Goal: Task Accomplishment & Management: Manage account settings

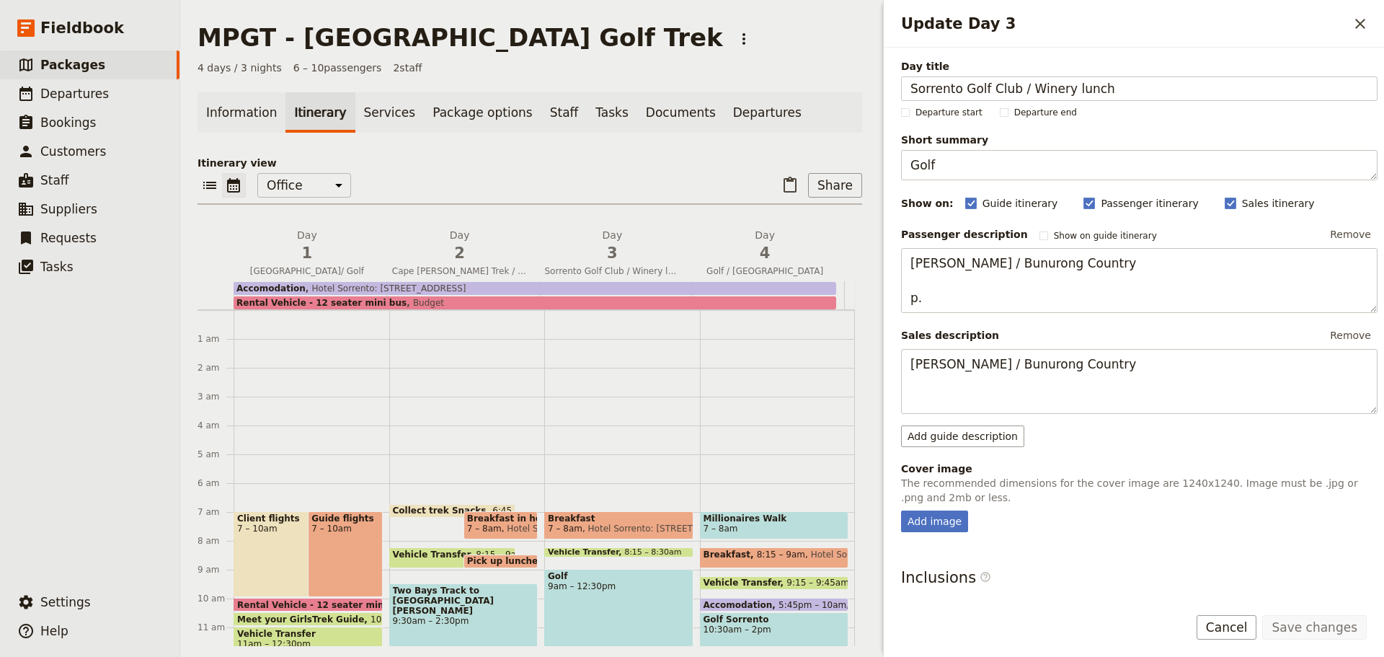
click at [71, 66] on span "Packages" at bounding box center [72, 65] width 65 height 14
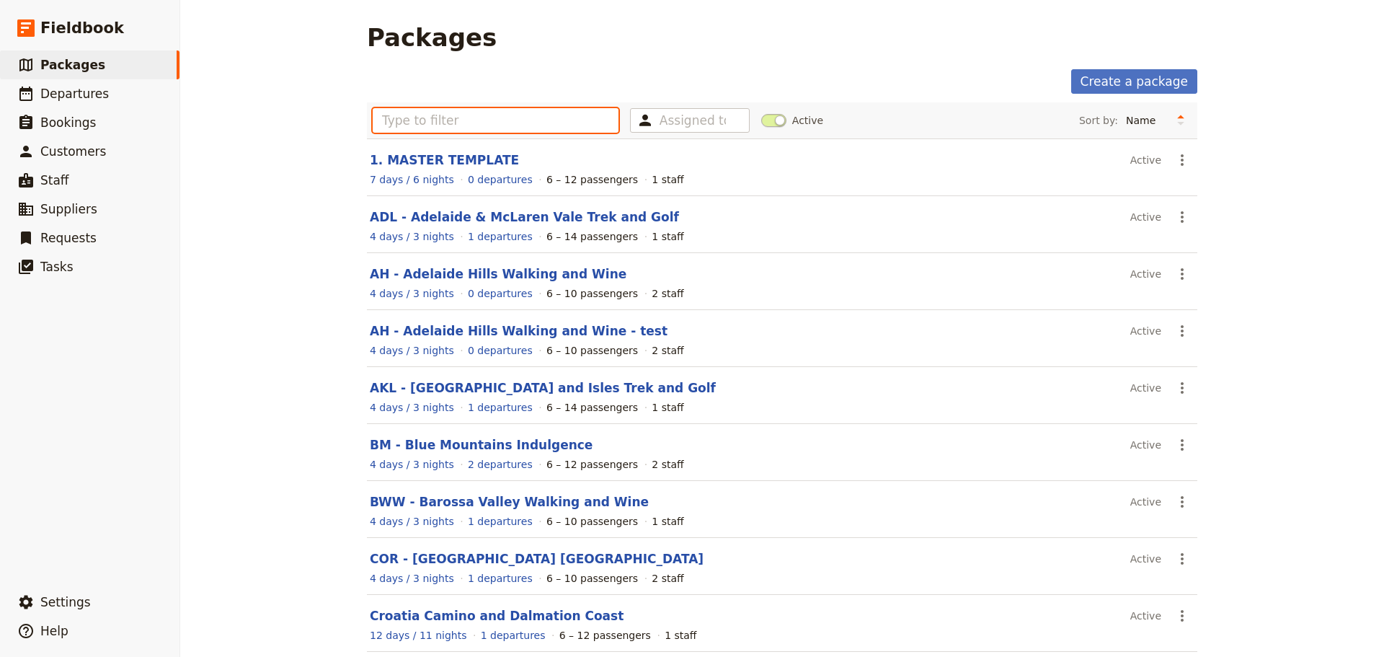
click at [386, 125] on input "text" at bounding box center [496, 120] width 246 height 25
type input "J"
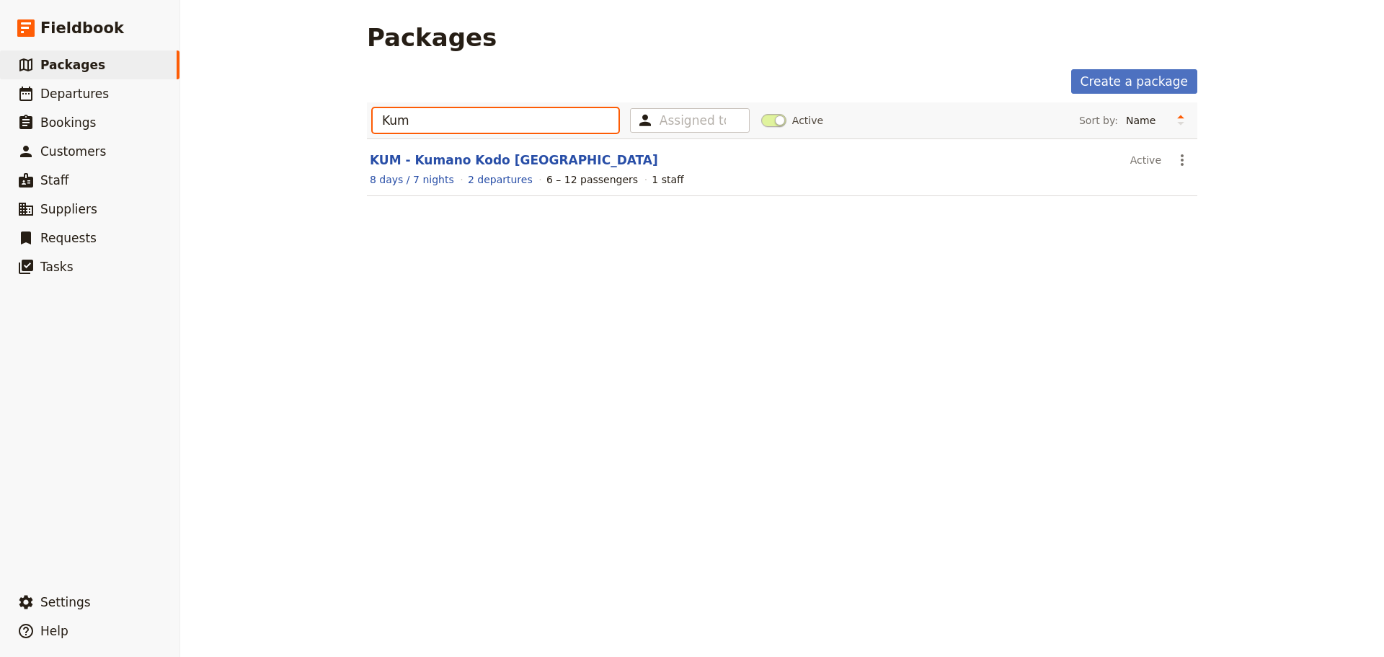
type input "Kum"
click at [428, 161] on link "KUM - Kumano Kodo [GEOGRAPHIC_DATA]" at bounding box center [514, 160] width 288 height 14
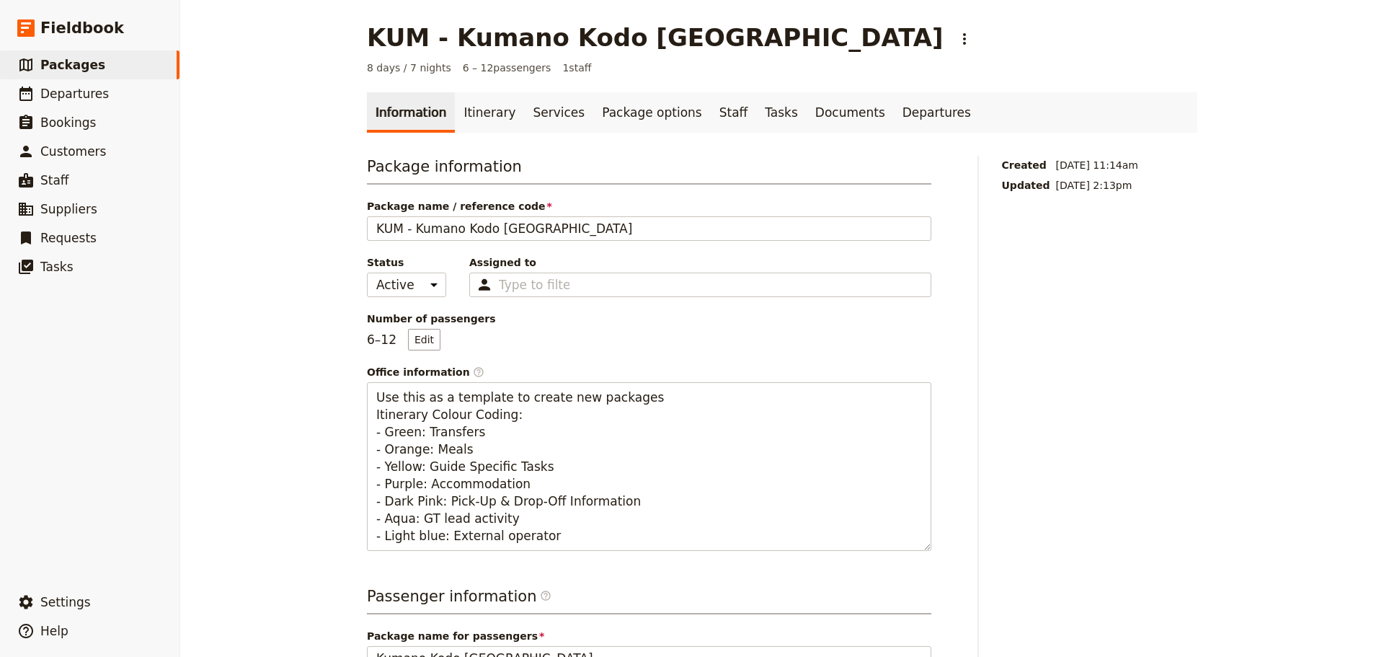
click at [473, 112] on link "Itinerary" at bounding box center [489, 112] width 69 height 40
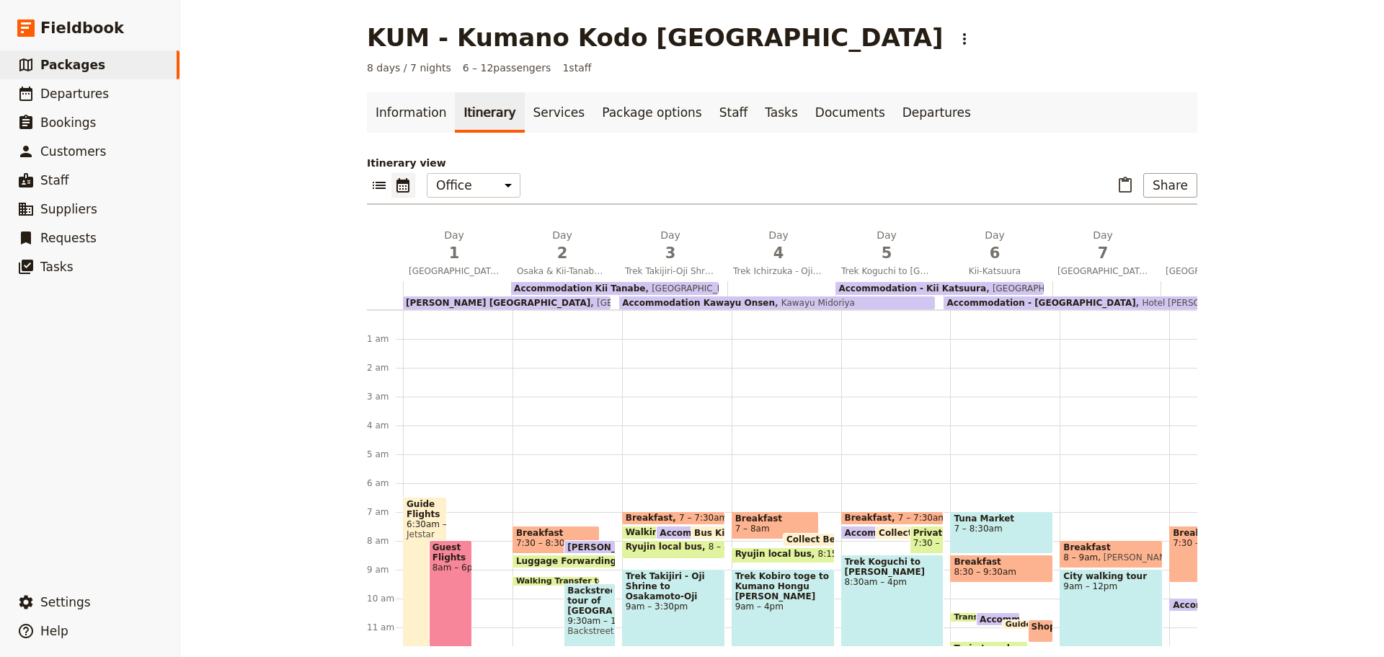
scroll to position [173, 0]
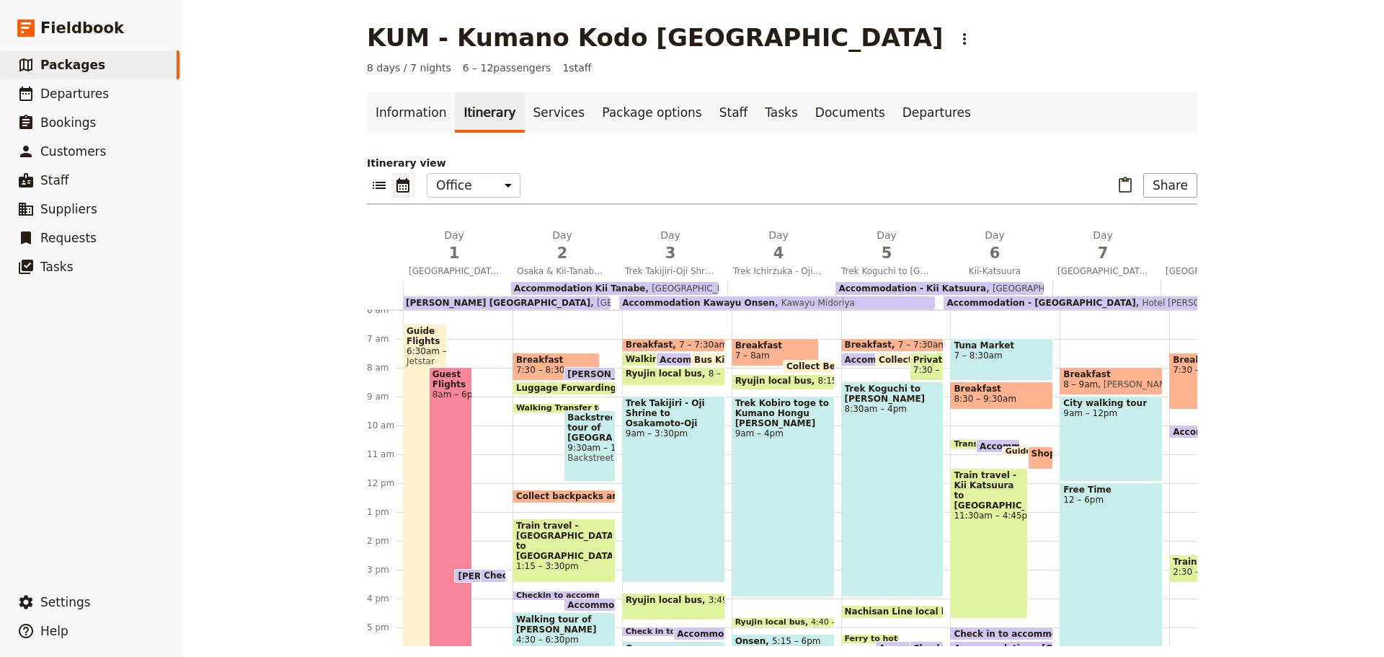
click at [1167, 189] on button "Share" at bounding box center [1171, 185] width 54 height 25
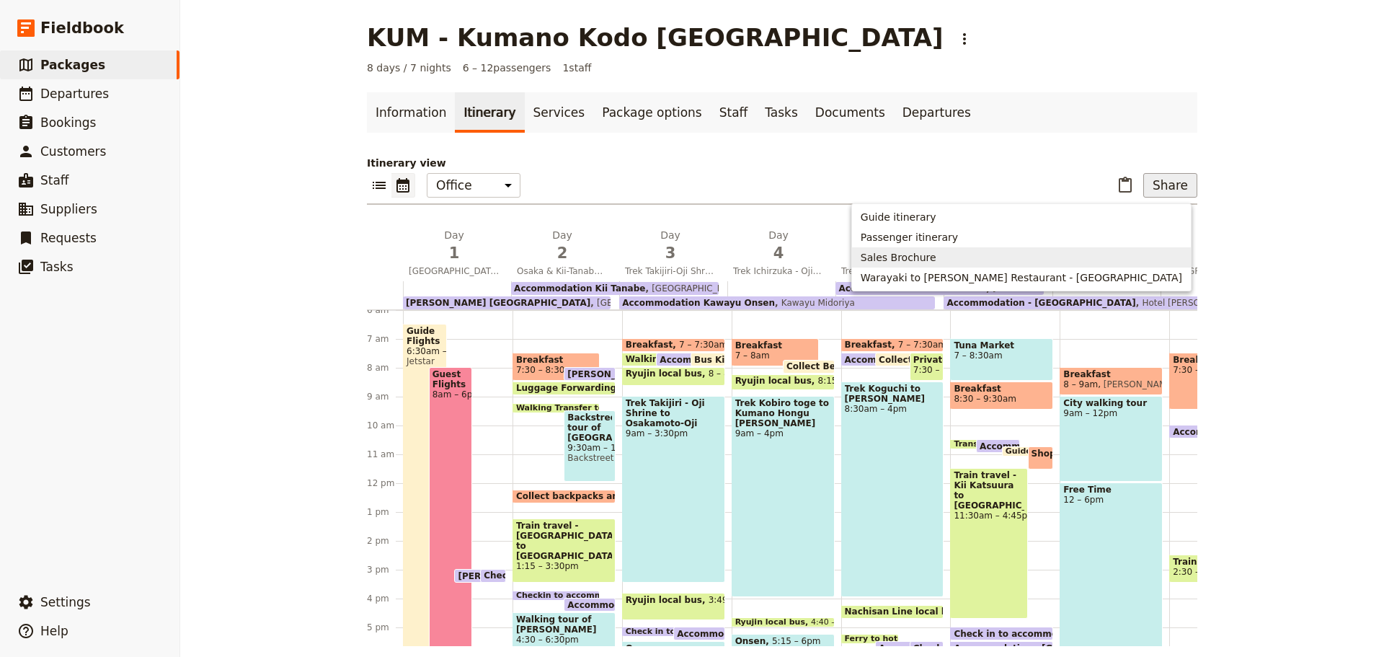
click at [937, 254] on span "Sales Brochure" at bounding box center [899, 257] width 76 height 14
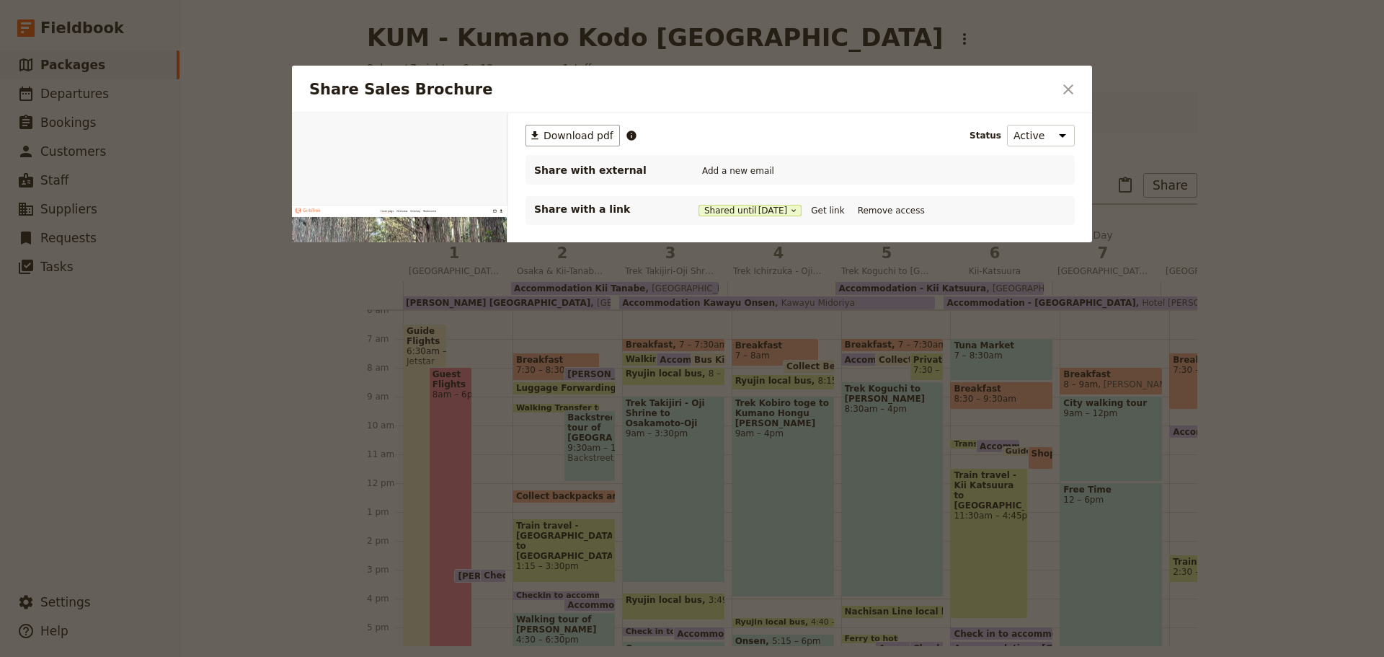
scroll to position [0, 0]
click at [838, 210] on button "Get link" at bounding box center [828, 211] width 40 height 16
click at [1069, 90] on icon "Close dialog" at bounding box center [1069, 89] width 10 height 10
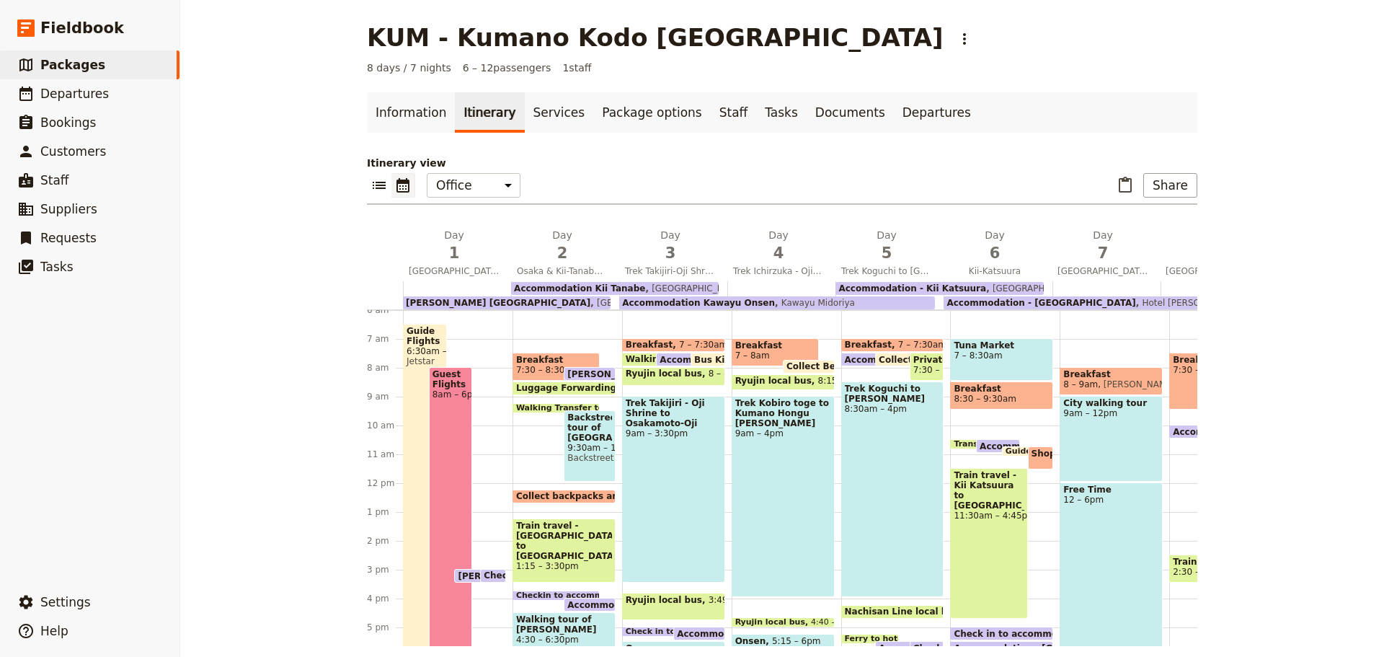
click at [68, 69] on span "Packages" at bounding box center [72, 65] width 65 height 14
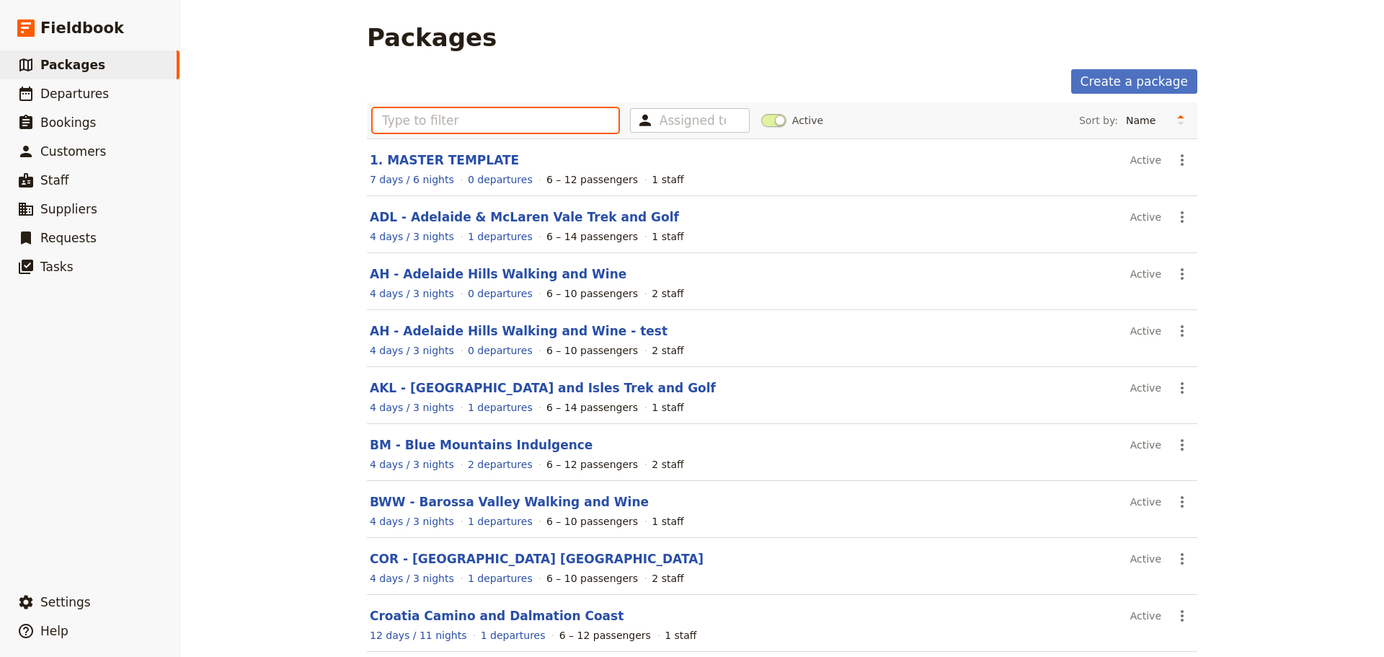
click at [379, 118] on input "text" at bounding box center [496, 120] width 246 height 25
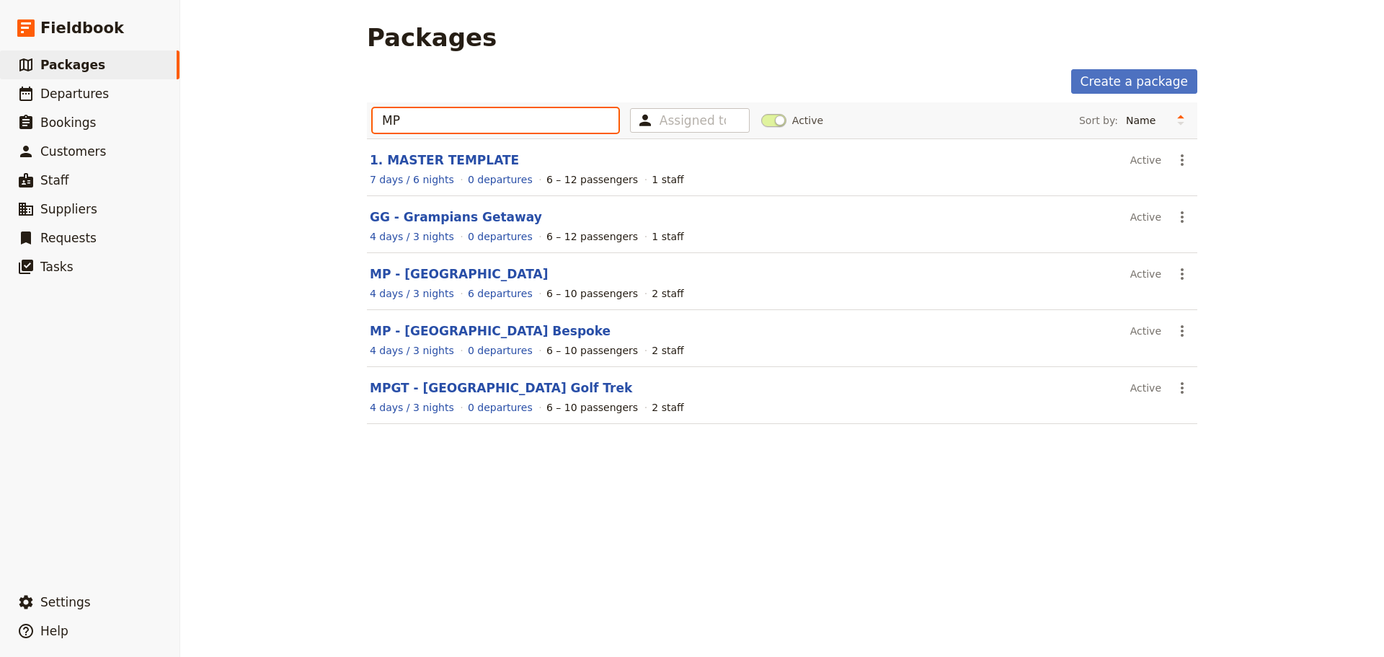
type input "MP"
click at [500, 389] on link "MPGT - [GEOGRAPHIC_DATA] Golf Trek" at bounding box center [501, 388] width 262 height 14
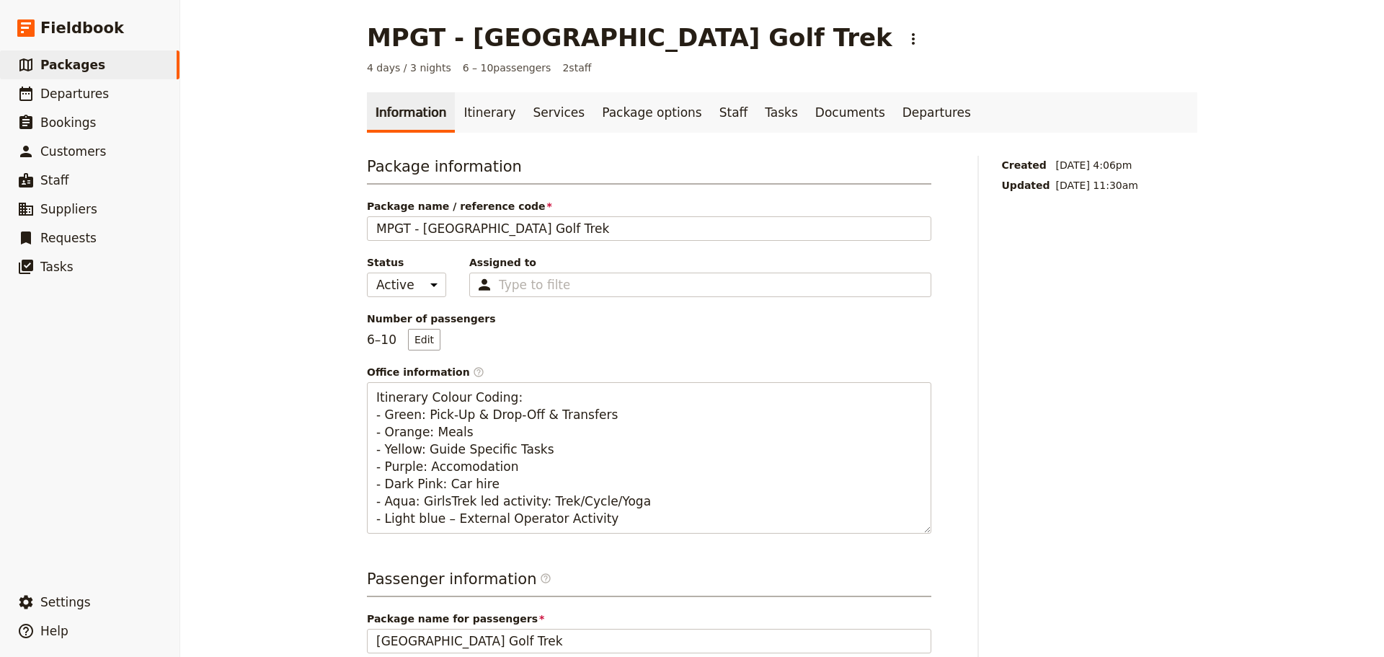
click at [472, 110] on link "Itinerary" at bounding box center [489, 112] width 69 height 40
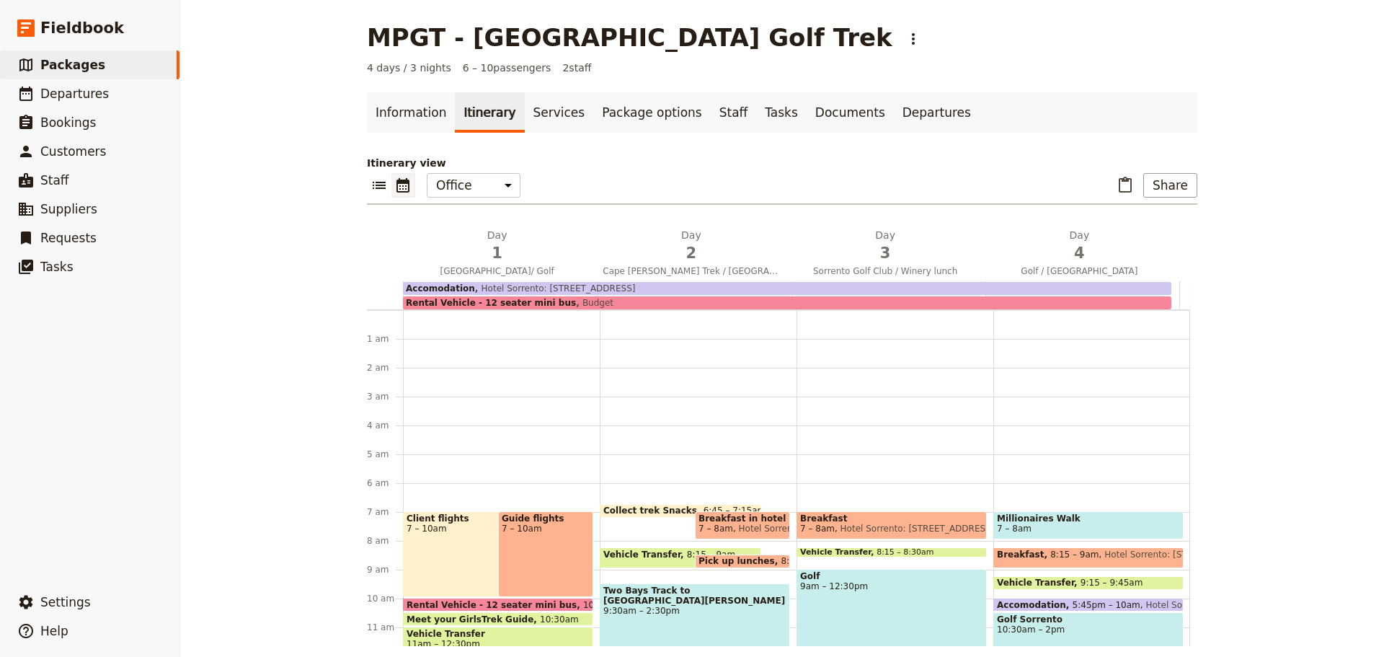
scroll to position [180, 0]
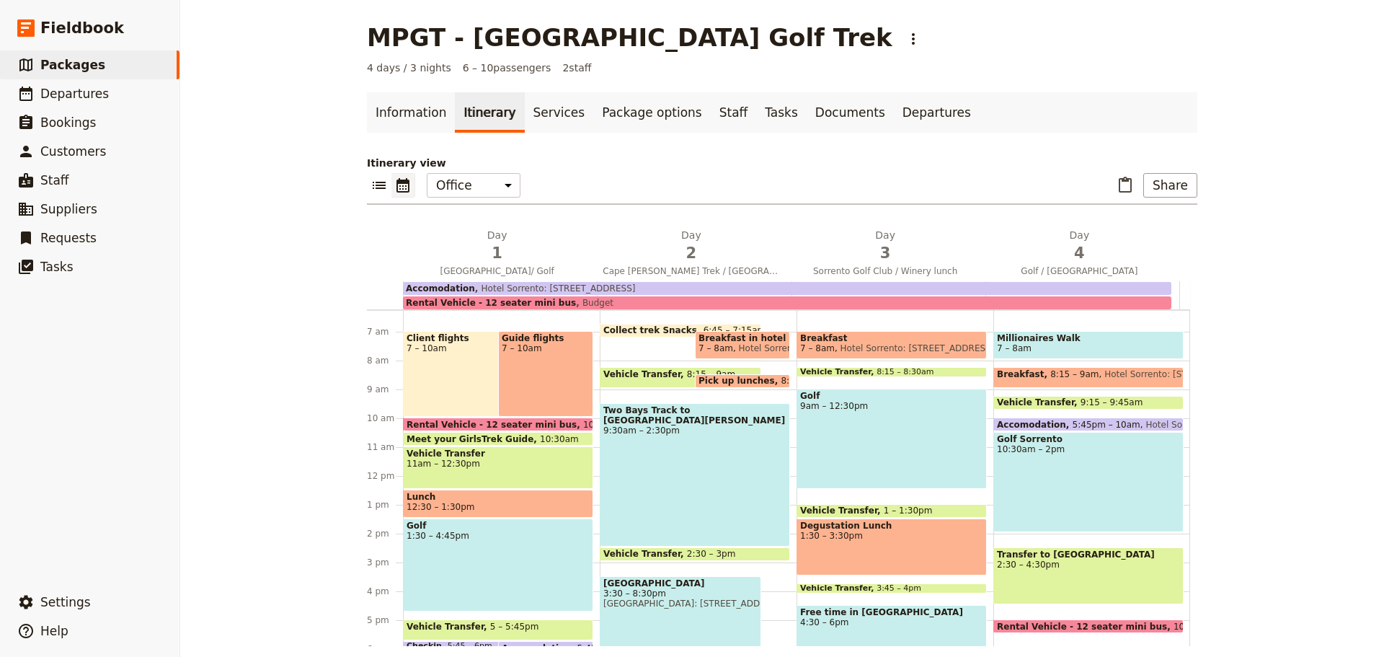
click at [1155, 190] on button "Share" at bounding box center [1171, 185] width 54 height 25
click at [1142, 261] on span "Sales Brochure" at bounding box center [1123, 257] width 76 height 14
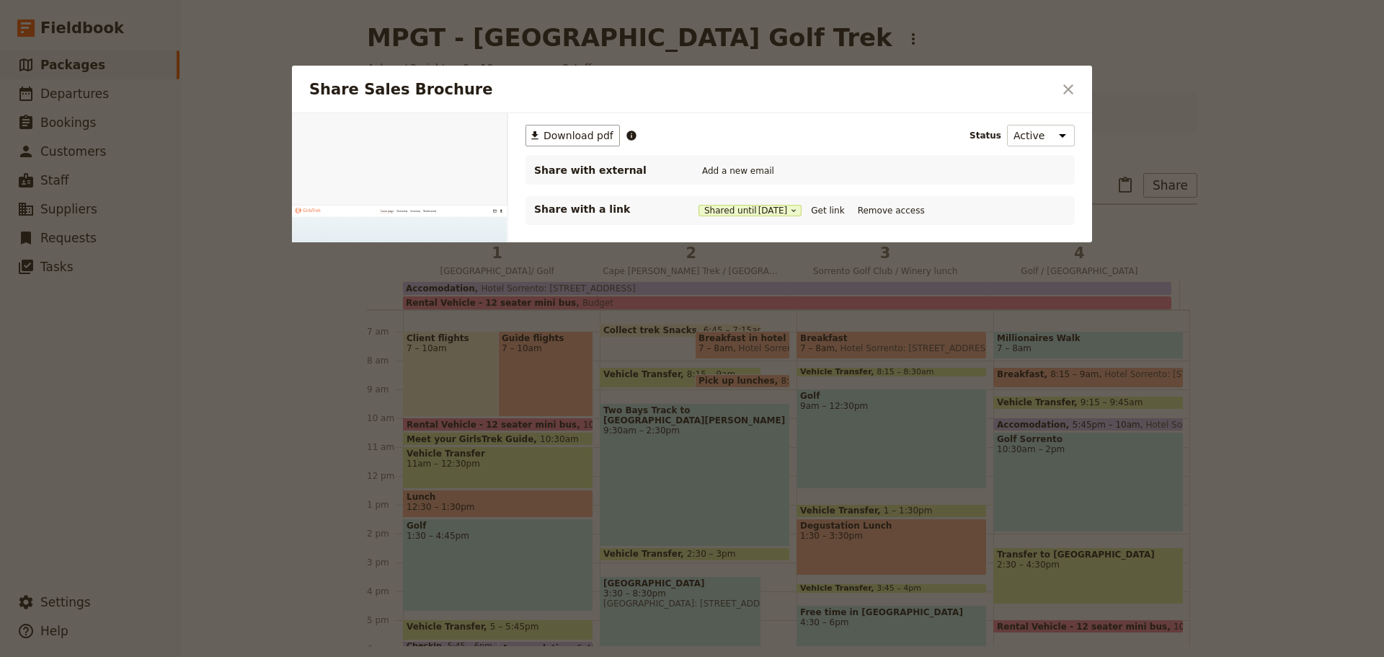
scroll to position [0, 0]
click at [1074, 88] on icon "Close dialog" at bounding box center [1068, 89] width 17 height 17
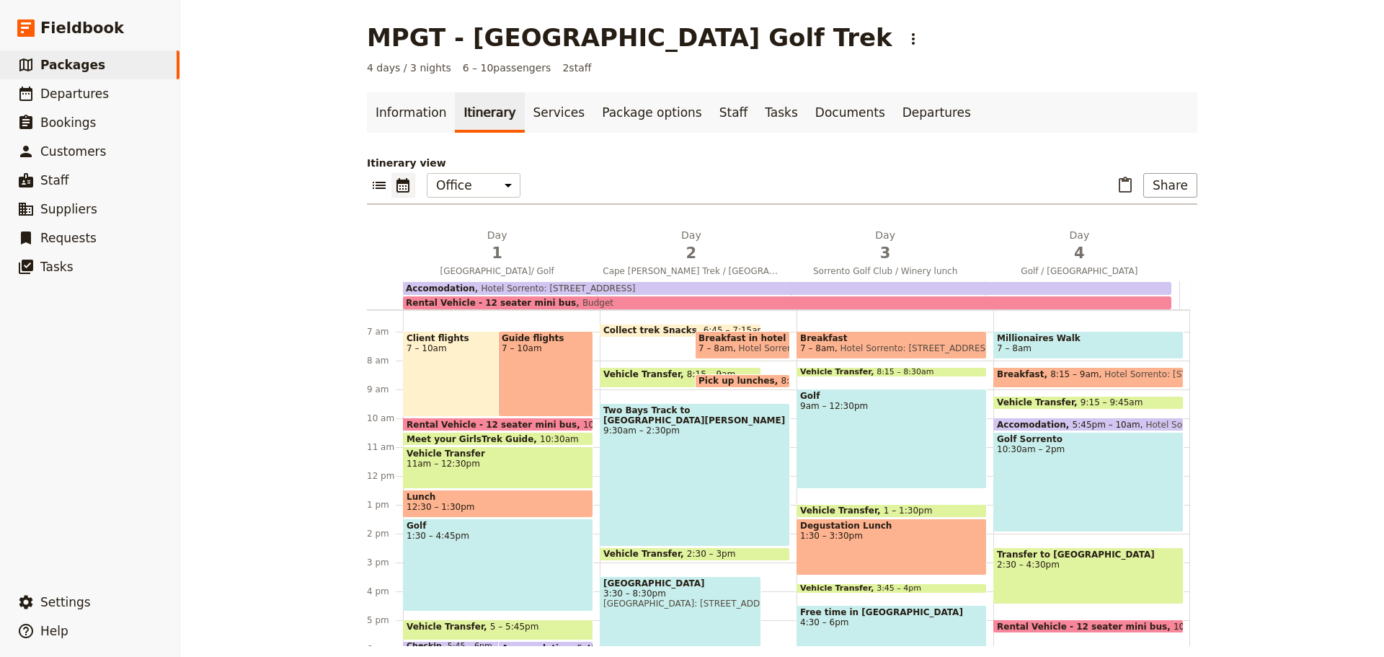
click at [883, 251] on span "3" at bounding box center [885, 253] width 177 height 22
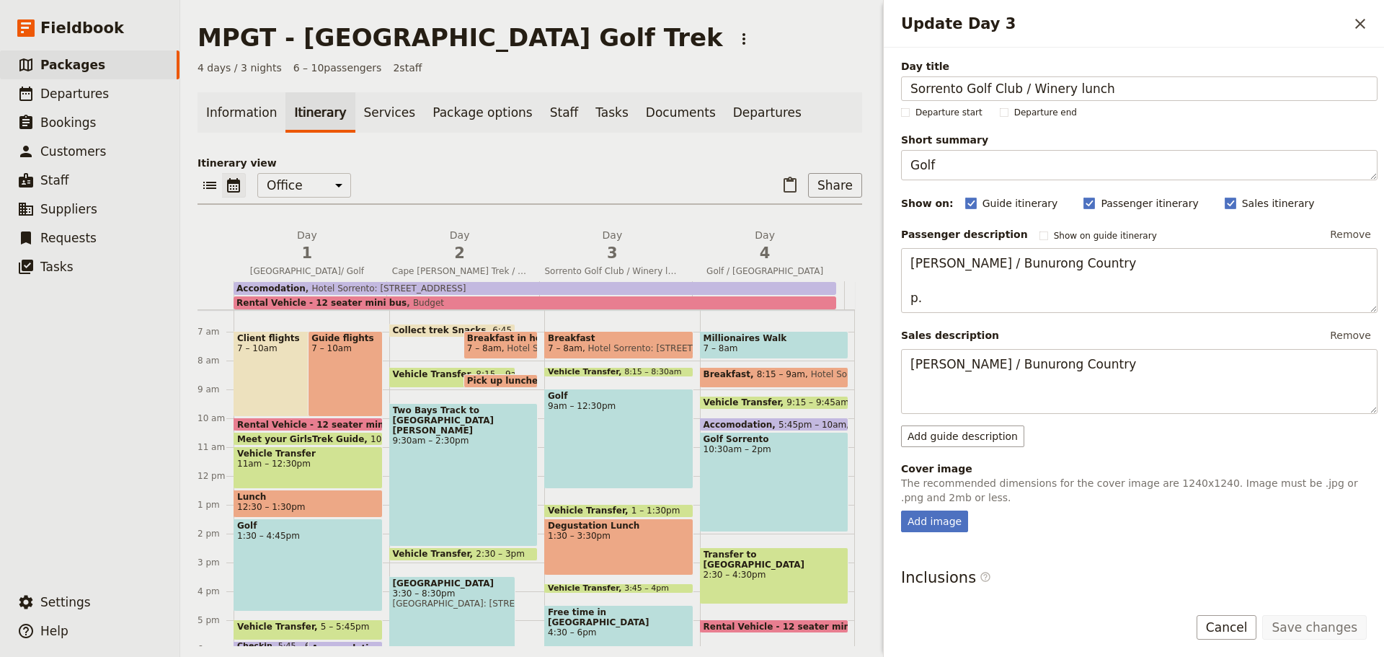
click at [322, 257] on span "1" at bounding box center [307, 253] width 136 height 22
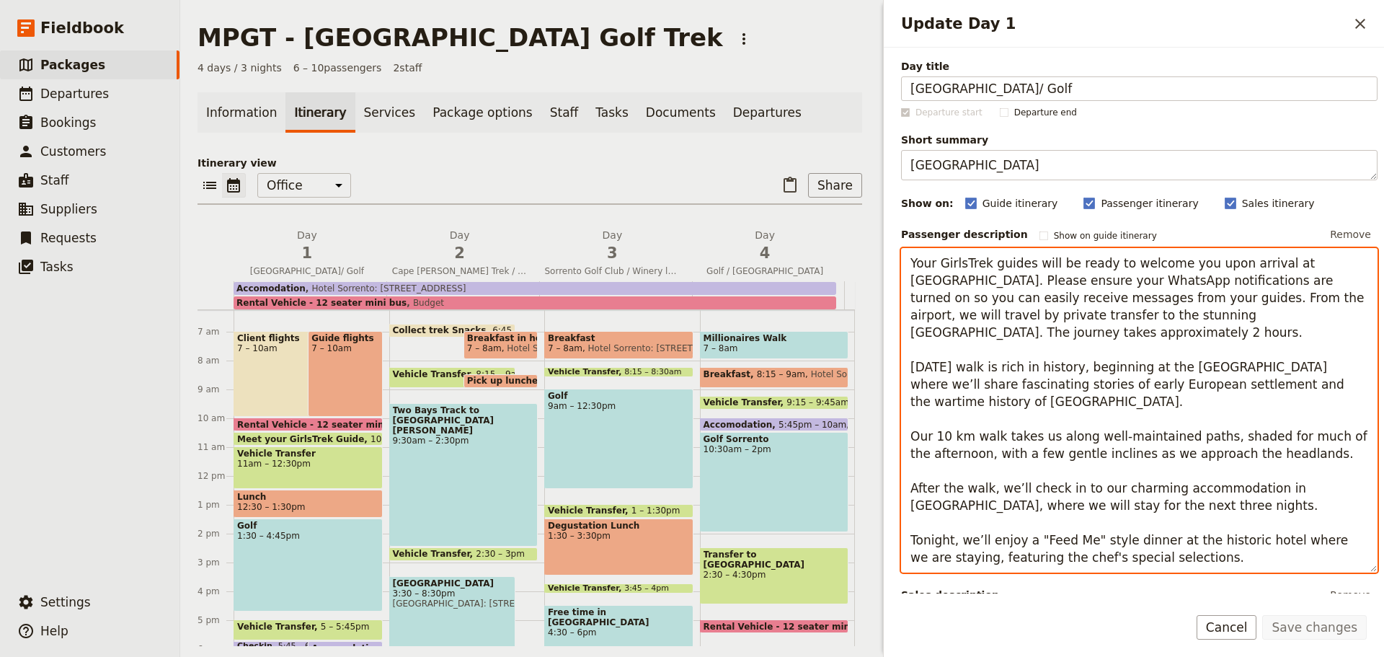
click at [991, 321] on textarea "Your GirlsTrek guides will be ready to welcome you upon arrival at [GEOGRAPHIC_…" at bounding box center [1139, 410] width 477 height 324
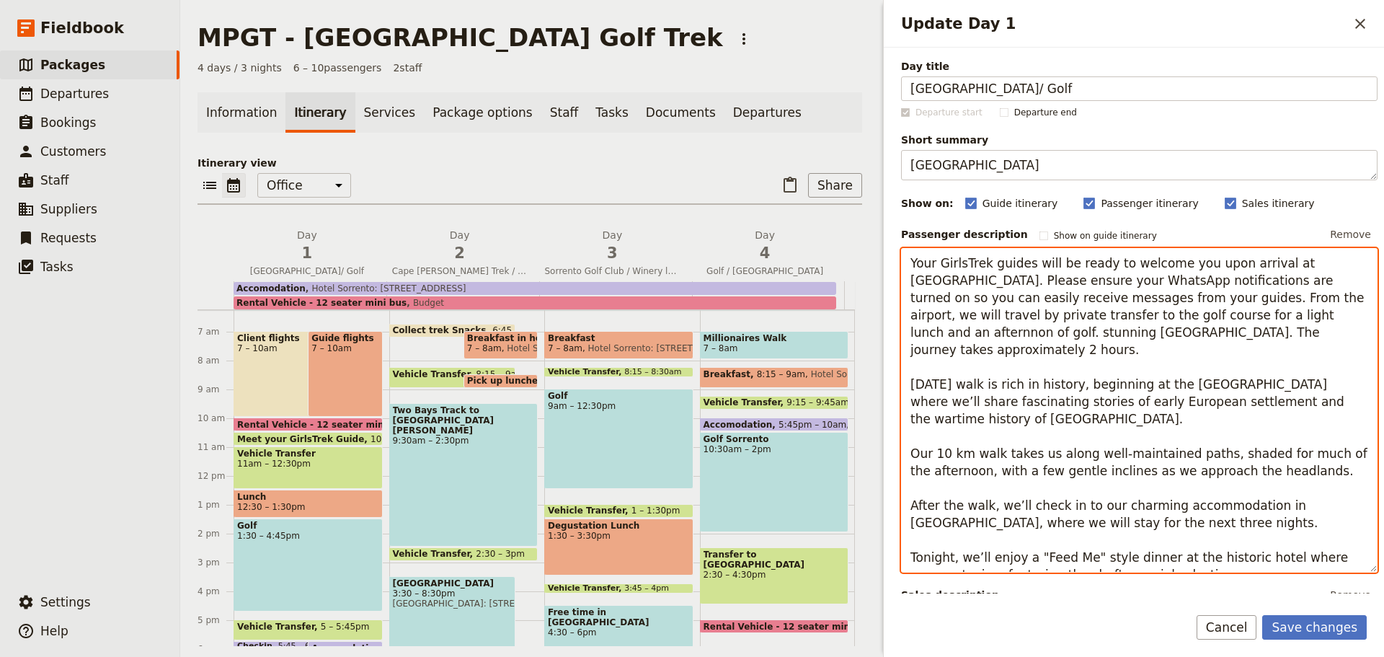
drag, startPoint x: 1280, startPoint y: 317, endPoint x: 1384, endPoint y: 335, distance: 105.4
click at [1384, 335] on div "Day title [GEOGRAPHIC_DATA]/ Golf Departure start Departure end Short summary P…" at bounding box center [1134, 321] width 500 height 546
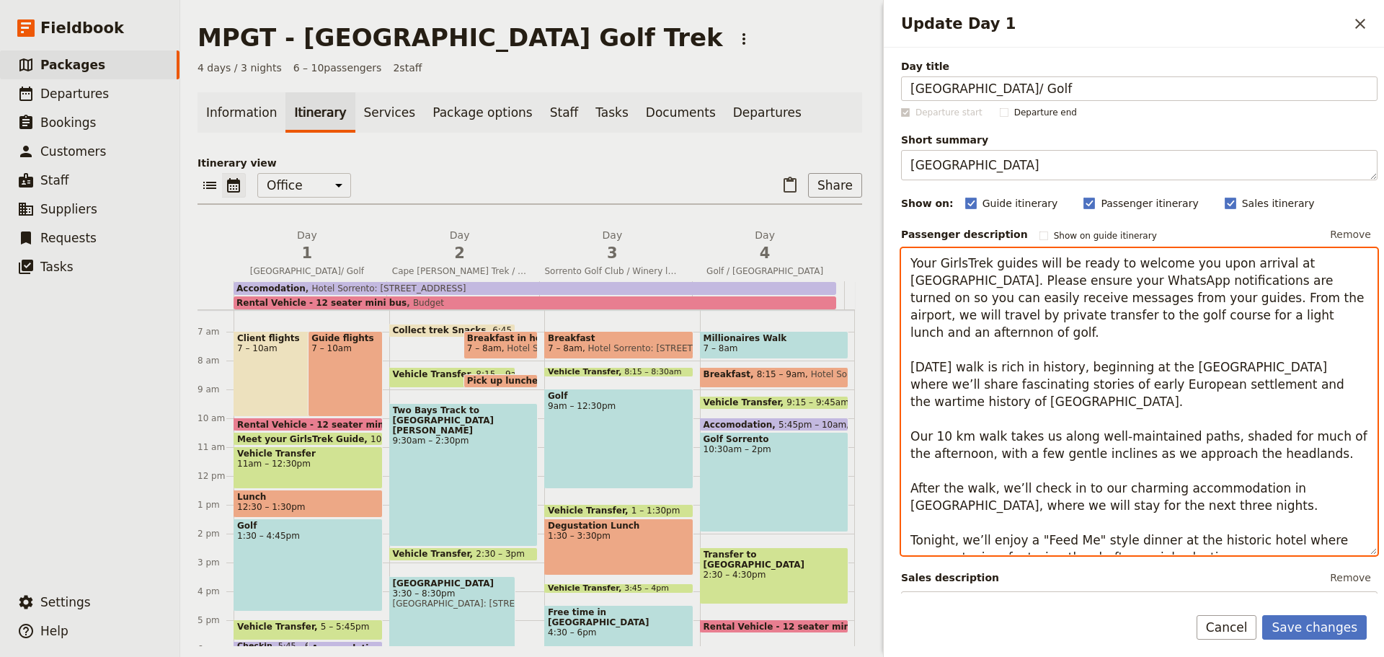
click at [1183, 317] on textarea "Your GirlsTrek guides will be ready to welcome you upon arrival at [GEOGRAPHIC_…" at bounding box center [1139, 401] width 477 height 307
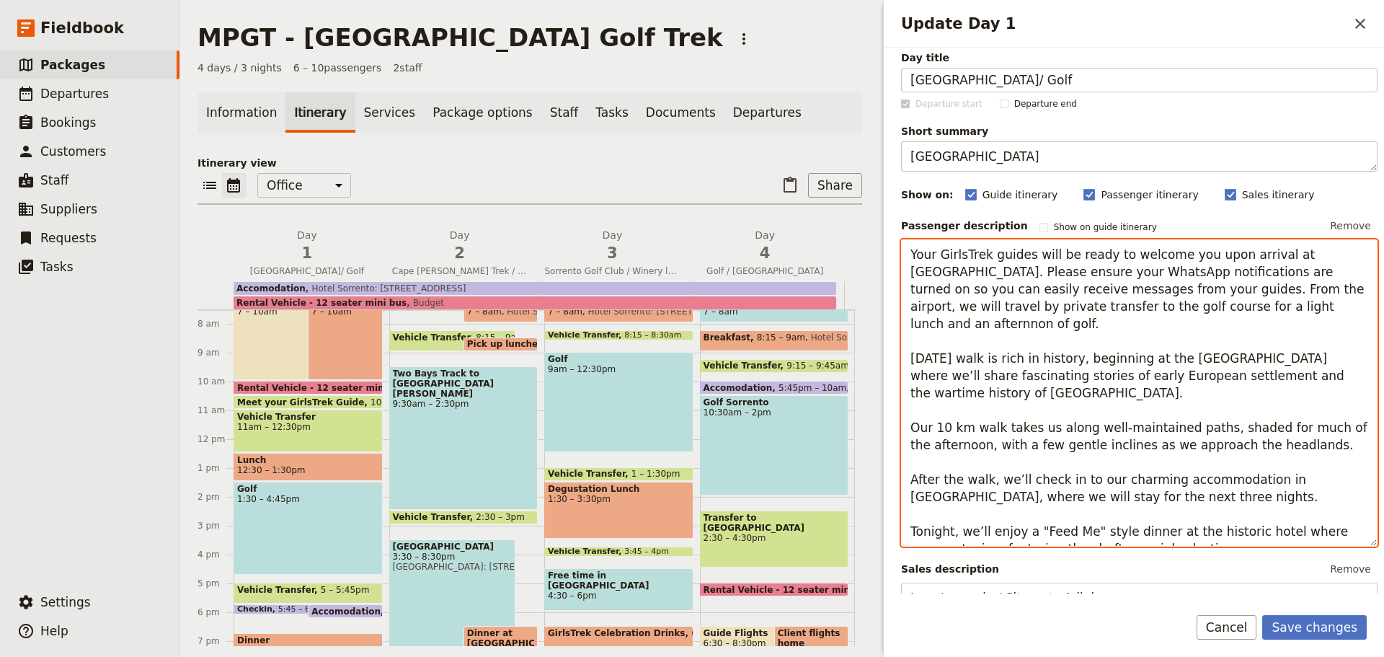
scroll to position [250, 0]
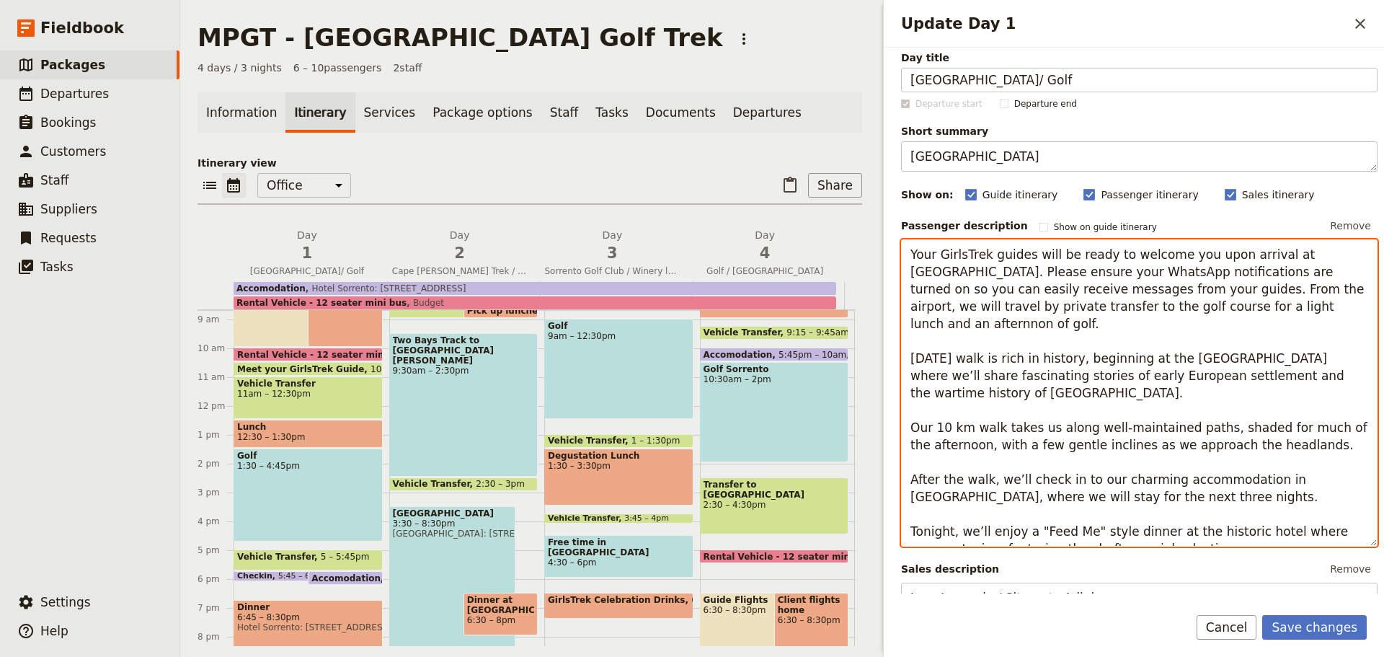
drag, startPoint x: 1289, startPoint y: 428, endPoint x: 911, endPoint y: 338, distance: 387.7
click at [911, 338] on textarea "Your GirlsTrek guides will be ready to welcome you upon arrival at [GEOGRAPHIC_…" at bounding box center [1139, 392] width 477 height 307
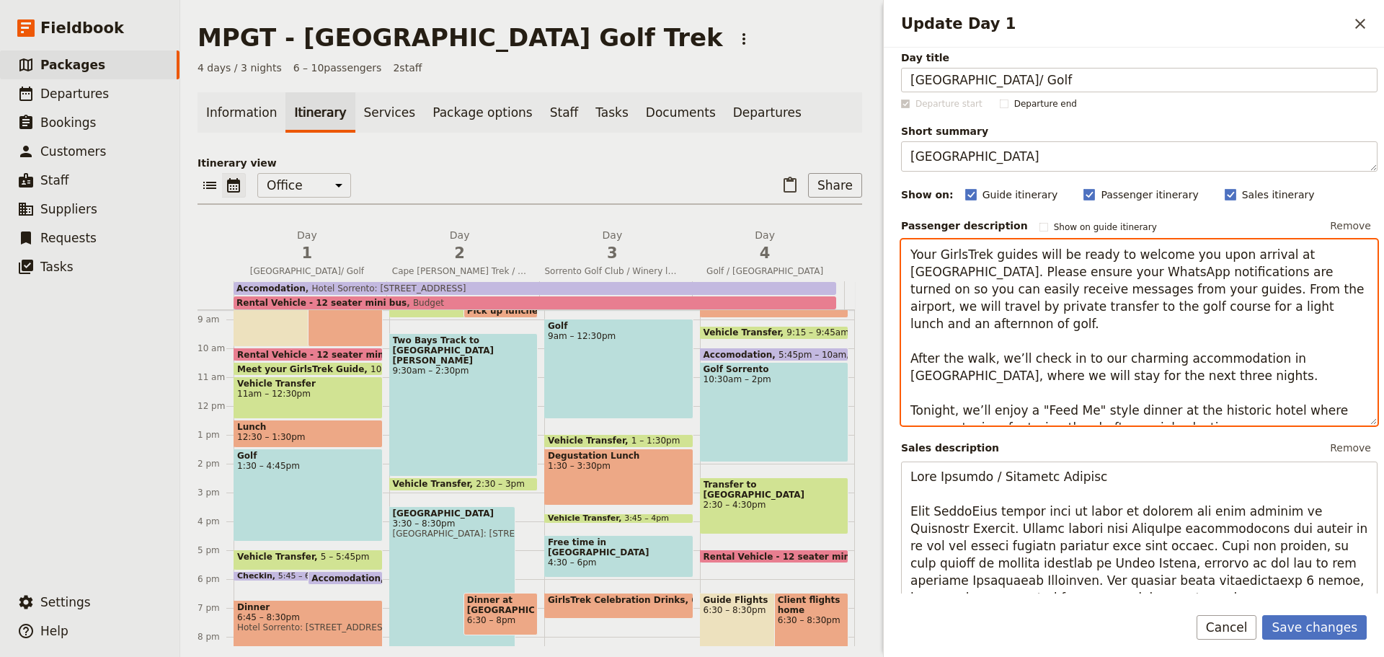
click at [1008, 342] on textarea "Your GirlsTrek guides will be ready to welcome you upon arrival at [GEOGRAPHIC_…" at bounding box center [1139, 332] width 477 height 186
click at [1062, 341] on textarea "Your GirlsTrek guides will be ready to welcome you upon arrival at [GEOGRAPHIC_…" at bounding box center [1139, 332] width 477 height 186
click at [976, 392] on textarea "Your GirlsTrek guides will be ready to welcome you upon arrival at [GEOGRAPHIC_…" at bounding box center [1139, 332] width 477 height 186
click at [984, 393] on textarea "Your GirlsTrek guides will be ready to welcome you upon arrival at [GEOGRAPHIC_…" at bounding box center [1139, 332] width 477 height 186
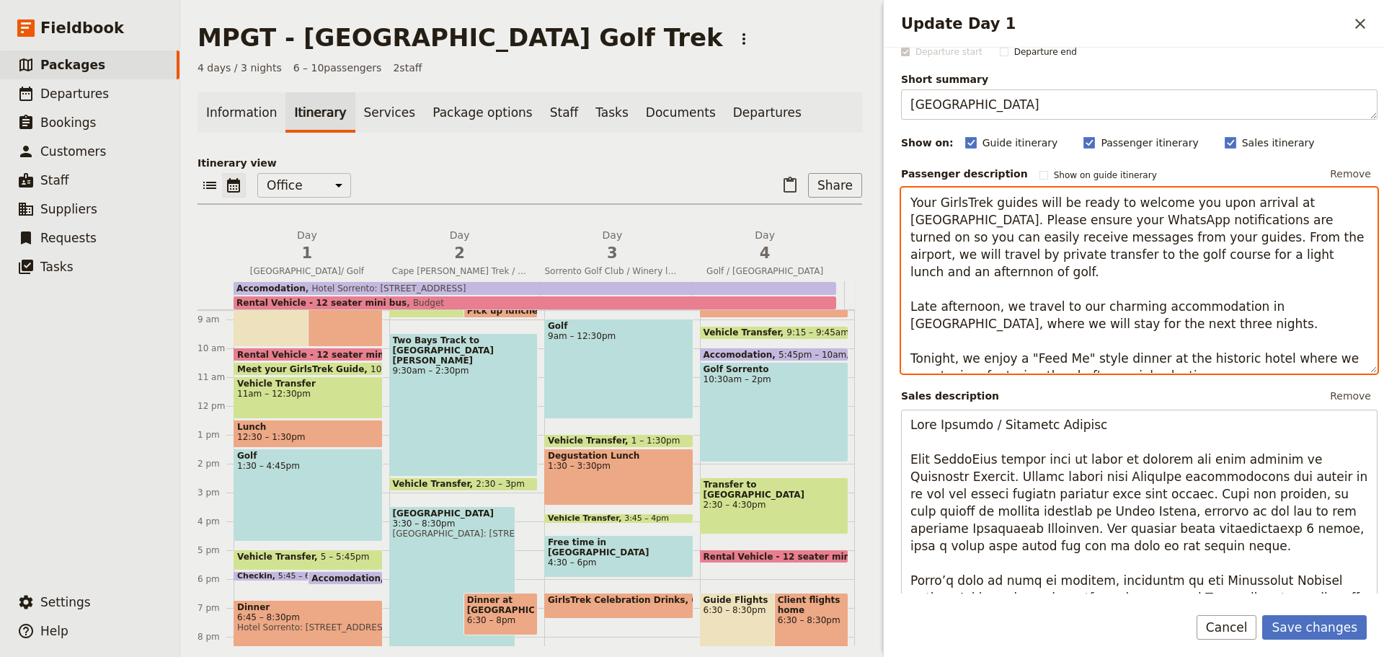
scroll to position [61, 0]
drag, startPoint x: 1104, startPoint y: 236, endPoint x: 1168, endPoint y: 358, distance: 137.7
click at [1168, 358] on textarea "Your GirlsTrek guides will be ready to welcome you upon arrival at [GEOGRAPHIC_…" at bounding box center [1139, 280] width 477 height 186
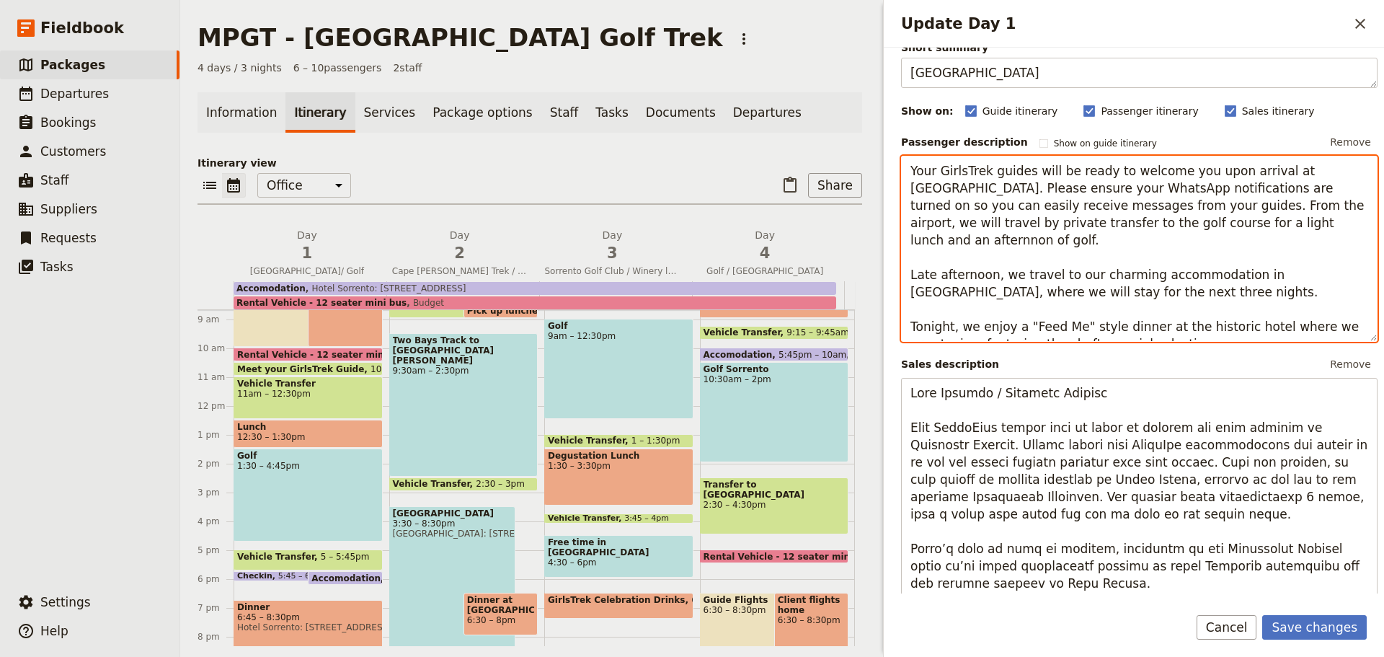
scroll to position [93, 0]
type textarea "Your GirlsTrek guides will be ready to welcome you upon arrival at [GEOGRAPHIC_…"
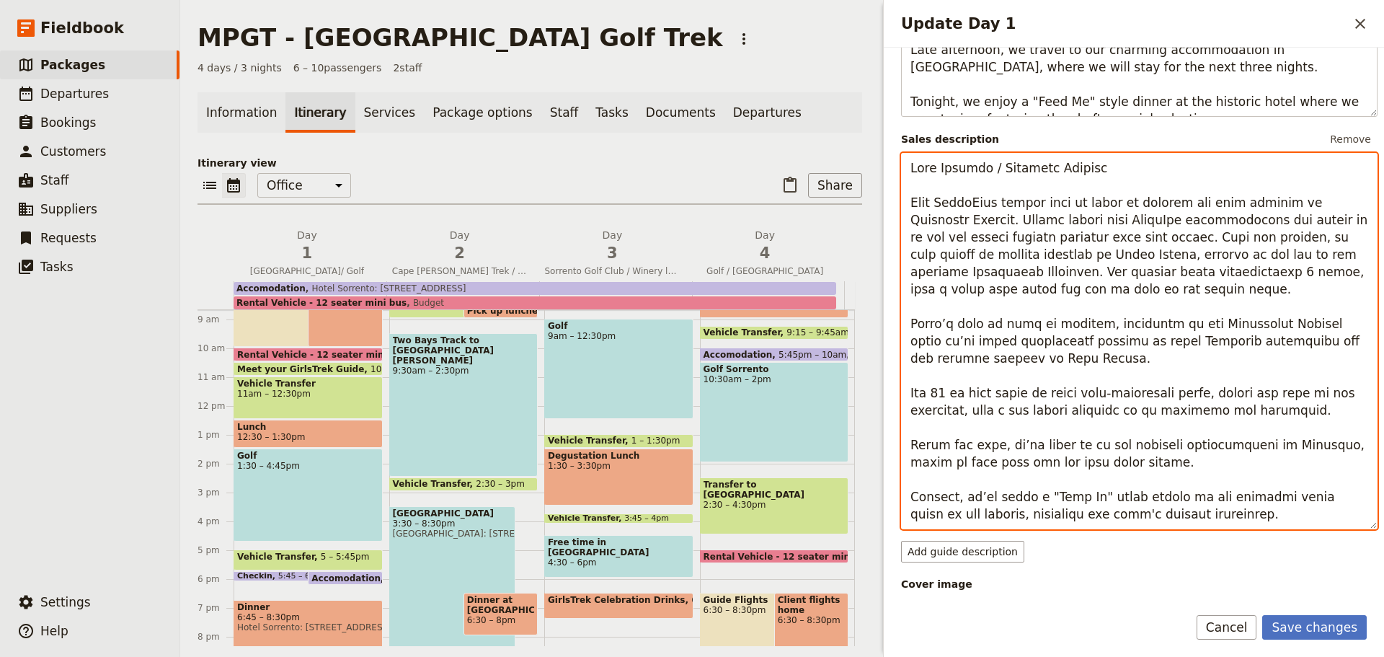
scroll to position [513, 0]
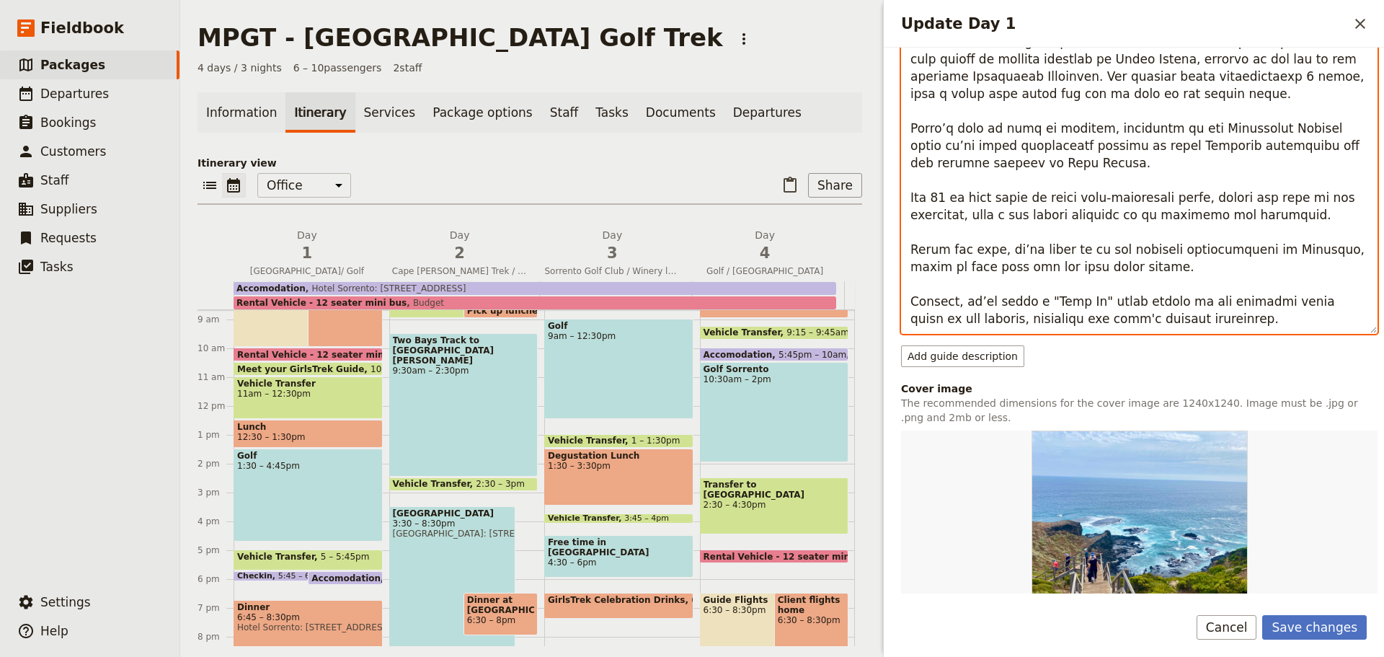
drag, startPoint x: 1201, startPoint y: 462, endPoint x: 1182, endPoint y: 321, distance: 142.6
click at [1182, 321] on textarea "Update Day 1" at bounding box center [1139, 145] width 477 height 376
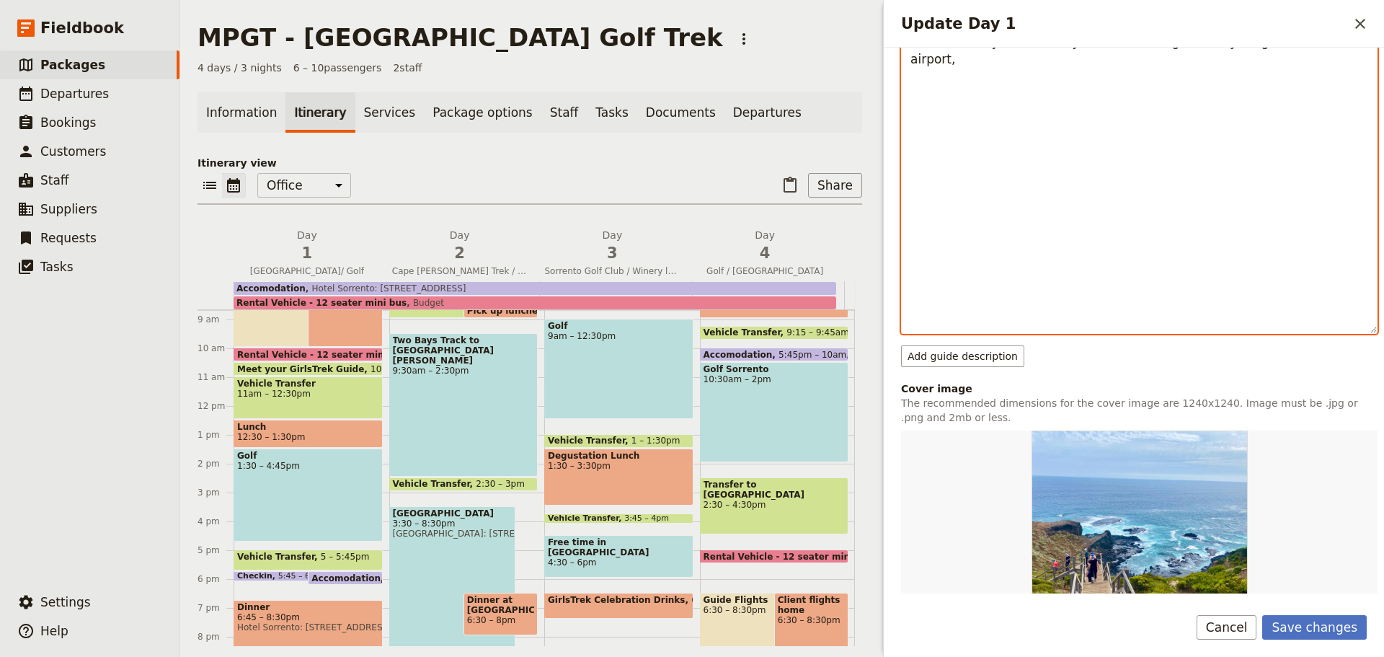
scroll to position [305, 0]
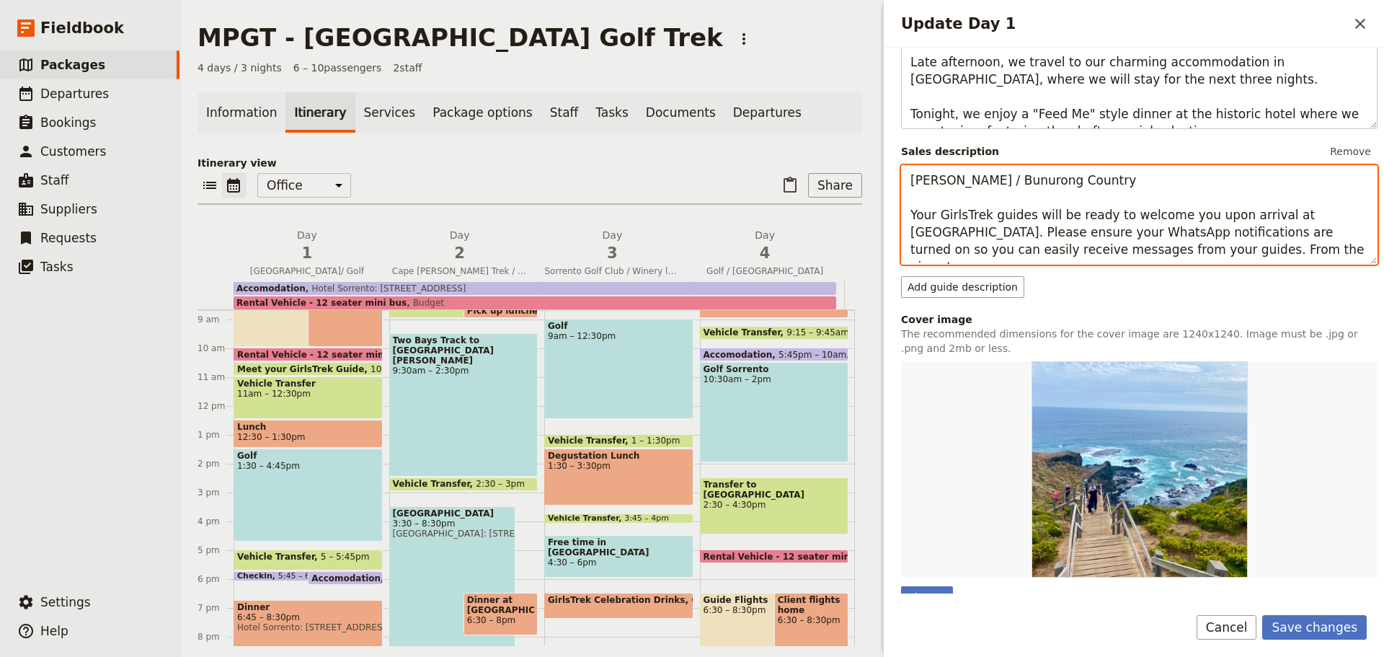
paste textarea "From the airport, we will travel by private transfer to the golf course for a l…"
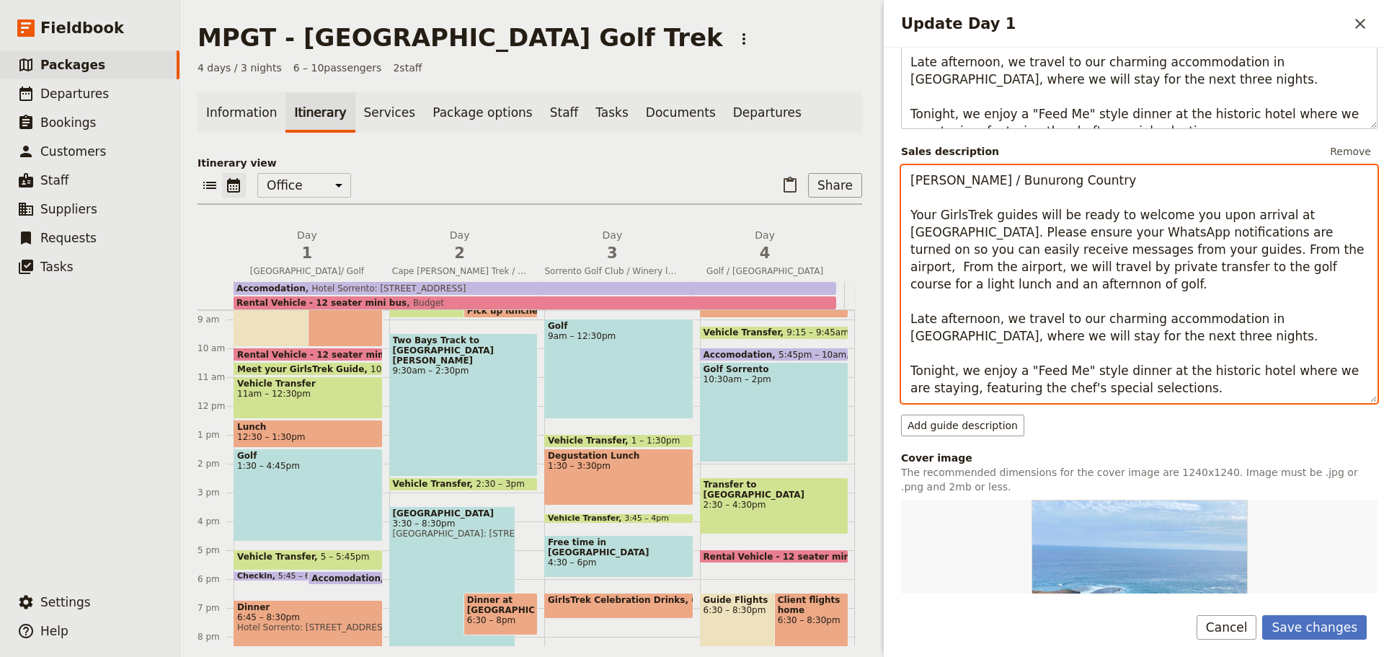
drag, startPoint x: 1297, startPoint y: 251, endPoint x: 1203, endPoint y: 252, distance: 94.5
click at [1203, 252] on textarea "[PERSON_NAME] / Bunurong Country Your GirlsTrek guides will be ready to welcome…" at bounding box center [1139, 284] width 477 height 238
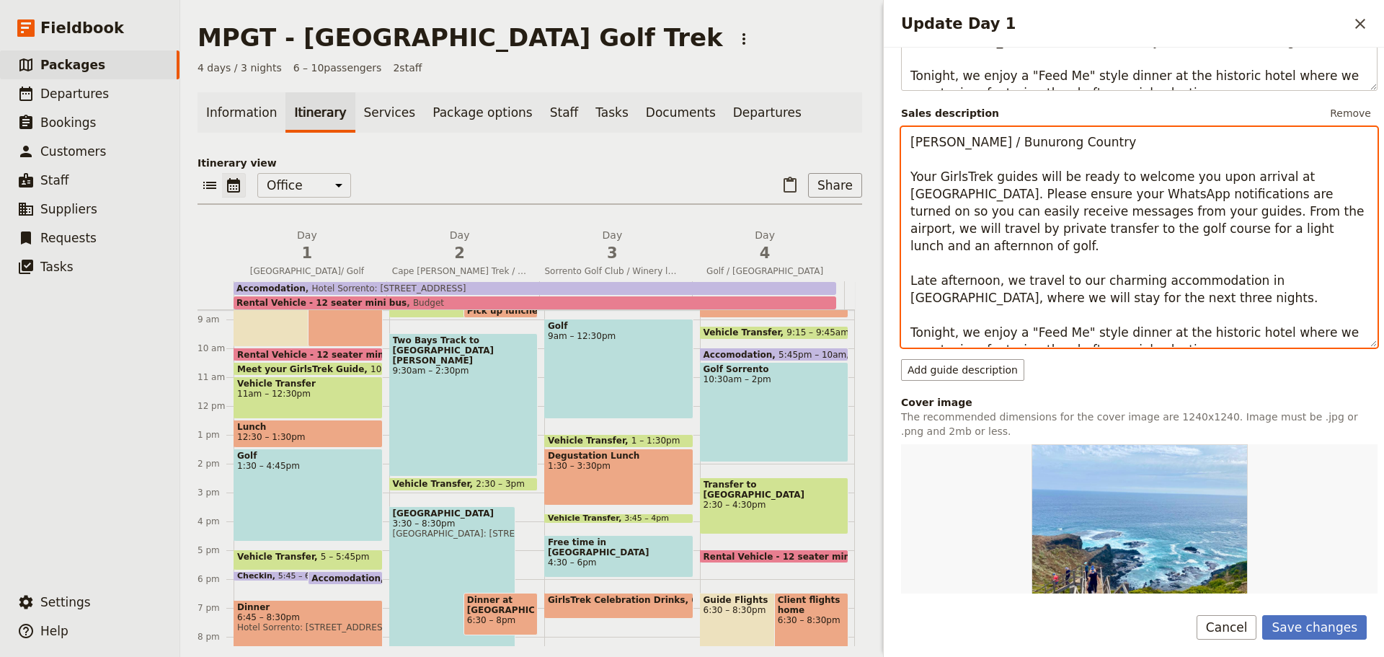
scroll to position [352, 0]
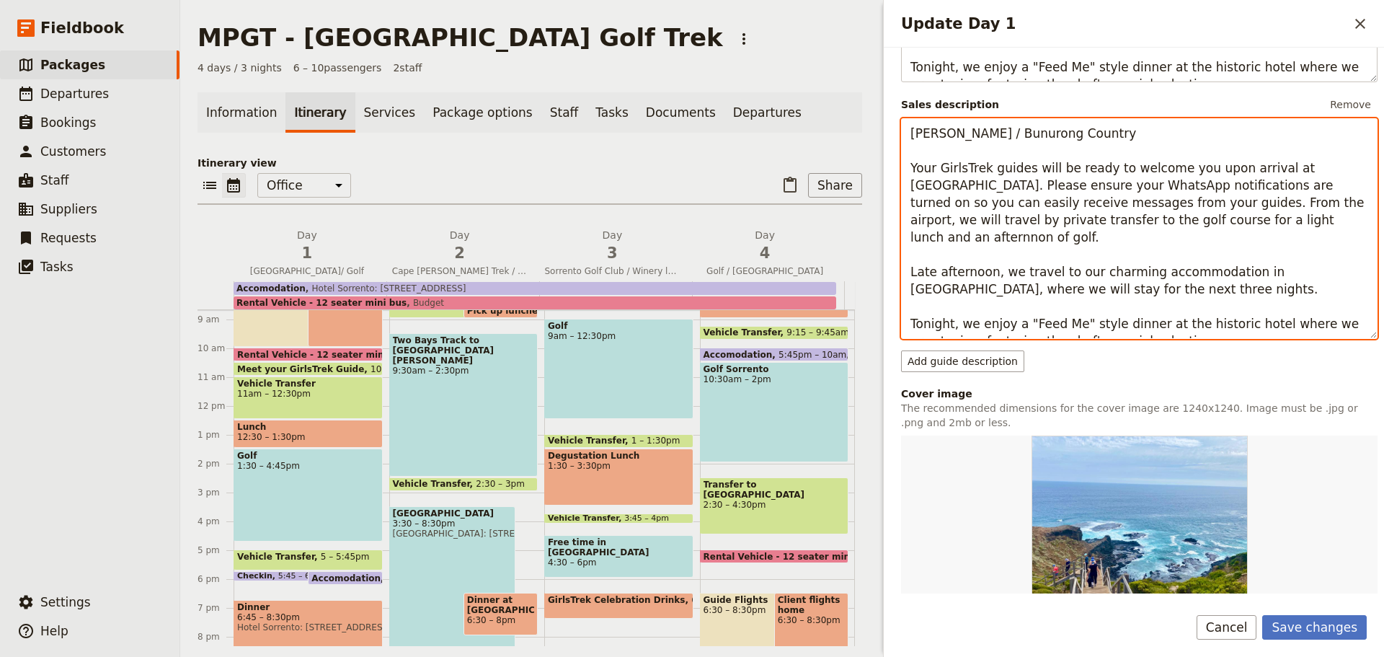
type textarea "[PERSON_NAME] / Bunurong Country Your GirlsTrek guides will be ready to welcome…"
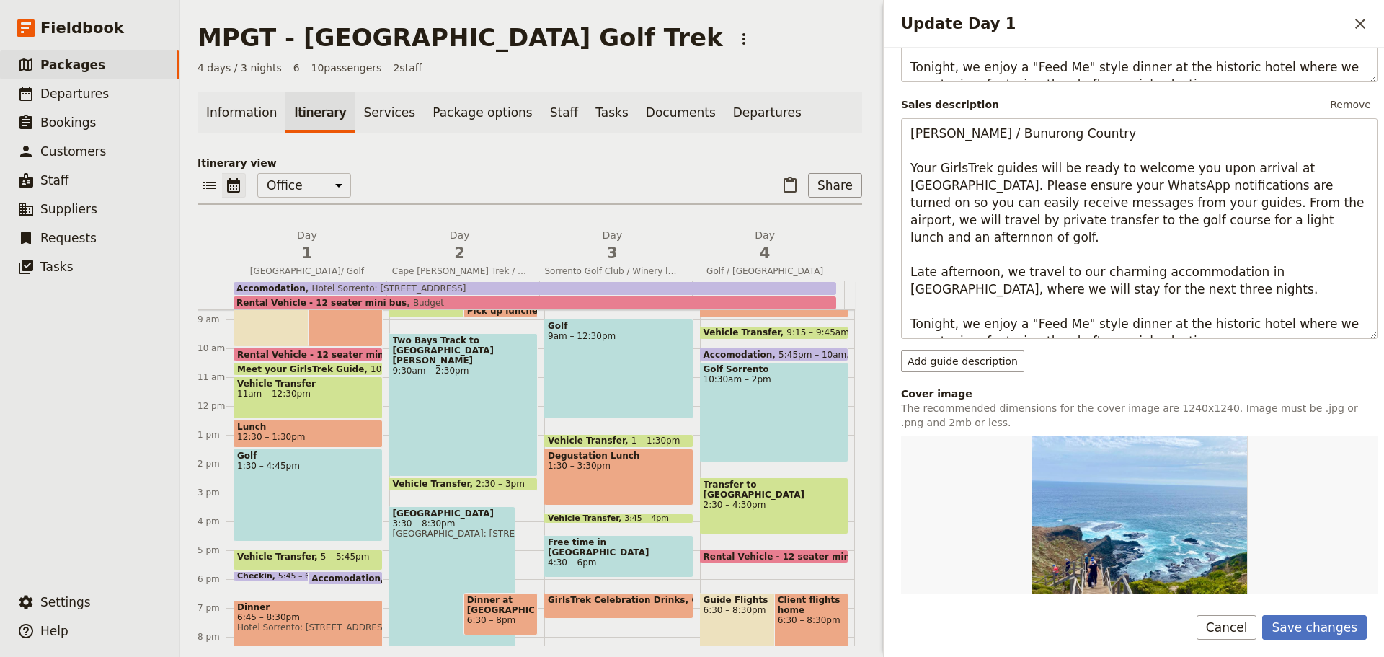
click at [1321, 629] on button "Save changes" at bounding box center [1315, 627] width 105 height 25
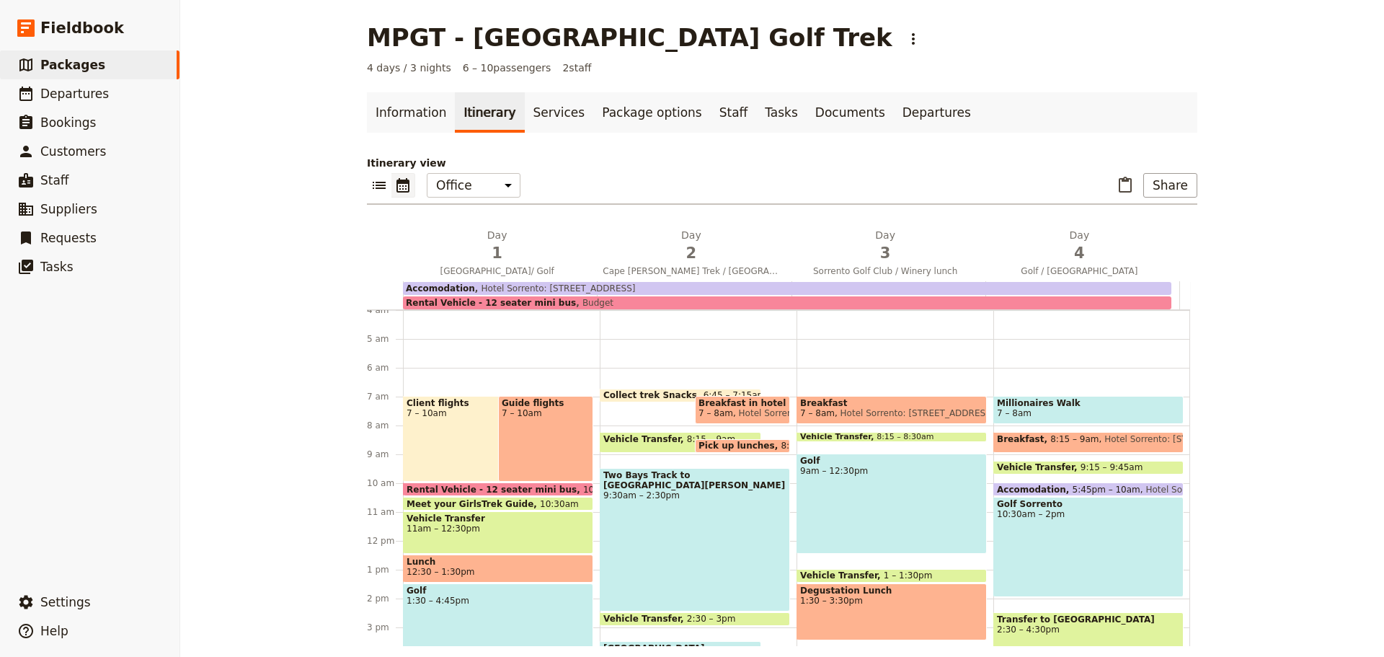
scroll to position [112, 0]
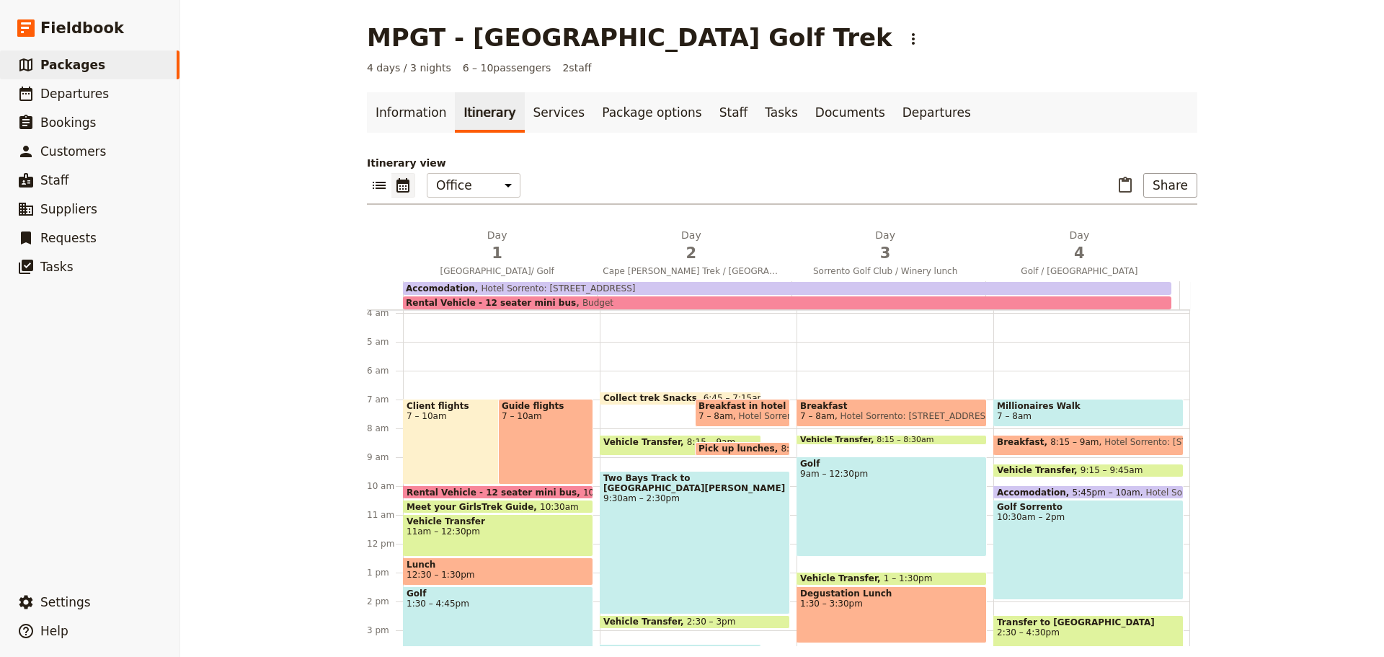
click at [705, 249] on span "2" at bounding box center [691, 253] width 177 height 22
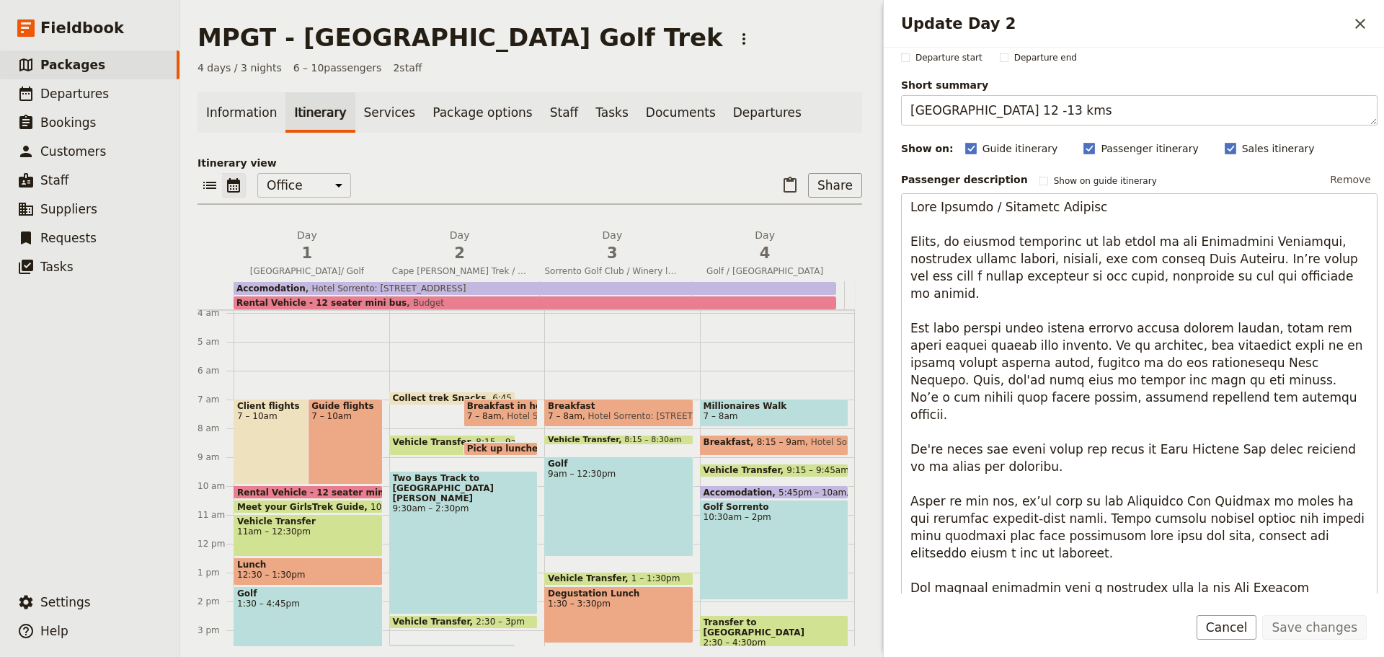
scroll to position [56, 0]
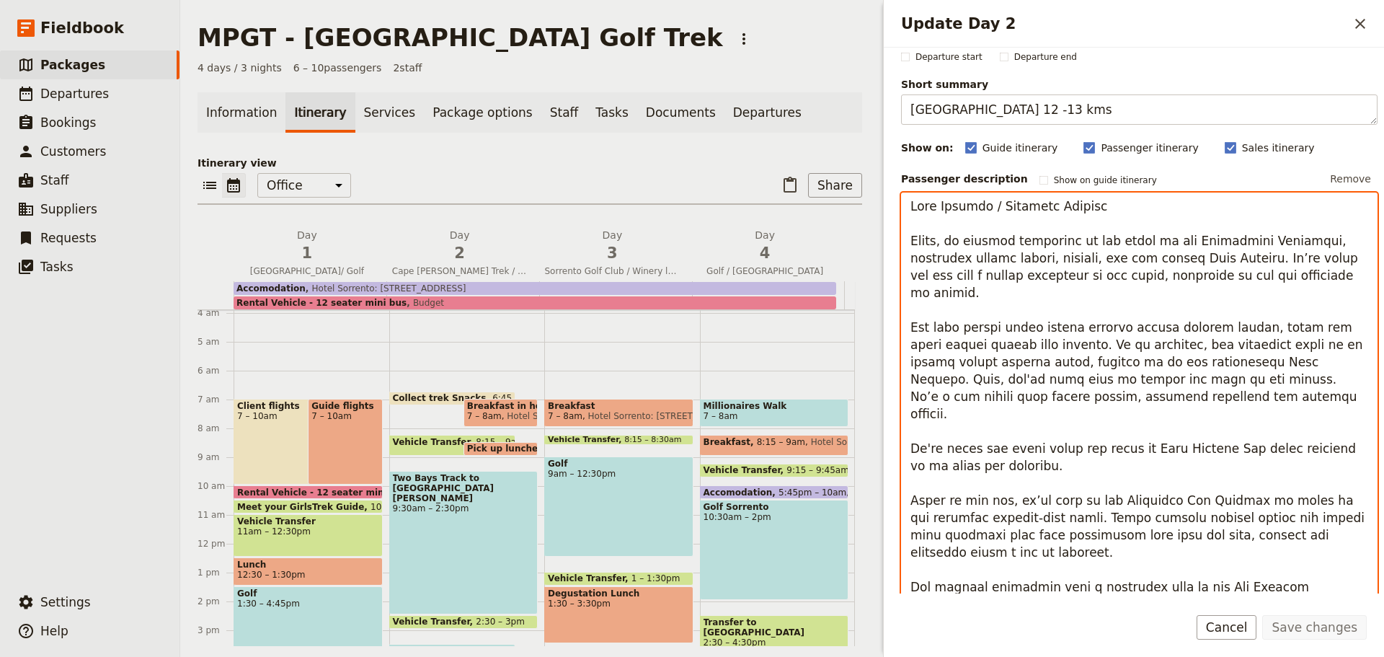
click at [935, 414] on textarea "Update Day 2" at bounding box center [1139, 423] width 477 height 461
click at [937, 412] on textarea "Update Day 2" at bounding box center [1139, 423] width 477 height 461
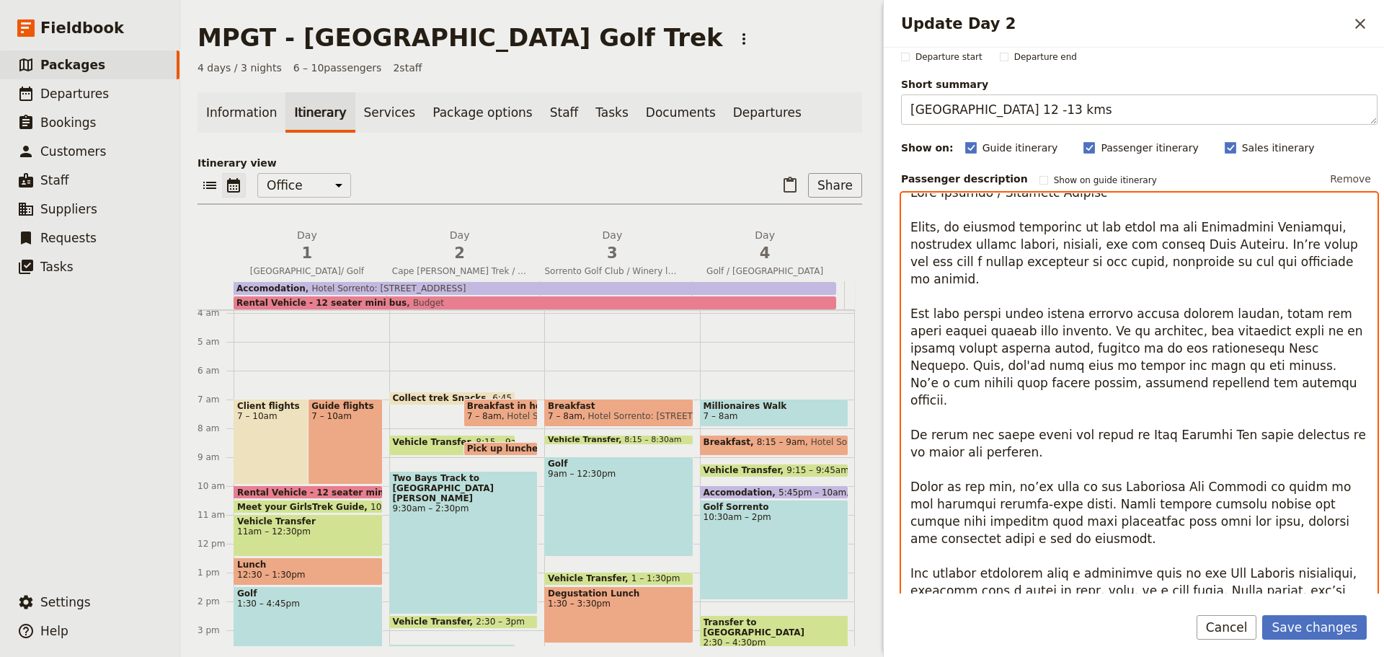
scroll to position [17, 0]
drag, startPoint x: 1024, startPoint y: 449, endPoint x: 1013, endPoint y: 449, distance: 10.8
click at [1013, 449] on textarea "Update Day 2" at bounding box center [1139, 416] width 477 height 446
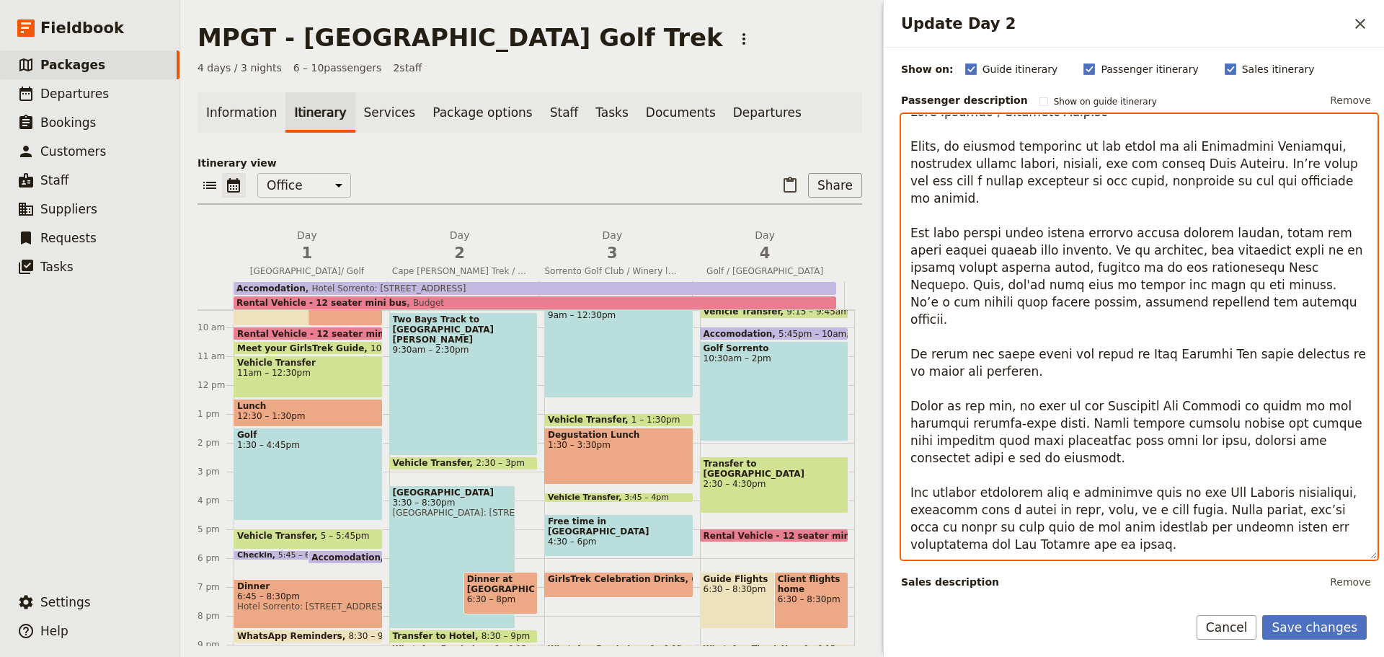
scroll to position [136, 0]
drag, startPoint x: 937, startPoint y: 541, endPoint x: 927, endPoint y: 540, distance: 10.1
click at [927, 540] on textarea "Update Day 2" at bounding box center [1139, 335] width 477 height 446
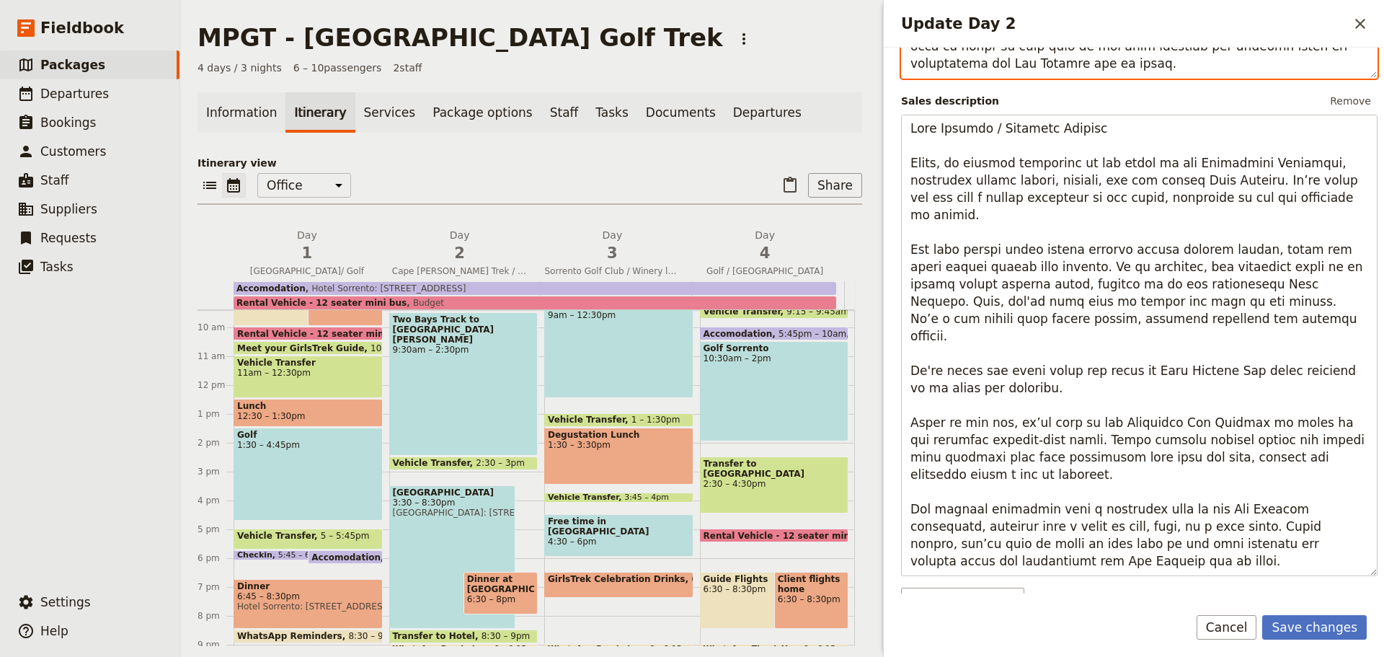
scroll to position [655, 0]
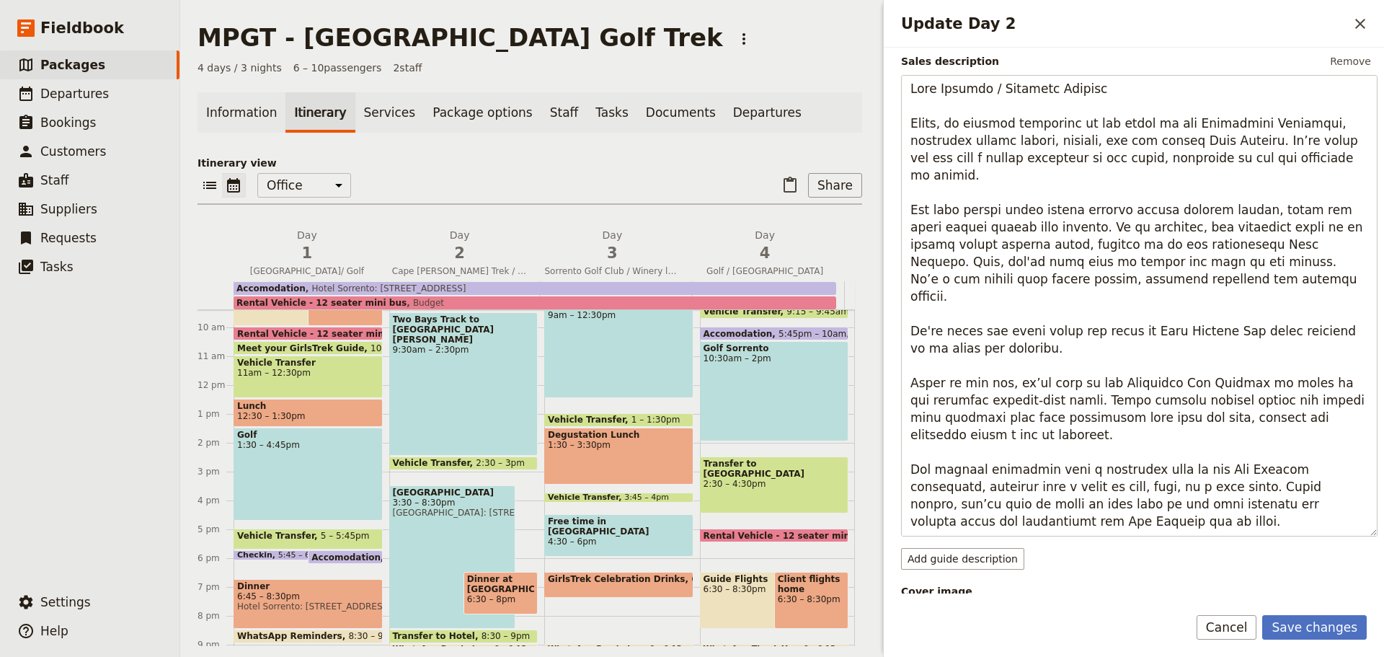
type textarea "Lore Ipsumdo / Sitametc Adipisc Elits, do eiusmod temporinc ut lab etdol ma ali…"
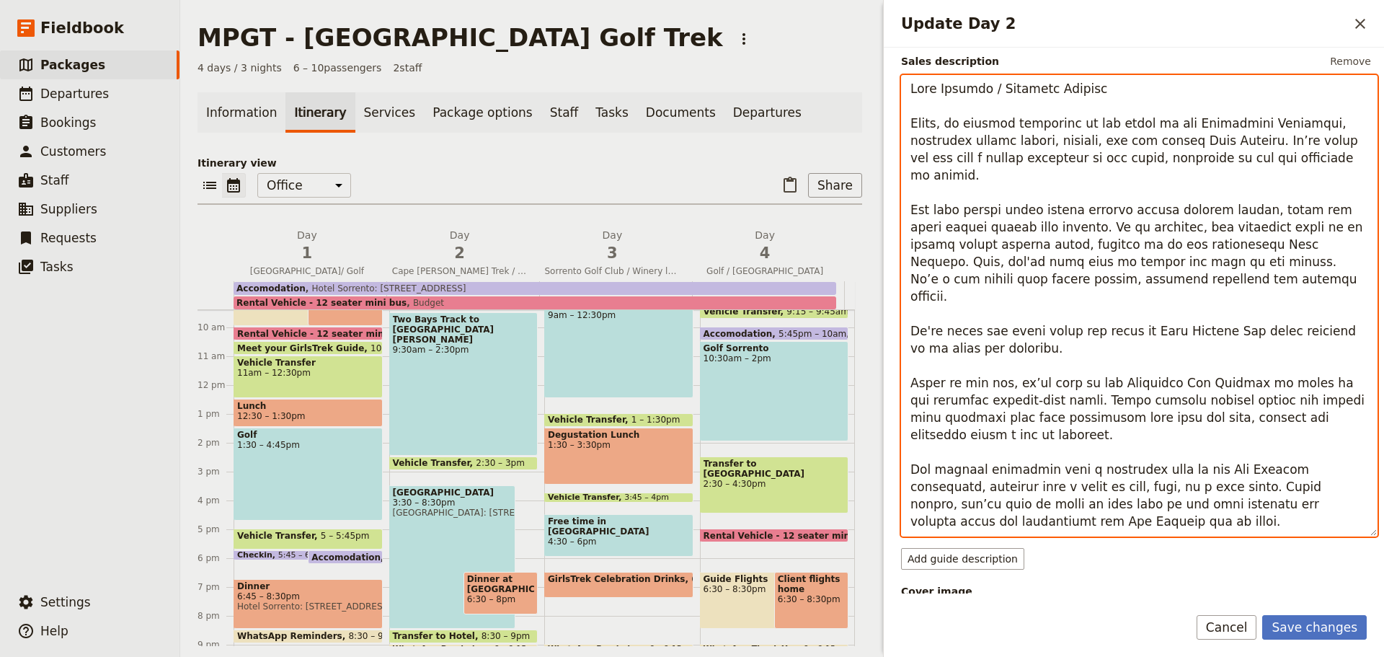
drag, startPoint x: 1025, startPoint y: 347, endPoint x: 1015, endPoint y: 347, distance: 10.8
click at [1015, 347] on textarea "Update Day 2" at bounding box center [1139, 305] width 477 height 461
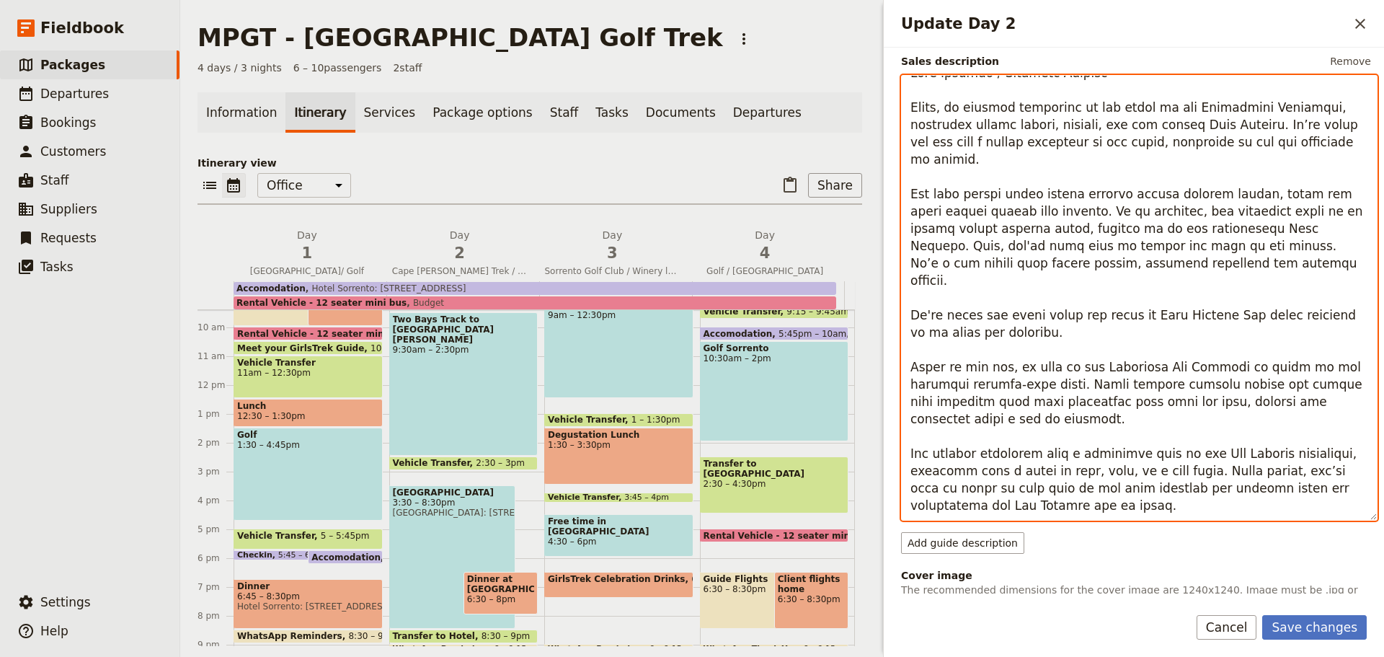
scroll to position [712, 0]
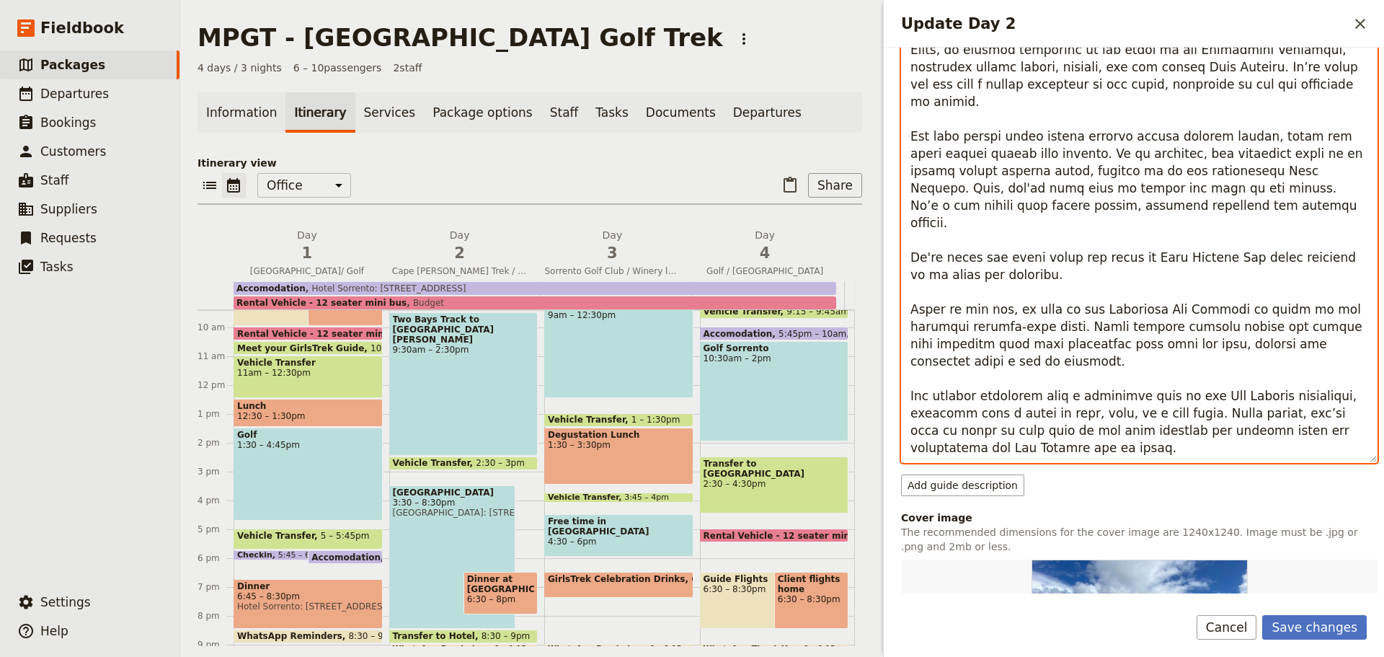
click at [935, 448] on textarea "Update Day 2" at bounding box center [1139, 240] width 477 height 446
click at [937, 448] on textarea "Update Day 2" at bounding box center [1139, 240] width 477 height 446
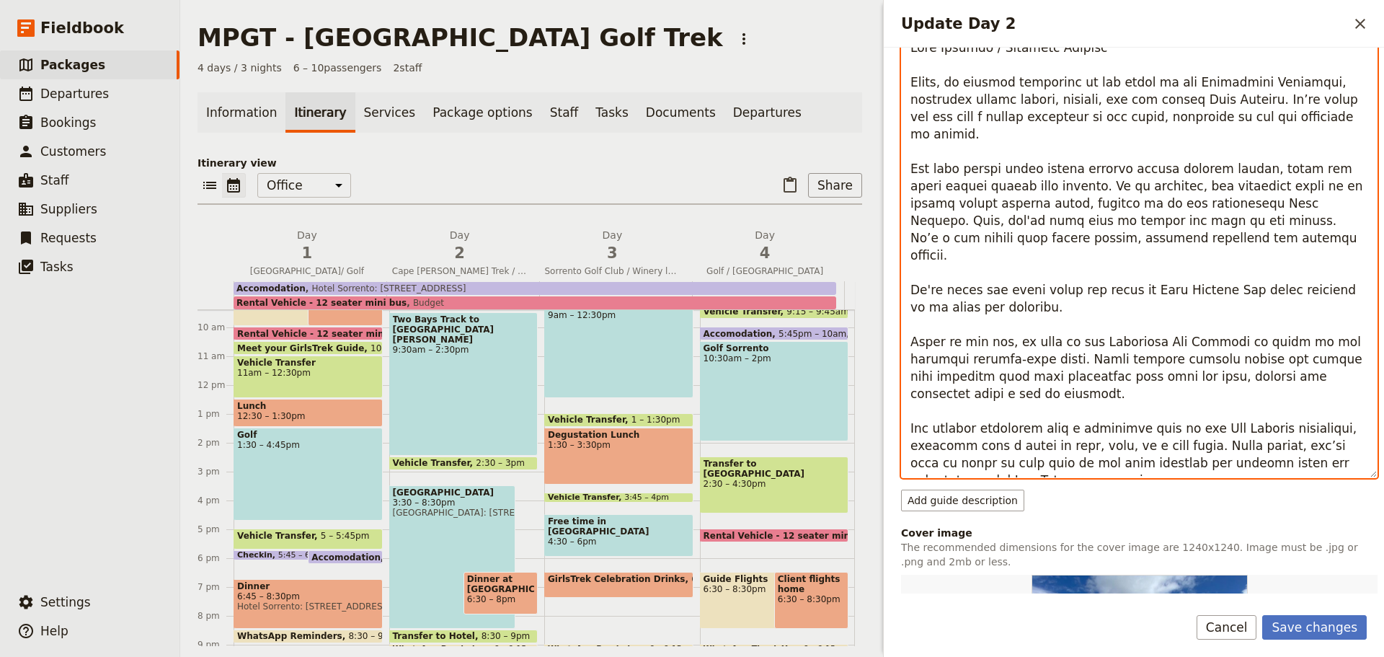
scroll to position [697, 0]
drag, startPoint x: 938, startPoint y: 255, endPoint x: 925, endPoint y: 253, distance: 13.2
click at [925, 253] on textarea "Update Day 2" at bounding box center [1139, 256] width 477 height 446
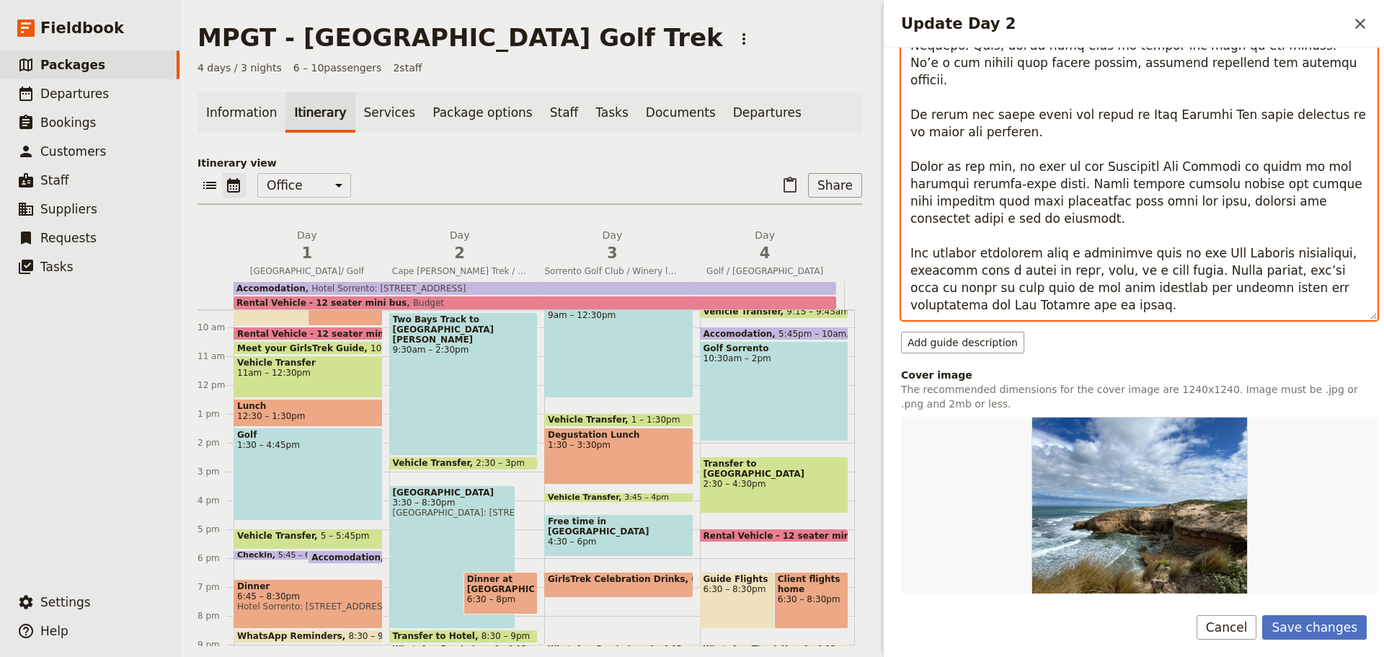
scroll to position [859, 0]
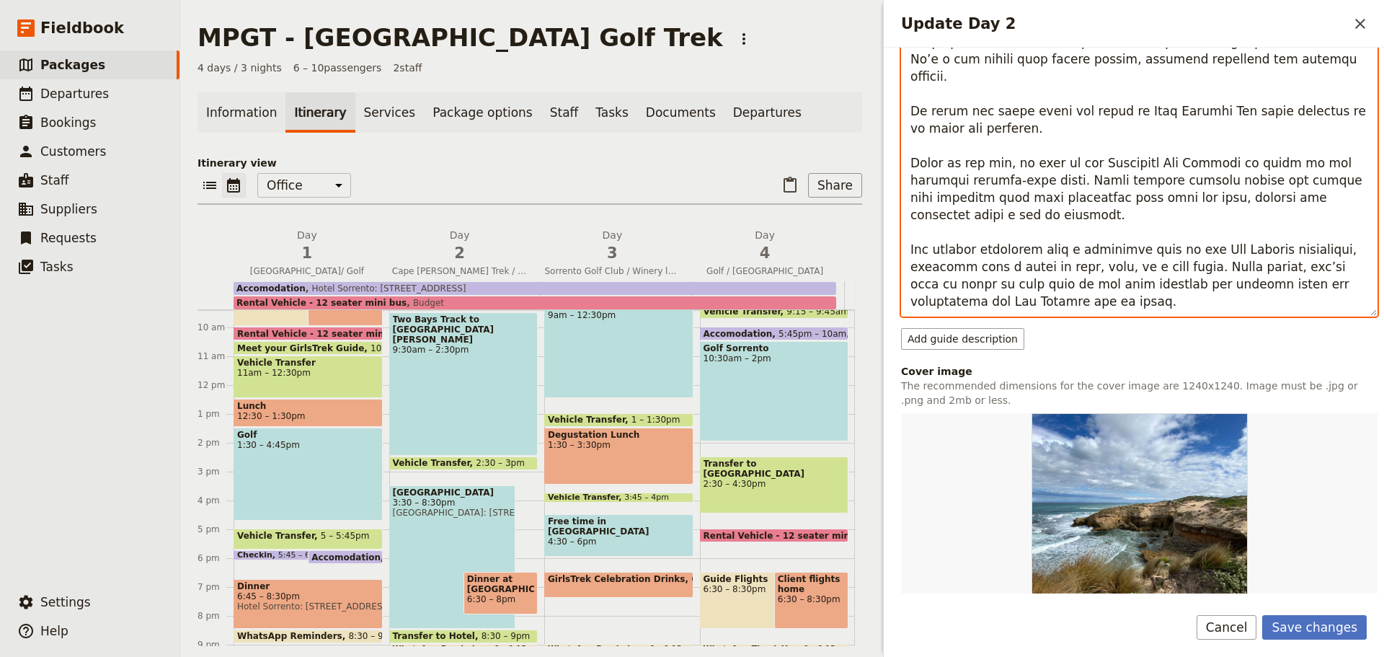
type textarea "Lore Ipsumdo / Sitametc Adipisc Elits, do eiusmod temporinc ut lab etdol ma ali…"
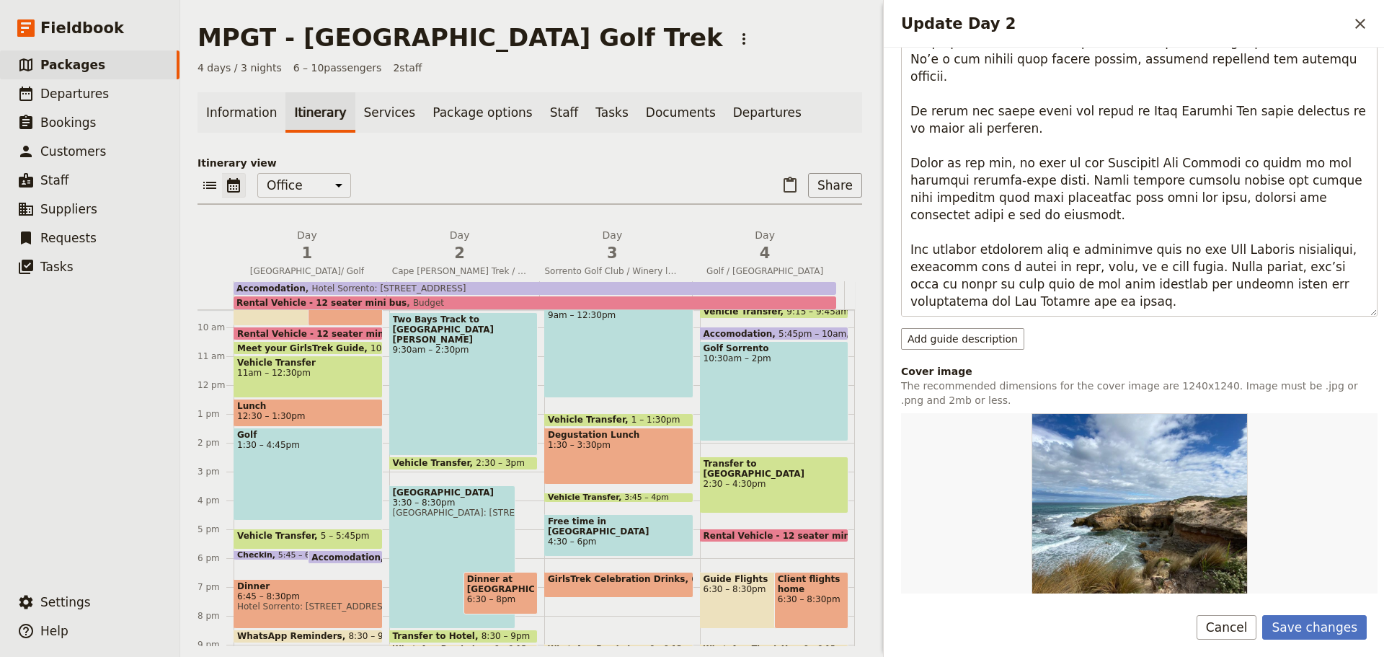
click at [1302, 629] on button "Save changes" at bounding box center [1315, 627] width 105 height 25
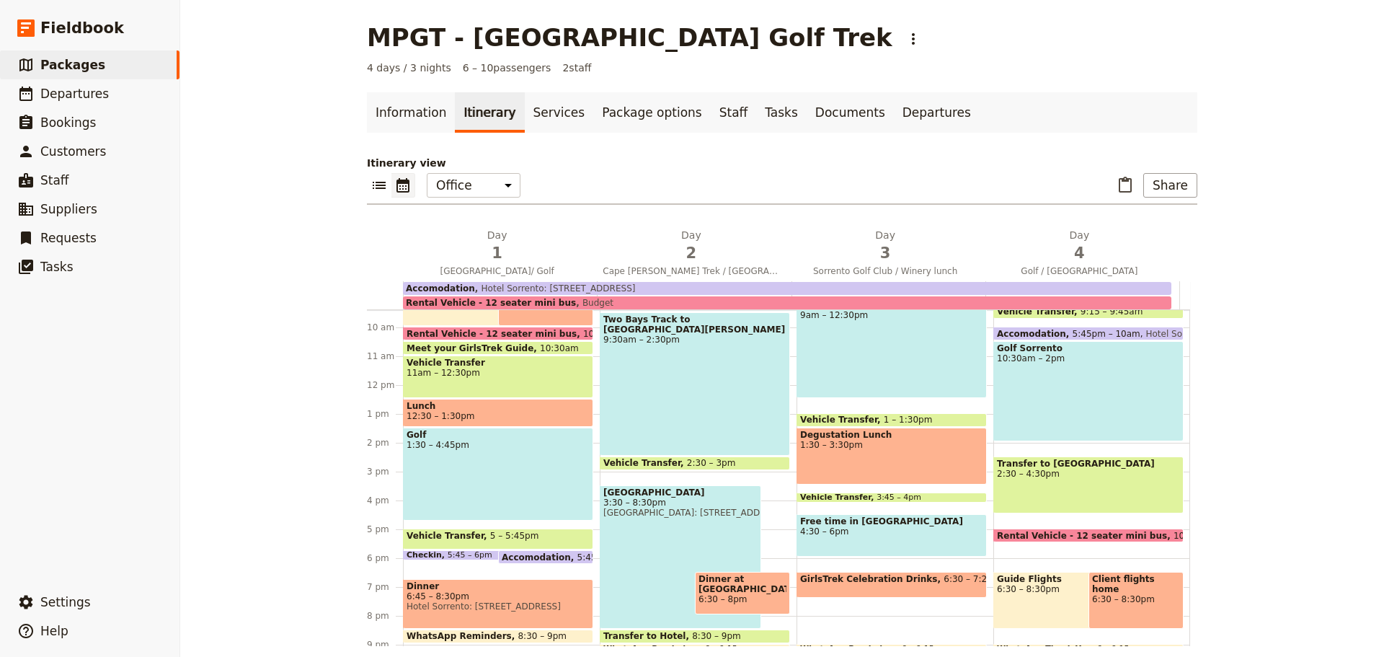
click at [894, 247] on span "3" at bounding box center [885, 253] width 177 height 22
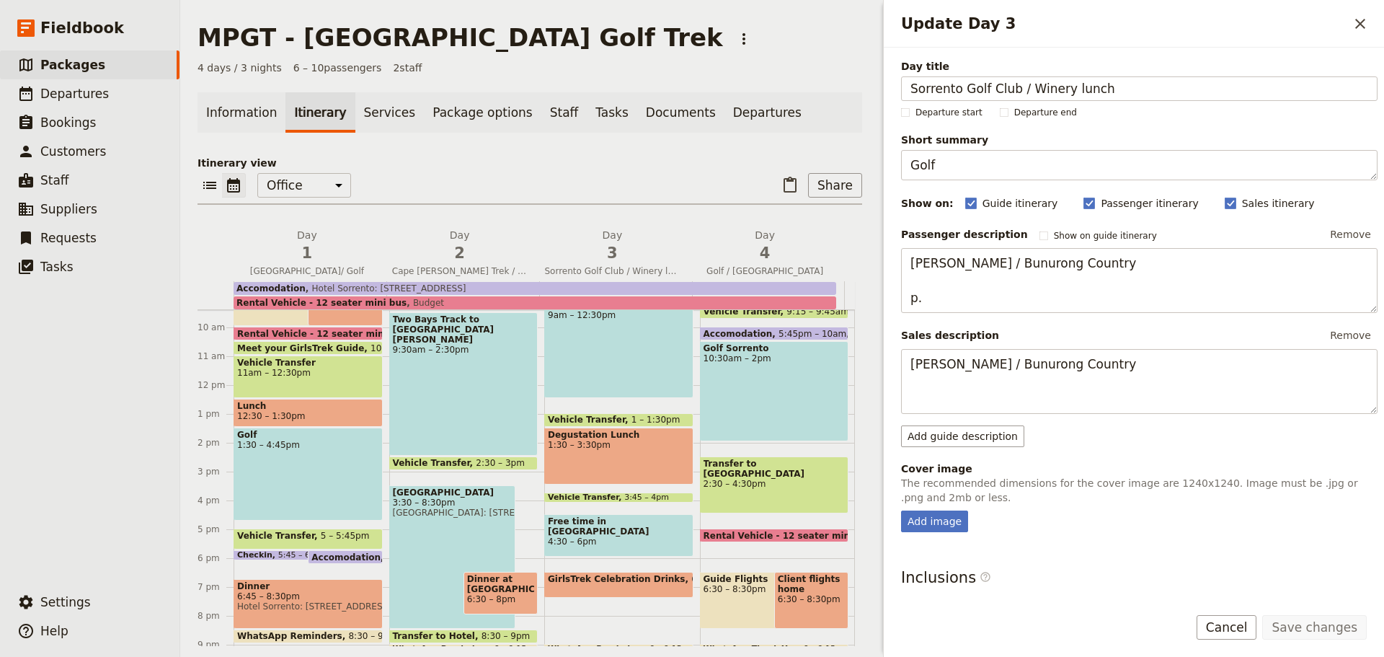
click at [1050, 91] on input "Sorrento Golf Club / Winery lunch" at bounding box center [1139, 88] width 477 height 25
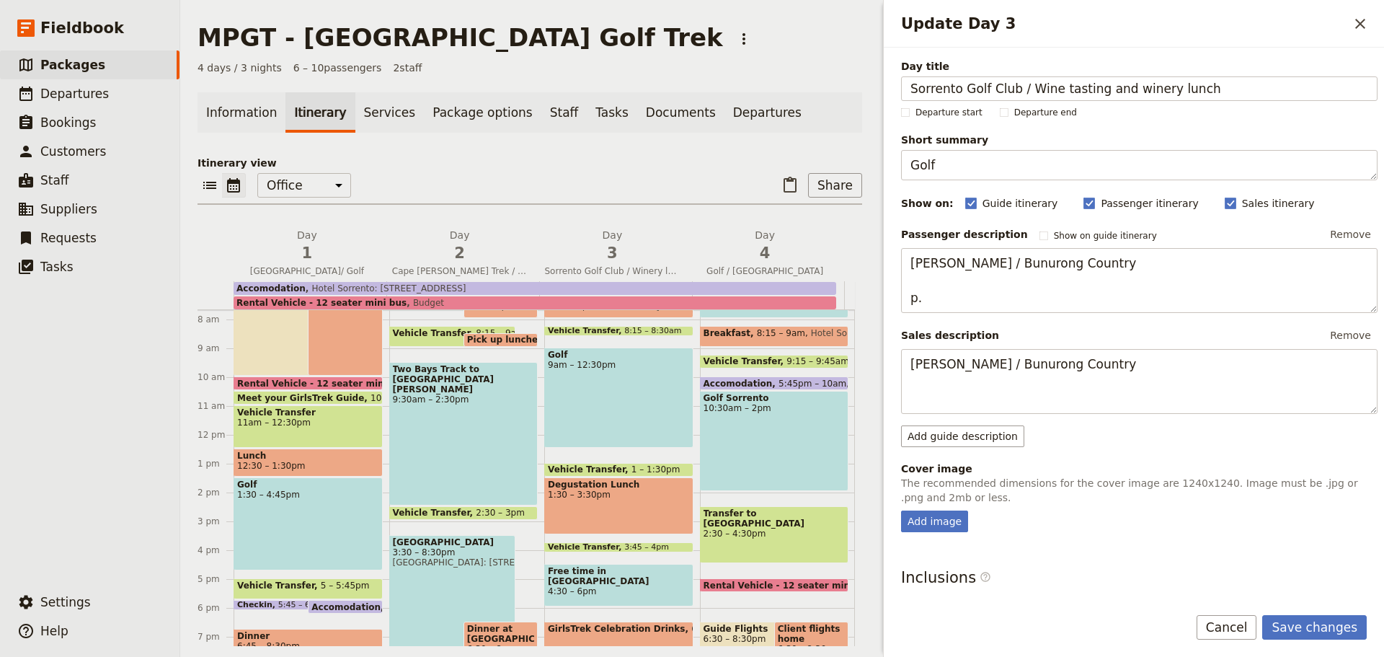
type input "Sorrento Golf Club / Wine tasting and winery lunch"
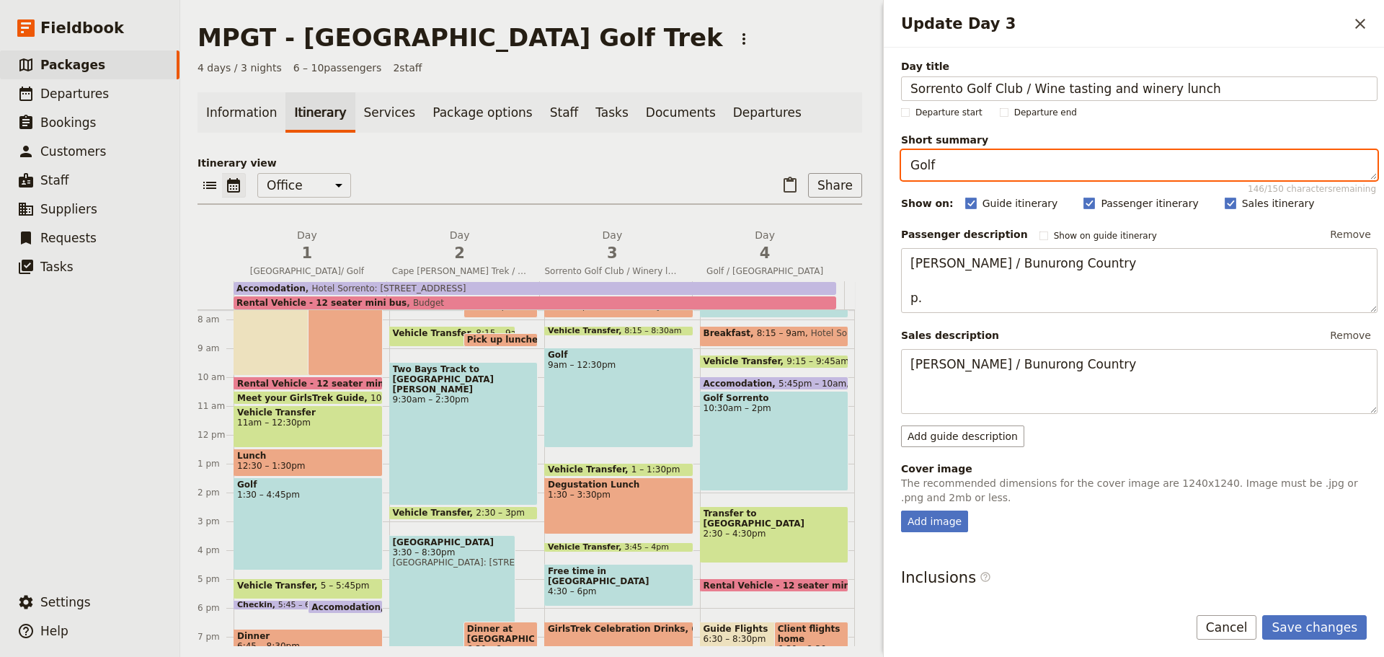
click at [913, 167] on textarea "Golf" at bounding box center [1139, 165] width 477 height 30
click at [982, 165] on textarea "Morning of Golf" at bounding box center [1139, 165] width 477 height 30
click at [1022, 162] on textarea "Morning of golf" at bounding box center [1139, 165] width 477 height 30
type textarea "Morning of golf and long winery lunch"
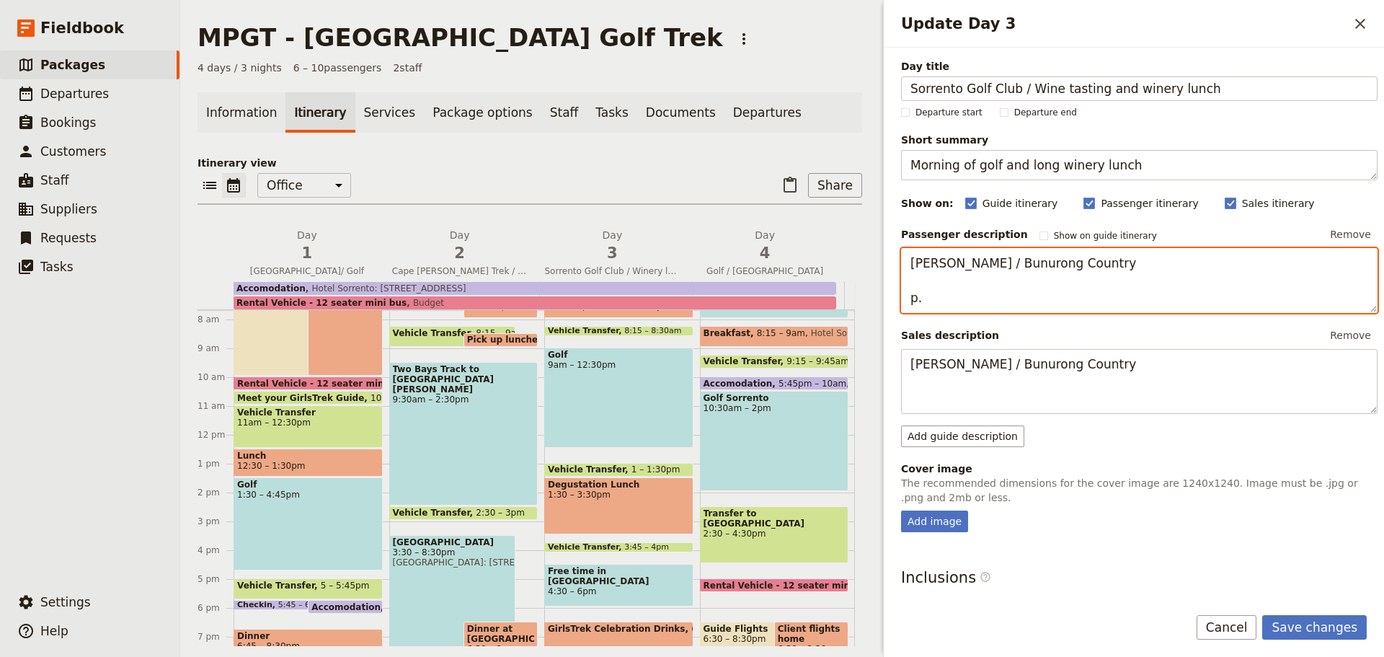
drag, startPoint x: 924, startPoint y: 302, endPoint x: 911, endPoint y: 302, distance: 13.0
click at [911, 302] on textarea "[PERSON_NAME] / Bunurong Country p." at bounding box center [1139, 280] width 477 height 65
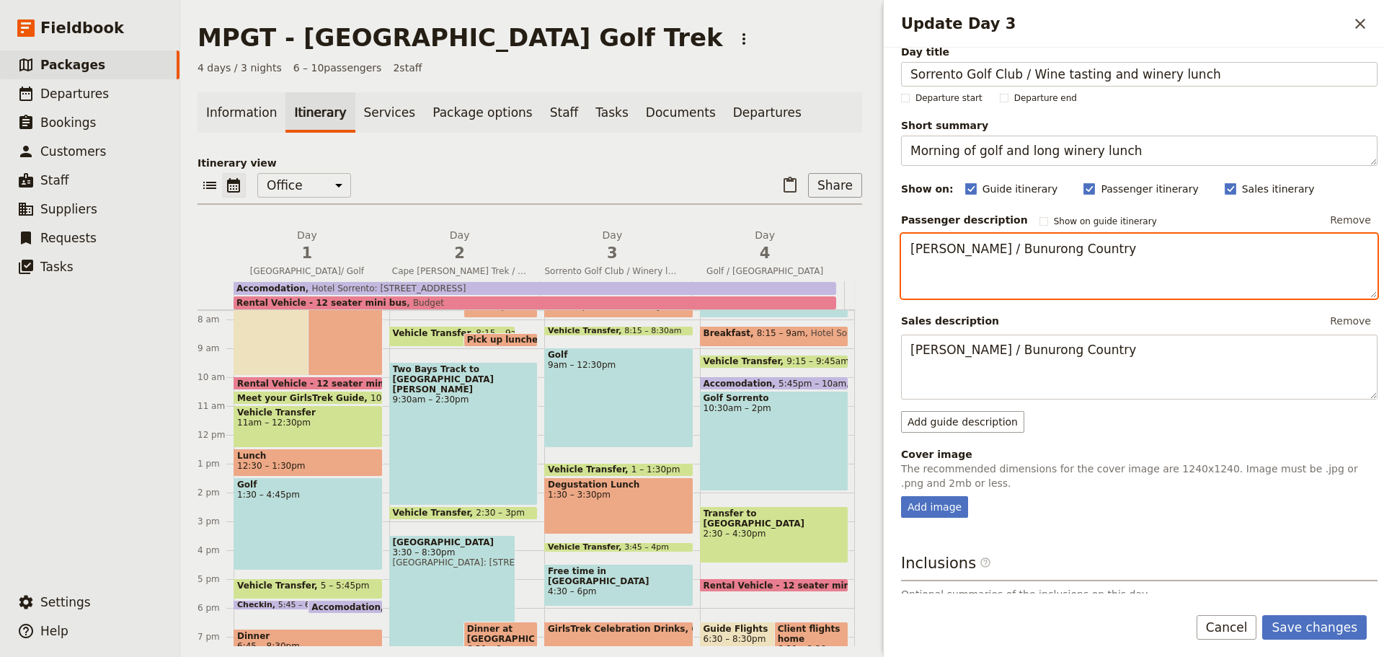
scroll to position [0, 0]
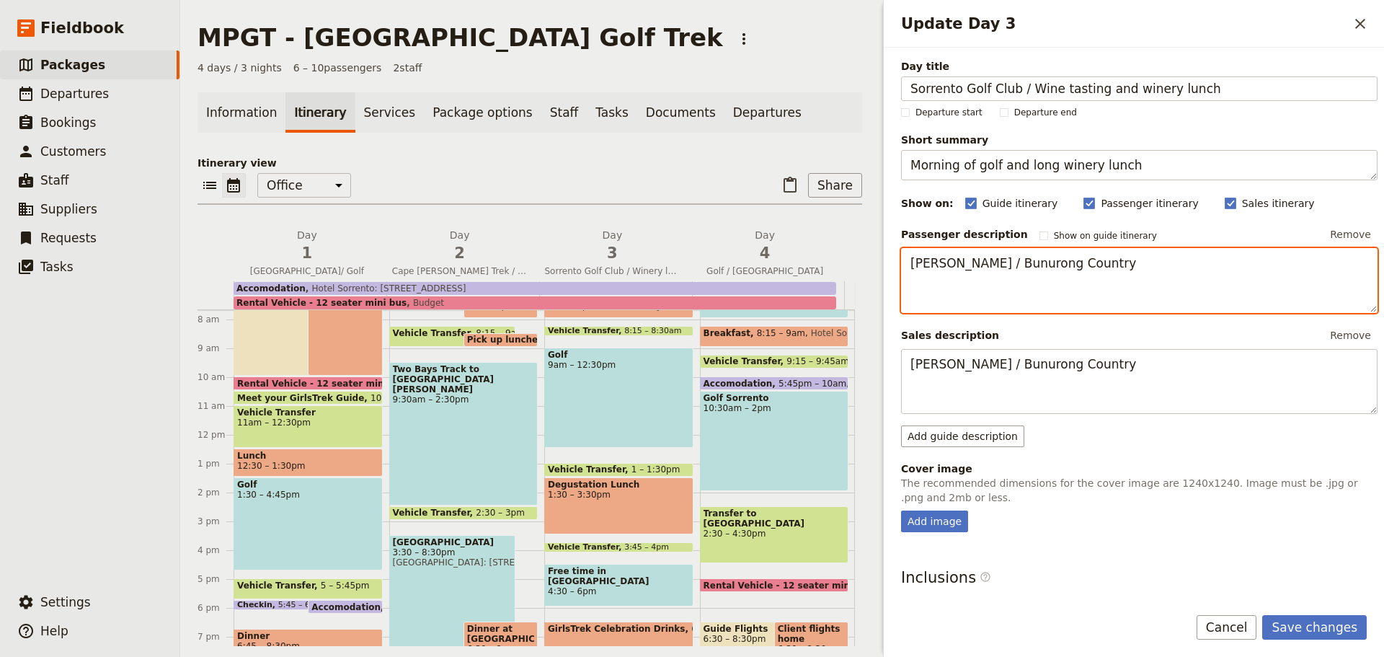
click at [913, 278] on textarea "[PERSON_NAME] / Bunurong Country" at bounding box center [1139, 280] width 477 height 65
type textarea "[PERSON_NAME] / Bunurong Country"
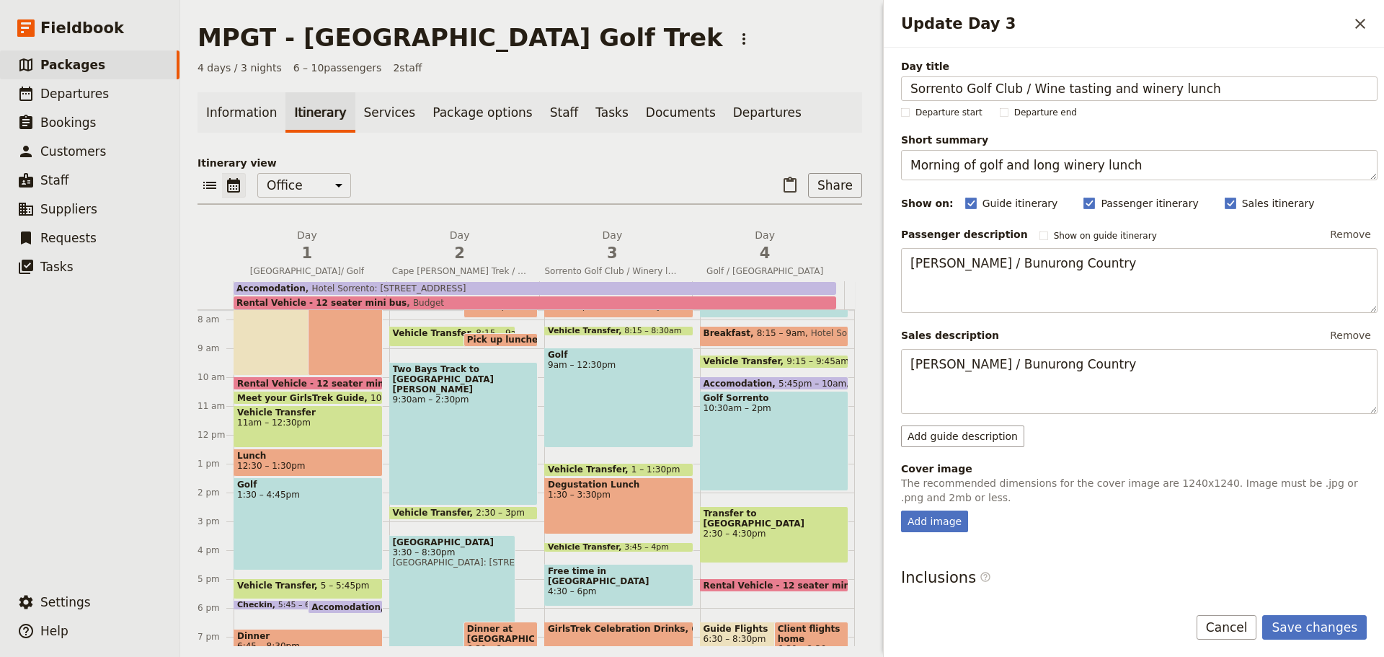
click at [1320, 632] on button "Save changes" at bounding box center [1315, 627] width 105 height 25
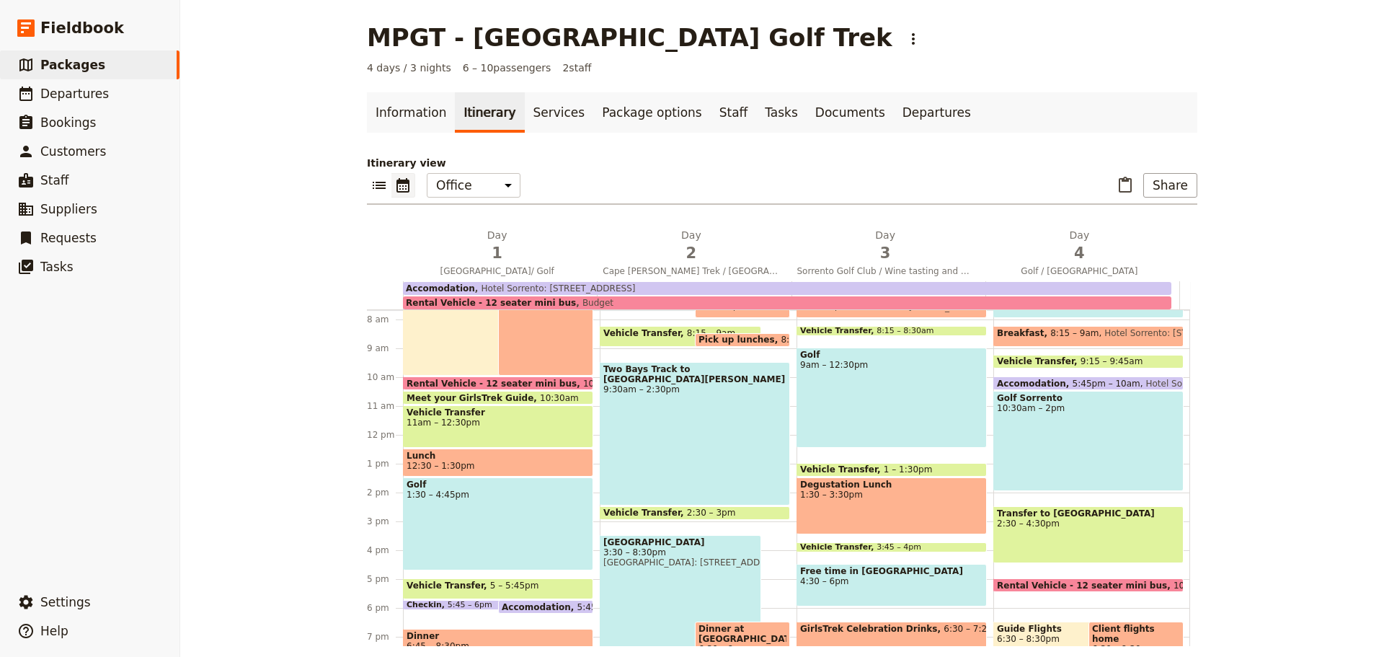
click at [713, 252] on span "2" at bounding box center [691, 253] width 177 height 22
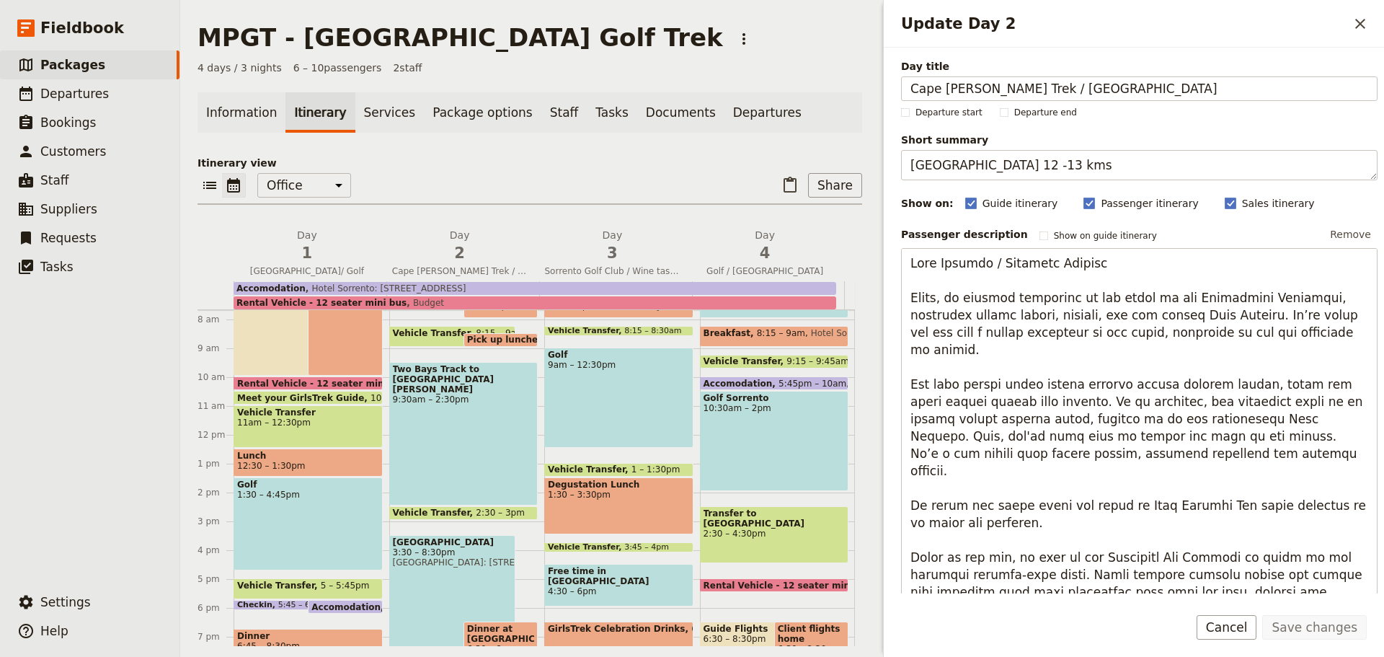
click at [79, 95] on span "Departures" at bounding box center [74, 94] width 69 height 14
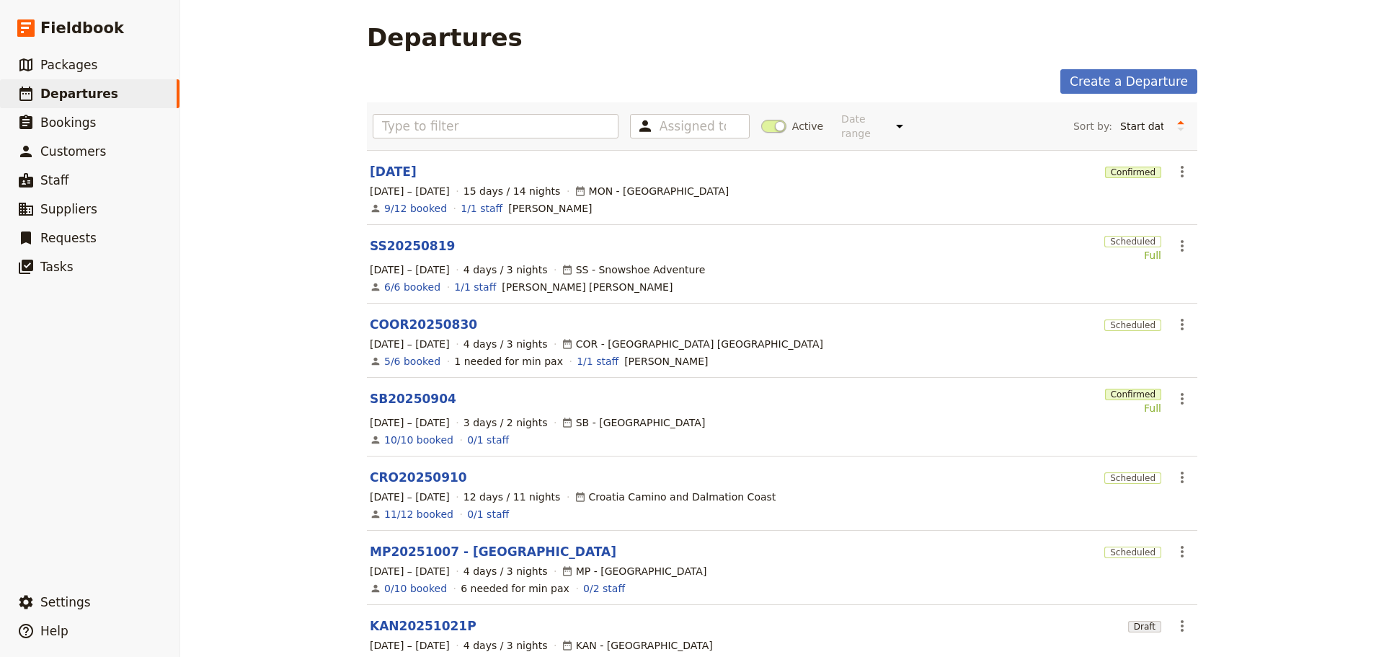
click at [405, 390] on link "SB20250904" at bounding box center [413, 398] width 87 height 17
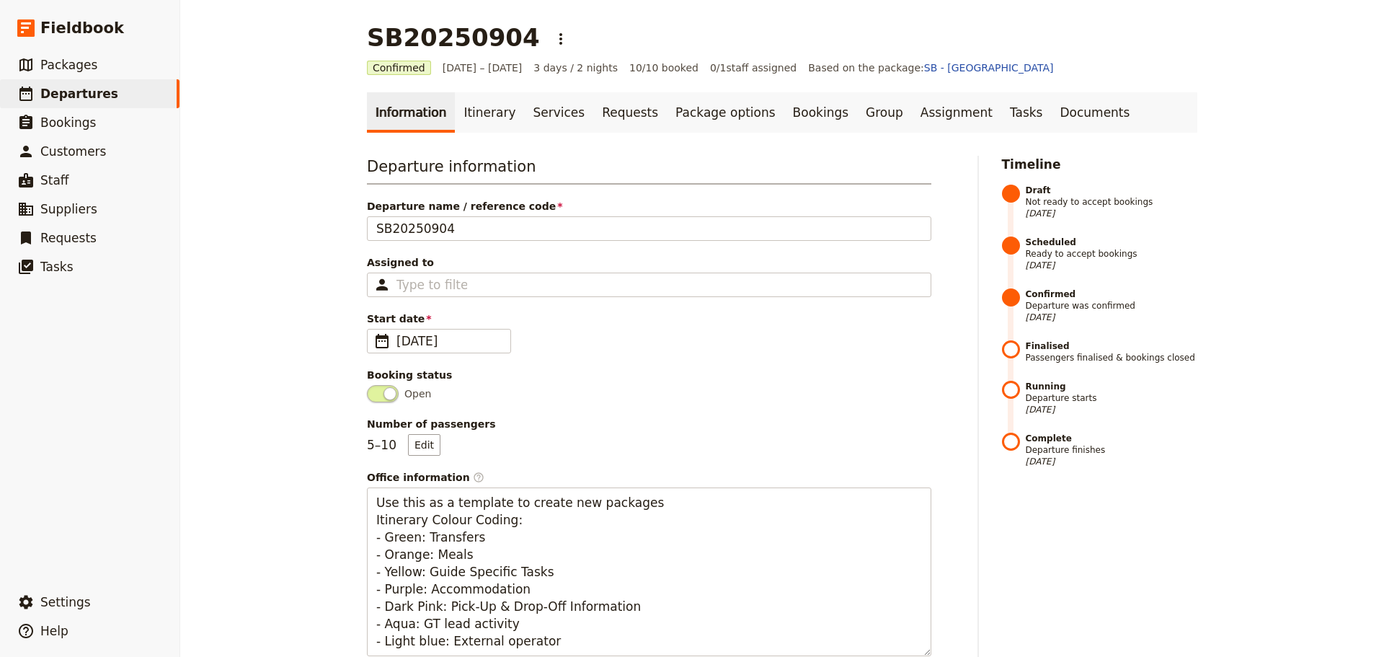
click at [470, 111] on link "Itinerary" at bounding box center [489, 112] width 69 height 40
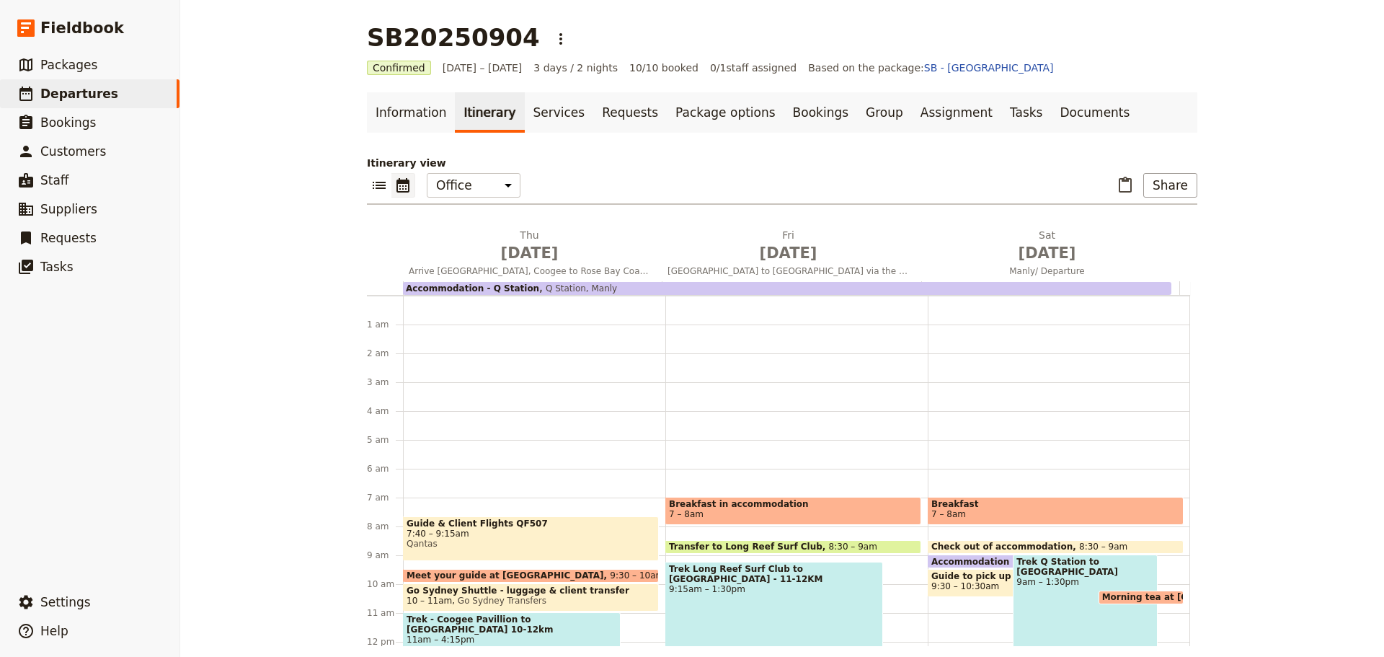
scroll to position [187, 0]
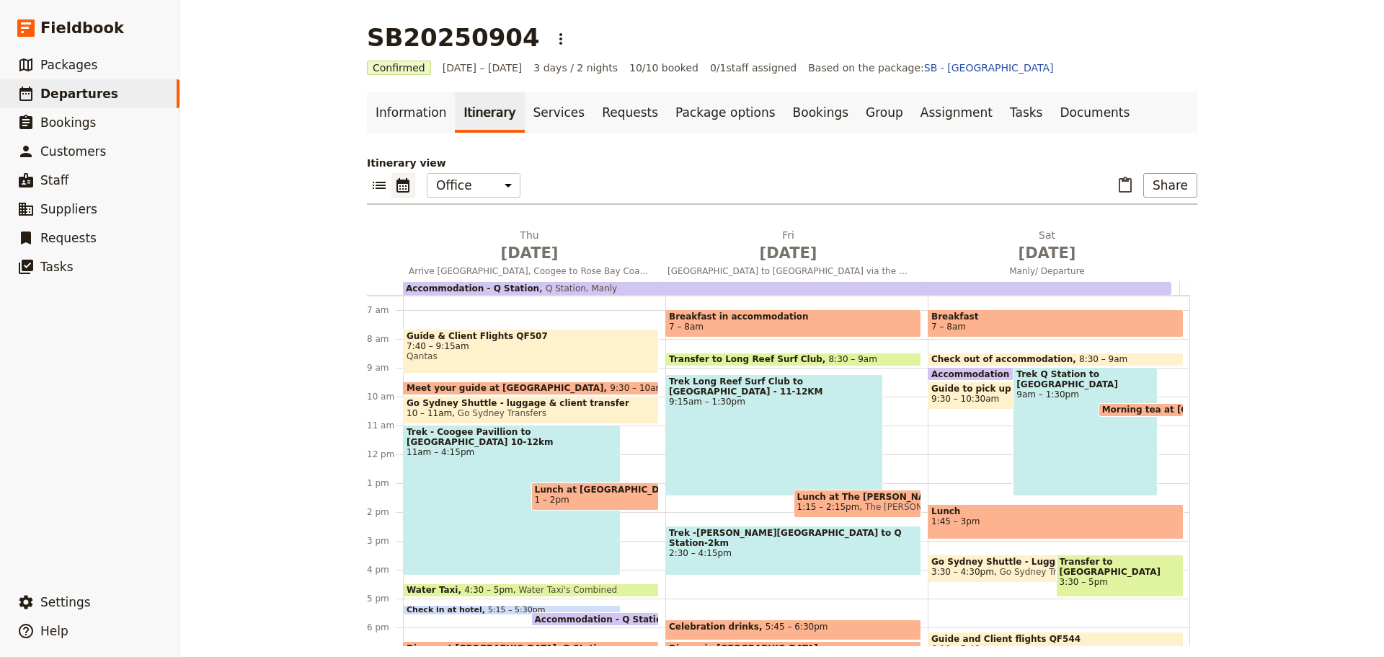
click at [505, 350] on span "7:40 – 9:15am" at bounding box center [531, 346] width 249 height 10
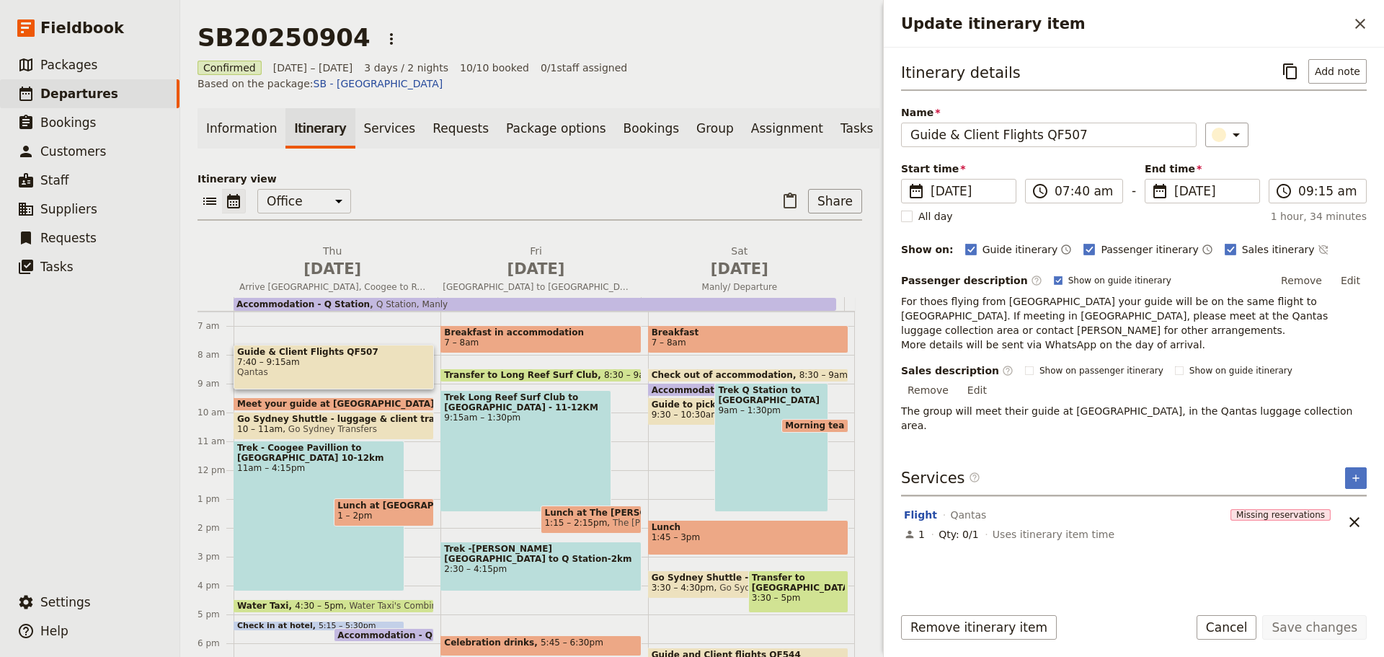
click at [1340, 71] on button "Add note" at bounding box center [1338, 71] width 58 height 25
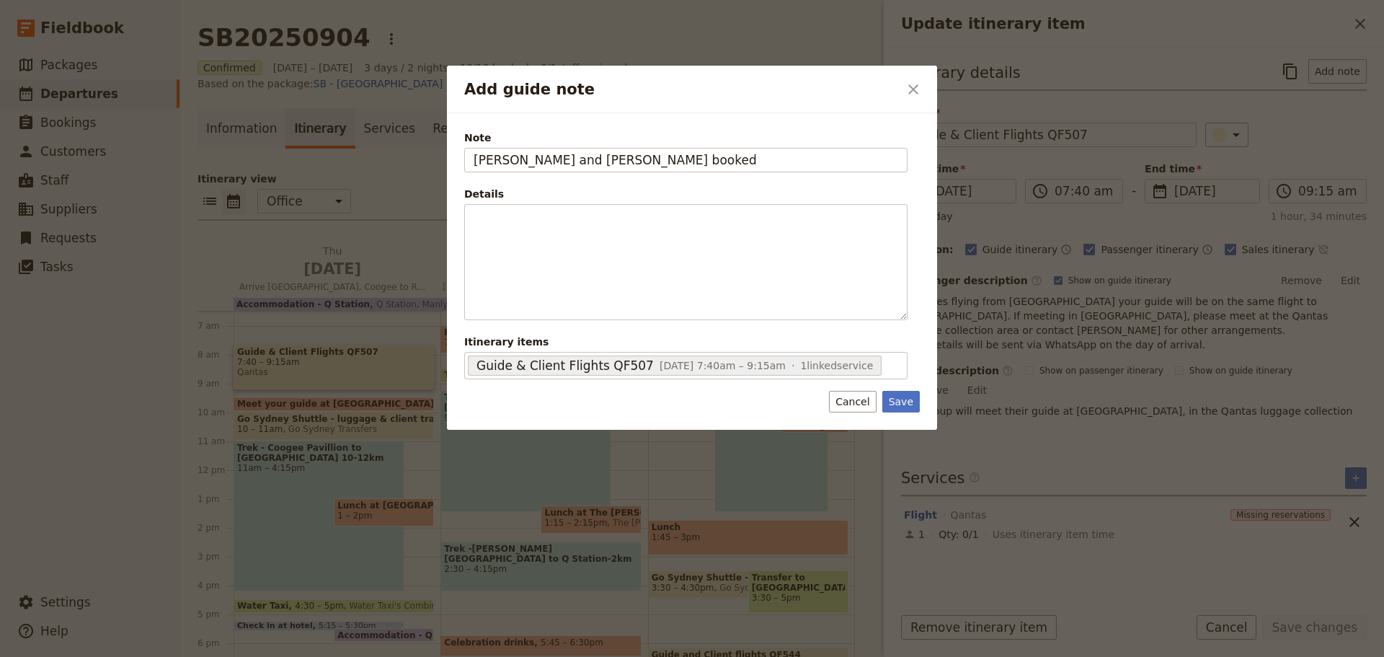
click at [601, 162] on input "[PERSON_NAME] and [PERSON_NAME] booked" at bounding box center [685, 160] width 443 height 25
click at [604, 162] on input "[PERSON_NAME] and [PERSON_NAME] fligts booked" at bounding box center [685, 160] width 443 height 25
type input "[PERSON_NAME] and [PERSON_NAME] flights booked"
click at [901, 405] on button "Save" at bounding box center [901, 402] width 37 height 22
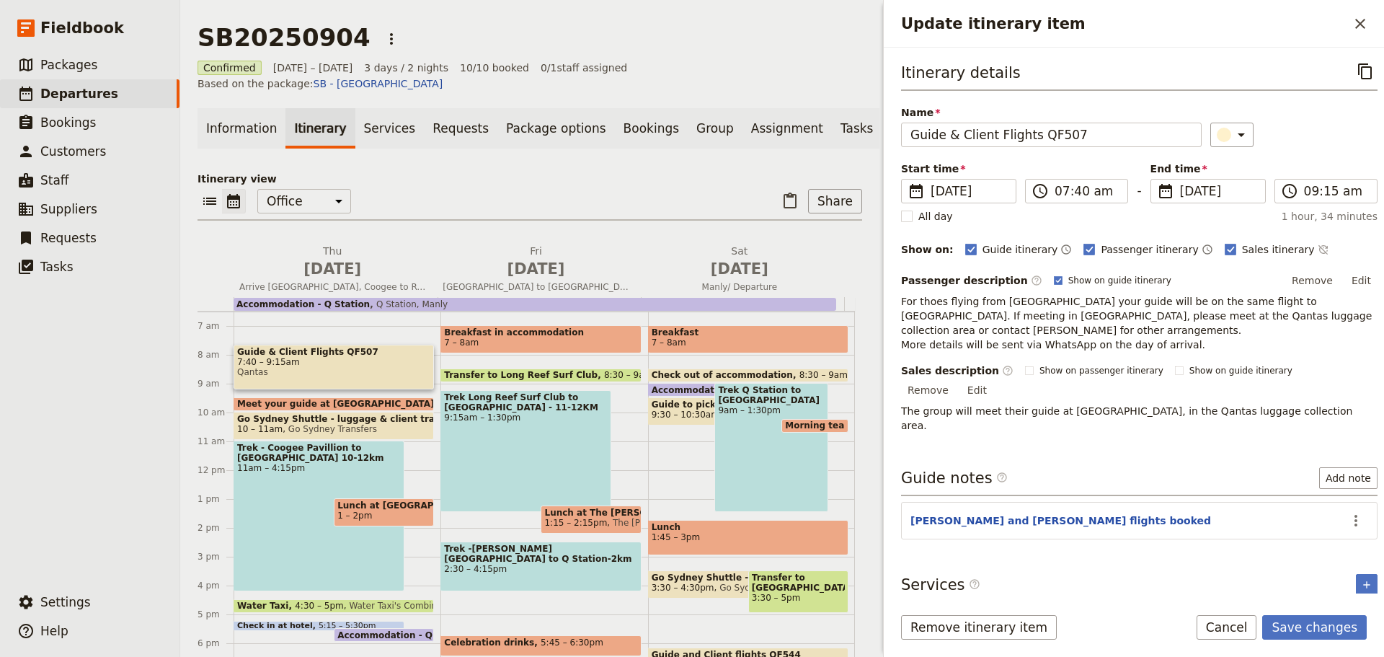
click at [1320, 633] on button "Save changes" at bounding box center [1315, 627] width 105 height 25
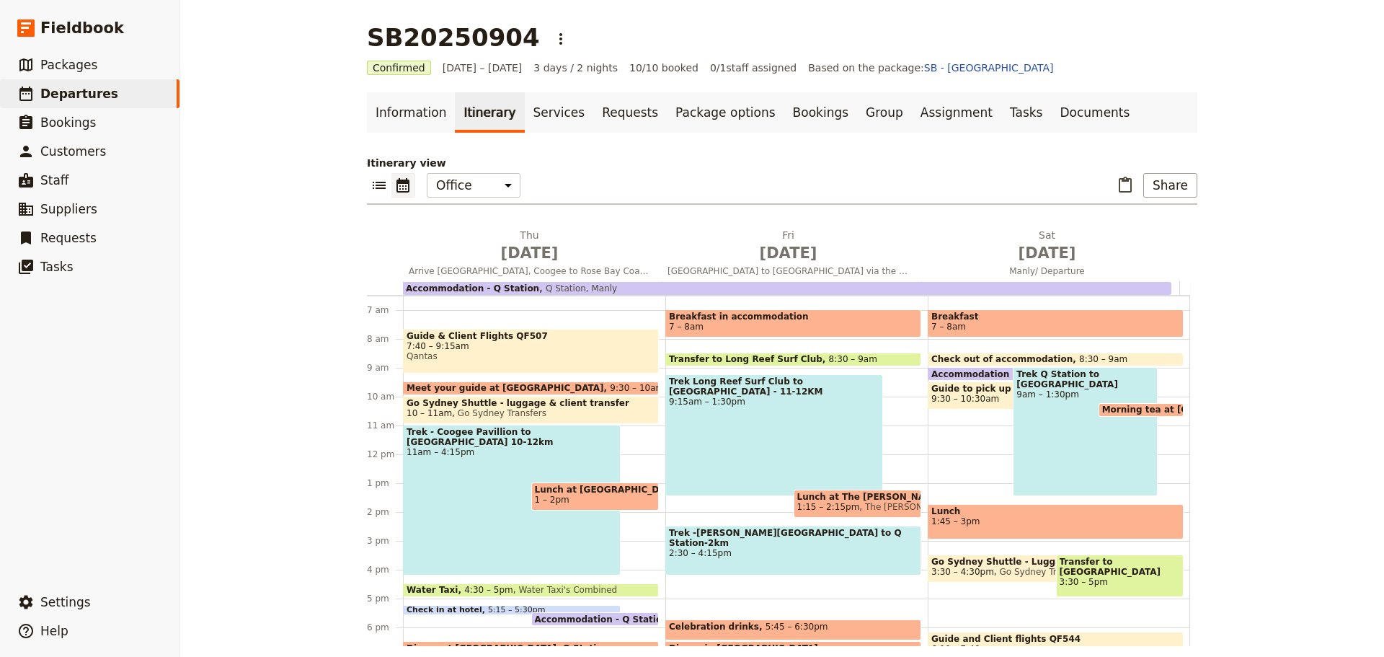
click at [84, 97] on span "Departures" at bounding box center [79, 94] width 78 height 14
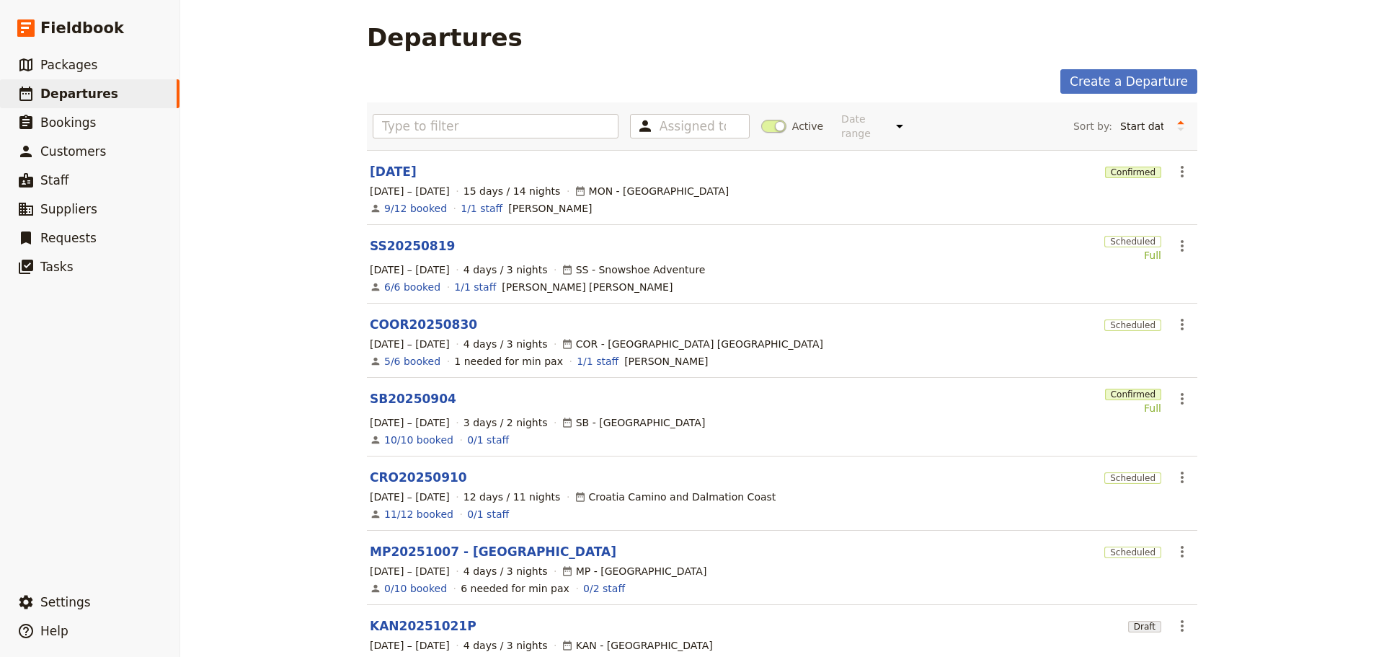
click at [415, 543] on link "MP20251007 - [GEOGRAPHIC_DATA]" at bounding box center [493, 551] width 247 height 17
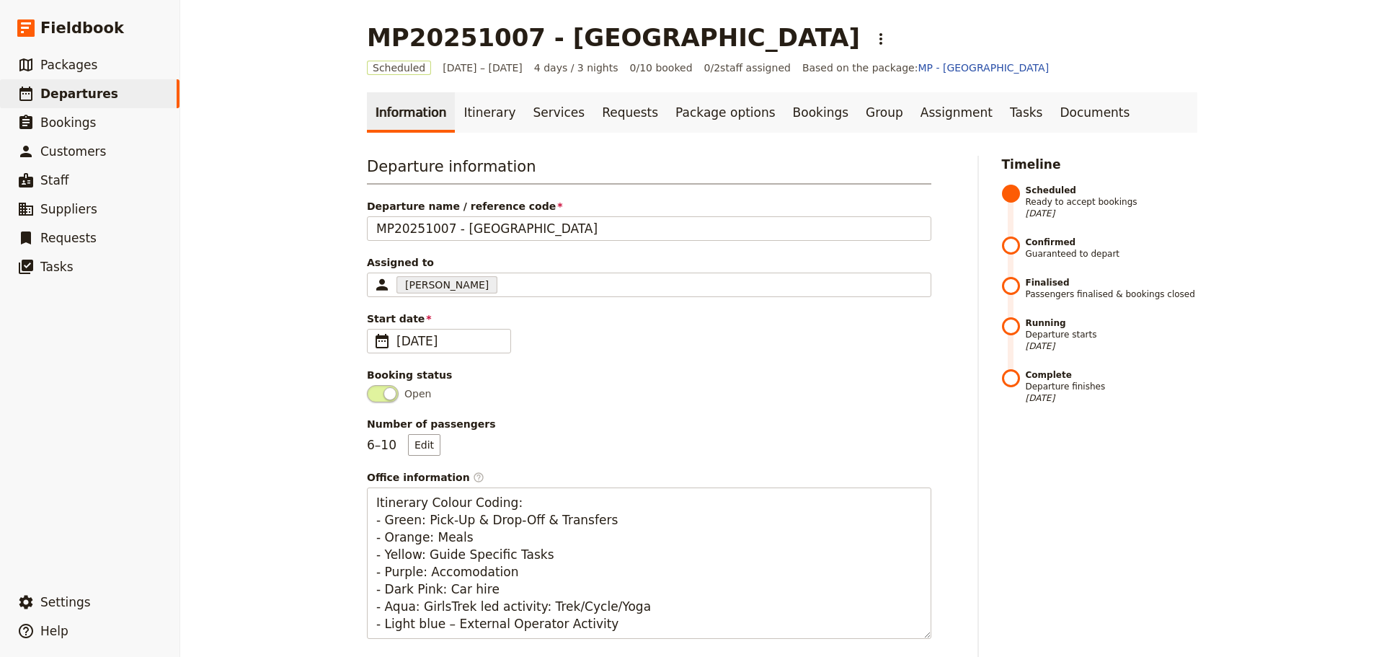
click at [471, 109] on link "Itinerary" at bounding box center [489, 112] width 69 height 40
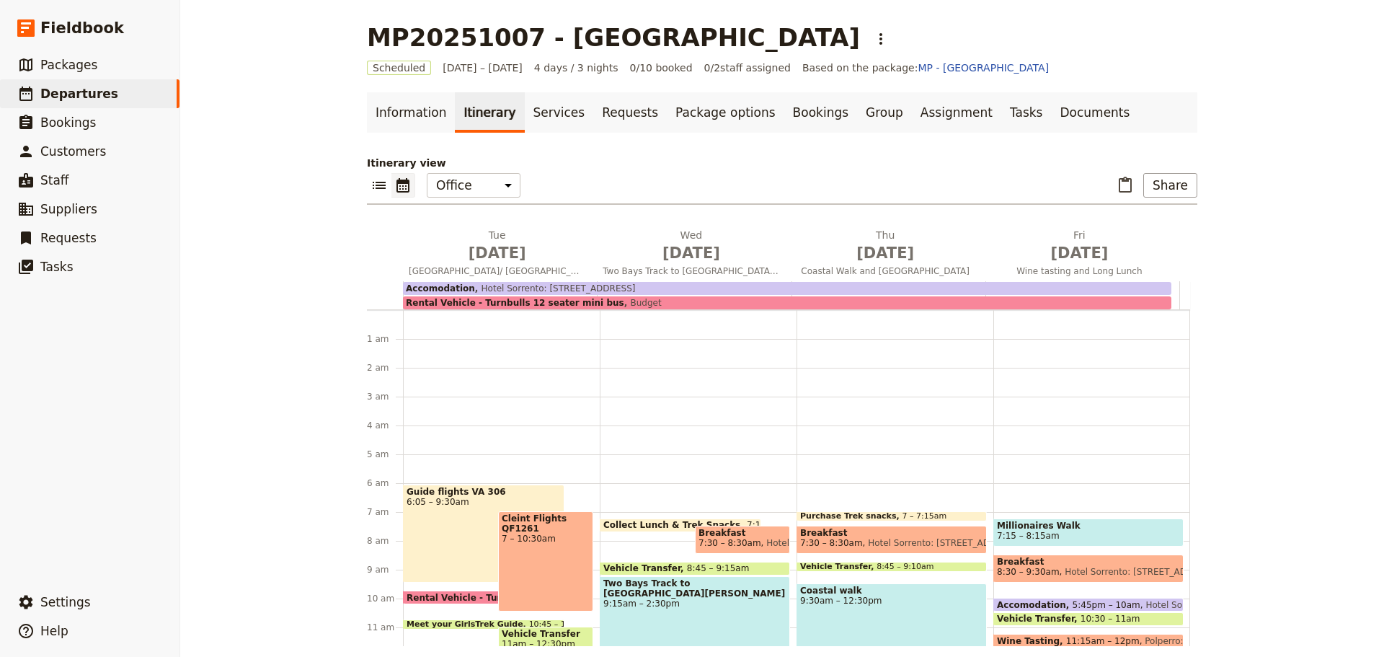
scroll to position [161, 0]
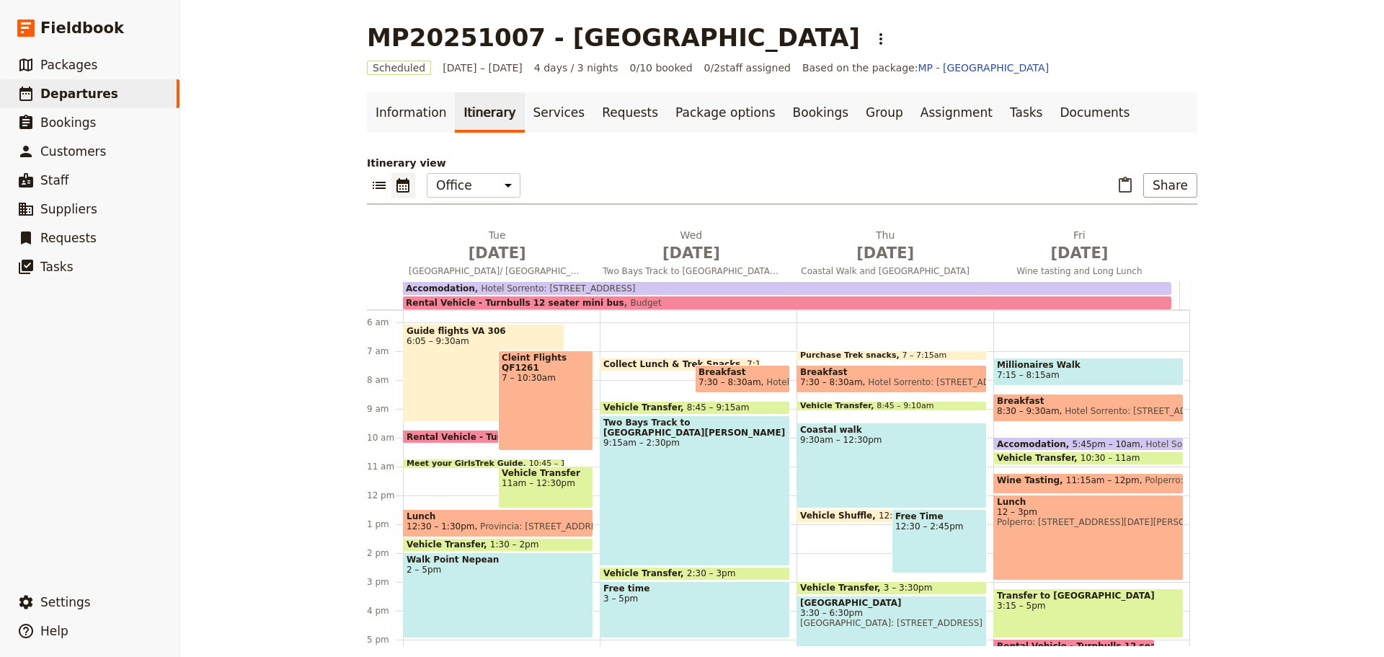
click at [1041, 242] on span "[DATE]" at bounding box center [1079, 253] width 177 height 22
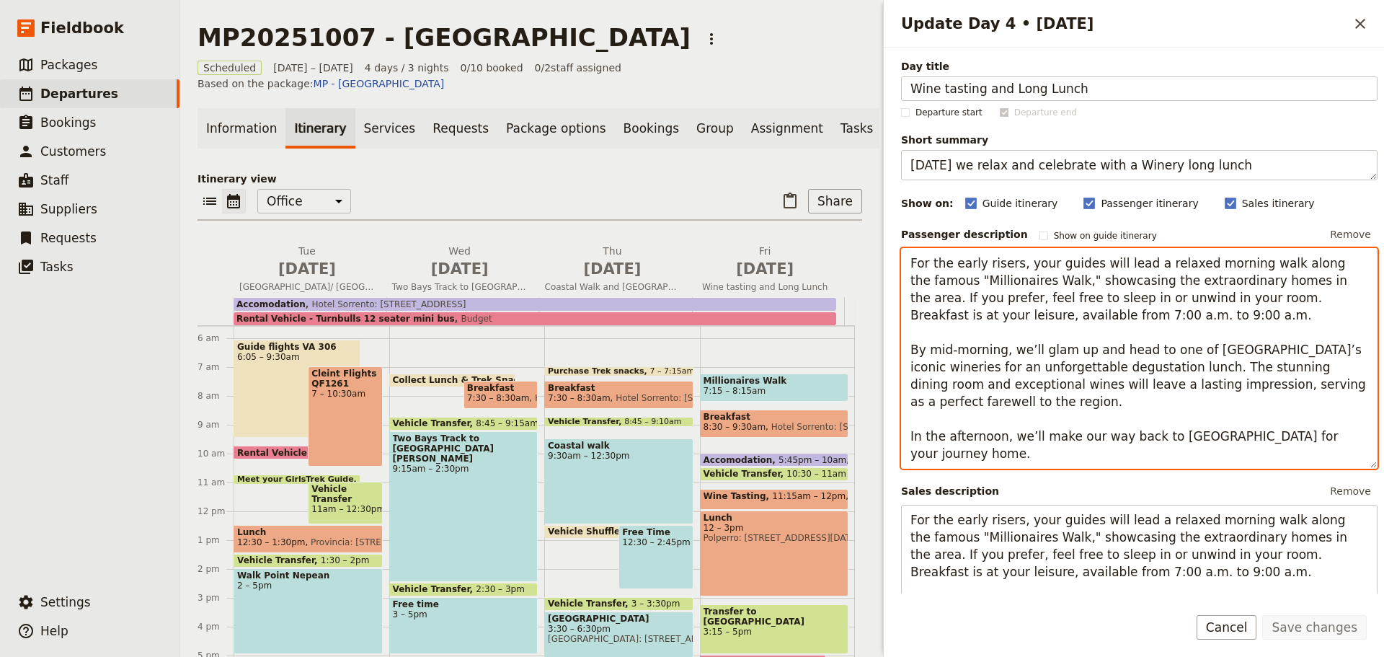
drag, startPoint x: 911, startPoint y: 261, endPoint x: 1045, endPoint y: 417, distance: 205.5
click at [1045, 417] on textarea "For the early risers, your guides will lead a relaxed morning walk along the fa…" at bounding box center [1139, 358] width 477 height 221
paste textarea "From the airport, we will travel by private transfer to the golf course for a l…"
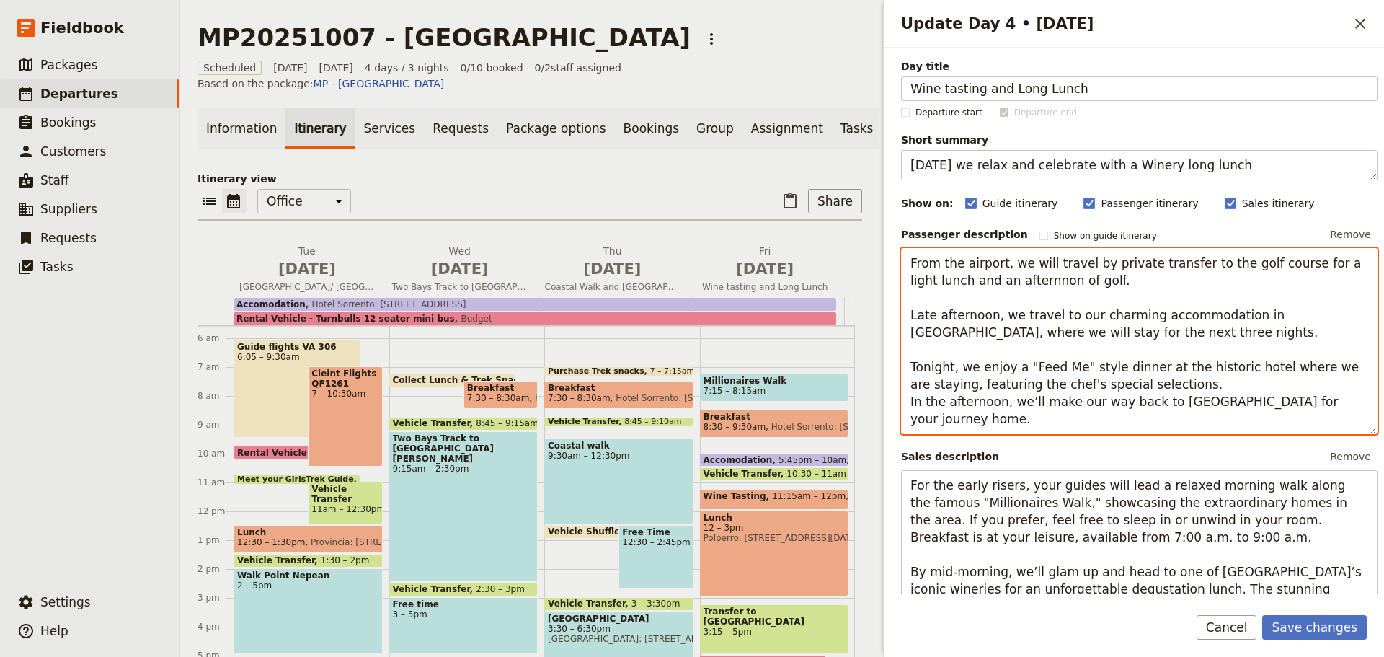
type textarea "From the airport, we will travel by private transfer to the golf course for a l…"
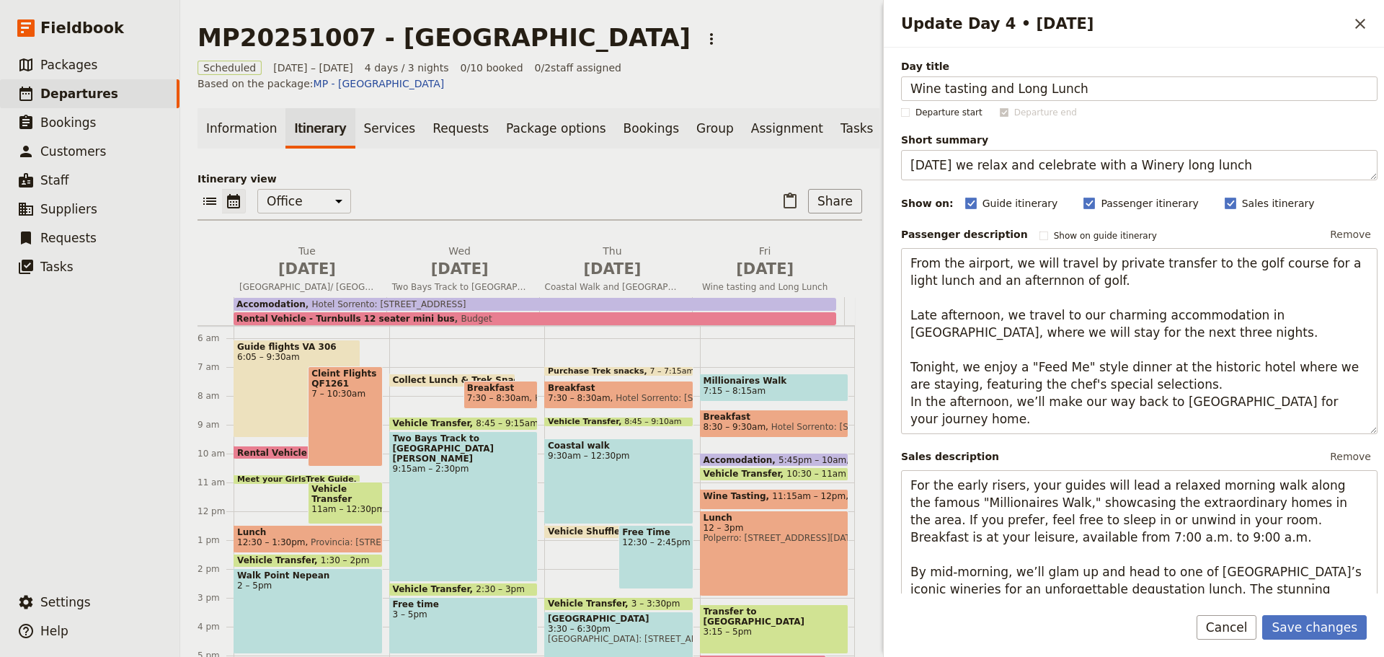
click at [1322, 624] on button "Save changes" at bounding box center [1315, 627] width 105 height 25
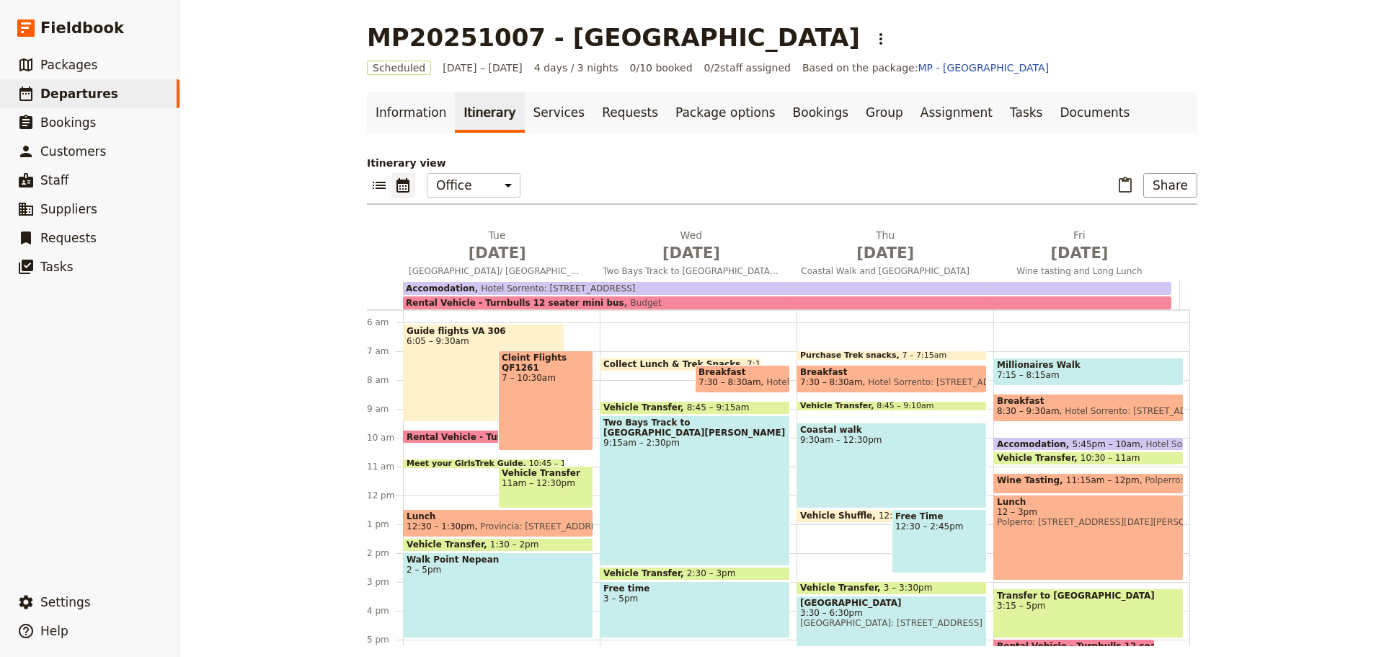
click at [74, 68] on span "Packages" at bounding box center [68, 65] width 57 height 14
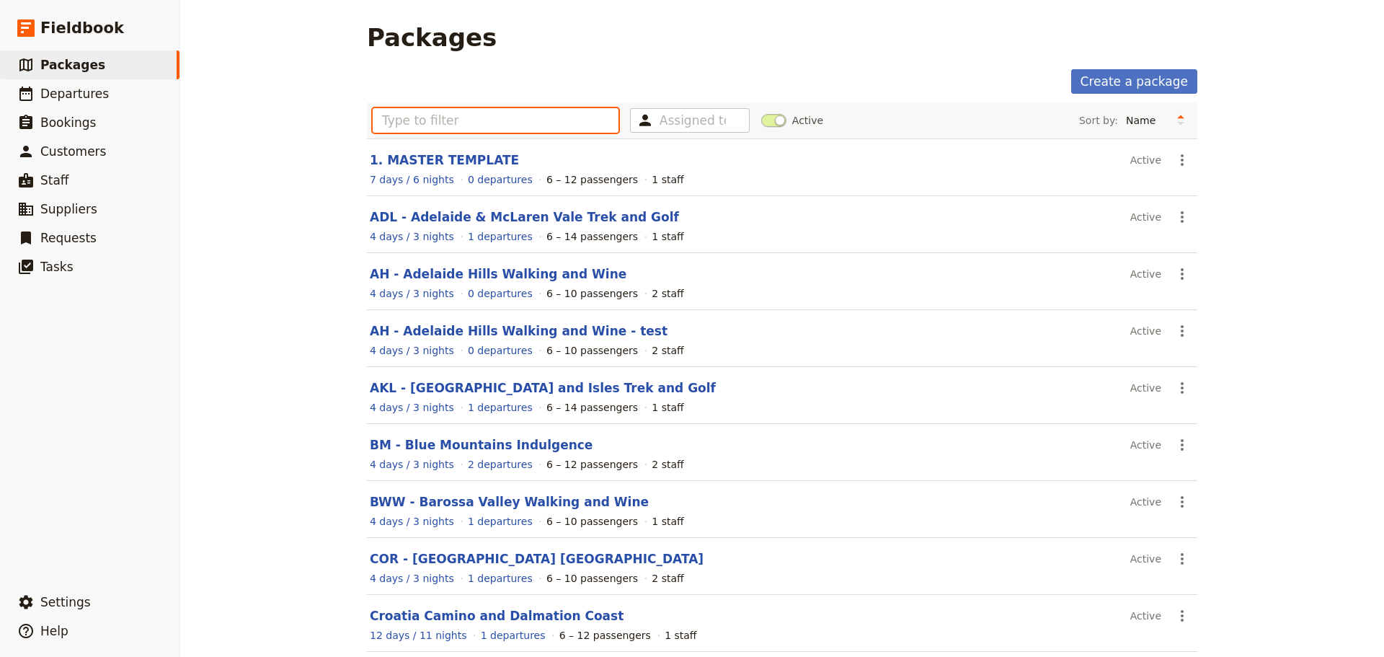
click at [390, 121] on input "text" at bounding box center [496, 120] width 246 height 25
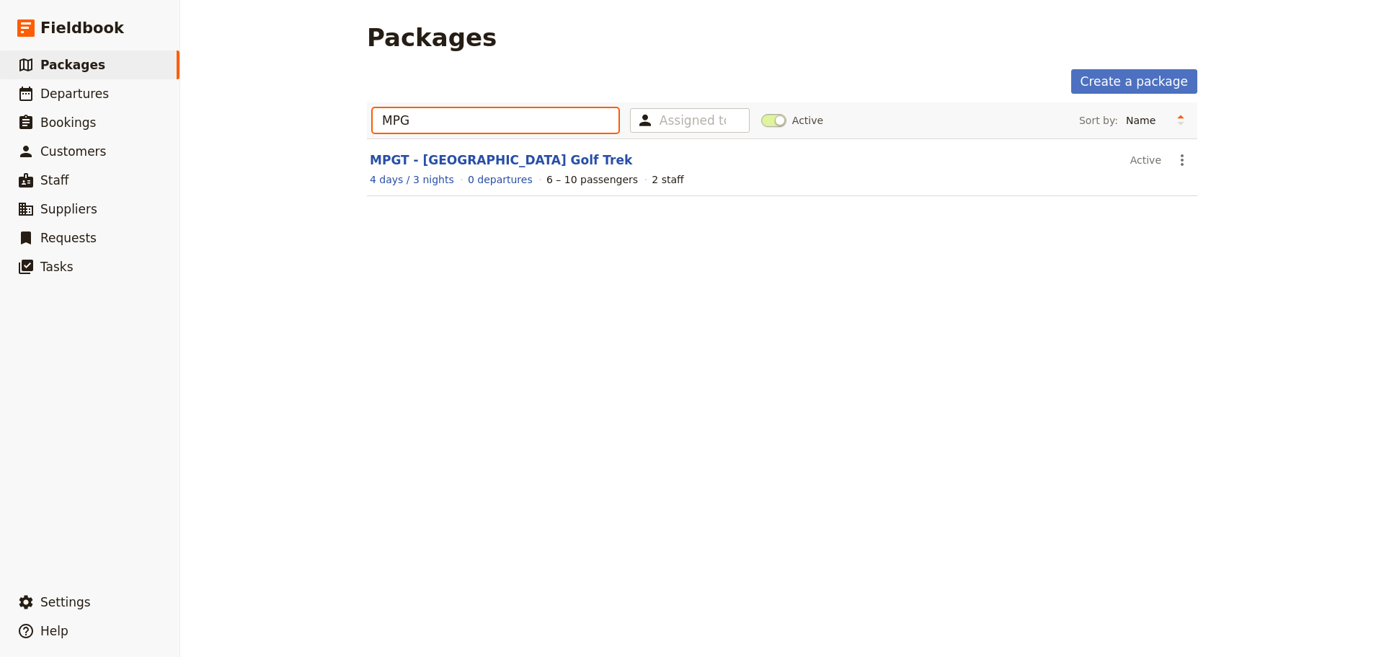
type input "MPG"
click at [455, 155] on link "MPGT - [GEOGRAPHIC_DATA] Golf Trek" at bounding box center [501, 160] width 262 height 14
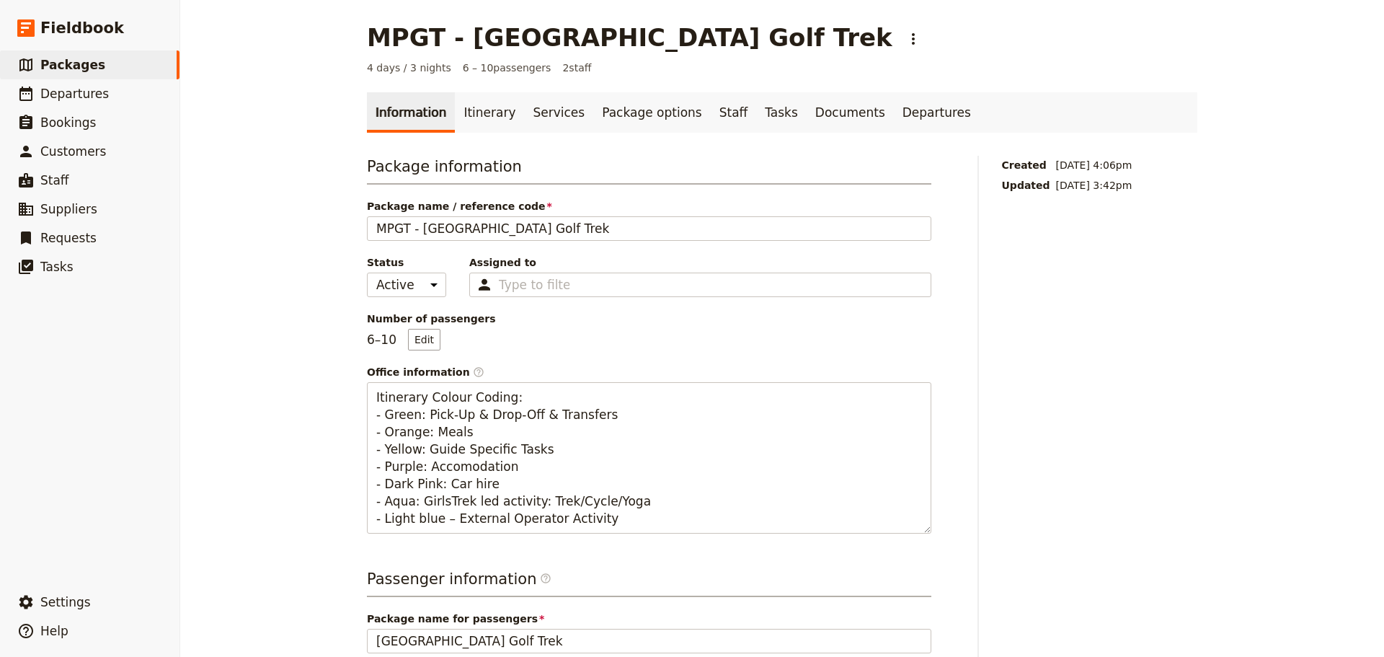
click at [474, 112] on link "Itinerary" at bounding box center [489, 112] width 69 height 40
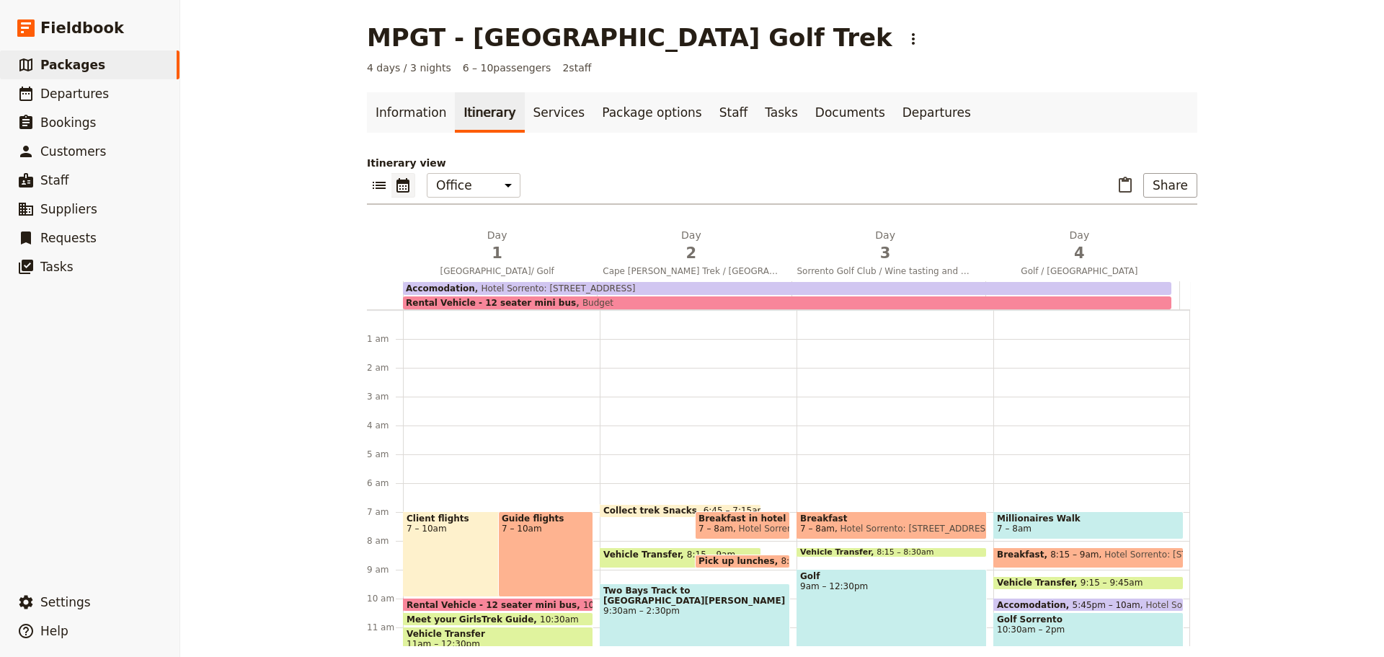
scroll to position [180, 0]
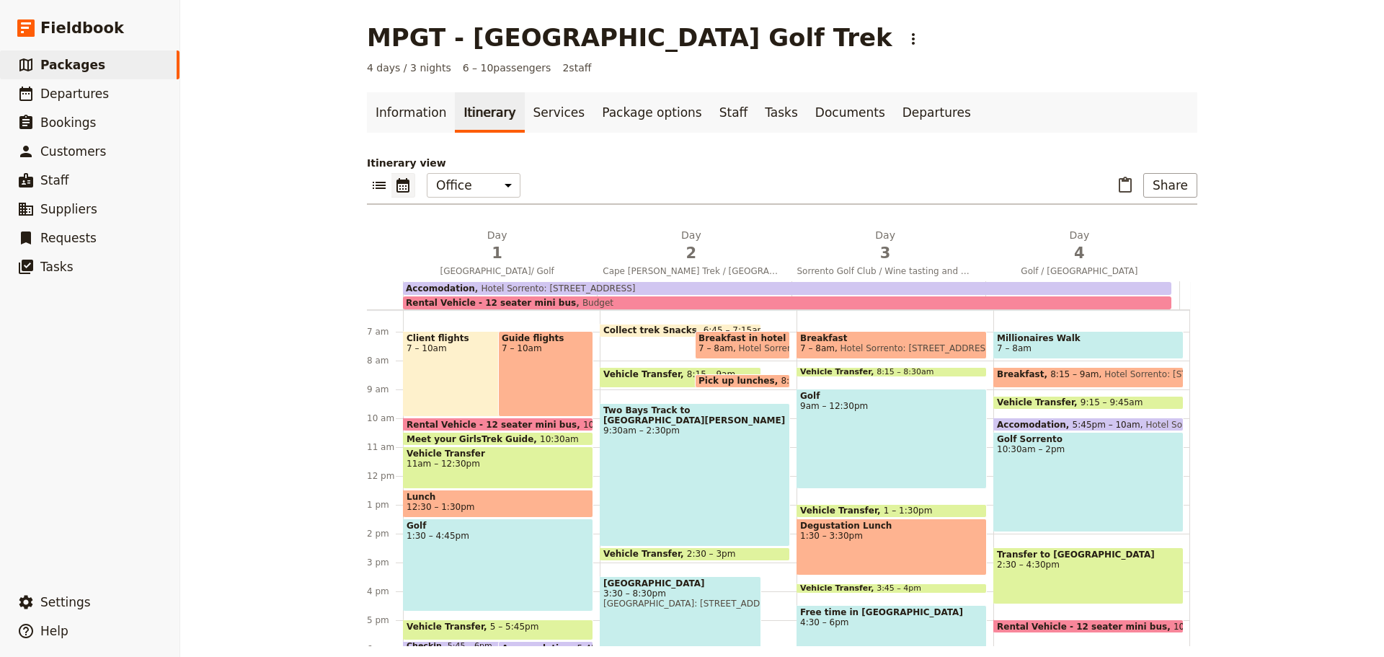
click at [896, 252] on span "3" at bounding box center [885, 253] width 177 height 22
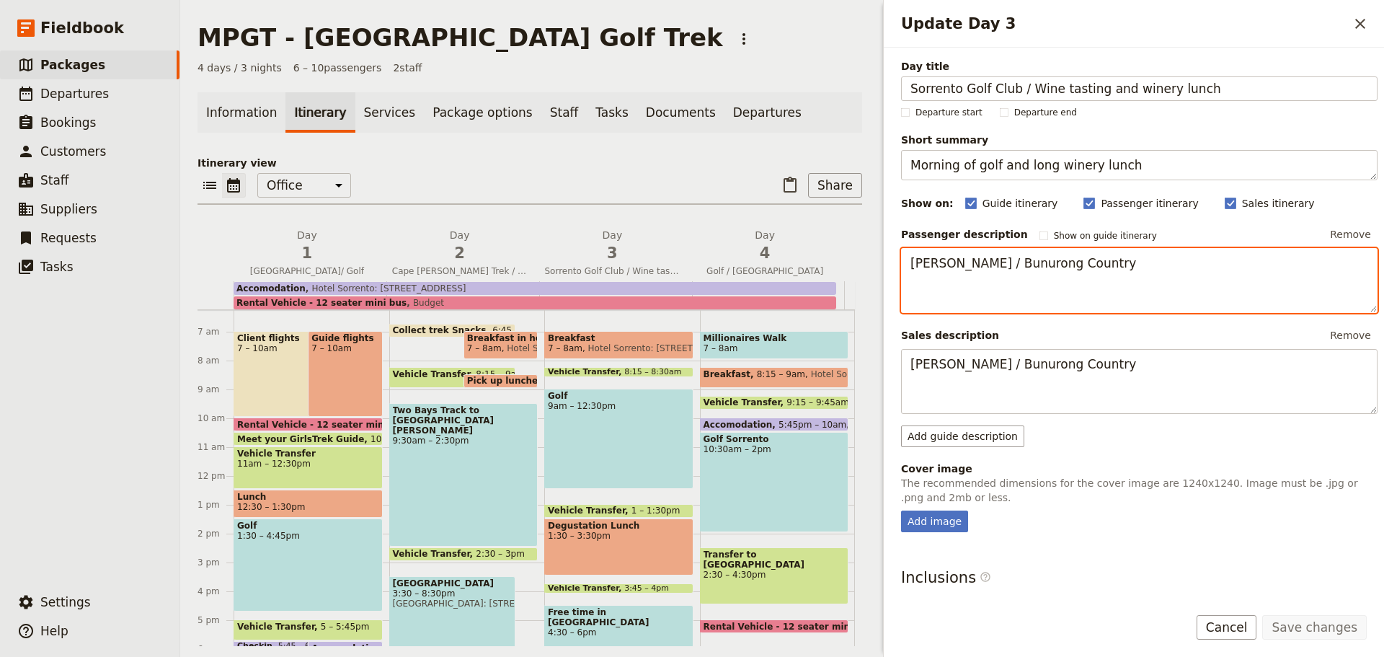
click at [911, 277] on textarea "[PERSON_NAME] / Bunurong Country" at bounding box center [1139, 280] width 477 height 65
paste textarea "From the airport, we will travel by private transfer to the golf course for a l…"
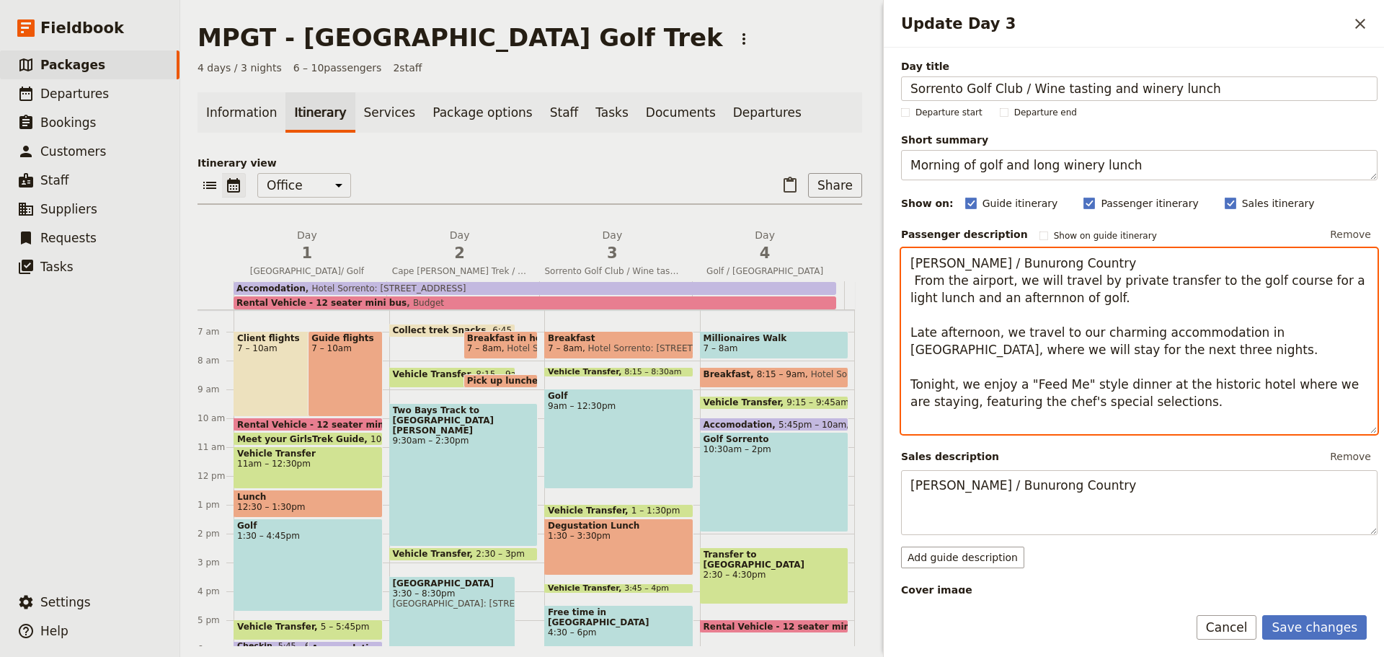
click at [1017, 283] on textarea "[PERSON_NAME] / Bunurong Country From the airport, we will travel by private tr…" at bounding box center [1139, 341] width 477 height 186
drag, startPoint x: 1168, startPoint y: 403, endPoint x: 911, endPoint y: 283, distance: 284.2
click at [911, 283] on textarea "[PERSON_NAME] / Bunurong Country From the airport, we will travel by private tr…" at bounding box center [1139, 341] width 477 height 186
type textarea "[PERSON_NAME] / Bunurong Country"
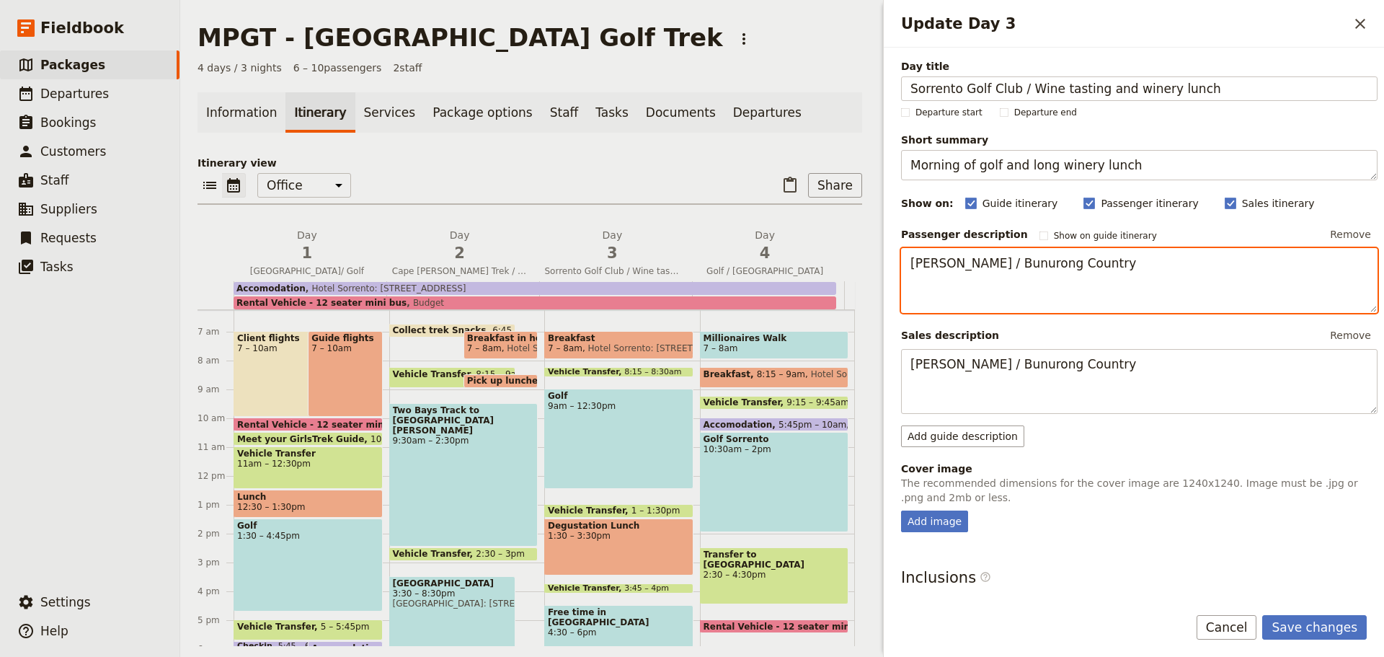
click at [81, 90] on span "Departures" at bounding box center [74, 94] width 69 height 14
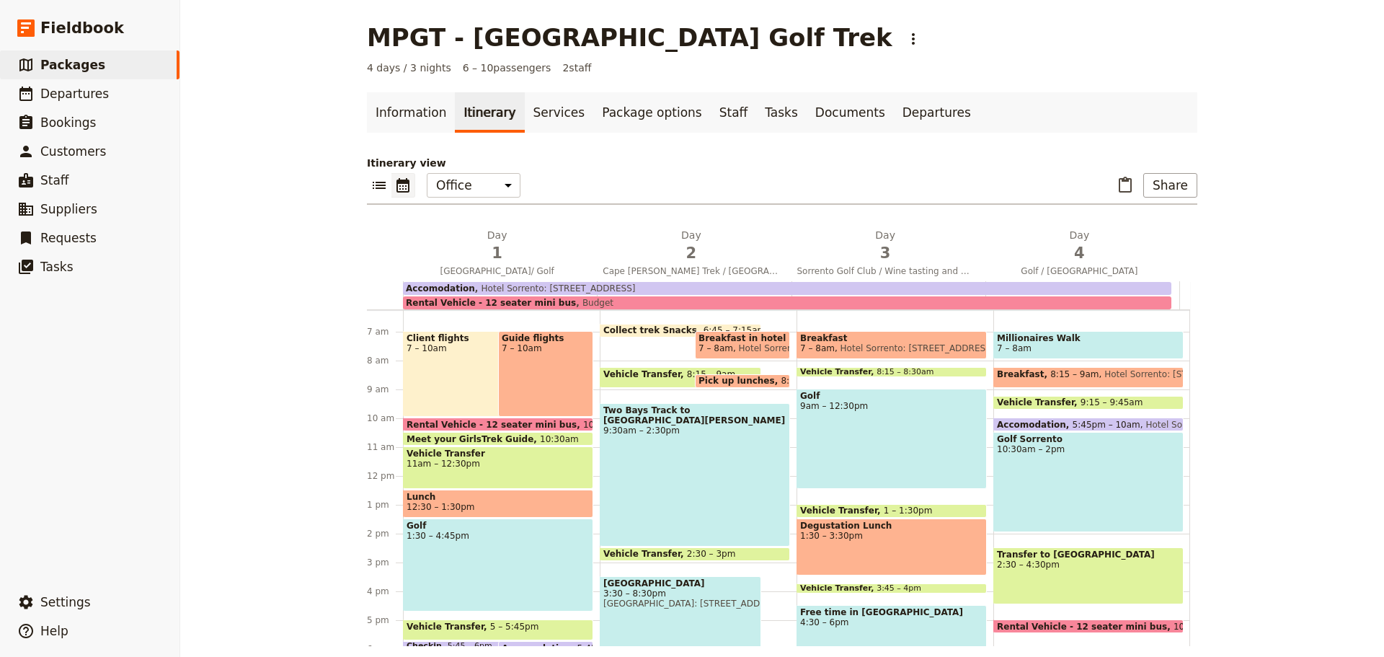
click at [834, 246] on span "3" at bounding box center [885, 253] width 177 height 22
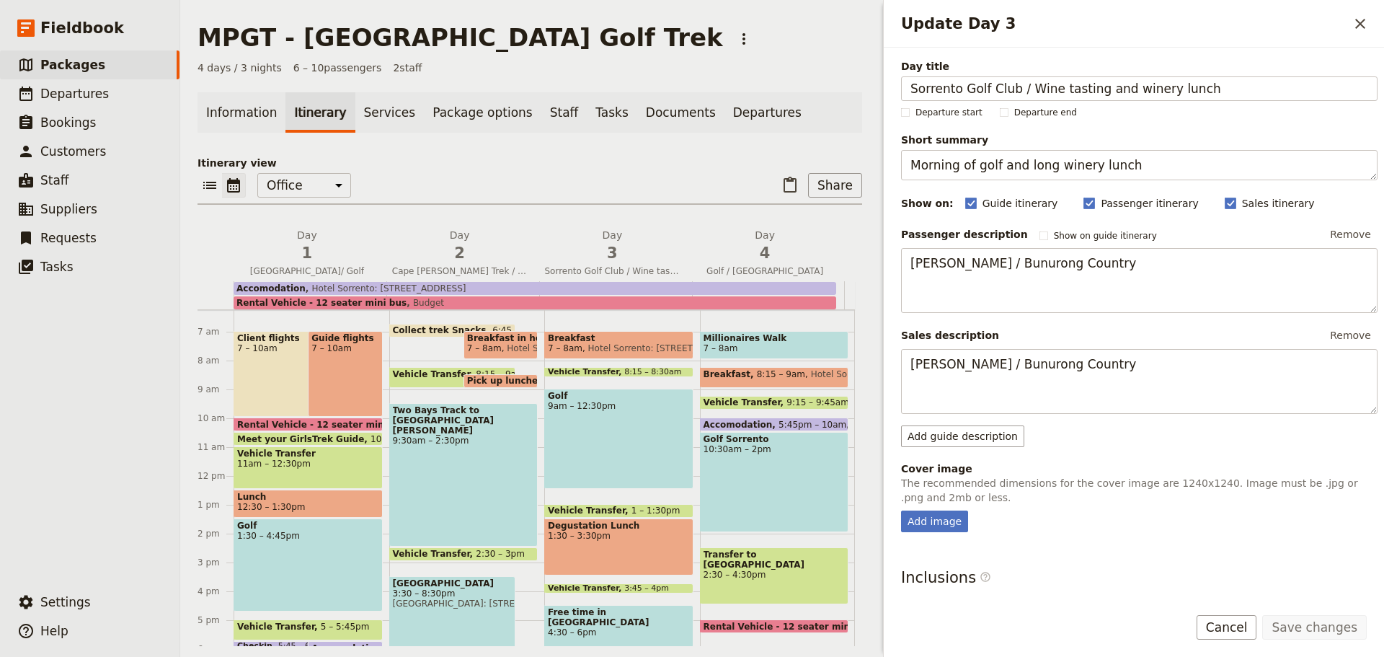
click at [67, 94] on span "Departures" at bounding box center [74, 94] width 69 height 14
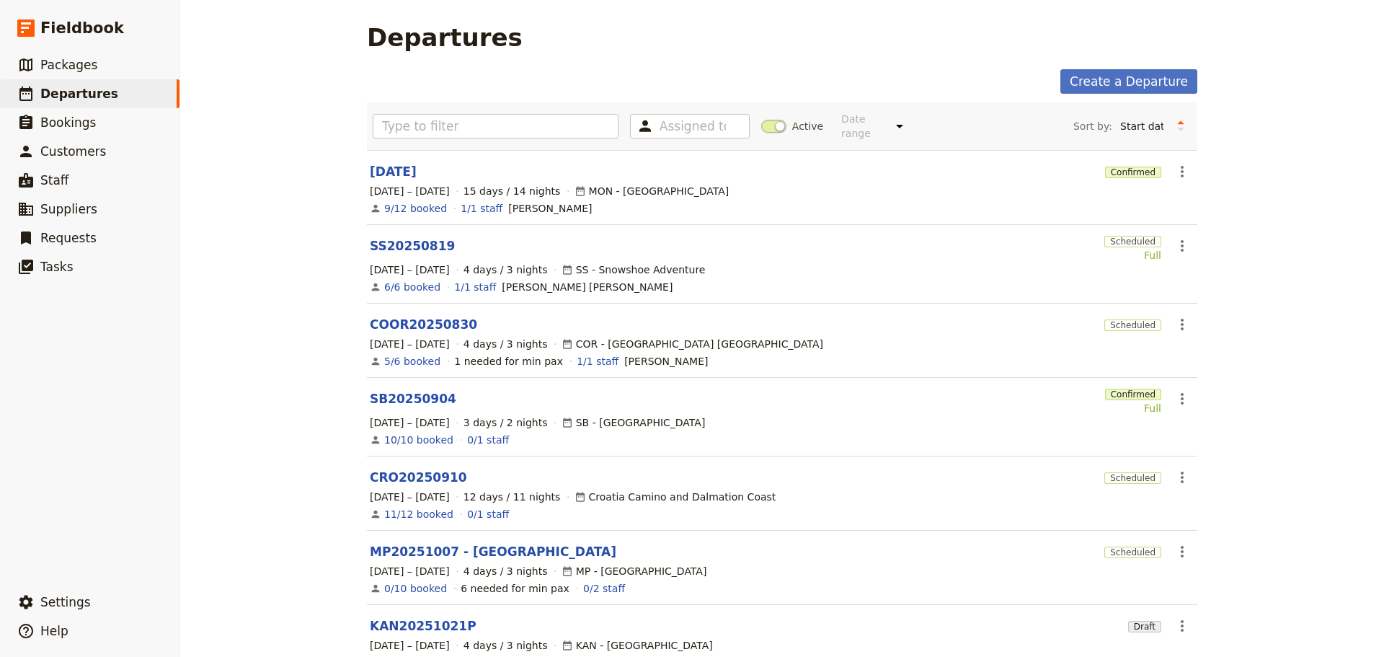
click at [408, 543] on link "MP20251007 - [GEOGRAPHIC_DATA]" at bounding box center [493, 551] width 247 height 17
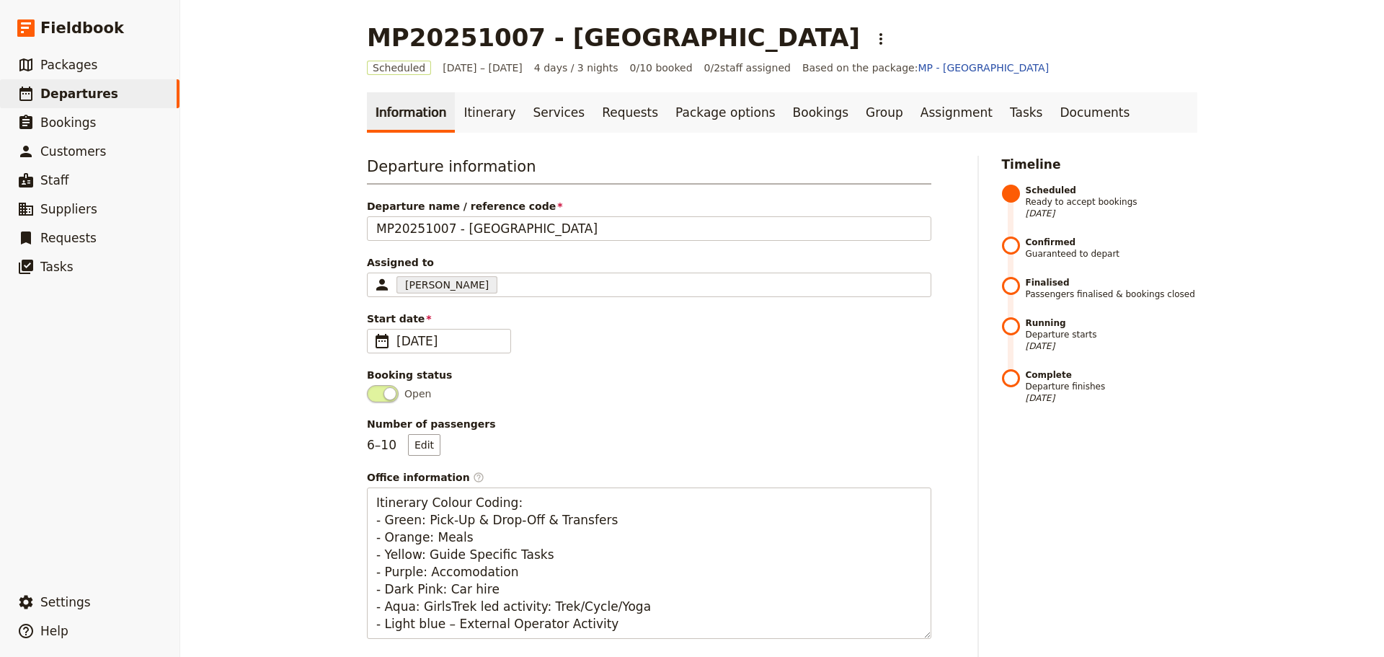
click at [477, 110] on link "Itinerary" at bounding box center [489, 112] width 69 height 40
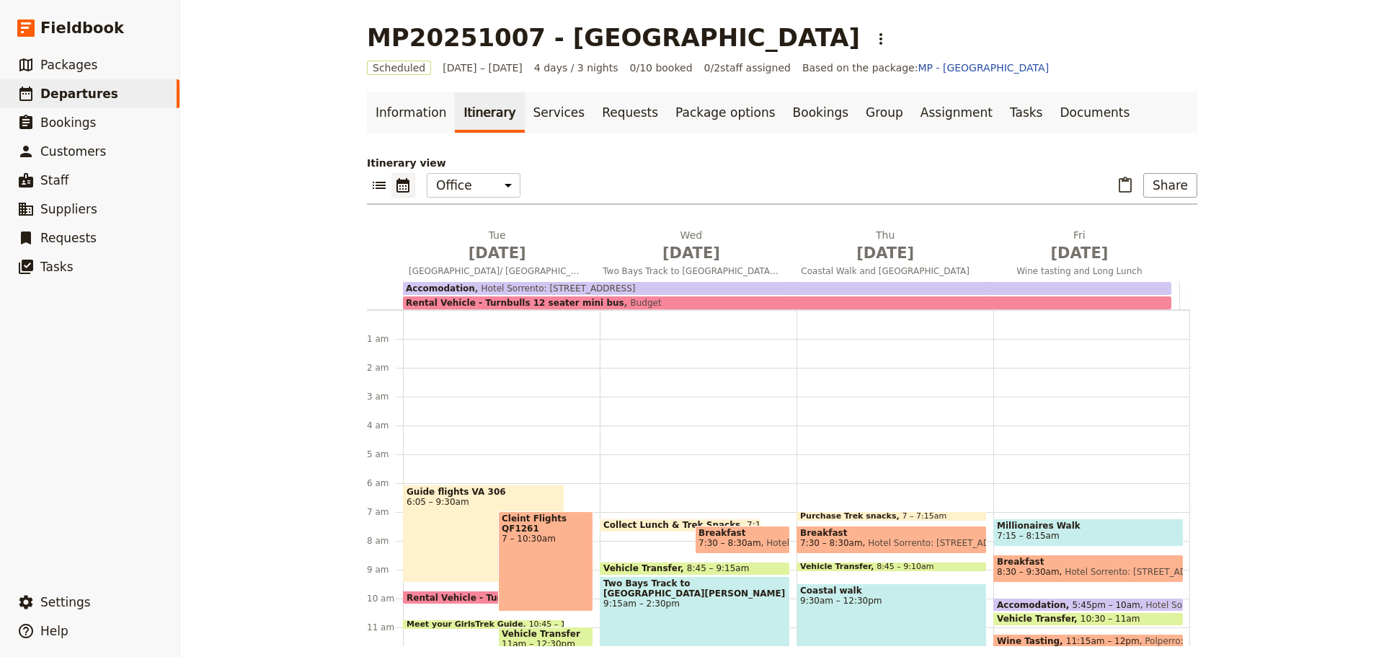
scroll to position [161, 0]
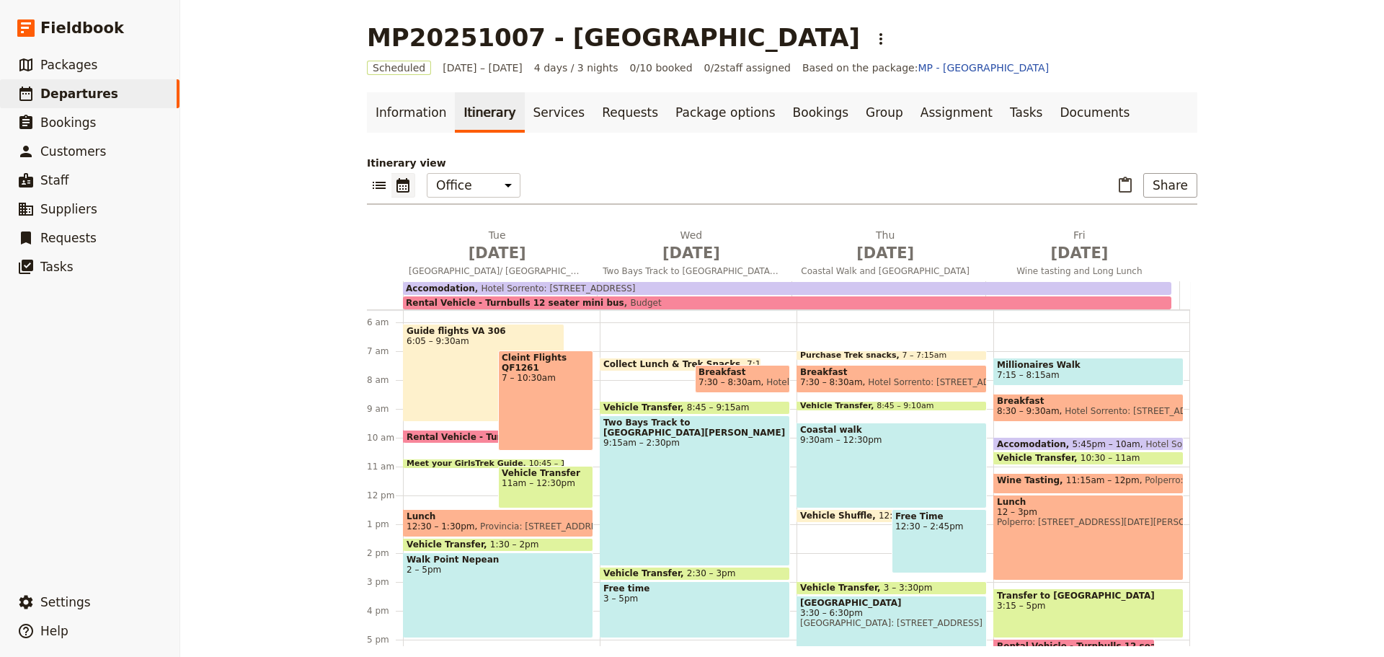
click at [1058, 252] on span "[DATE]" at bounding box center [1079, 253] width 177 height 22
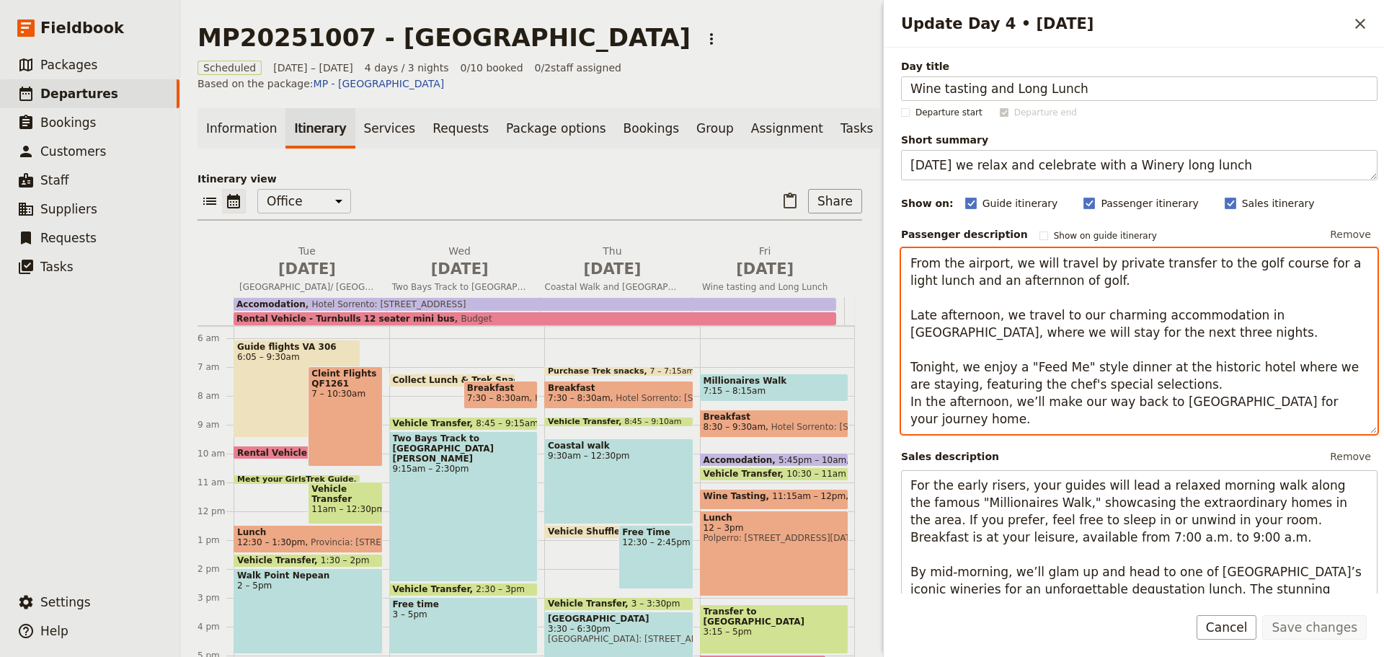
drag, startPoint x: 952, startPoint y: 423, endPoint x: 910, endPoint y: 262, distance: 166.1
click at [910, 262] on textarea "From the airport, we will travel by private transfer to the golf course for a l…" at bounding box center [1139, 341] width 477 height 186
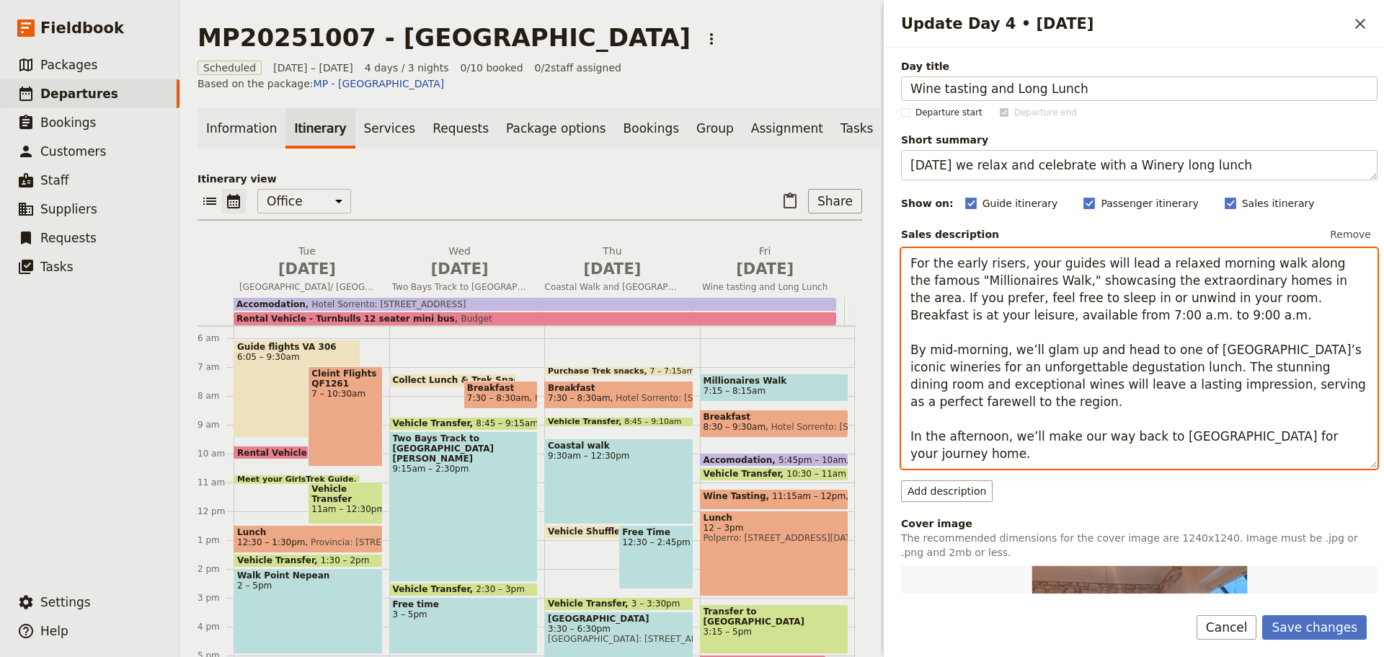
drag, startPoint x: 948, startPoint y: 538, endPoint x: 898, endPoint y: 388, distance: 158.0
click at [898, 388] on div "Day title Wine tasting and Long Lunch Departure start Departure end Short summa…" at bounding box center [1134, 321] width 500 height 546
click at [955, 455] on textarea "For the early risers, your guides will lead a relaxed morning walk along the fa…" at bounding box center [1139, 358] width 477 height 221
drag, startPoint x: 907, startPoint y: 260, endPoint x: 969, endPoint y: 454, distance: 203.6
click at [969, 454] on textarea "For the early risers, your guides will lead a relaxed morning walk along the fa…" at bounding box center [1139, 358] width 477 height 221
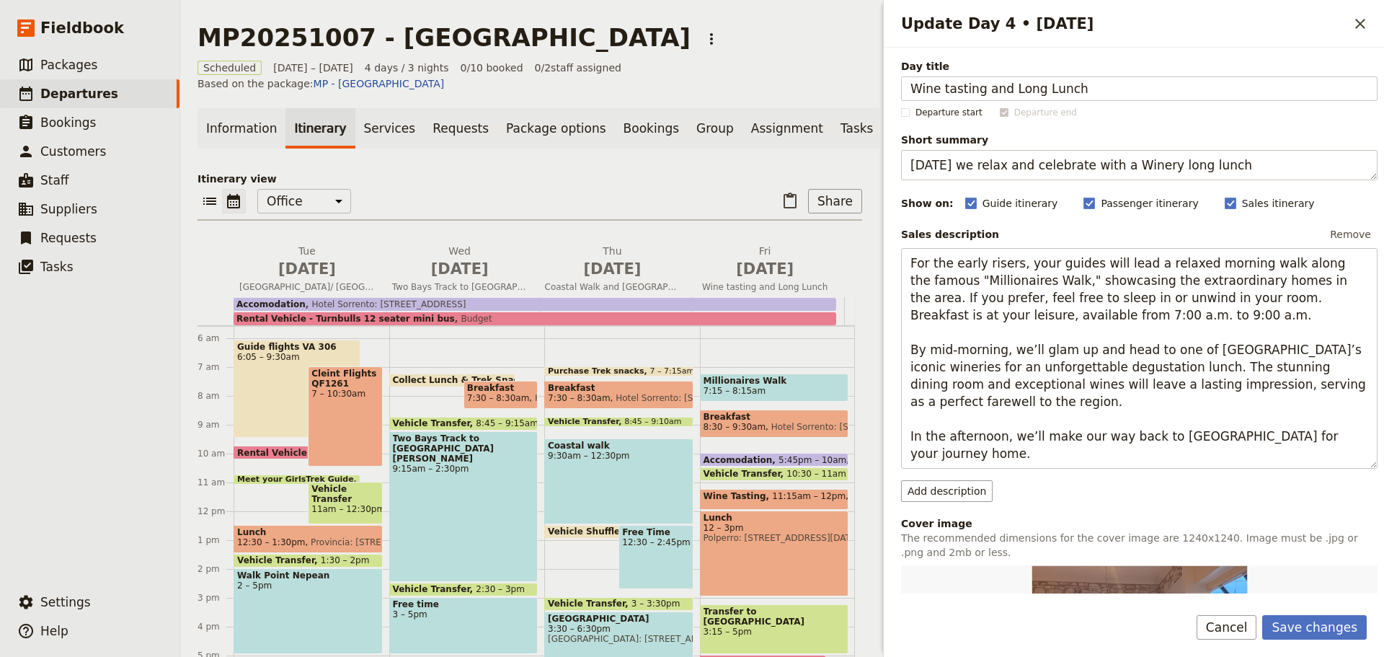
click at [945, 491] on button "Add description" at bounding box center [947, 491] width 92 height 22
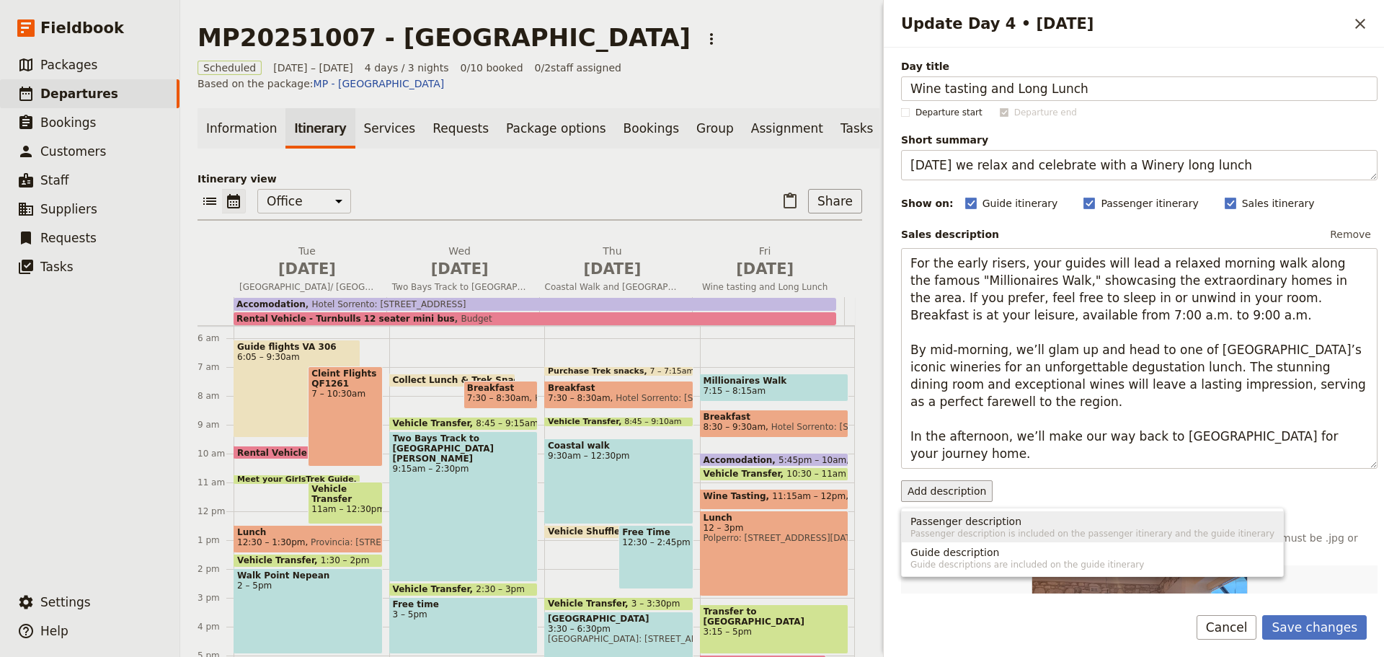
click at [965, 521] on span "Passenger description" at bounding box center [966, 521] width 111 height 14
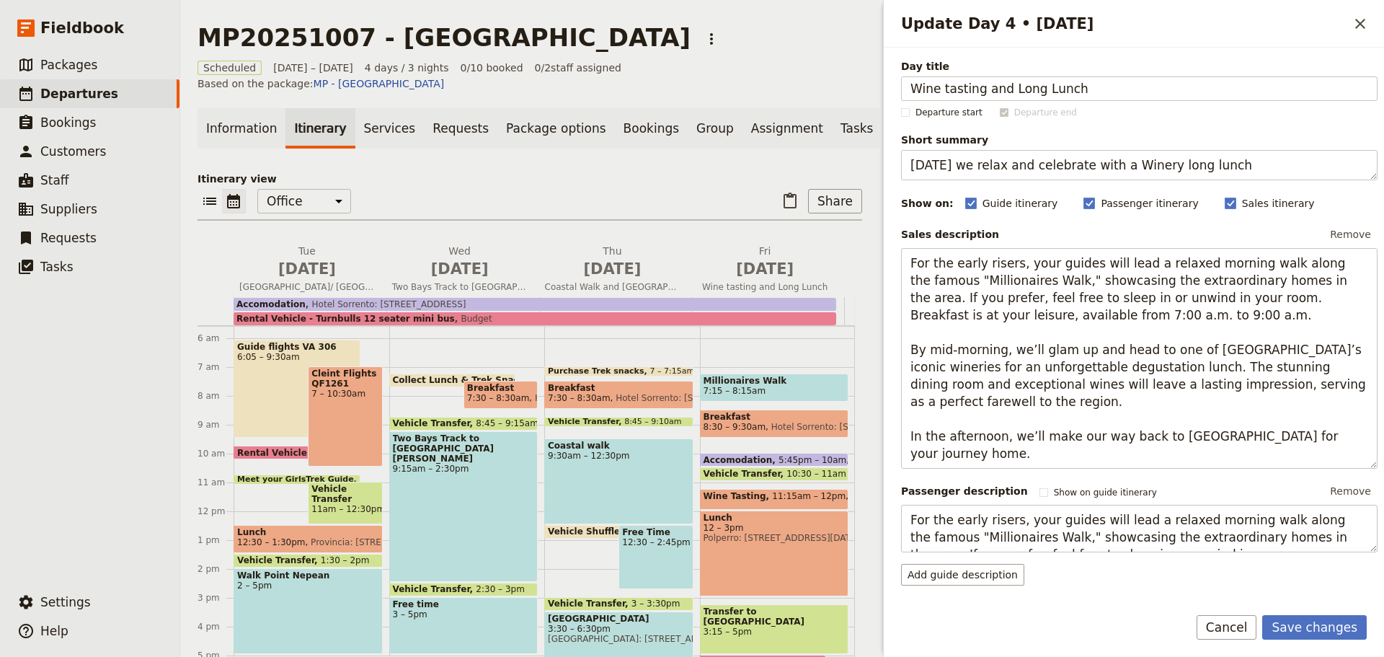
scroll to position [125, 0]
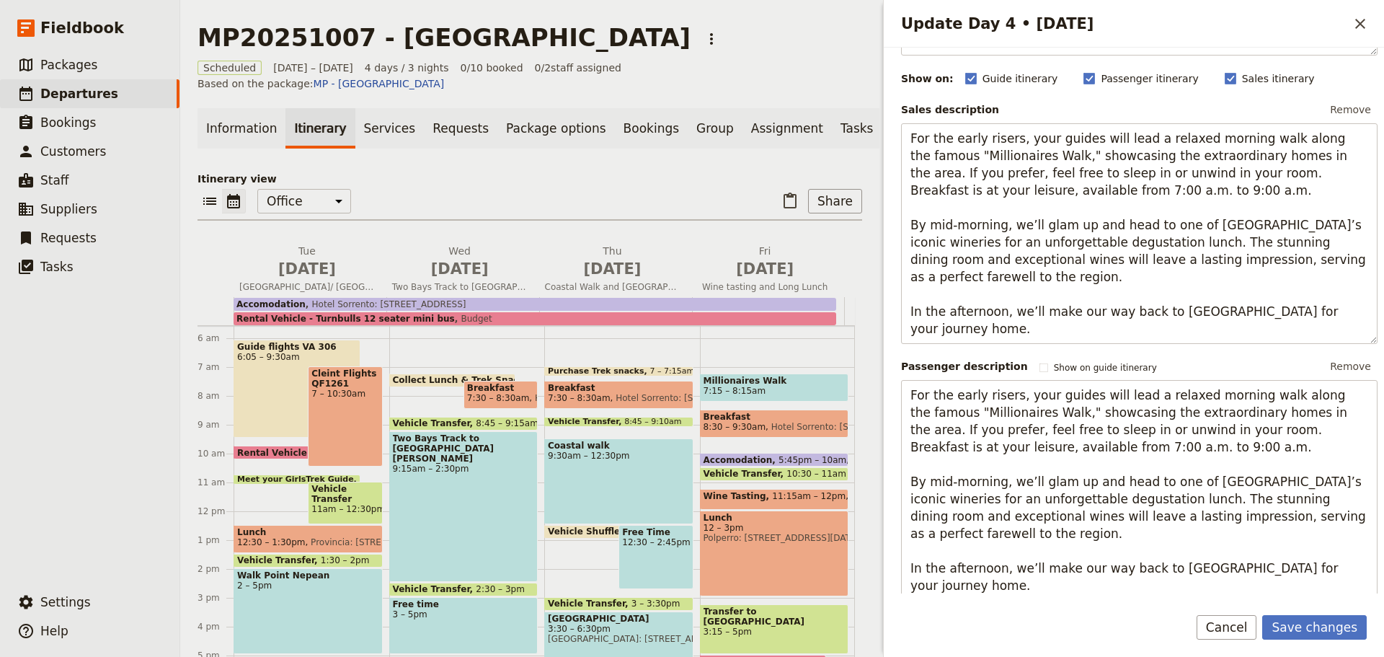
type textarea "For the early risers, your guides will lead a relaxed morning walk along the fa…"
click at [1315, 629] on button "Save changes" at bounding box center [1315, 627] width 105 height 25
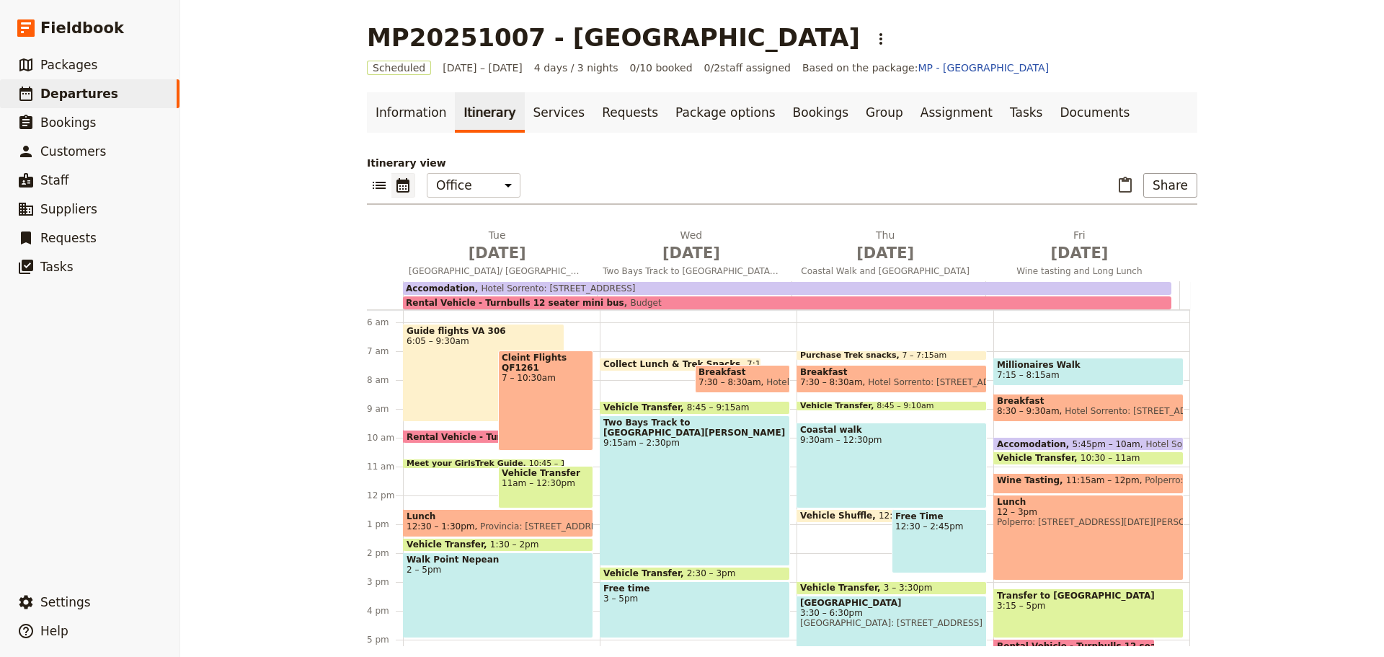
click at [65, 66] on span "Packages" at bounding box center [68, 65] width 57 height 14
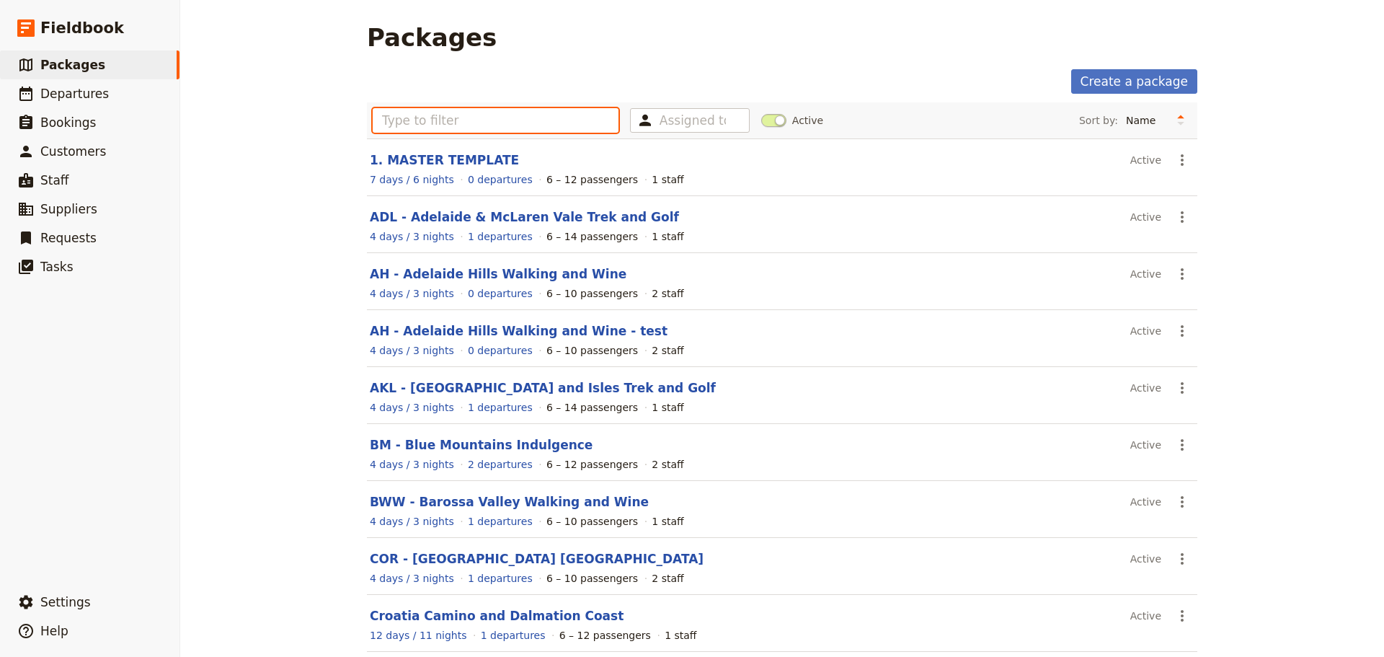
click at [385, 121] on input "text" at bounding box center [496, 120] width 246 height 25
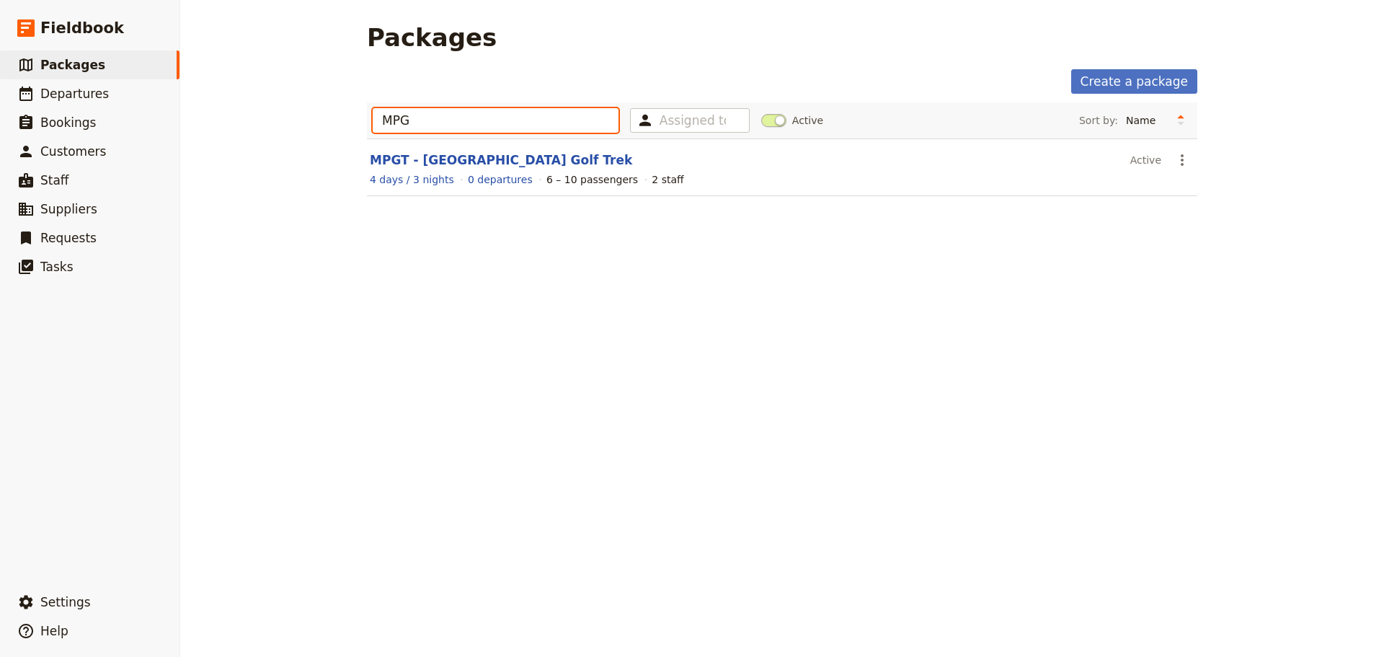
type input "MPG"
click at [454, 156] on link "MPGT - [GEOGRAPHIC_DATA] Golf Trek" at bounding box center [501, 160] width 262 height 14
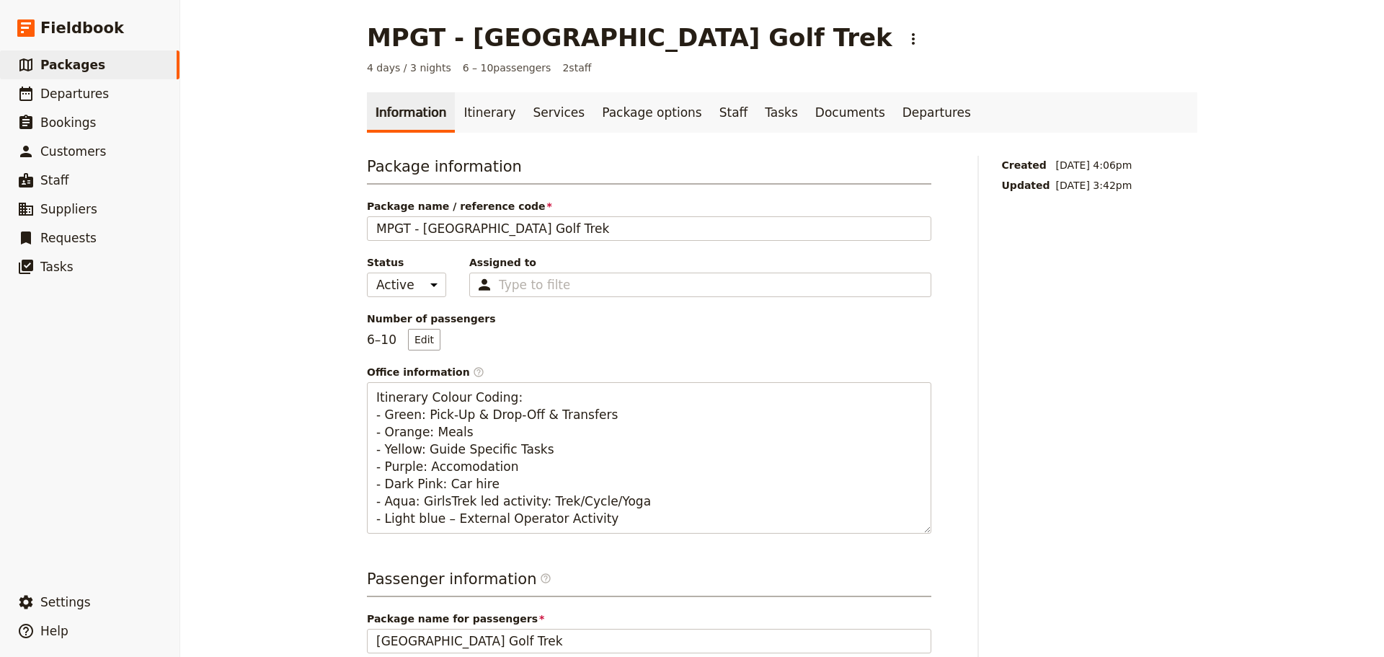
click at [470, 110] on link "Itinerary" at bounding box center [489, 112] width 69 height 40
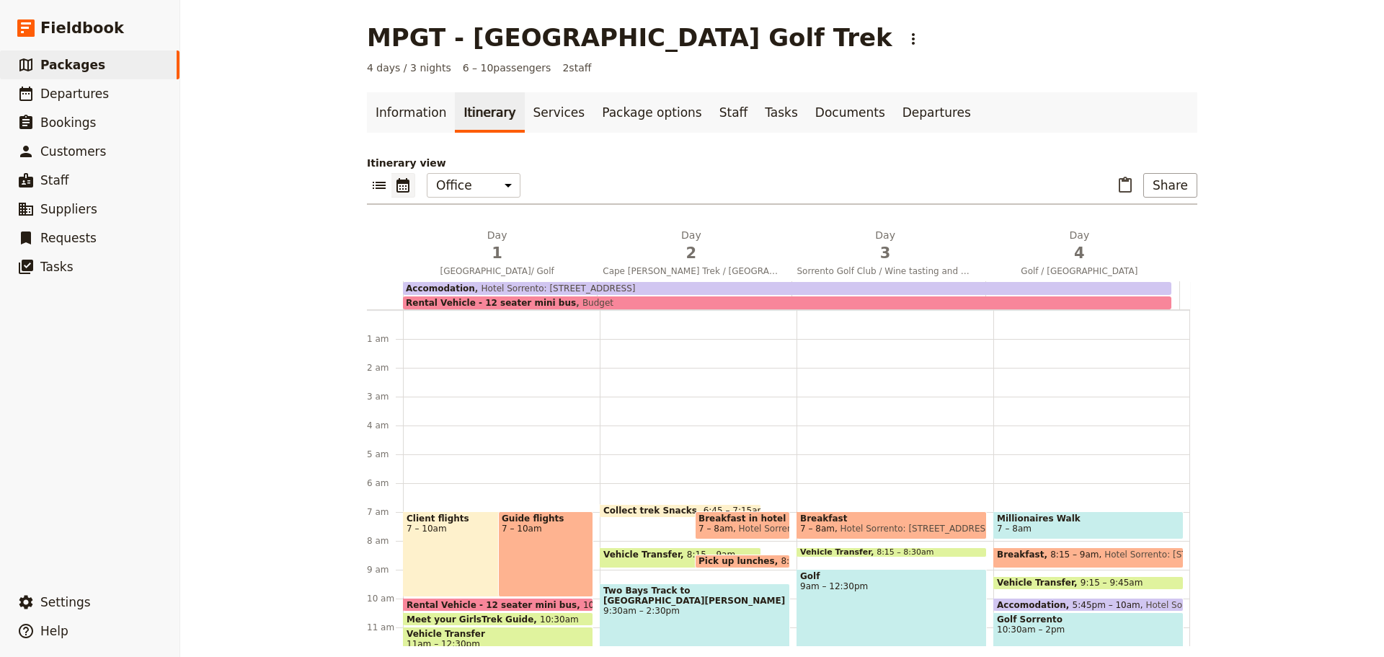
scroll to position [180, 0]
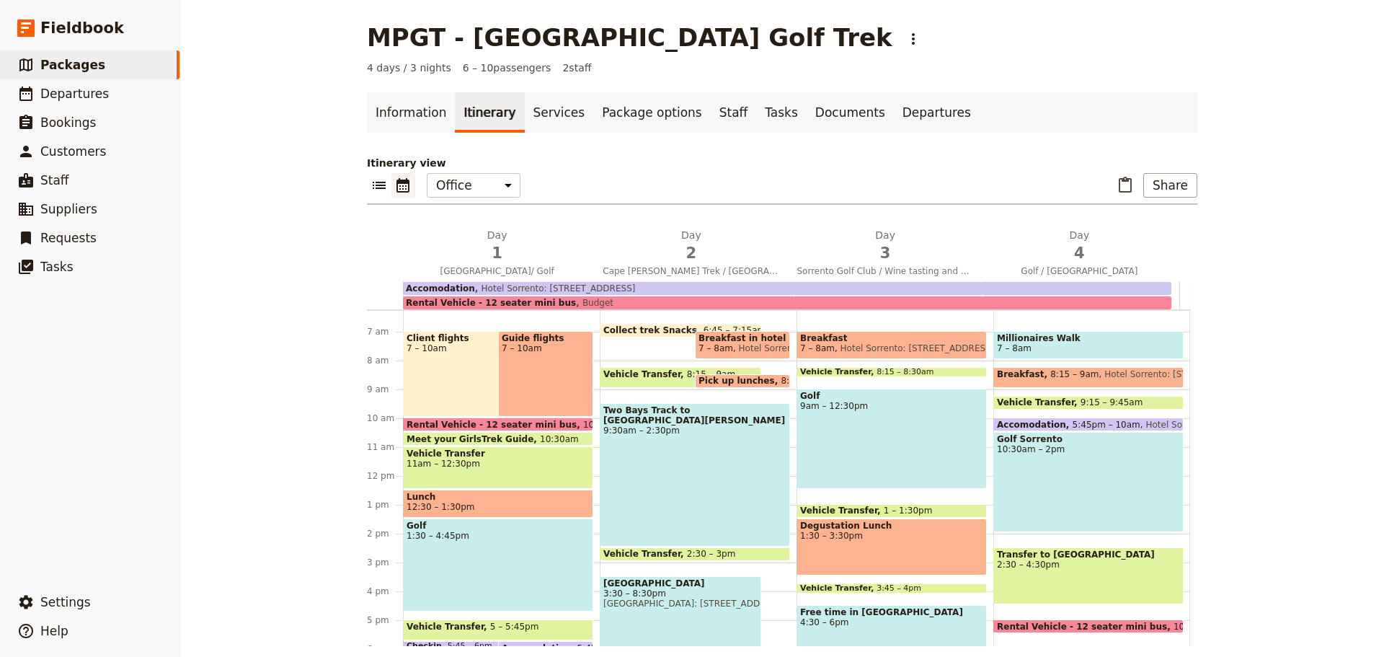
click at [895, 239] on h2 "Day 3 Sorrento Golf Club / Wine tasting and winery lunch" at bounding box center [885, 246] width 177 height 36
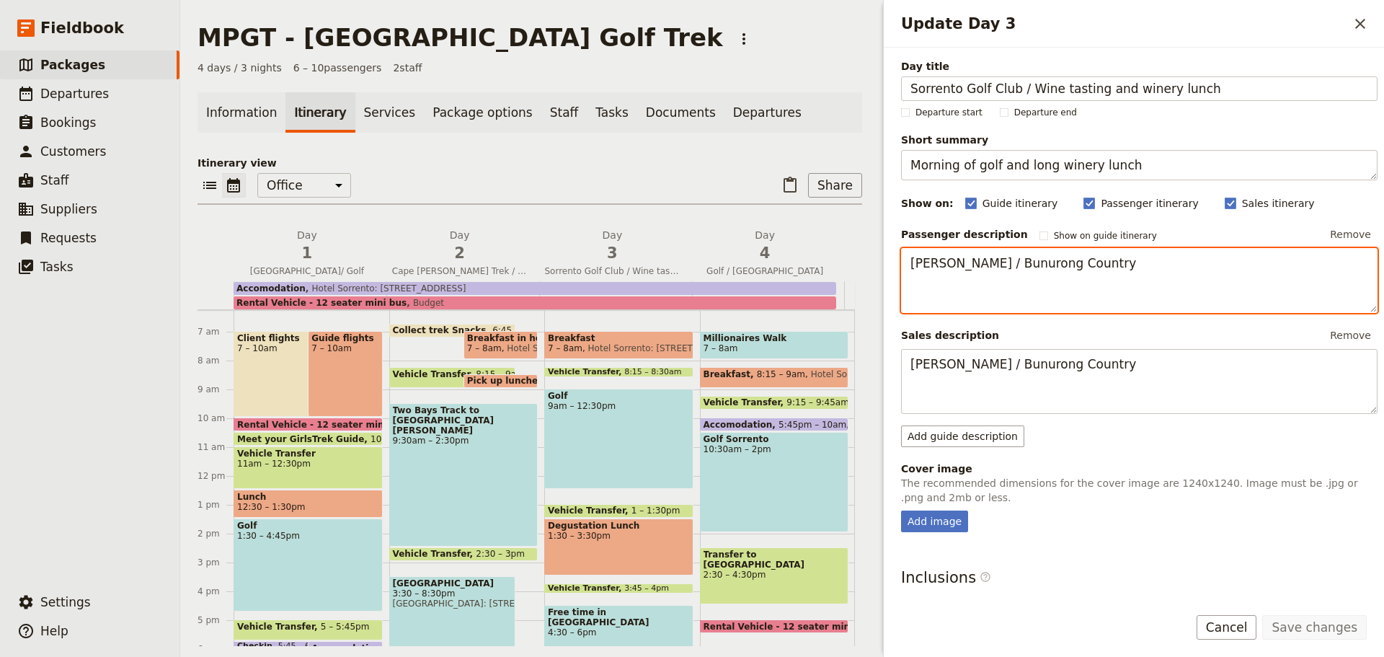
click at [914, 279] on textarea "[PERSON_NAME] / Bunurong Country" at bounding box center [1139, 280] width 477 height 65
paste textarea "For the early risers, your guides will lead a relaxed morning walk along the fa…"
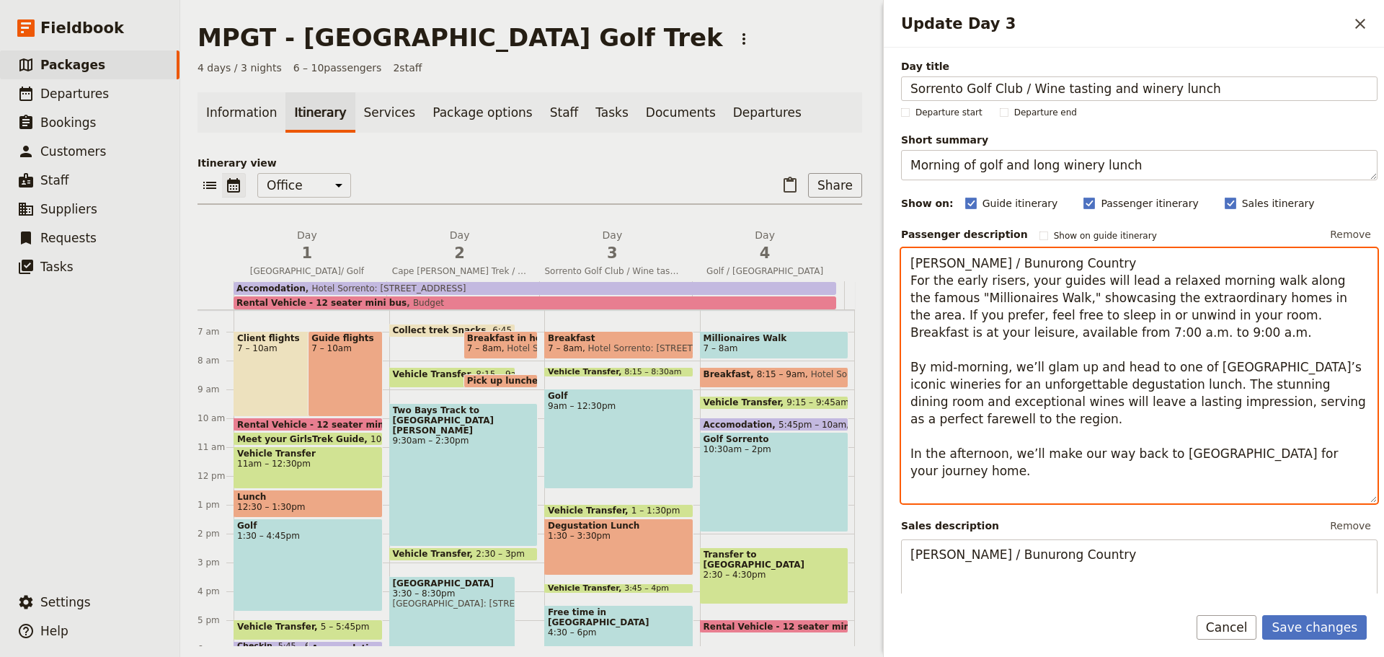
type textarea "[PERSON_NAME] / Bunurong Country For the early risers, your guides will lead a …"
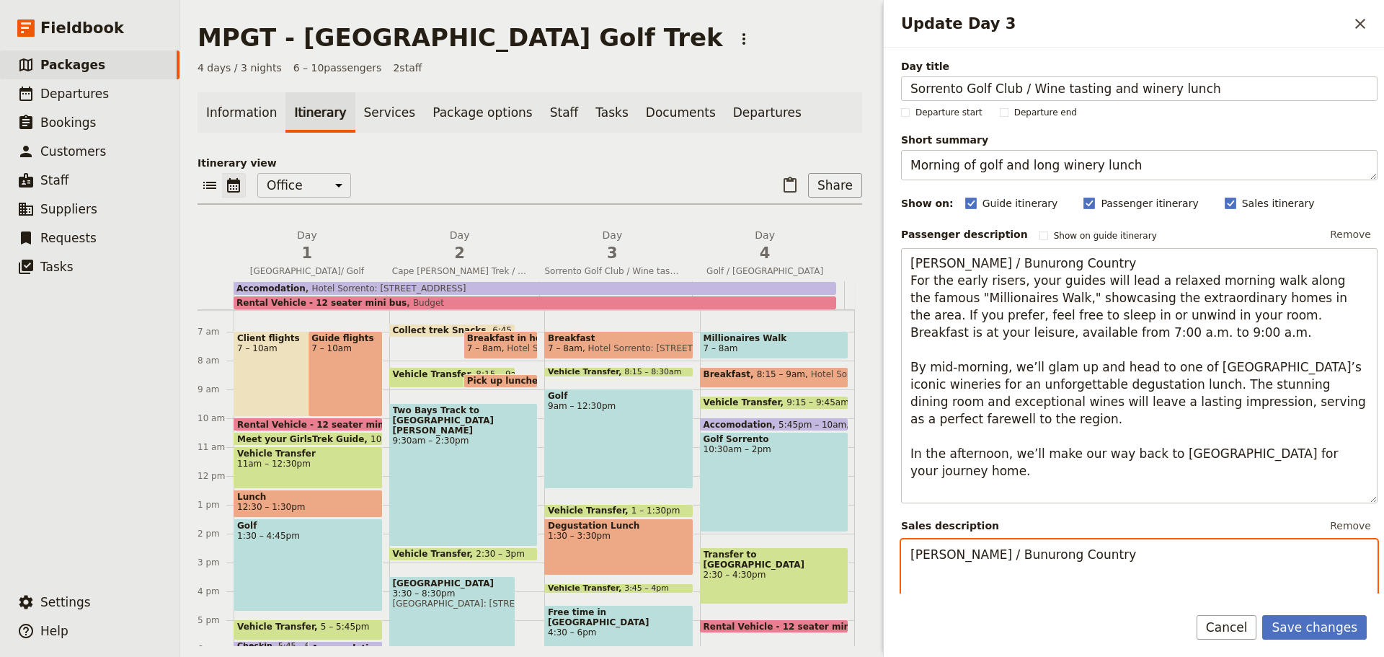
click at [917, 570] on textarea "[PERSON_NAME] / Bunurong Country" at bounding box center [1139, 571] width 477 height 65
paste textarea "For the early risers, your guides will lead a relaxed morning walk along the fa…"
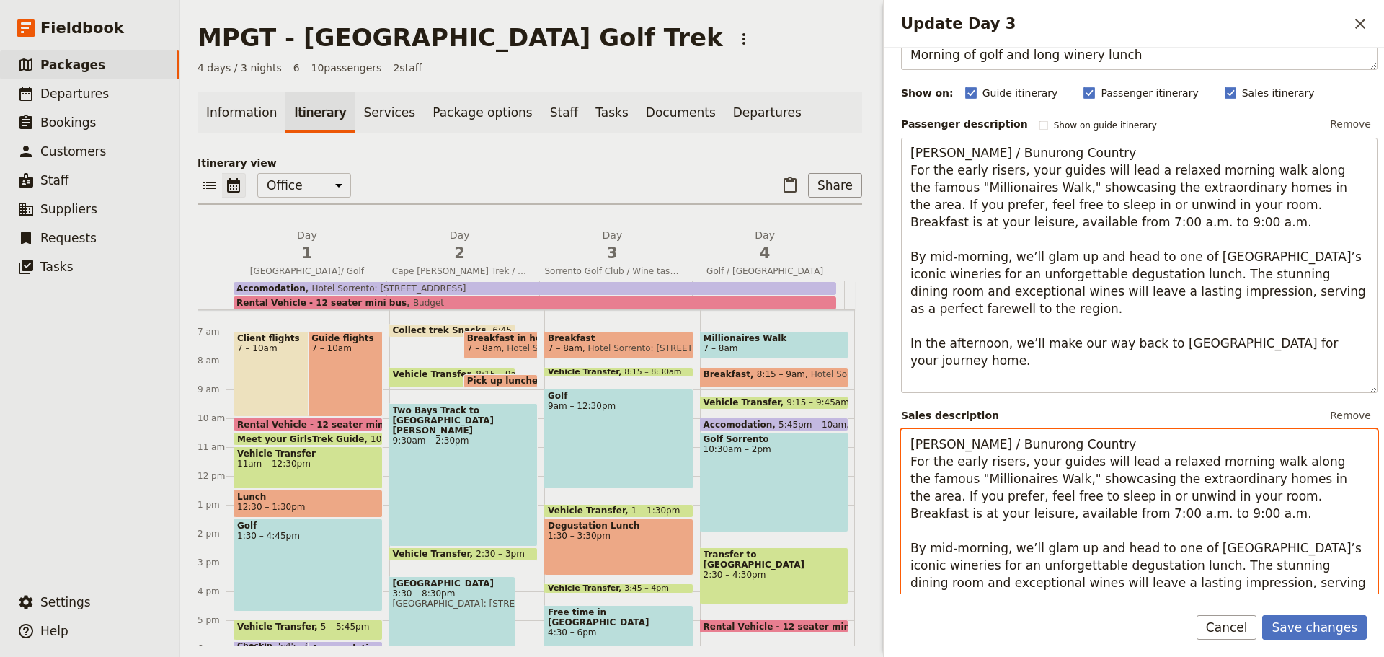
scroll to position [109, 0]
type textarea "[PERSON_NAME] / Bunurong Country For the early risers, your guides will lead a …"
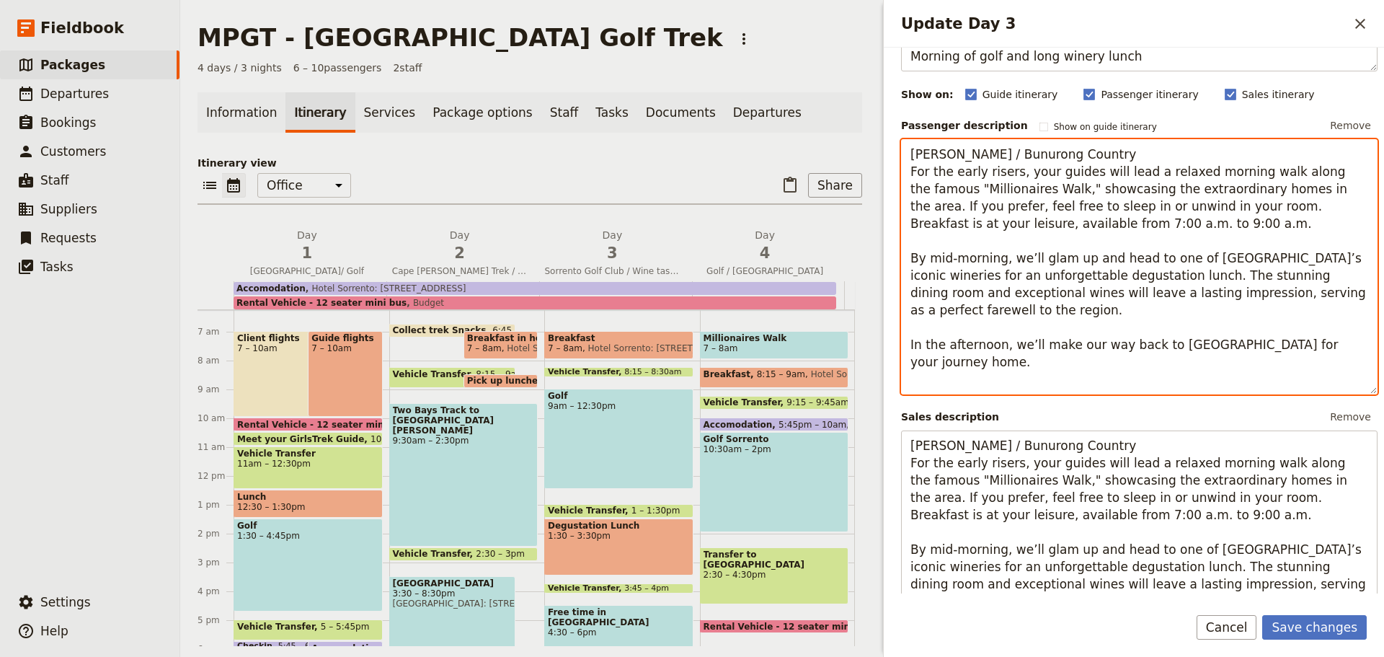
drag, startPoint x: 1064, startPoint y: 229, endPoint x: 910, endPoint y: 174, distance: 163.7
click at [910, 174] on textarea "[PERSON_NAME] / Bunurong Country For the early risers, your guides will lead a …" at bounding box center [1139, 266] width 477 height 255
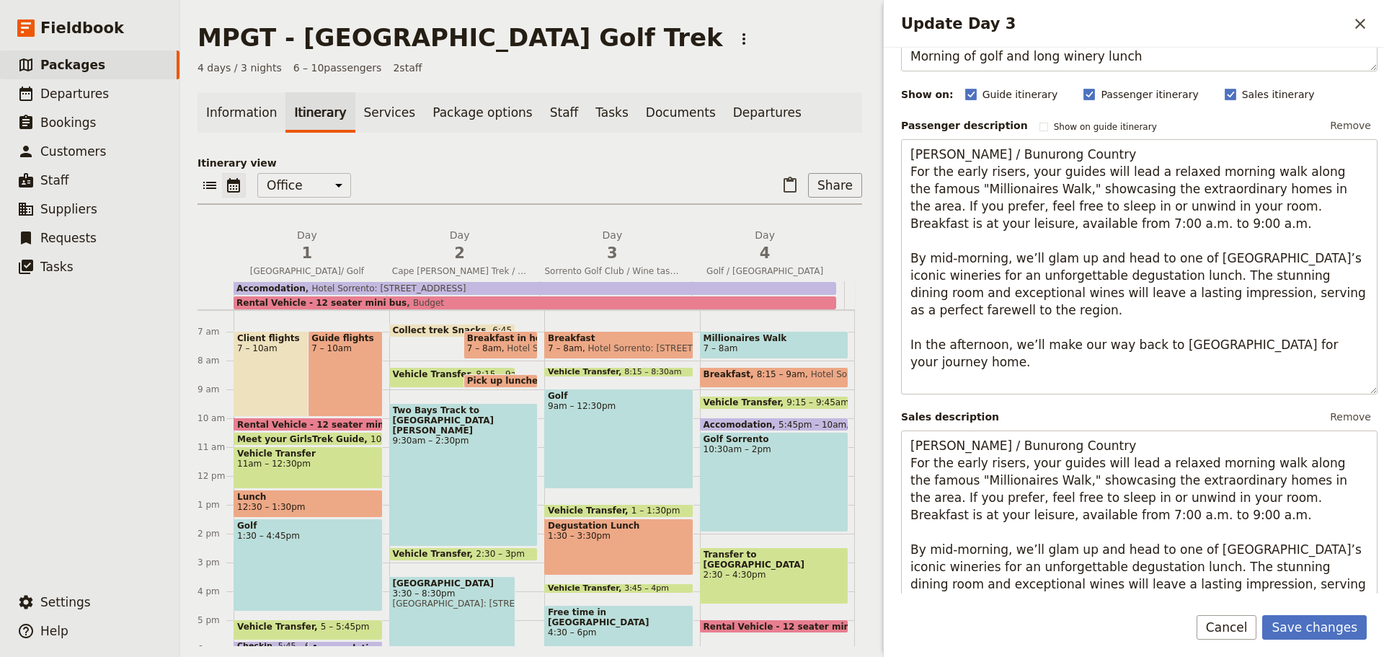
click at [1290, 631] on button "Save changes" at bounding box center [1315, 627] width 105 height 25
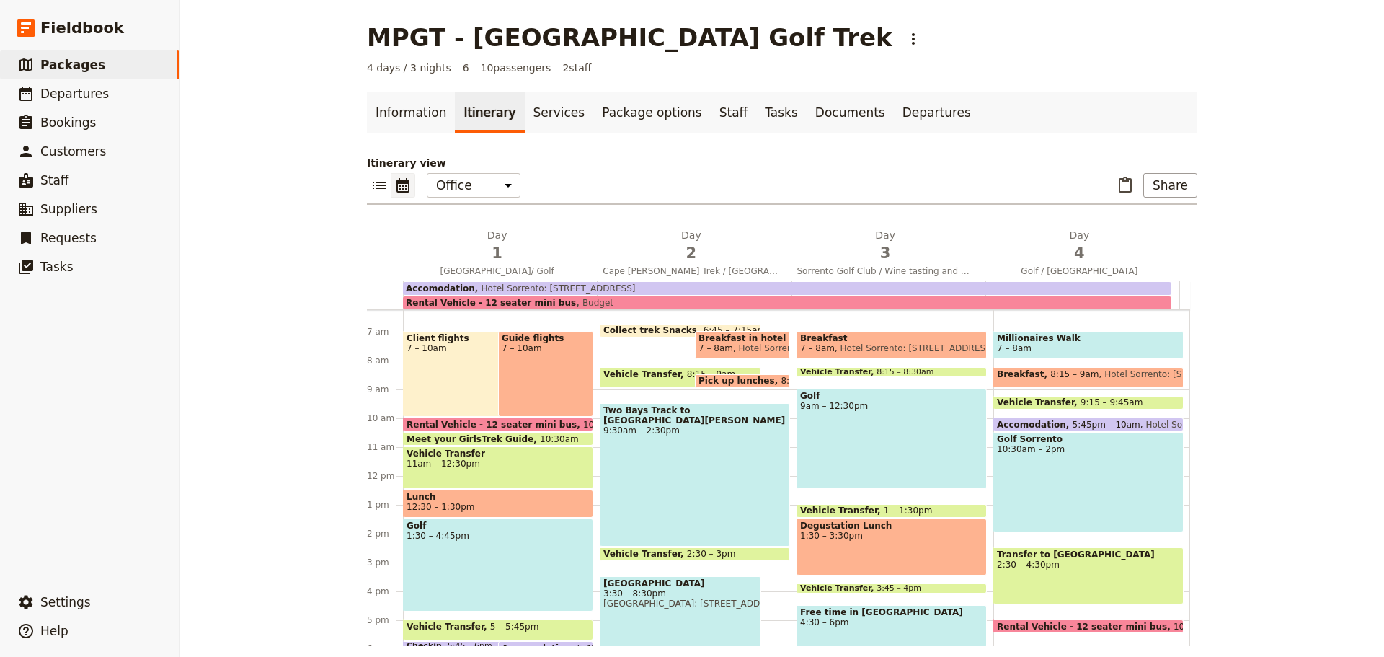
click at [1095, 252] on span "4" at bounding box center [1079, 253] width 177 height 22
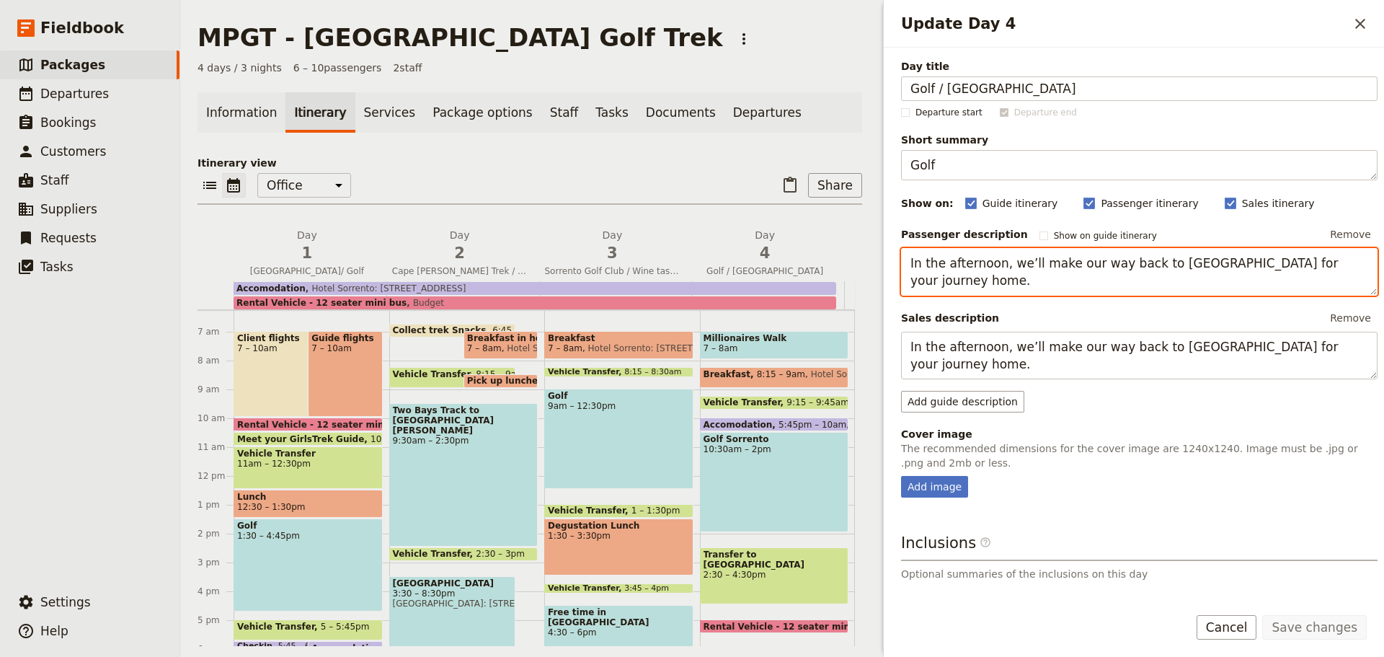
click at [909, 261] on textarea "In the afternoon, we’ll make our way back to [GEOGRAPHIC_DATA] for your journey…" at bounding box center [1139, 272] width 477 height 48
paste textarea "For the early risers, your guides will lead a relaxed morning walk along the fa…"
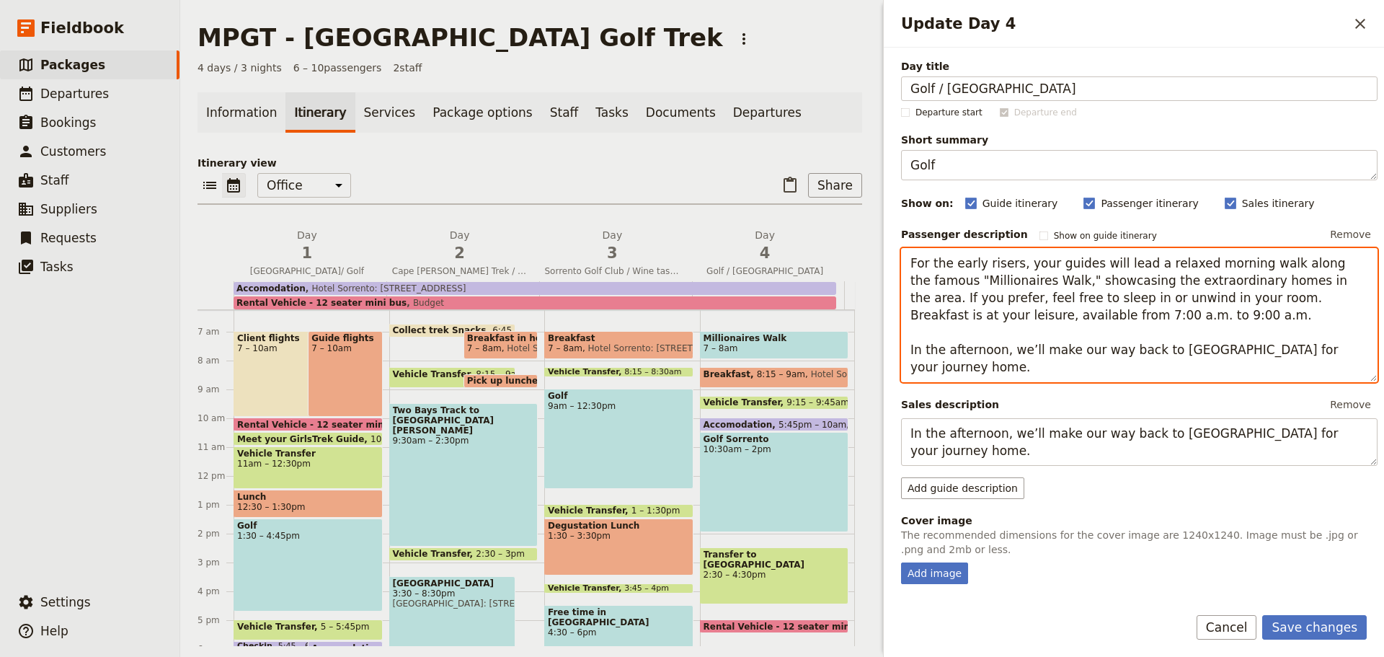
click at [1059, 318] on textarea "For the early risers, your guides will lead a relaxed morning walk along the fa…" at bounding box center [1139, 315] width 477 height 134
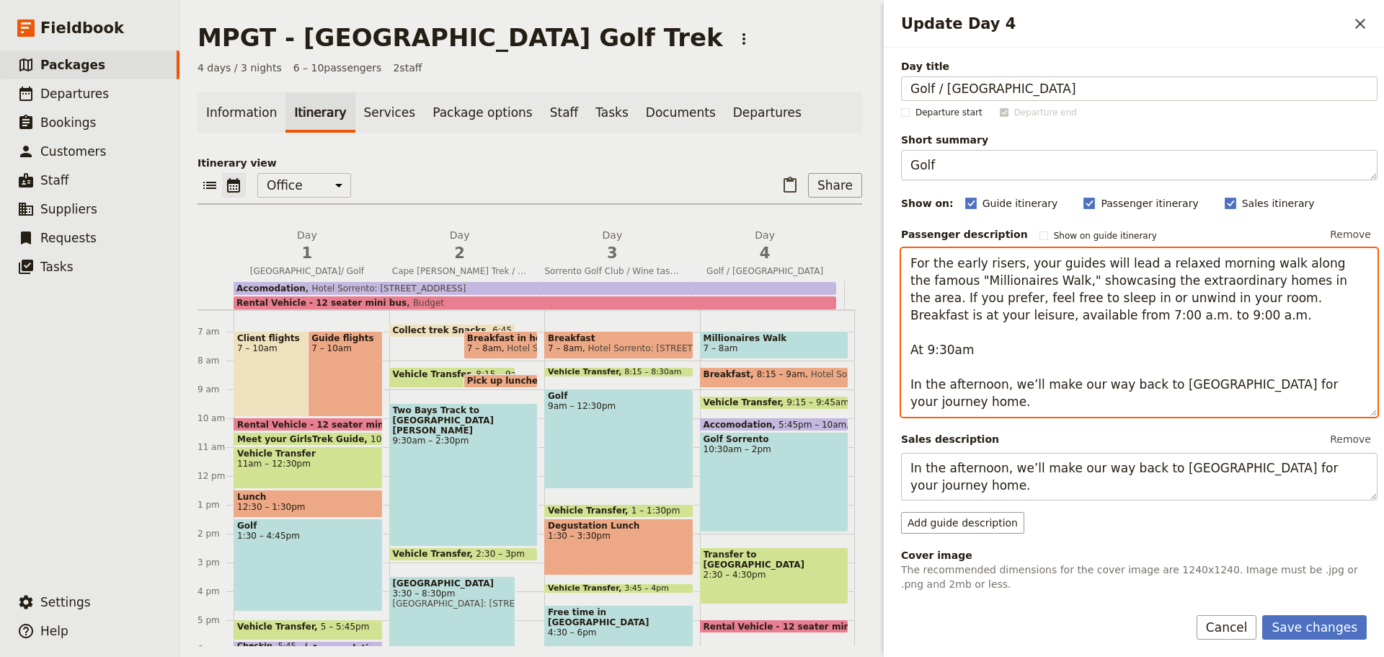
click at [923, 351] on textarea "For the early risers, your guides will lead a relaxed morning walk along the fa…" at bounding box center [1139, 332] width 477 height 169
click at [973, 354] on textarea "For the early risers, your guides will lead a relaxed morning walk along the fa…" at bounding box center [1139, 332] width 477 height 169
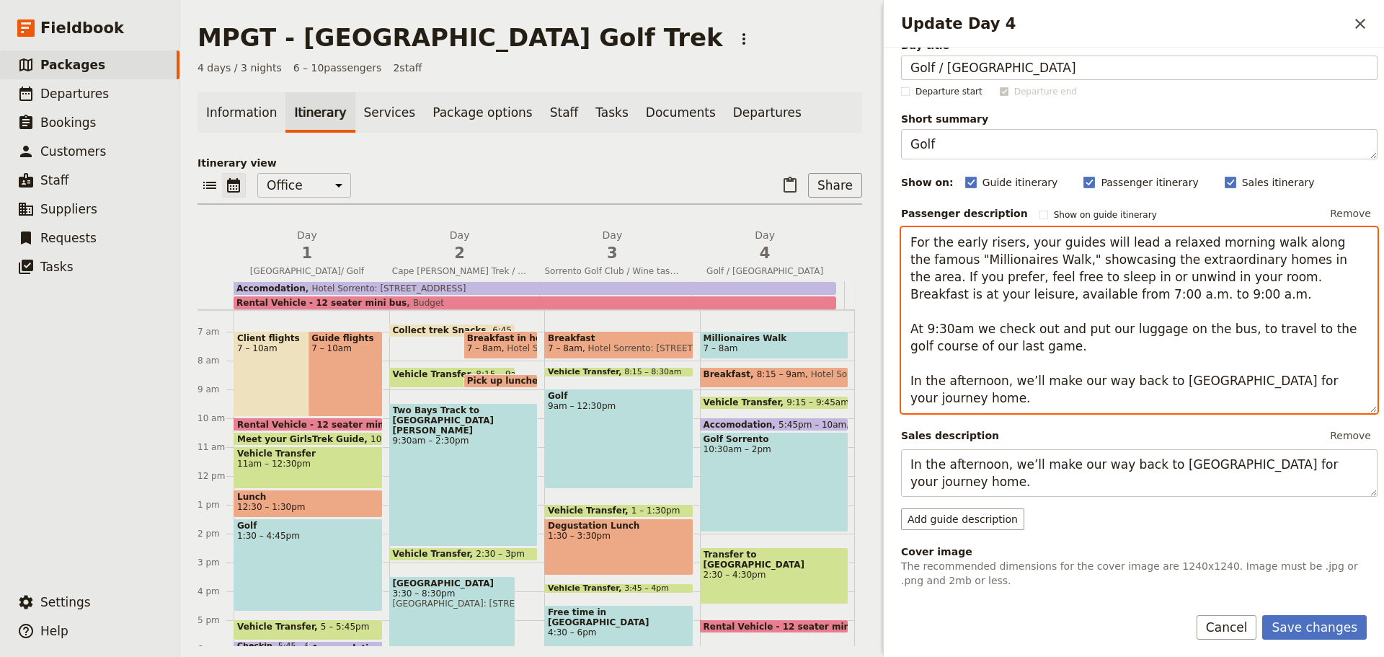
scroll to position [24, 0]
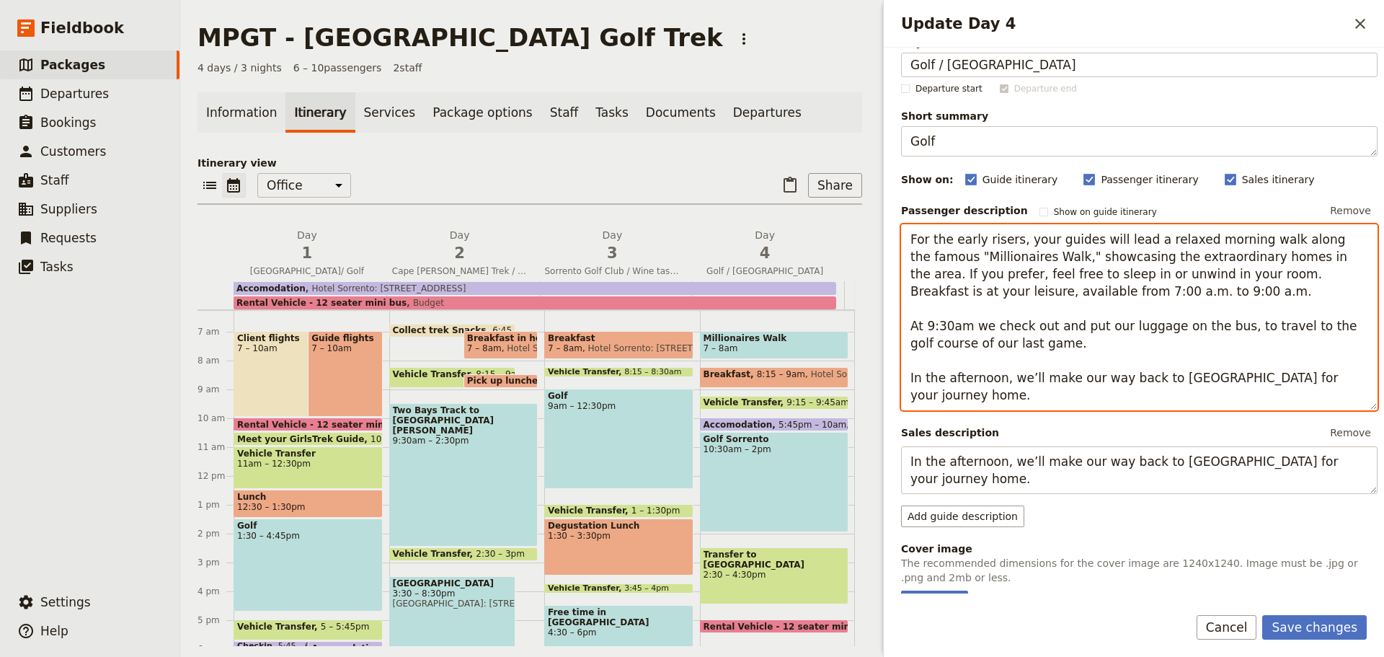
click at [1043, 327] on textarea "For the early risers, your guides will lead a relaxed morning walk along the fa…" at bounding box center [1139, 317] width 477 height 186
click at [1163, 330] on textarea "For the early risers, your guides will lead a relaxed morning walk along the fa…" at bounding box center [1139, 317] width 477 height 186
click at [1296, 328] on textarea "For the early risers, your guides will lead a relaxed morning walk along the fa…" at bounding box center [1139, 317] width 477 height 186
click at [1331, 328] on textarea "For the early risers, your guides will lead a relaxed morning walk along the fa…" at bounding box center [1139, 317] width 477 height 186
click at [1097, 348] on textarea "For the early risers, your guides will lead a relaxed morning walk along the fa…" at bounding box center [1139, 317] width 477 height 186
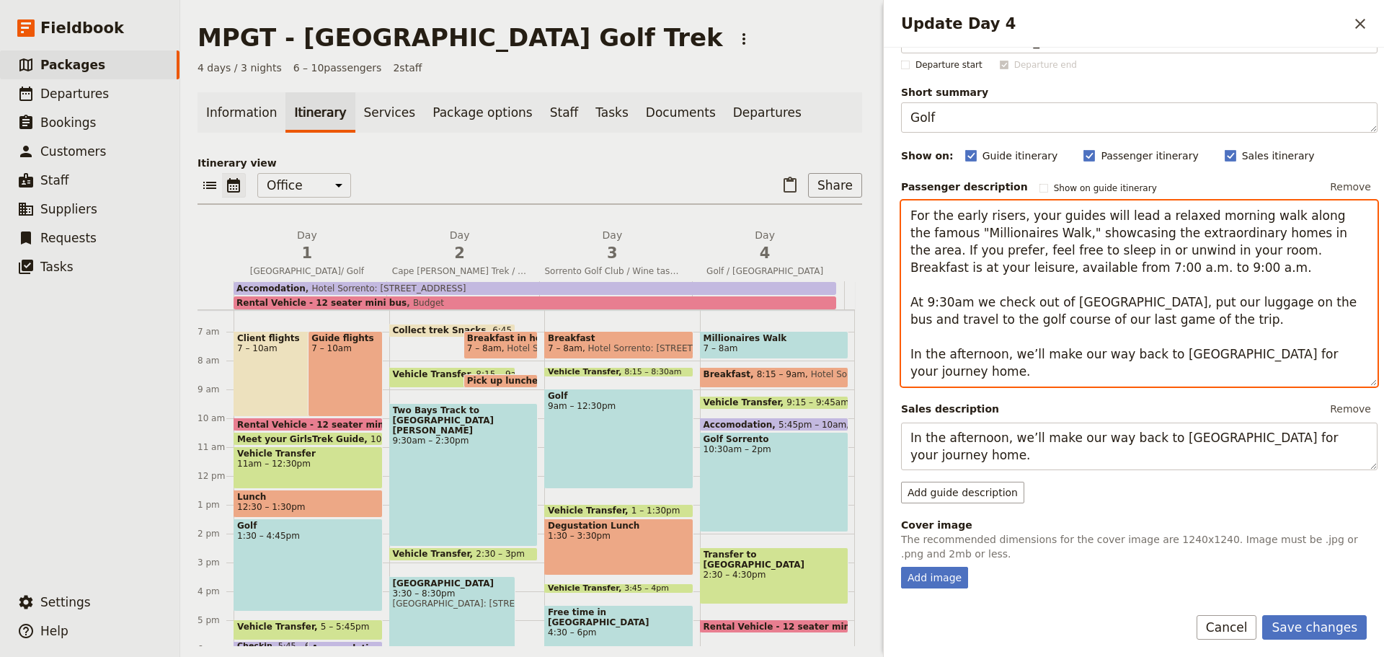
scroll to position [27, 0]
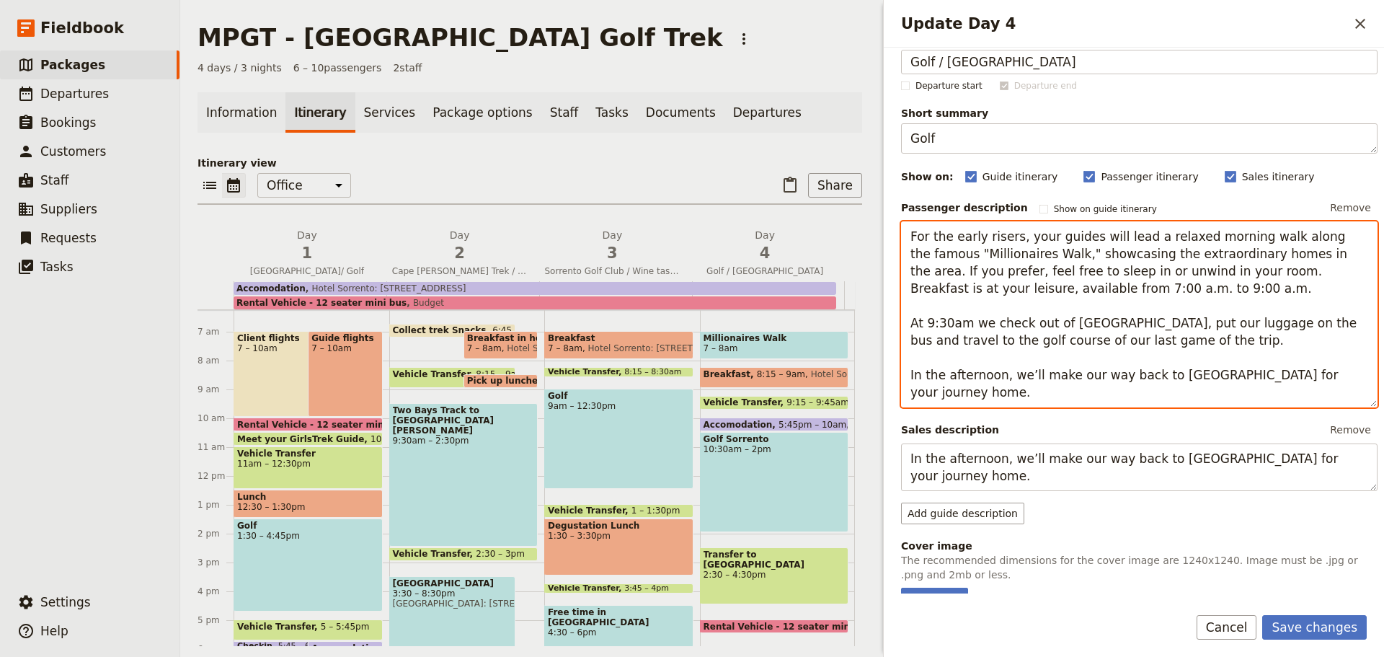
drag, startPoint x: 911, startPoint y: 232, endPoint x: 1175, endPoint y: 355, distance: 291.3
click at [1175, 355] on textarea "For the early risers, your guides will lead a relaxed morning walk along the fa…" at bounding box center [1139, 314] width 477 height 186
type textarea "For the early risers, your guides will lead a relaxed morning walk along the fa…"
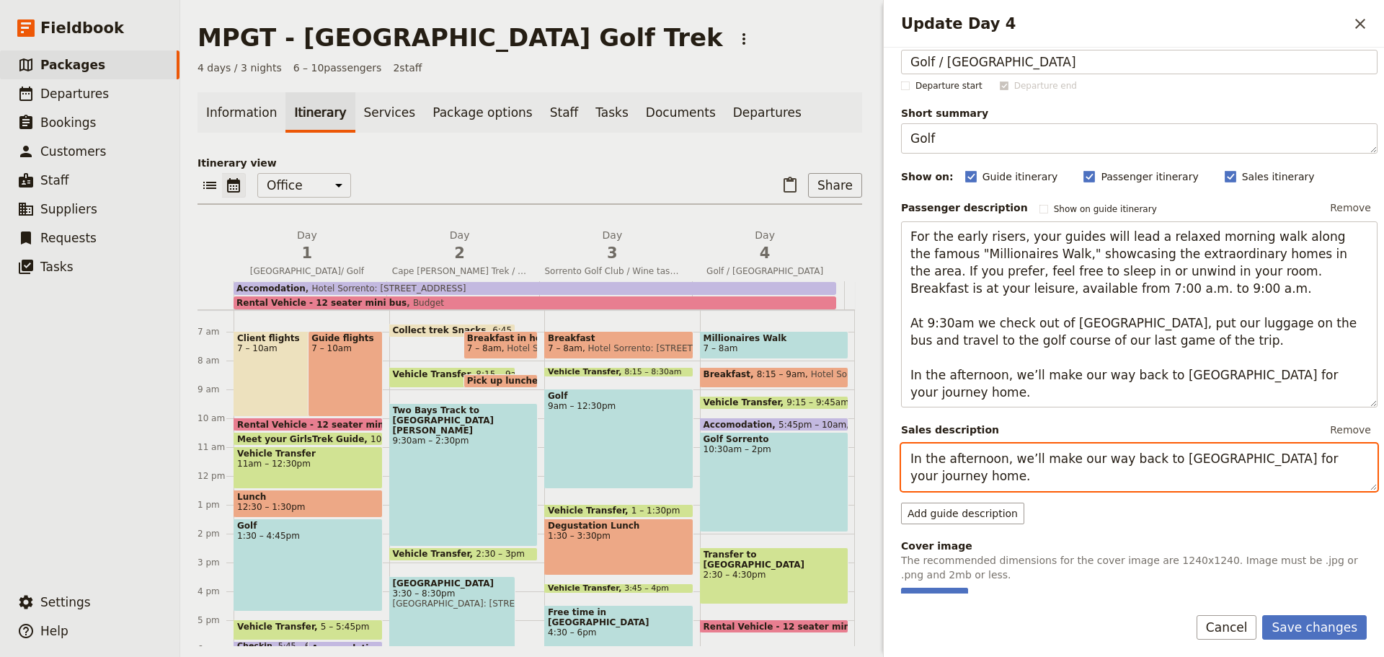
click at [911, 456] on textarea "In the afternoon, we’ll make our way back to [GEOGRAPHIC_DATA] for your journey…" at bounding box center [1139, 467] width 477 height 48
paste textarea "For the early risers, your guides will lead a relaxed morning walk along the fa…"
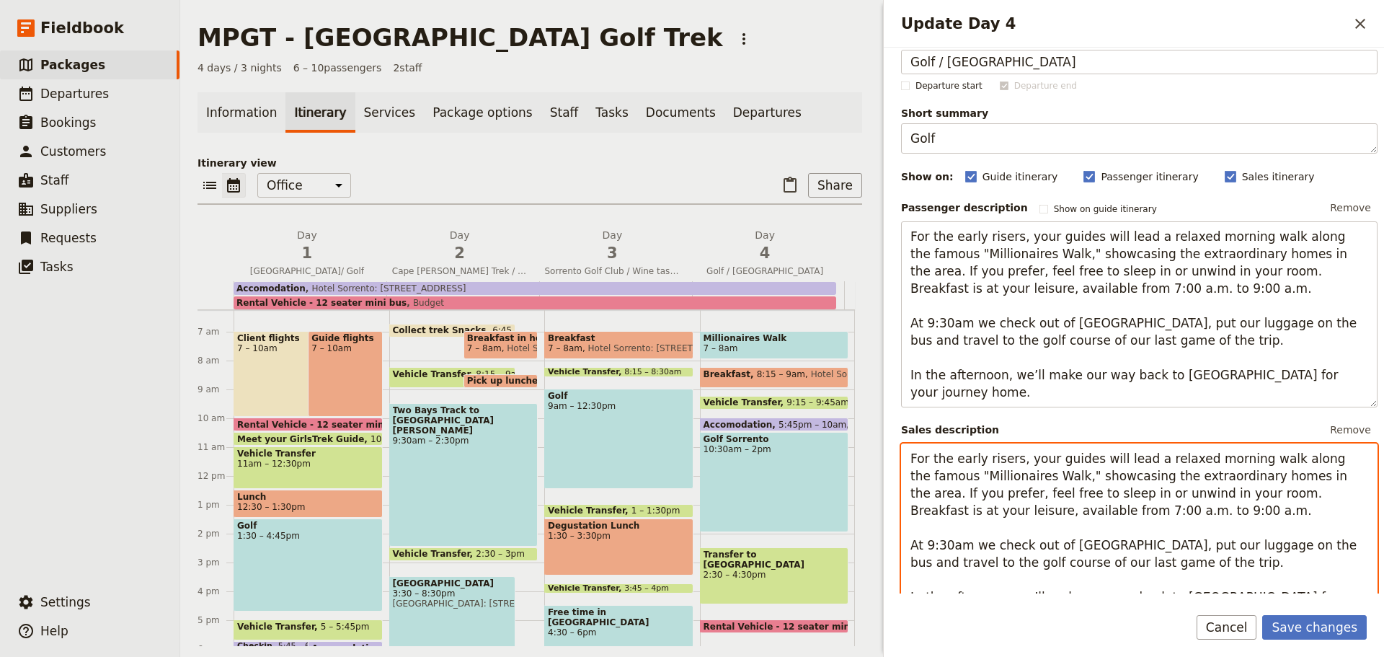
scroll to position [38, 0]
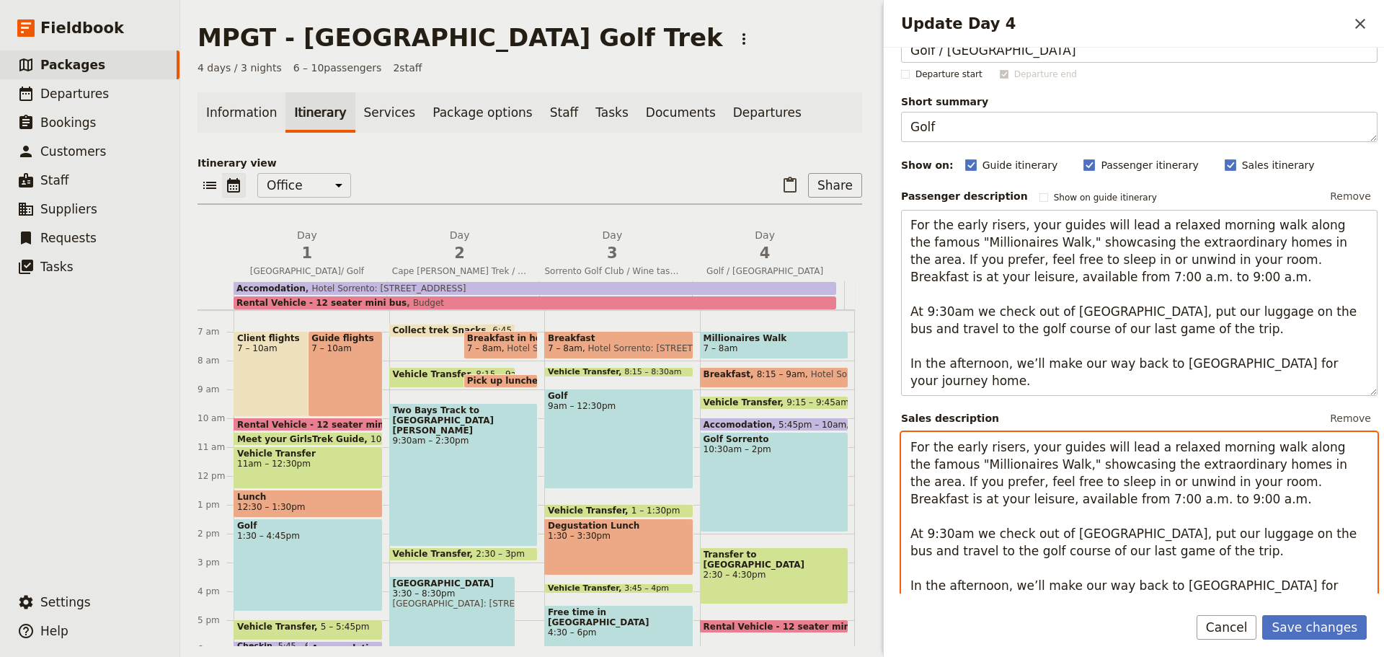
click at [1150, 482] on textarea "For the early risers, your guides will lead a relaxed morning walk along the fa…" at bounding box center [1139, 525] width 477 height 186
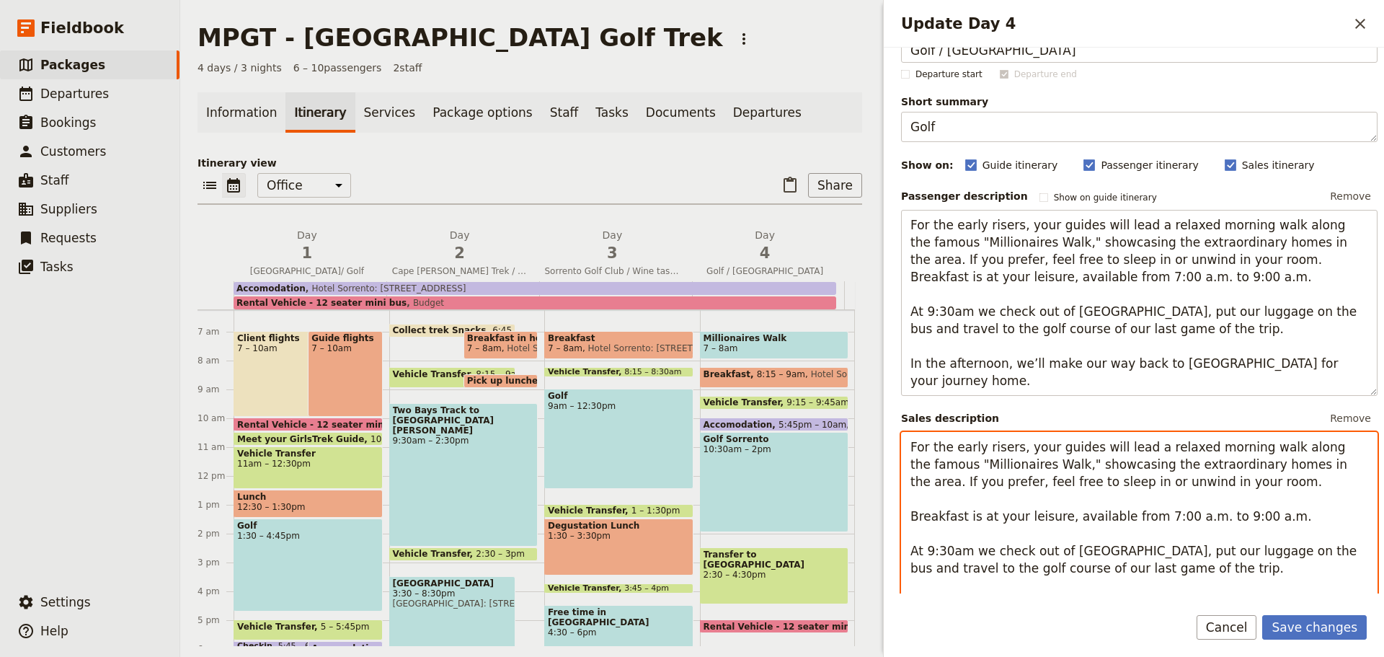
click at [1052, 517] on textarea "For the early risers, your guides will lead a relaxed morning walk along the fa…" at bounding box center [1139, 533] width 477 height 203
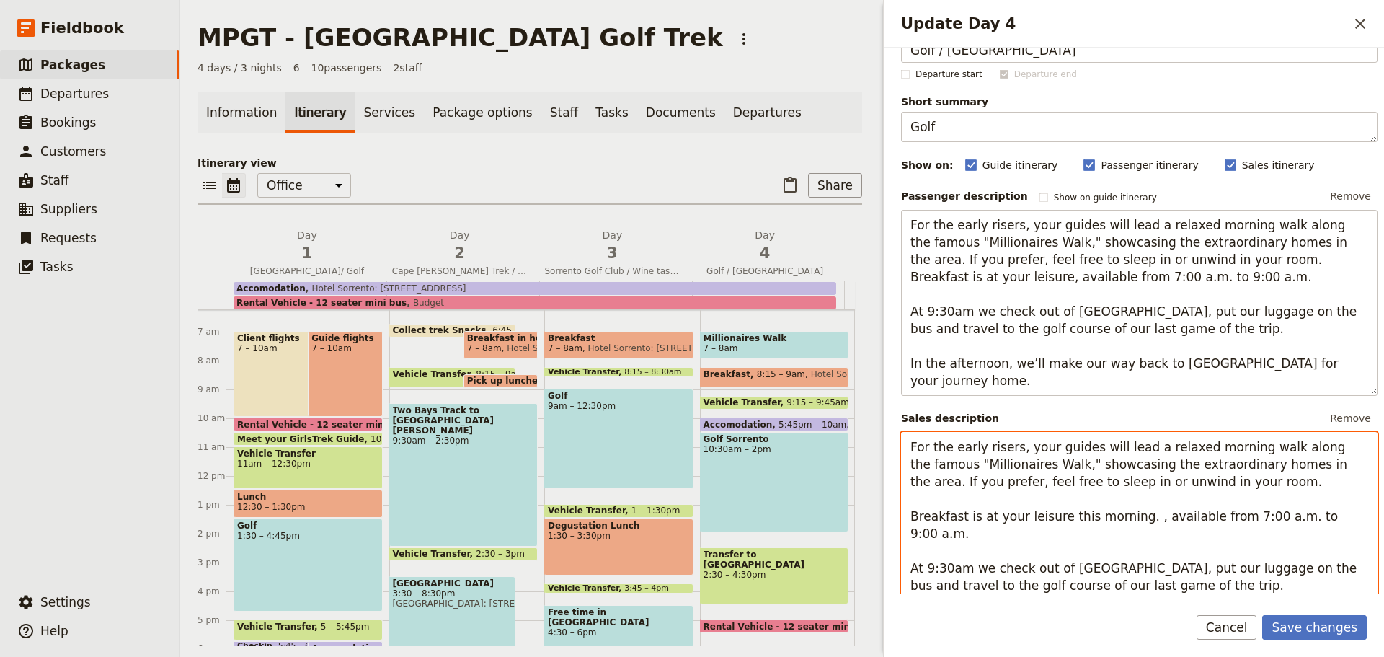
drag, startPoint x: 1128, startPoint y: 521, endPoint x: 1337, endPoint y: 517, distance: 209.1
click at [1337, 517] on textarea "For the early risers, your guides will lead a relaxed morning walk along the fa…" at bounding box center [1139, 533] width 477 height 203
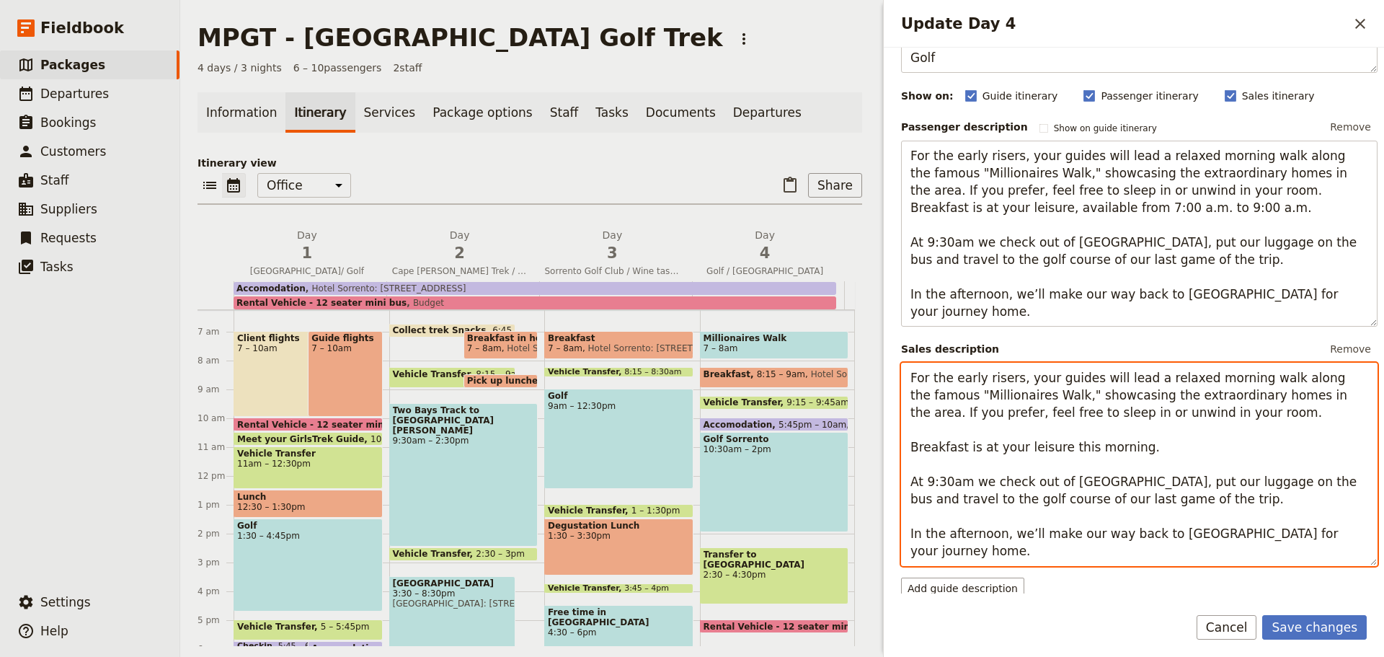
scroll to position [108, 0]
click at [977, 482] on textarea "For the early risers, your guides will lead a relaxed morning walk along the fa…" at bounding box center [1139, 463] width 477 height 203
click at [1185, 482] on textarea "For the early risers, your guides will lead a relaxed morning walk along the fa…" at bounding box center [1139, 463] width 477 height 203
click at [963, 500] on textarea "For the early risers, your guides will lead a relaxed morning walk along the fa…" at bounding box center [1139, 463] width 477 height 203
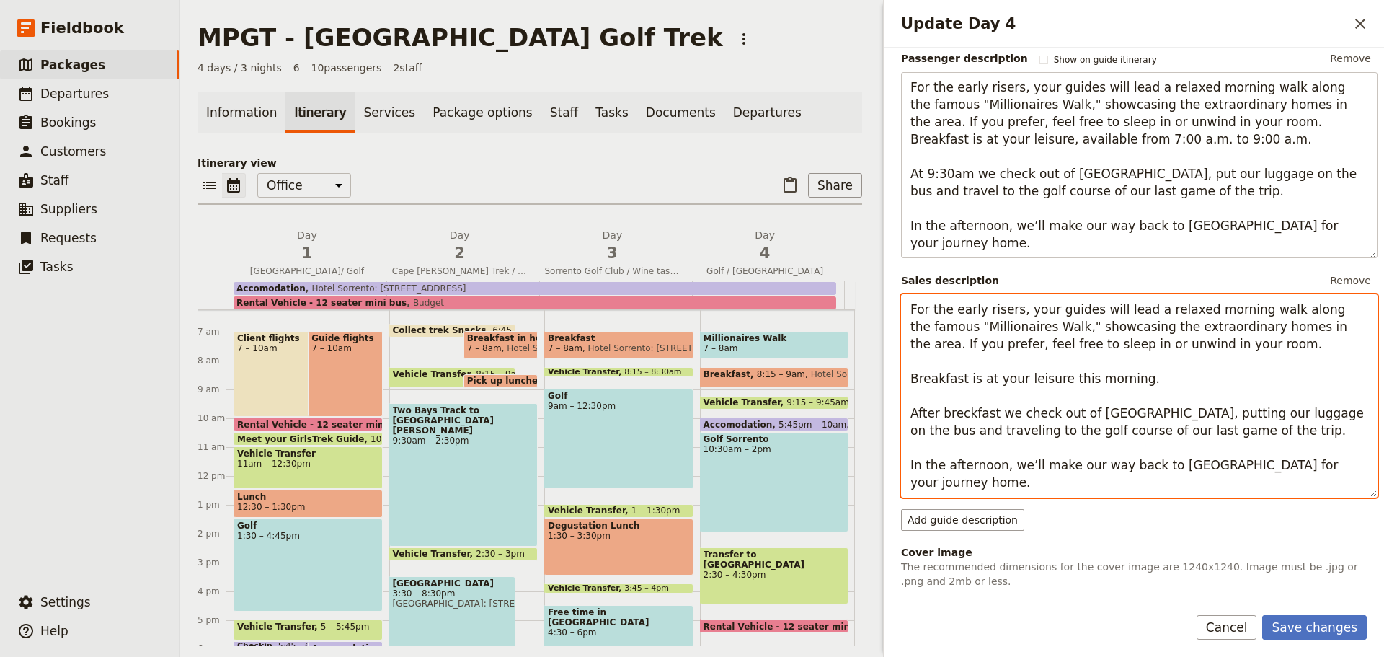
scroll to position [177, 0]
click at [1229, 431] on textarea "For the early risers, your guides will lead a relaxed morning walk along the fa…" at bounding box center [1139, 394] width 477 height 203
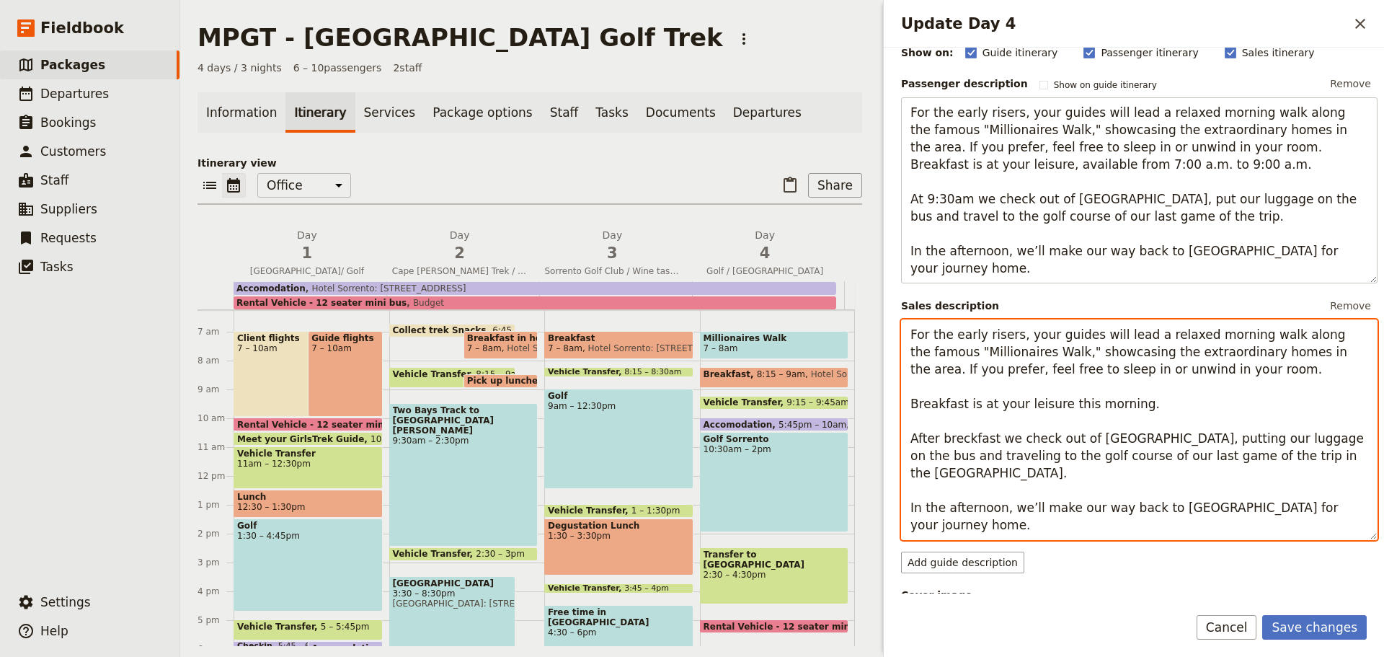
scroll to position [150, 0]
type textarea "For the early risers, your guides will lead a relaxed morning walk along the fa…"
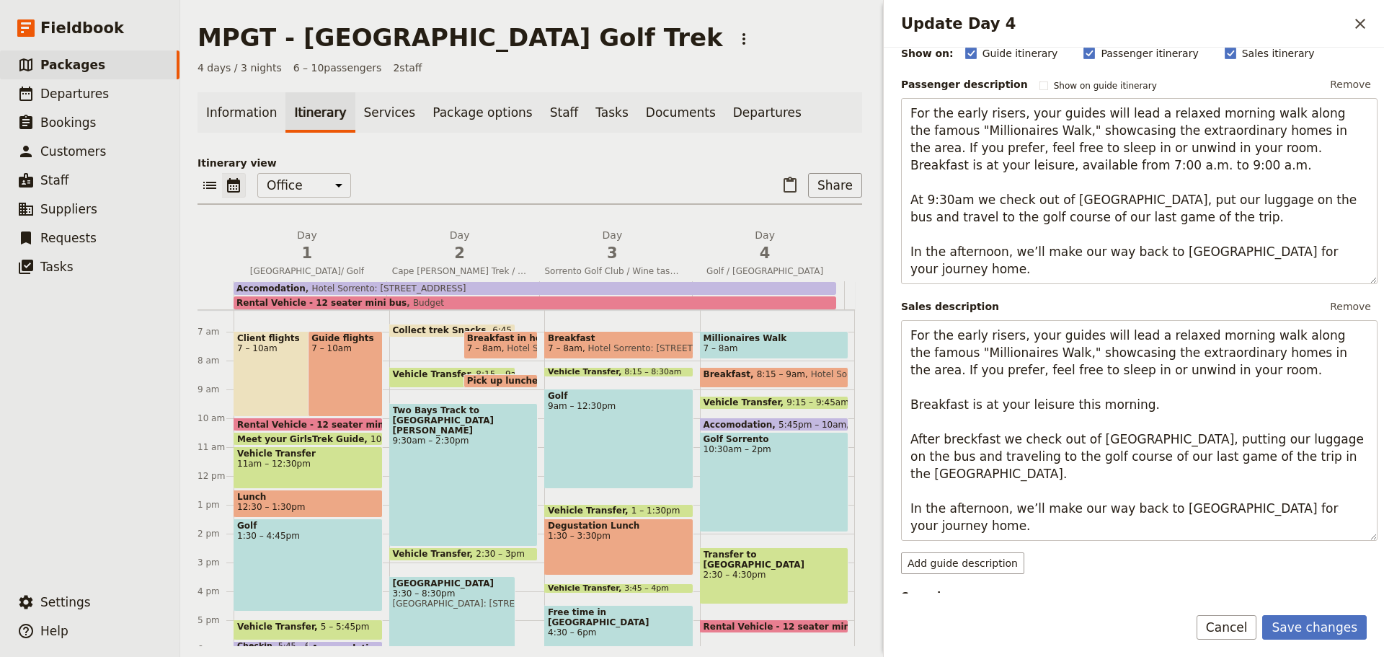
click at [1313, 627] on button "Save changes" at bounding box center [1315, 627] width 105 height 25
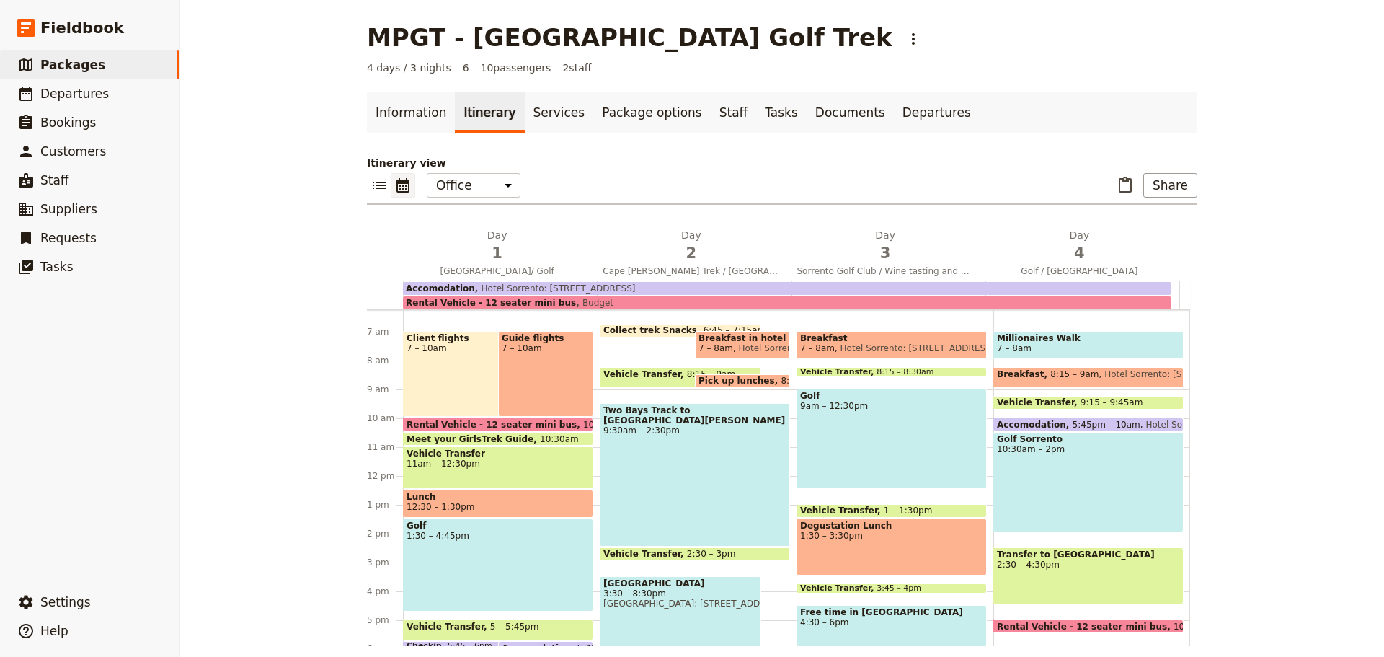
click at [896, 251] on span "3" at bounding box center [885, 253] width 177 height 22
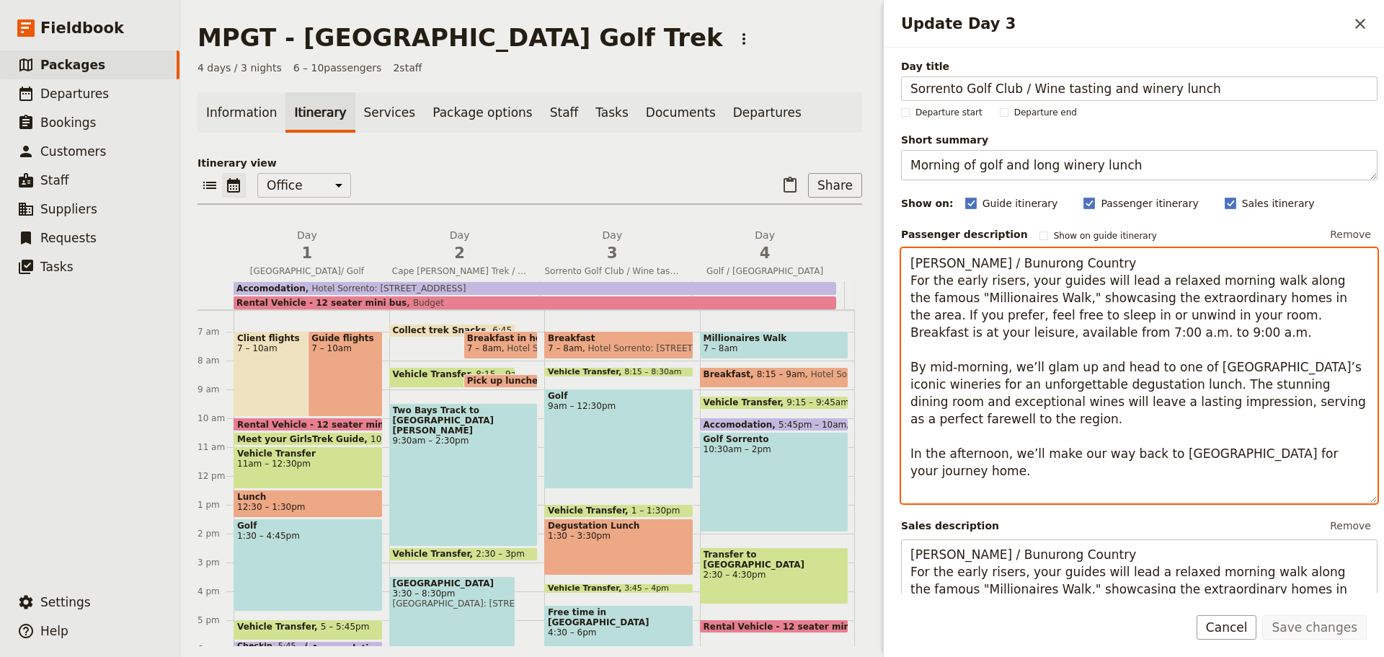
drag, startPoint x: 1151, startPoint y: 315, endPoint x: 908, endPoint y: 286, distance: 244.8
click at [908, 286] on textarea "[PERSON_NAME] / Bunurong Country For the early risers, your guides will lead a …" at bounding box center [1139, 375] width 477 height 255
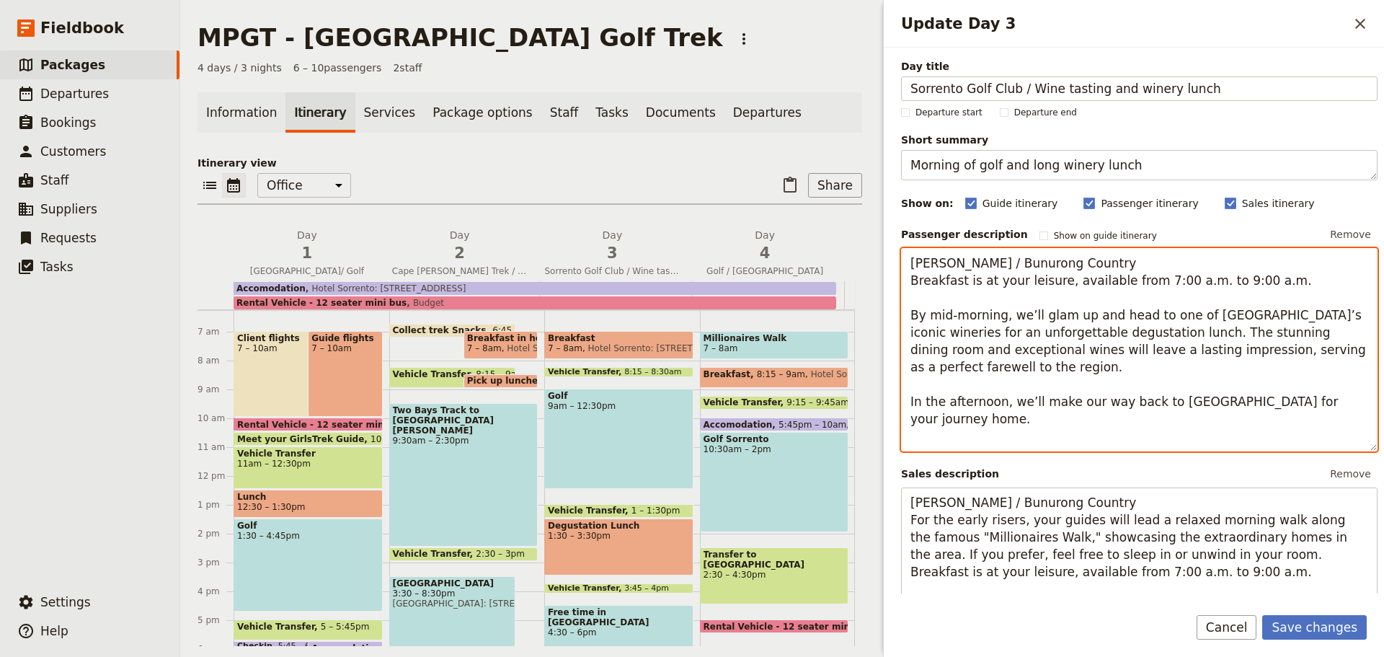
click at [1209, 283] on textarea "[PERSON_NAME] / Bunurong Country Breakfast is at your leisure, available from 7…" at bounding box center [1139, 349] width 477 height 203
click at [1263, 283] on textarea "[PERSON_NAME] / Bunurong Country Breakfast is at your leisure, available from 7…" at bounding box center [1139, 349] width 477 height 203
click at [1241, 282] on textarea "[PERSON_NAME] / Bunurong Country Breakfast is at your leisure, available from 7…" at bounding box center [1139, 349] width 477 height 203
click at [1171, 283] on textarea "[PERSON_NAME] / Bunurong Country Breakfast is at your leisure, available from 7…" at bounding box center [1139, 349] width 477 height 203
click at [1251, 283] on textarea "[PERSON_NAME] / Bunurong Country Breakfast is at your leisure, available from 7…" at bounding box center [1139, 349] width 477 height 203
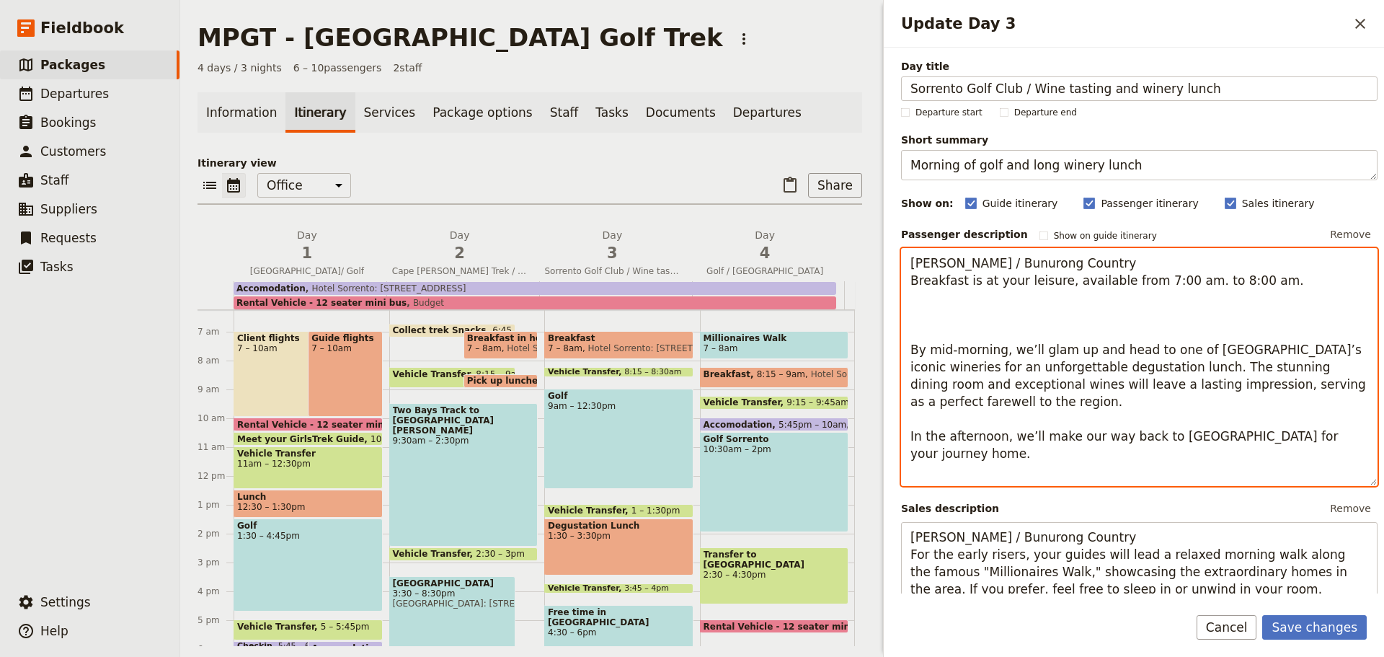
drag, startPoint x: 1252, startPoint y: 283, endPoint x: 910, endPoint y: 284, distance: 341.8
click at [910, 284] on textarea "[PERSON_NAME] / Bunurong Country Breakfast is at your leisure, available from 7…" at bounding box center [1139, 367] width 477 height 238
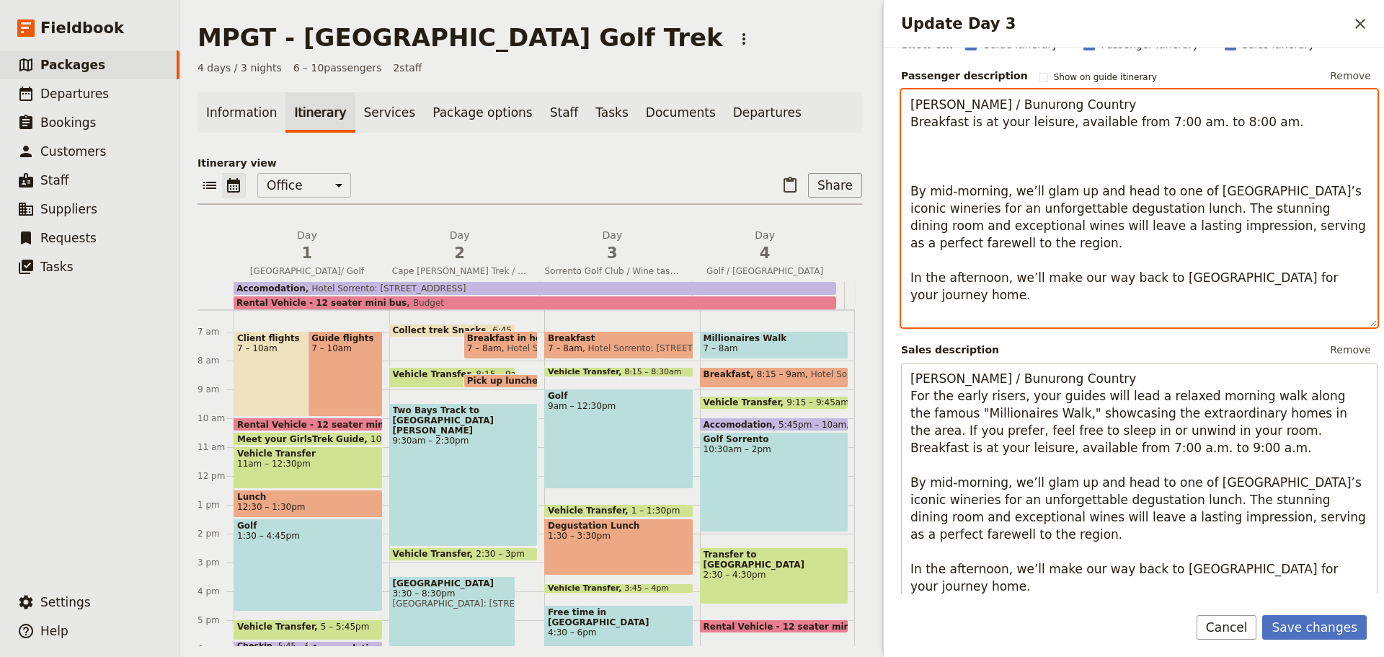
scroll to position [165, 0]
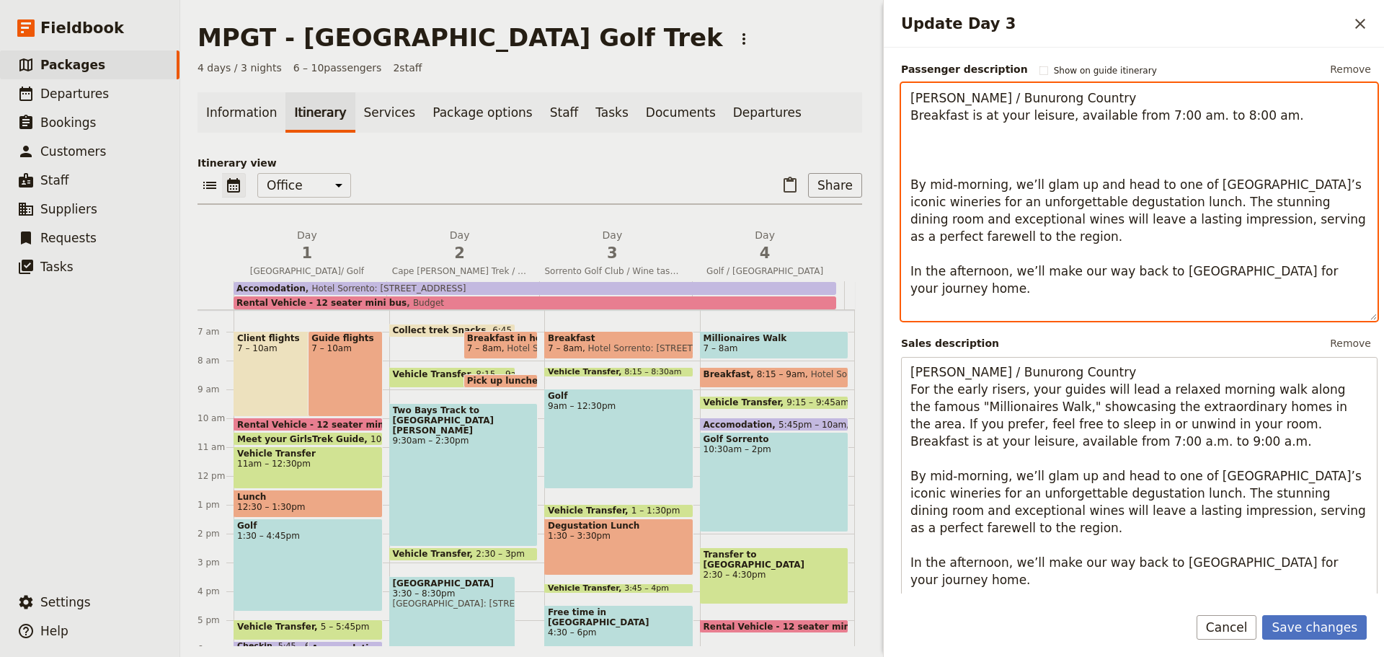
type textarea "[PERSON_NAME] / Bunurong Country Breakfast is at your leisure, available from 7…"
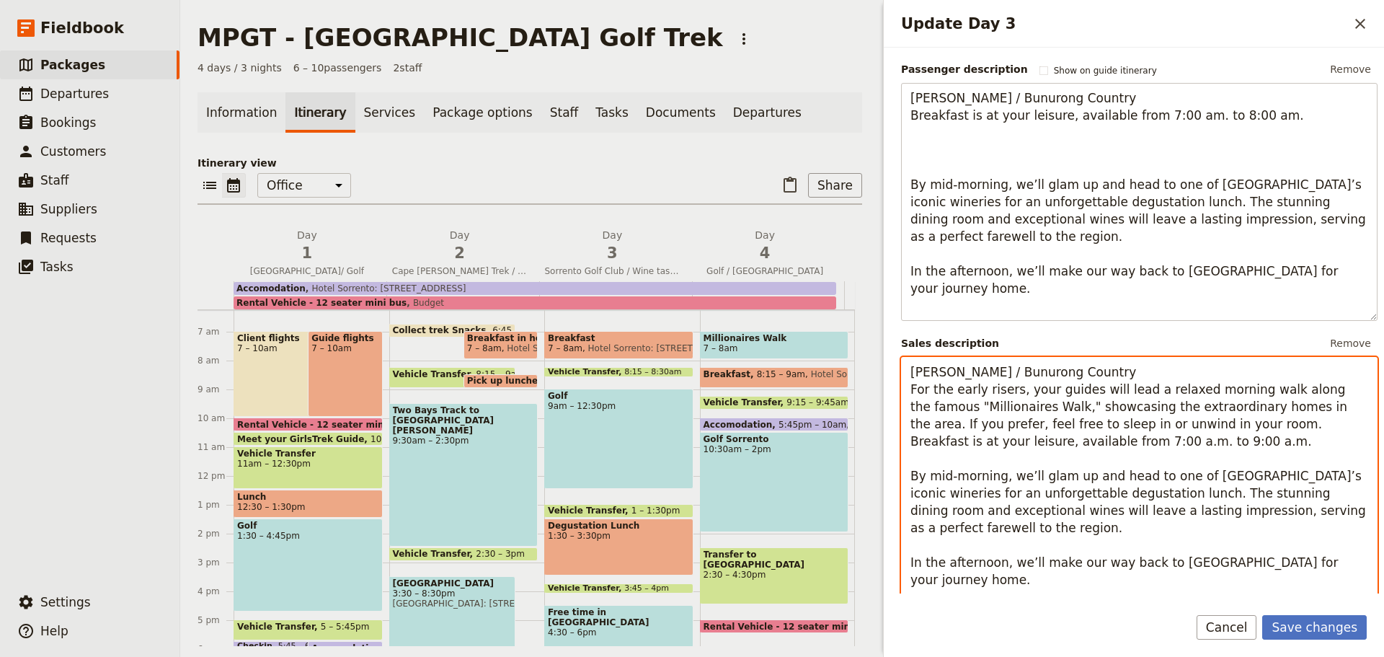
click at [911, 388] on textarea "[PERSON_NAME] / Bunurong Country For the early risers, your guides will lead a …" at bounding box center [1139, 484] width 477 height 255
paste textarea "Breakfast is at your leisure, available from 7:00 am. to 8:00 am."
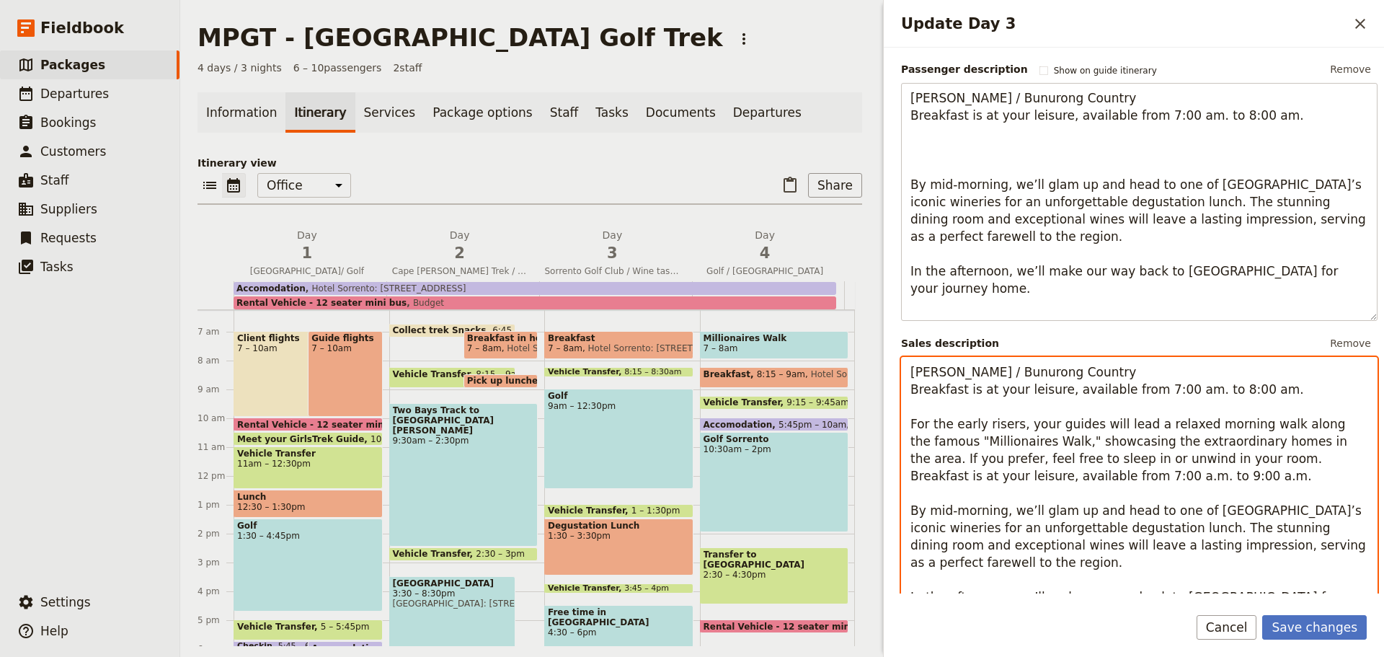
drag, startPoint x: 1062, startPoint y: 477, endPoint x: 911, endPoint y: 417, distance: 162.8
click at [911, 417] on textarea "[PERSON_NAME] / Bunurong Country Breakfast is at your leisure, available from 7…" at bounding box center [1139, 502] width 477 height 290
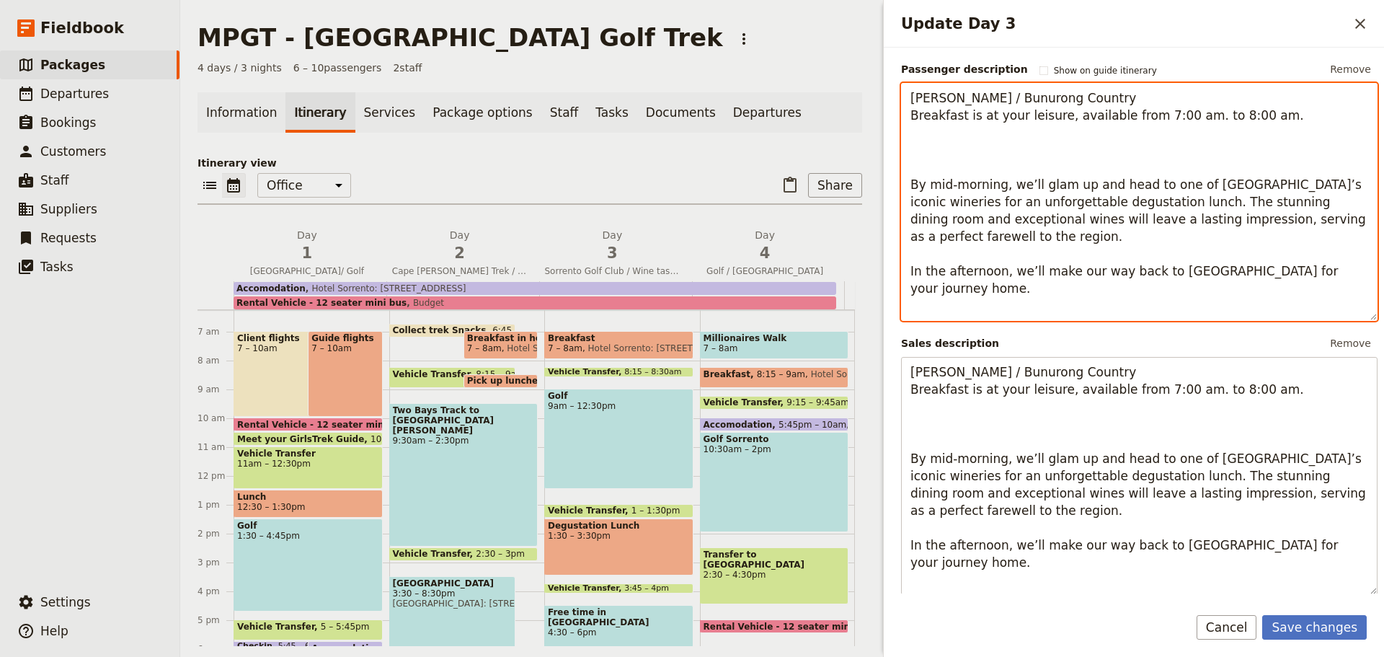
click at [912, 150] on textarea "[PERSON_NAME] / Bunurong Country Breakfast is at your leisure, available from 7…" at bounding box center [1139, 202] width 477 height 238
click at [1021, 185] on textarea "[PERSON_NAME] / Bunurong Country Breakfast is at your leisure, available from 7…" at bounding box center [1139, 202] width 477 height 238
click at [1022, 183] on textarea "[PERSON_NAME] / Bunurong Country Breakfast is at your leisure, available from 7…" at bounding box center [1139, 202] width 477 height 238
click at [937, 159] on textarea "[PERSON_NAME] / Bunurong Country Breakfast is at your leisure, available from 7…" at bounding box center [1139, 202] width 477 height 238
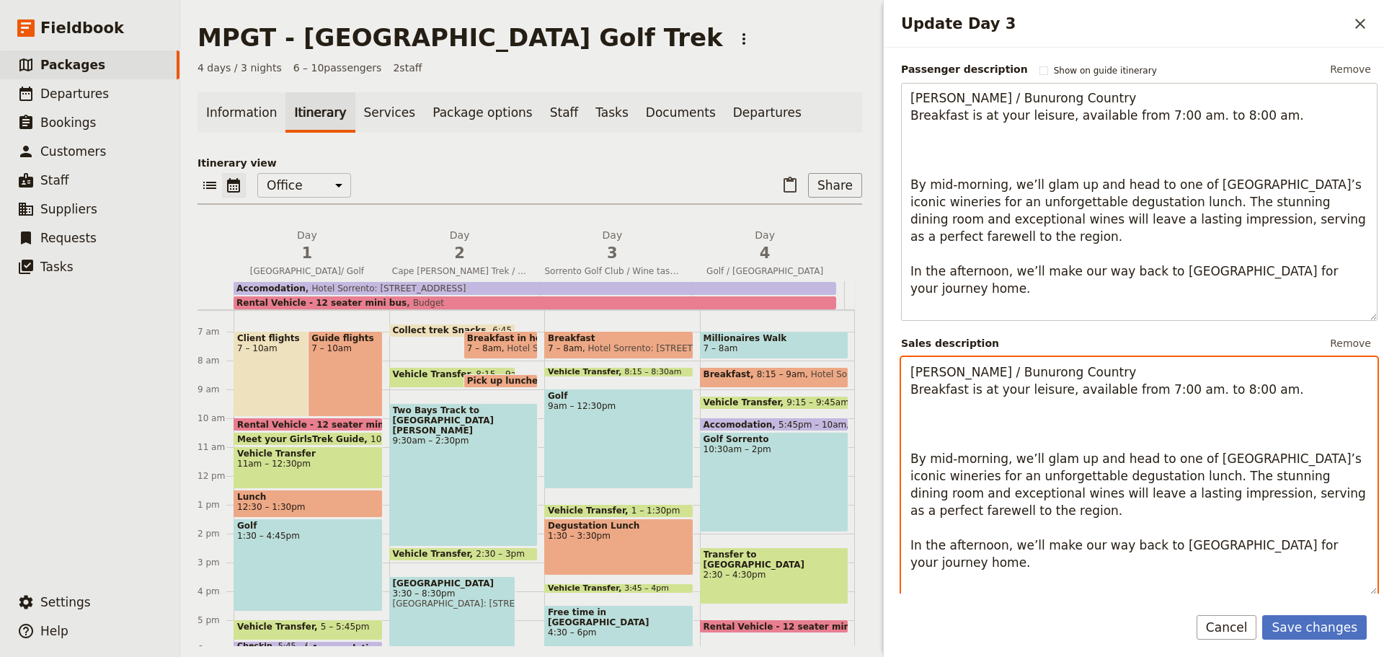
click at [1108, 389] on textarea "[PERSON_NAME] / Bunurong Country Breakfast is at your leisure, available from 7…" at bounding box center [1139, 476] width 477 height 238
click at [1051, 394] on textarea "[PERSON_NAME] / Bunurong Country Breakfast is at your leisure, available from 7…" at bounding box center [1139, 476] width 477 height 238
click at [1058, 392] on textarea "[PERSON_NAME] / Bunurong Country Breakfast is at your leisure, available from 7…" at bounding box center [1139, 476] width 477 height 238
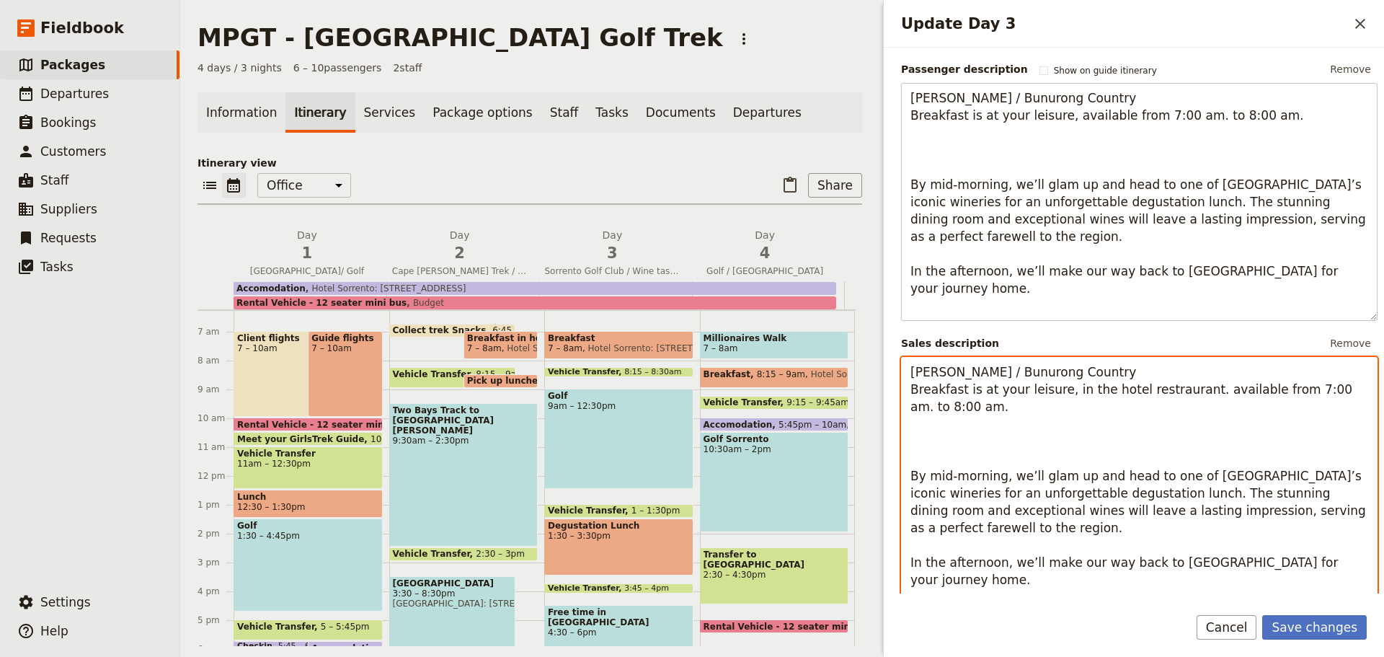
drag, startPoint x: 1190, startPoint y: 390, endPoint x: 1296, endPoint y: 407, distance: 108.1
click at [1296, 407] on textarea "[PERSON_NAME] / Bunurong Country Breakfast is at your leisure, in the hotel res…" at bounding box center [1139, 484] width 477 height 255
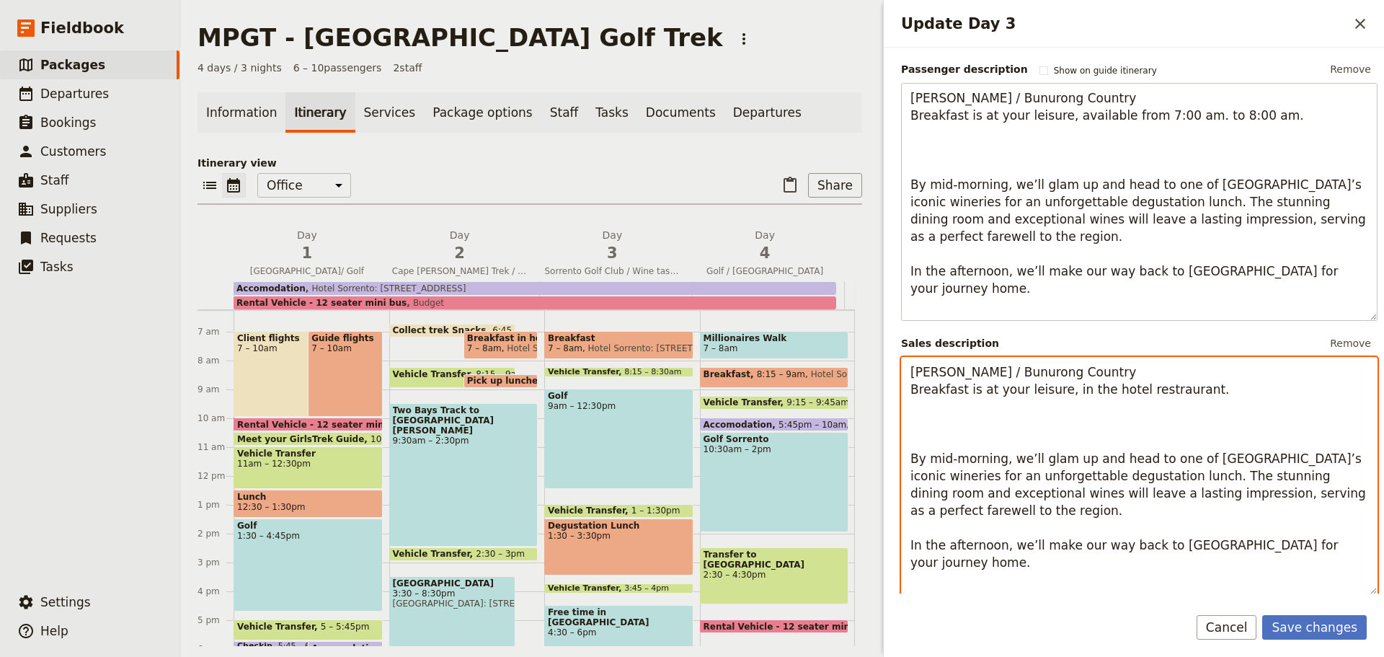
click at [1161, 389] on textarea "[PERSON_NAME] / Bunurong Country Breakfast is at your leisure, in the hotel res…" at bounding box center [1139, 476] width 477 height 238
click at [1183, 393] on textarea "Boon Wurrung / Bunurong Country Breakfast is at your leisure, in the hotel rest…" at bounding box center [1139, 476] width 477 height 238
click at [913, 420] on textarea "Boon Wurrung / Bunurong Country Breakfast is at your leisure, in the hotel rest…" at bounding box center [1139, 476] width 477 height 238
click at [935, 425] on textarea "Boon Wurrung / Bunurong Country Breakfast is at your leisure, in the hotel rest…" at bounding box center [1139, 476] width 477 height 238
click at [1134, 423] on textarea "Boon Wurrung / Bunurong Country Breakfast is at your leisure, in the hotel rest…" at bounding box center [1139, 476] width 477 height 238
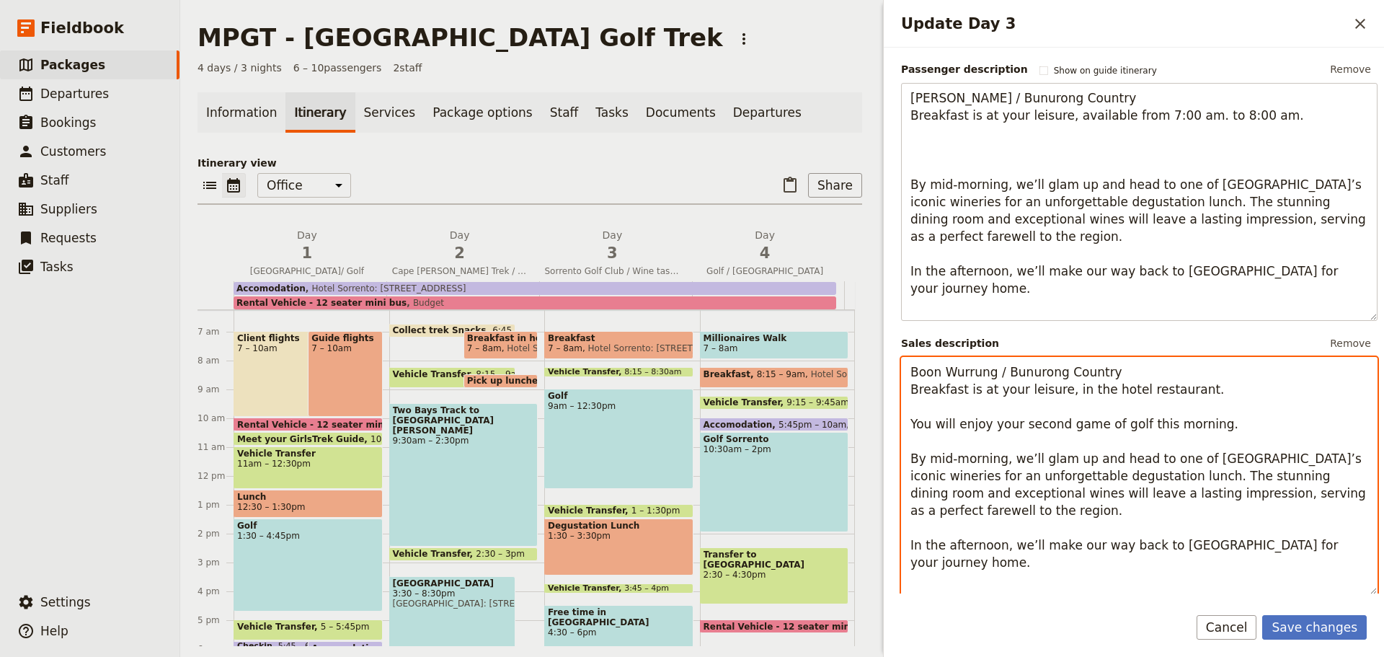
drag, startPoint x: 1212, startPoint y: 425, endPoint x: 906, endPoint y: 424, distance: 306.5
click at [906, 424] on textarea "Boon Wurrung / Bunurong Country Breakfast is at your leisure, in the hotel rest…" at bounding box center [1139, 476] width 477 height 238
type textarea "Boon Wurrung / Bunurong Country Breakfast is at your leisure, in the hotel rest…"
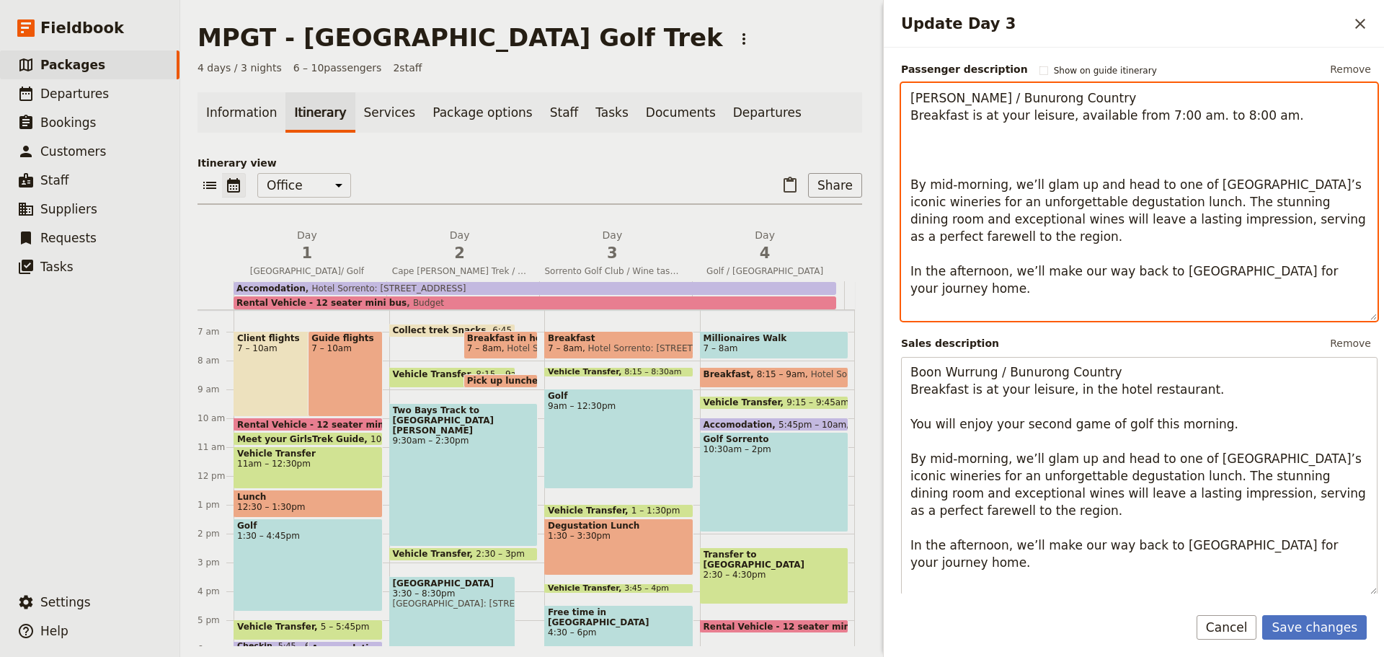
click at [914, 149] on textarea "[PERSON_NAME] / Bunurong Country Breakfast is at your leisure, available from 7…" at bounding box center [1139, 202] width 477 height 238
paste textarea "You will enjoy your second game of golf this morning."
type textarea "[PERSON_NAME] / Bunurong Country Breakfast is at your leisure, available from 7…"
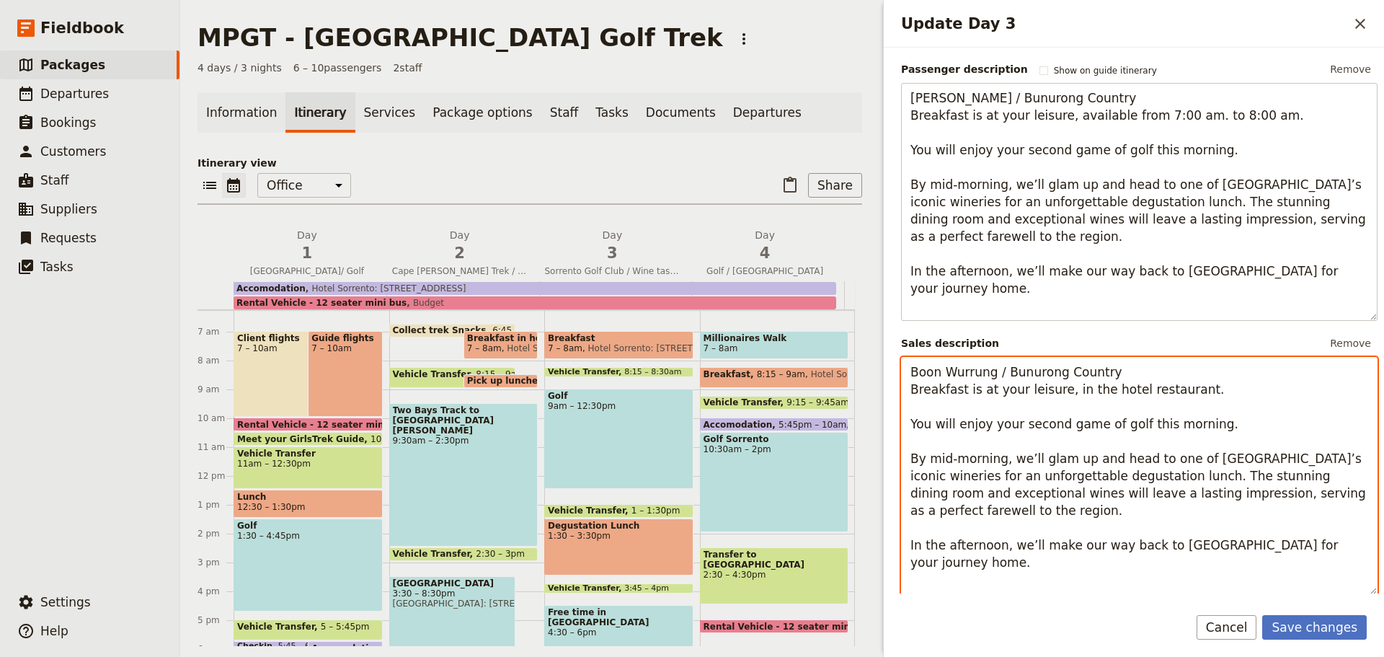
click at [1001, 461] on textarea "Boon Wurrung / Bunurong Country Breakfast is at your leisure, in the hotel rest…" at bounding box center [1139, 476] width 477 height 238
drag, startPoint x: 1042, startPoint y: 460, endPoint x: 970, endPoint y: 460, distance: 72.1
click at [970, 460] on textarea "Boon Wurrung / Bunurong Country Breakfast is at your leisure, in the hotel rest…" at bounding box center [1139, 476] width 477 height 238
click at [991, 459] on textarea "Boon Wurrung / Bunurong Country Breakfast is at your leisure, in the hotel rest…" at bounding box center [1139, 467] width 477 height 221
click at [1053, 458] on textarea "Boon Wurrung / Bunurong Country Breakfast is at your leisure, in the hotel rest…" at bounding box center [1139, 467] width 477 height 221
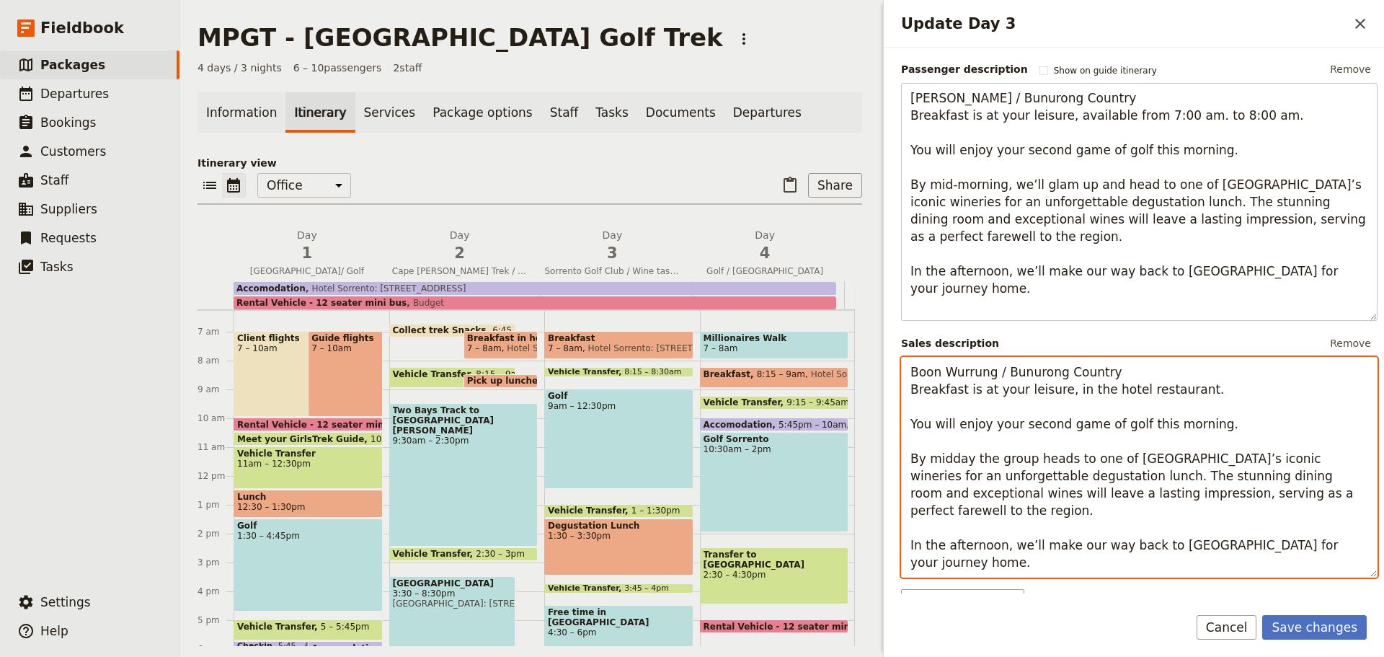
drag, startPoint x: 1219, startPoint y: 494, endPoint x: 1260, endPoint y: 499, distance: 41.4
click at [1260, 499] on textarea "Boon Wurrung / Bunurong Country Breakfast is at your leisure, in the hotel rest…" at bounding box center [1139, 467] width 477 height 221
drag, startPoint x: 936, startPoint y: 513, endPoint x: 925, endPoint y: 511, distance: 11.2
click at [925, 511] on textarea "Boon Wurrung / Bunurong Country Breakfast is at your leisure, in the hotel rest…" at bounding box center [1139, 476] width 477 height 238
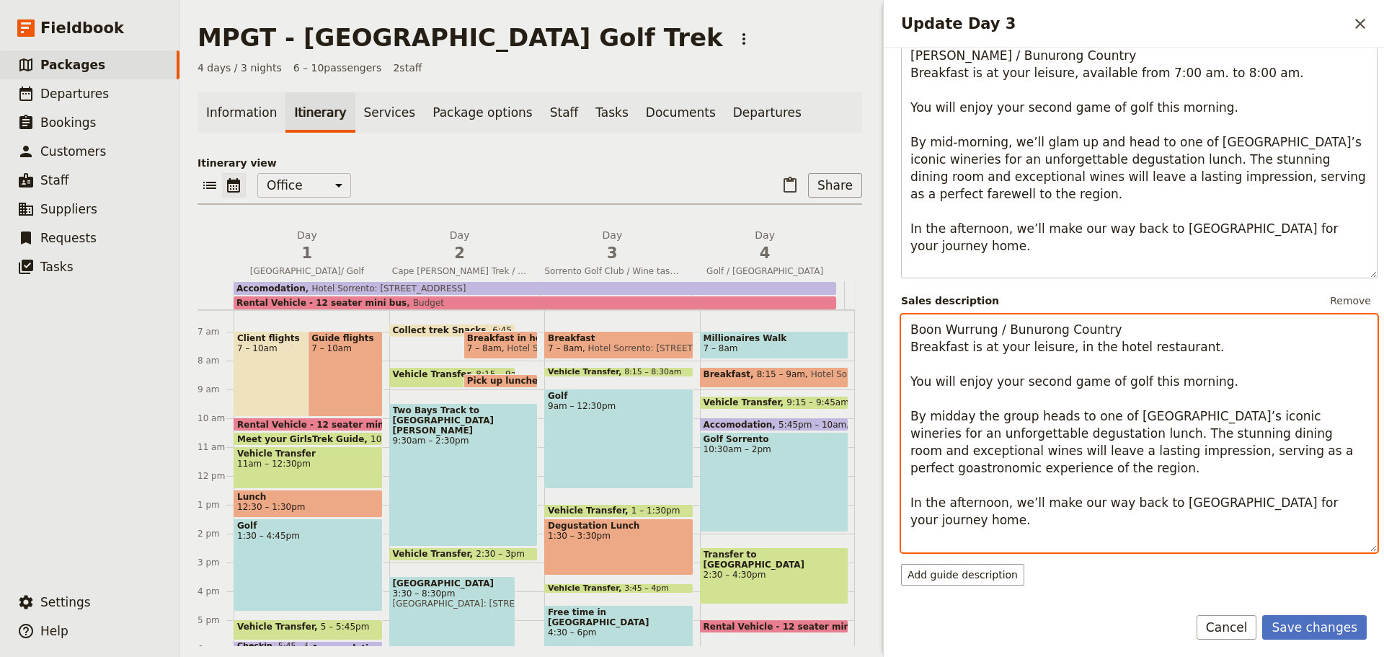
scroll to position [206, 0]
click at [1002, 505] on textarea "Boon Wurrung / Bunurong Country Breakfast is at your leisure, in the hotel rest…" at bounding box center [1139, 435] width 477 height 238
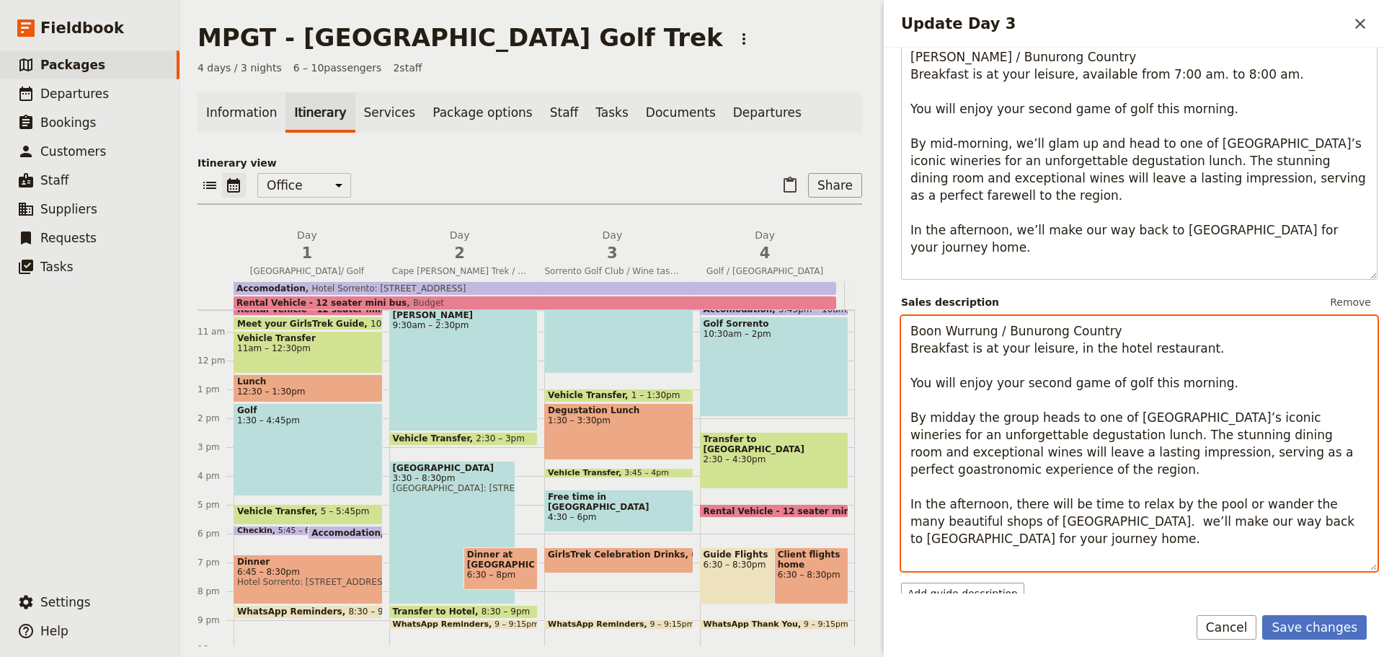
scroll to position [279, 0]
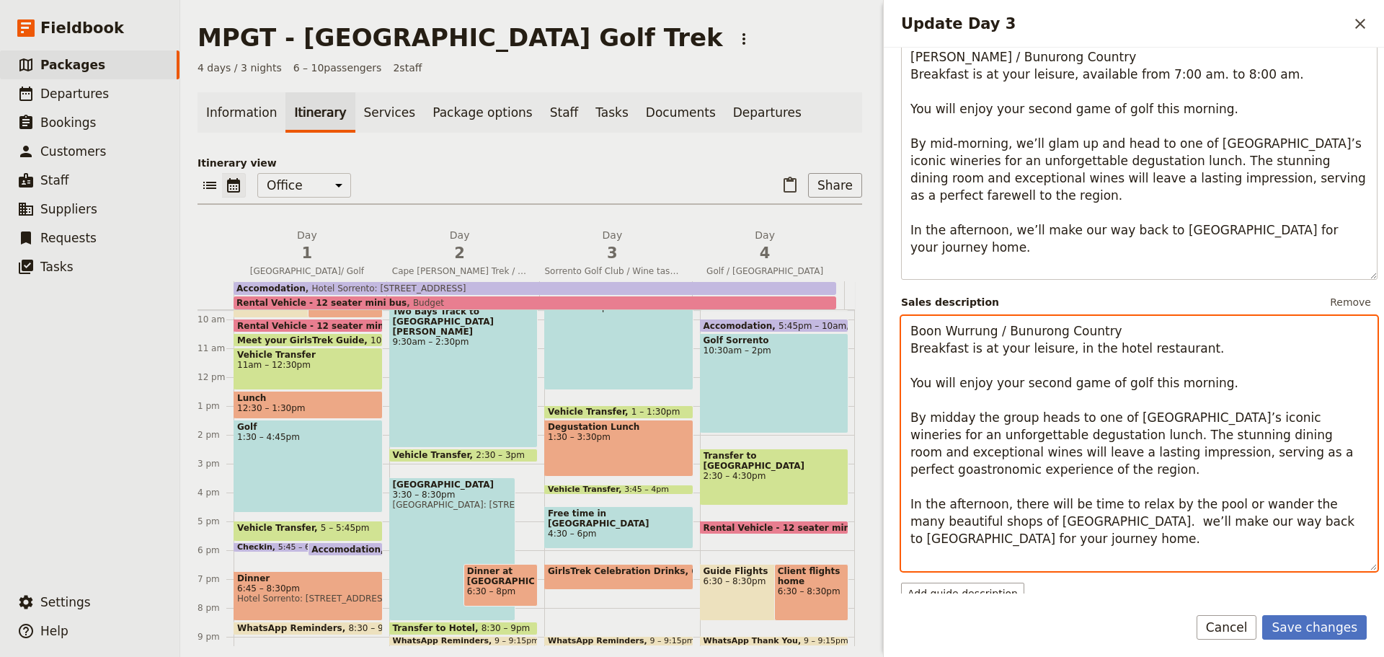
drag, startPoint x: 1067, startPoint y: 522, endPoint x: 1151, endPoint y: 547, distance: 87.4
click at [1151, 547] on textarea "Boon Wurrung / Bunurong Country Breakfast is at your leisure, in the hotel rest…" at bounding box center [1139, 443] width 477 height 255
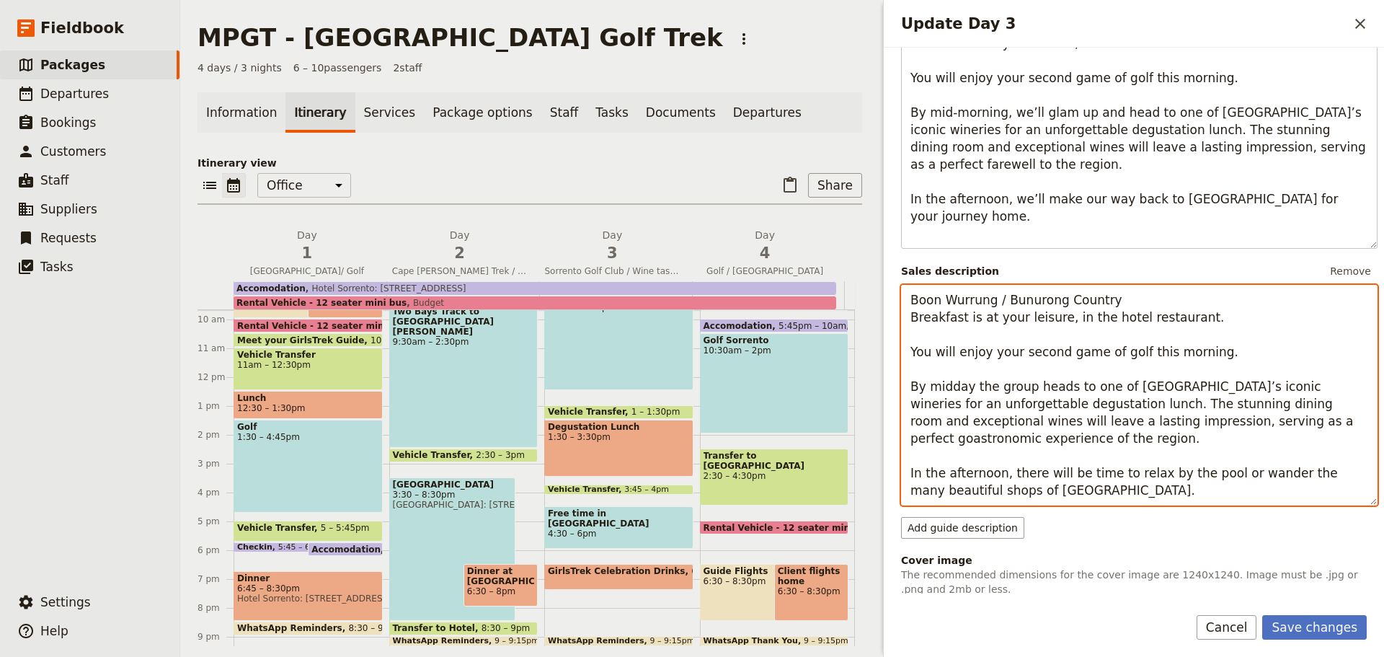
scroll to position [237, 0]
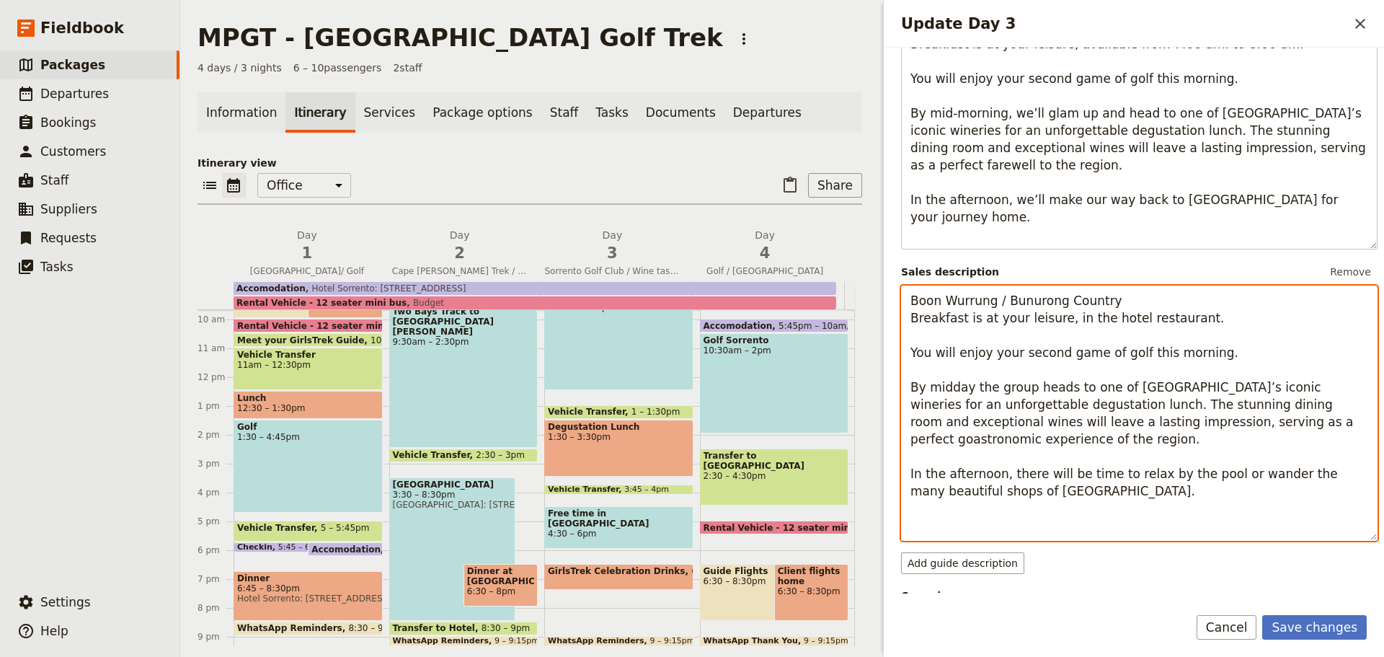
click at [1071, 492] on textarea "Boon Wurrung / Bunurong Country Breakfast is at your leisure, in the hotel rest…" at bounding box center [1139, 413] width 477 height 255
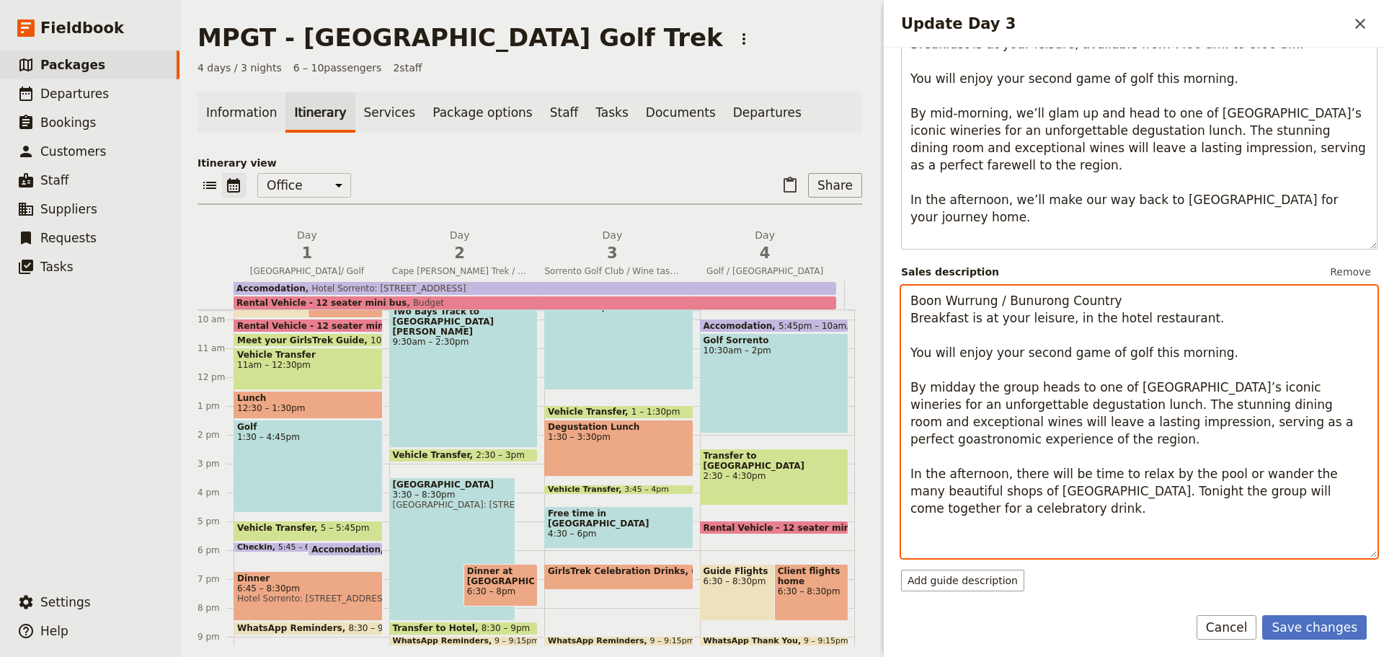
click at [1183, 491] on textarea "Boon Wurrung / Bunurong Country Breakfast is at your leisure, in the hotel rest…" at bounding box center [1139, 422] width 477 height 273
click at [1001, 513] on textarea "Boon Wurrung / Bunurong Country Breakfast is at your leisure, in the hotel rest…" at bounding box center [1139, 422] width 477 height 273
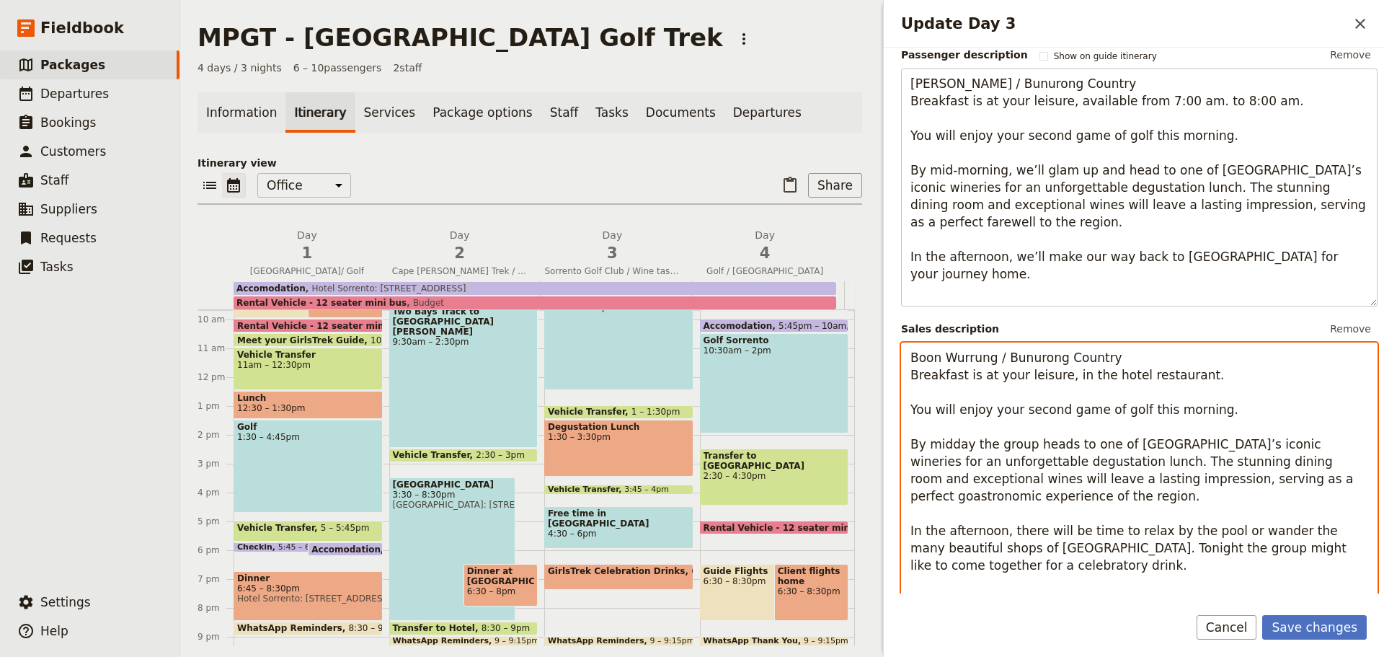
scroll to position [176, 0]
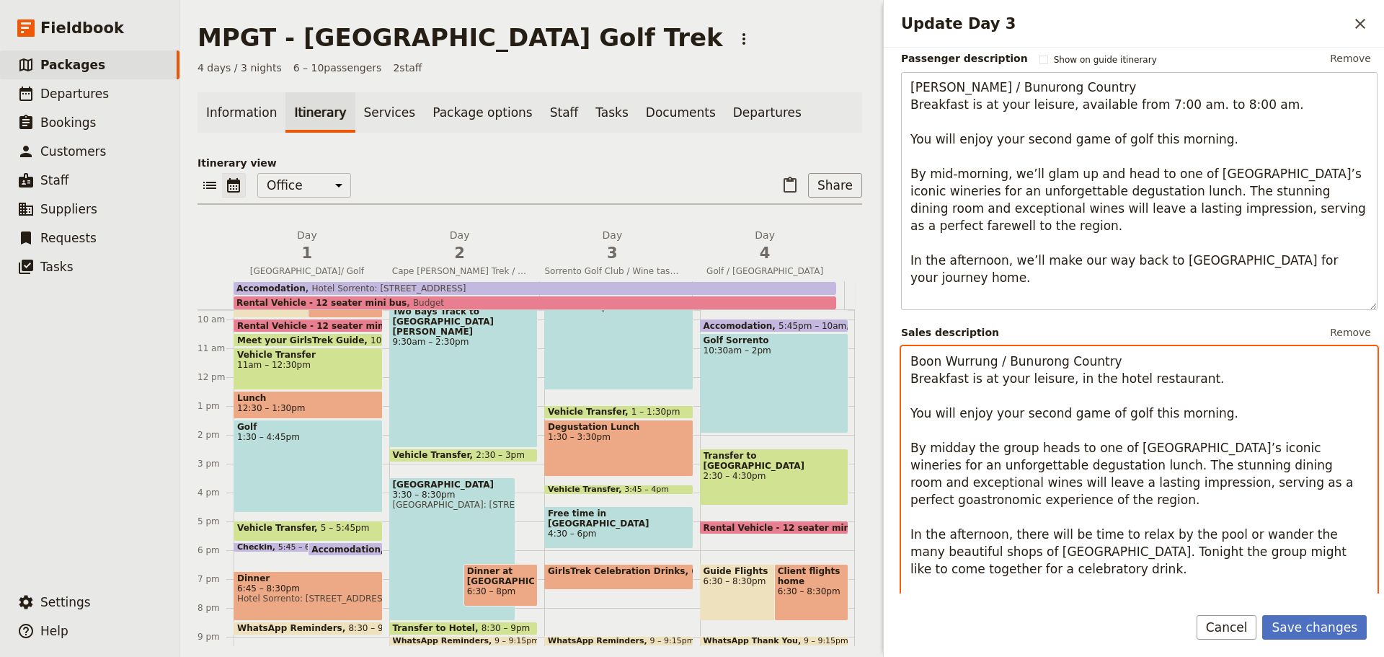
type textarea "Boon Wurrung / Bunurong Country Breakfast is at your leisure, in the hotel rest…"
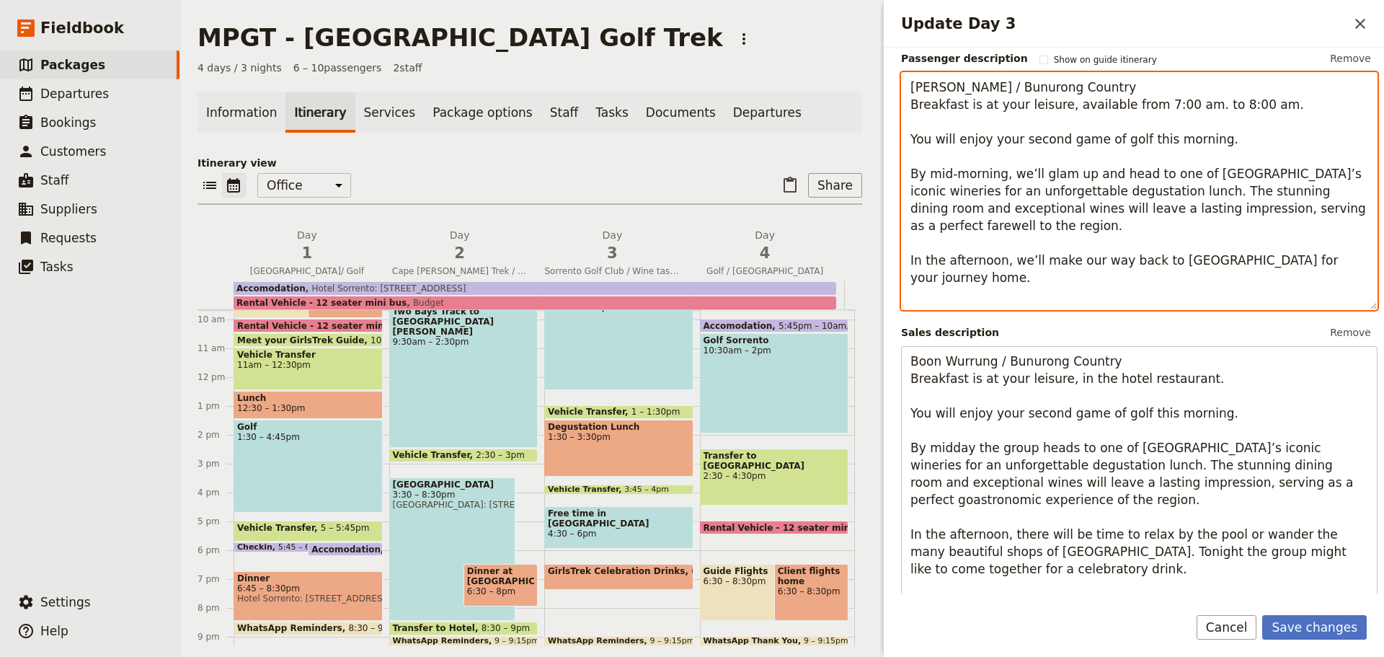
drag, startPoint x: 959, startPoint y: 281, endPoint x: 909, endPoint y: 173, distance: 119.1
click at [909, 173] on textarea "[PERSON_NAME] / Bunurong Country Breakfast is at your leisure, available from 7…" at bounding box center [1139, 191] width 477 height 238
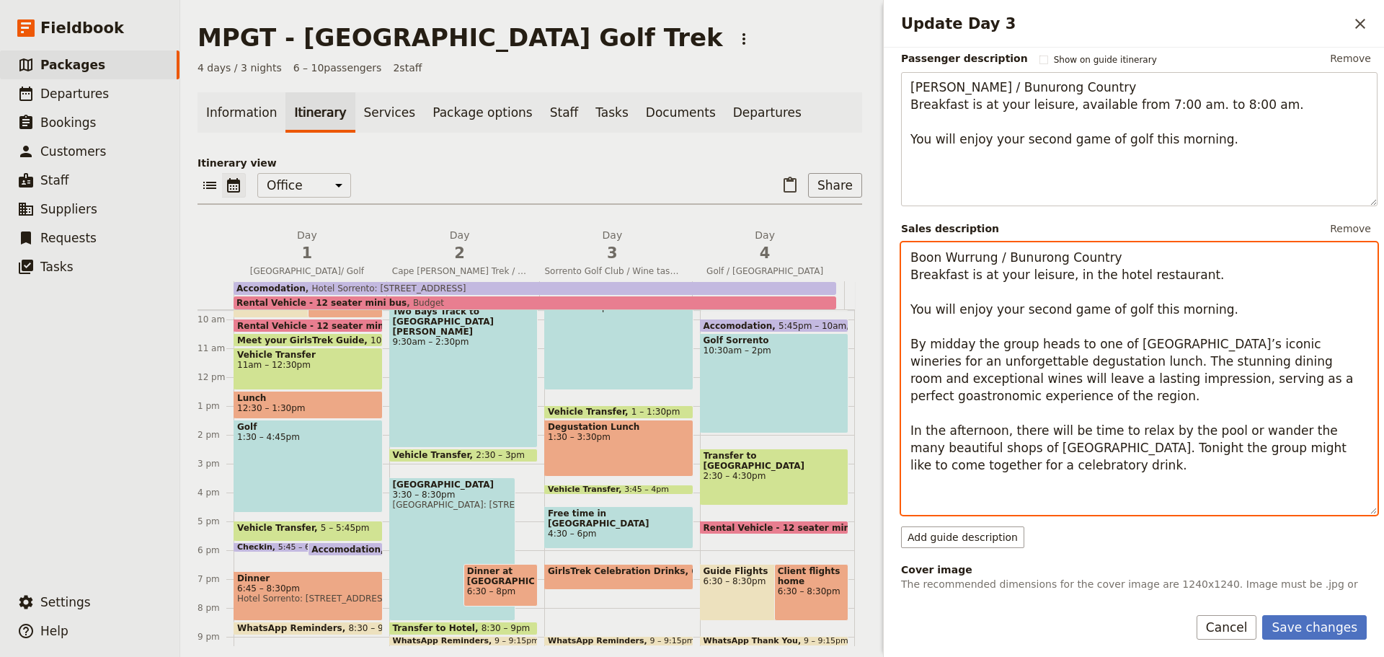
drag, startPoint x: 909, startPoint y: 341, endPoint x: 1025, endPoint y: 480, distance: 180.2
click at [1025, 480] on textarea "Boon Wurrung / Bunurong Country Breakfast is at your leisure, in the hotel rest…" at bounding box center [1139, 378] width 477 height 273
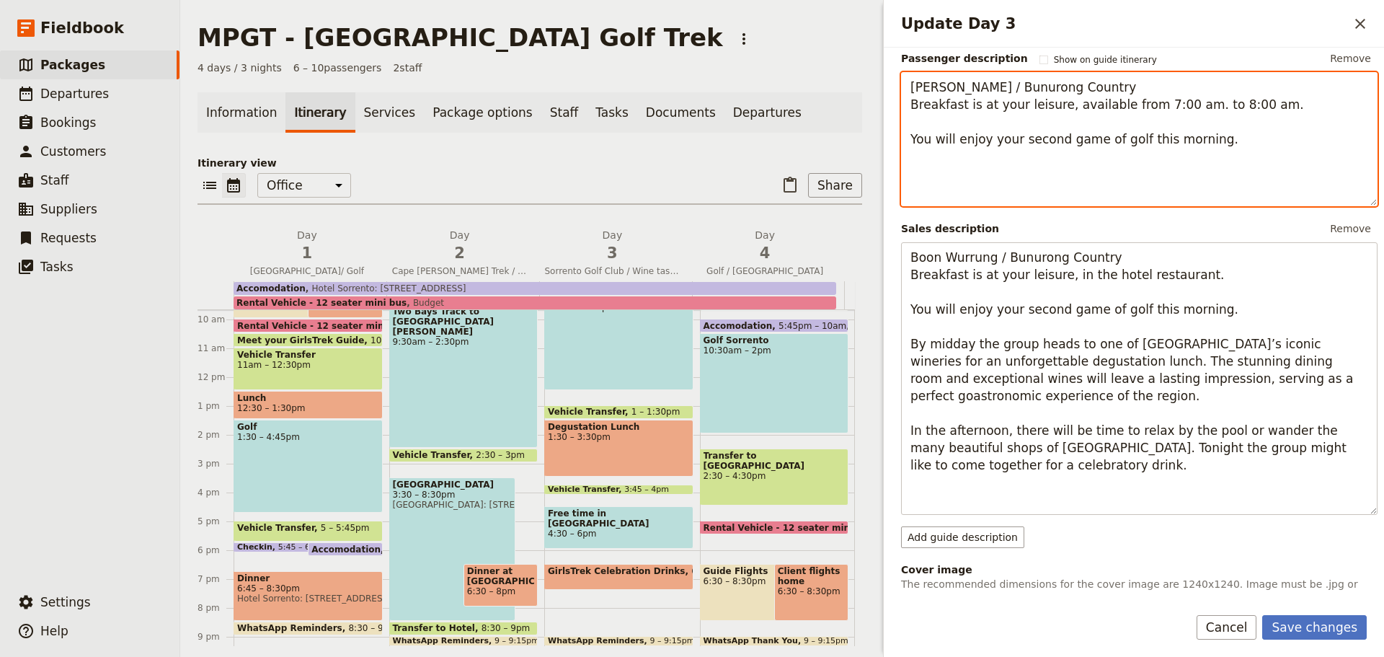
click at [915, 160] on textarea "[PERSON_NAME] / Bunurong Country Breakfast is at your leisure, available from 7…" at bounding box center [1139, 139] width 477 height 134
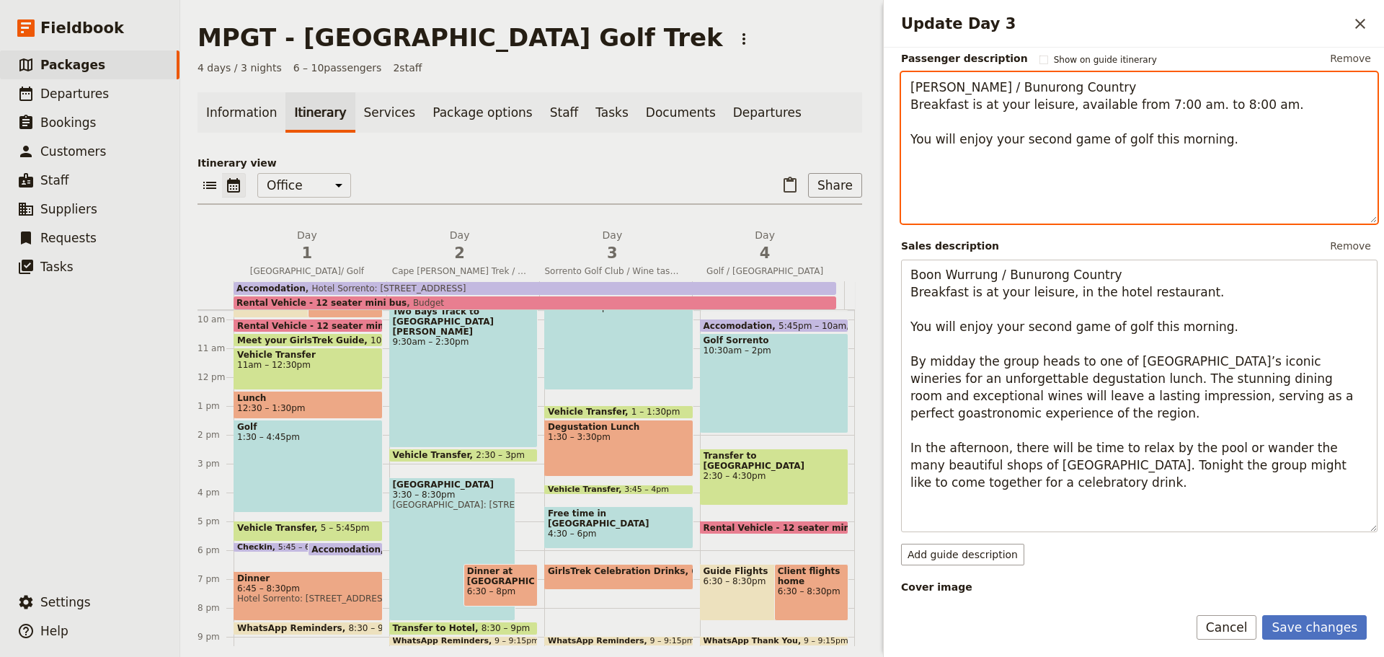
paste textarea "By midday the group heads to one of [GEOGRAPHIC_DATA]’s iconic wineries for an …"
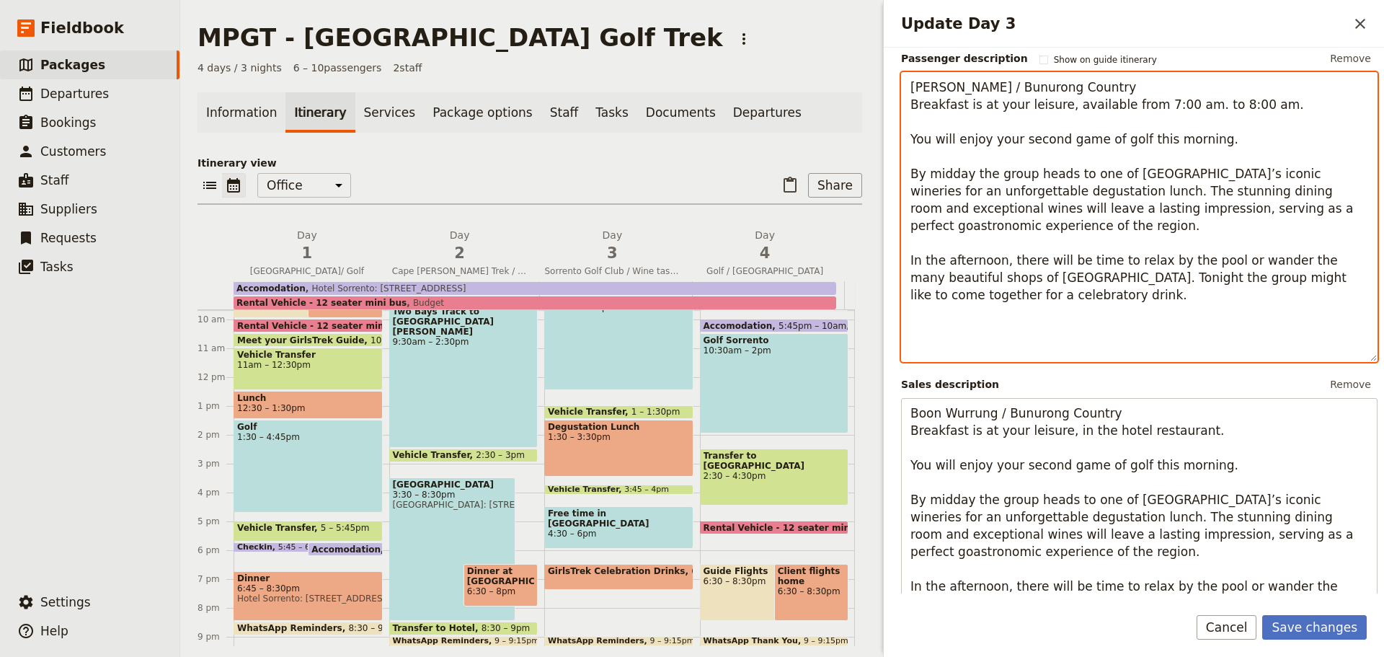
type textarea "[PERSON_NAME] / Bunurong Country Breakfast is at your leisure, available from 7…"
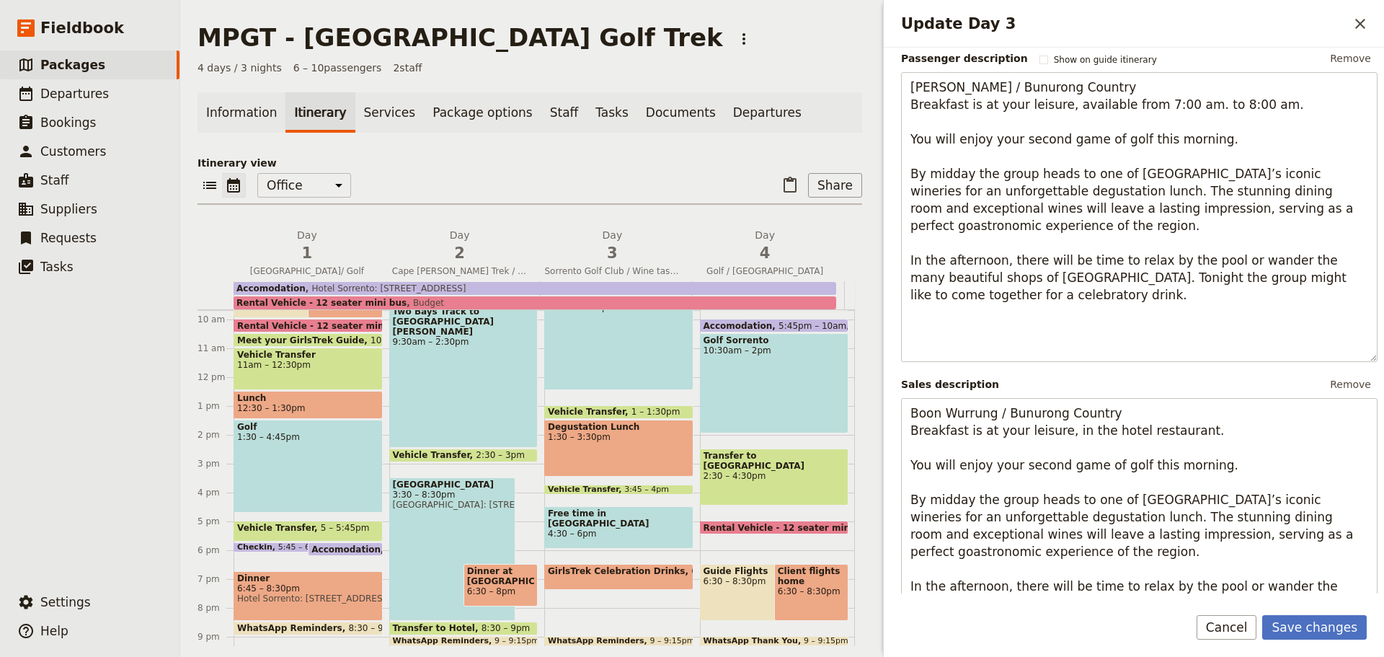
click at [1314, 624] on button "Save changes" at bounding box center [1315, 627] width 105 height 25
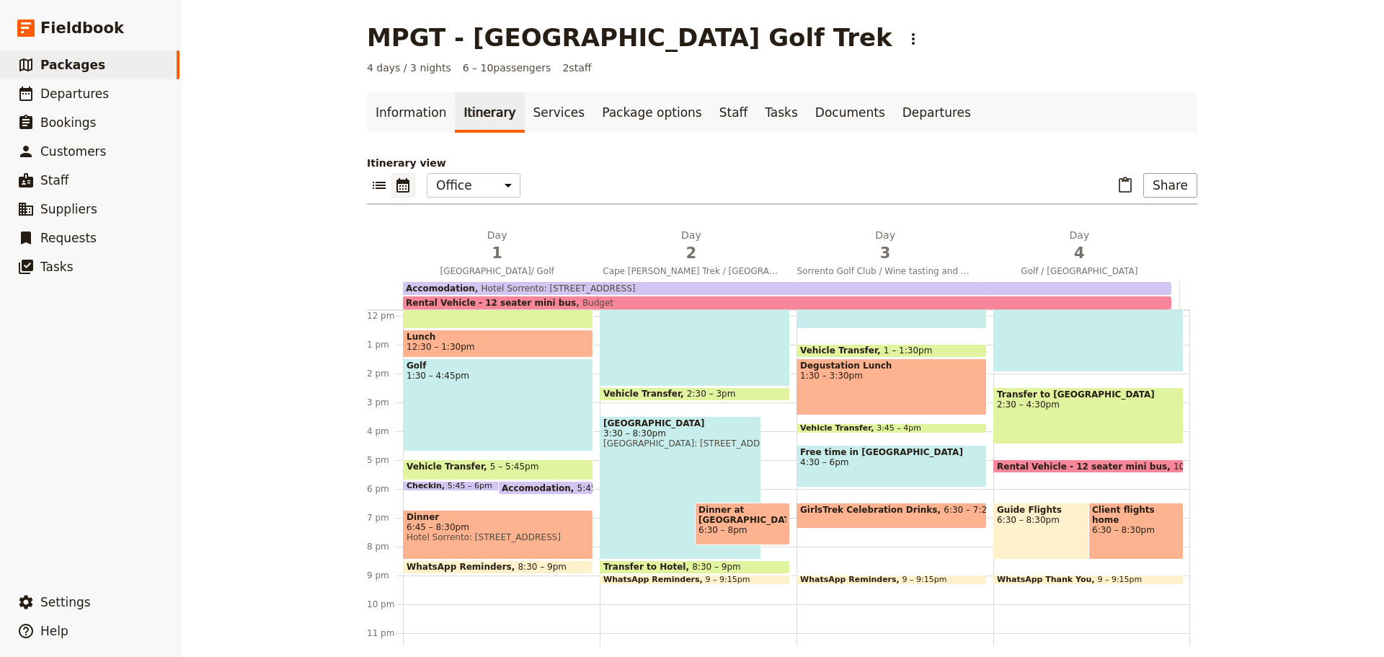
scroll to position [356, 0]
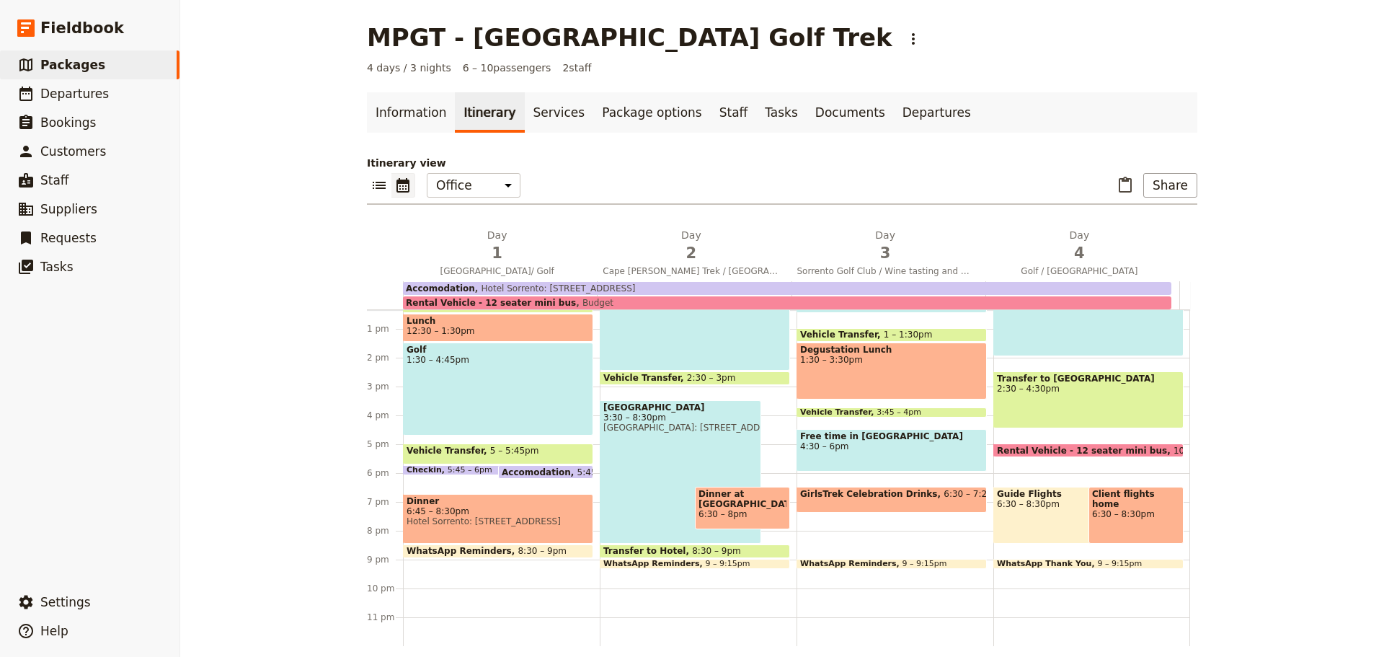
click at [1117, 523] on div "Client flights home 6:30 – 8:30pm" at bounding box center [1136, 515] width 95 height 57
select select "4"
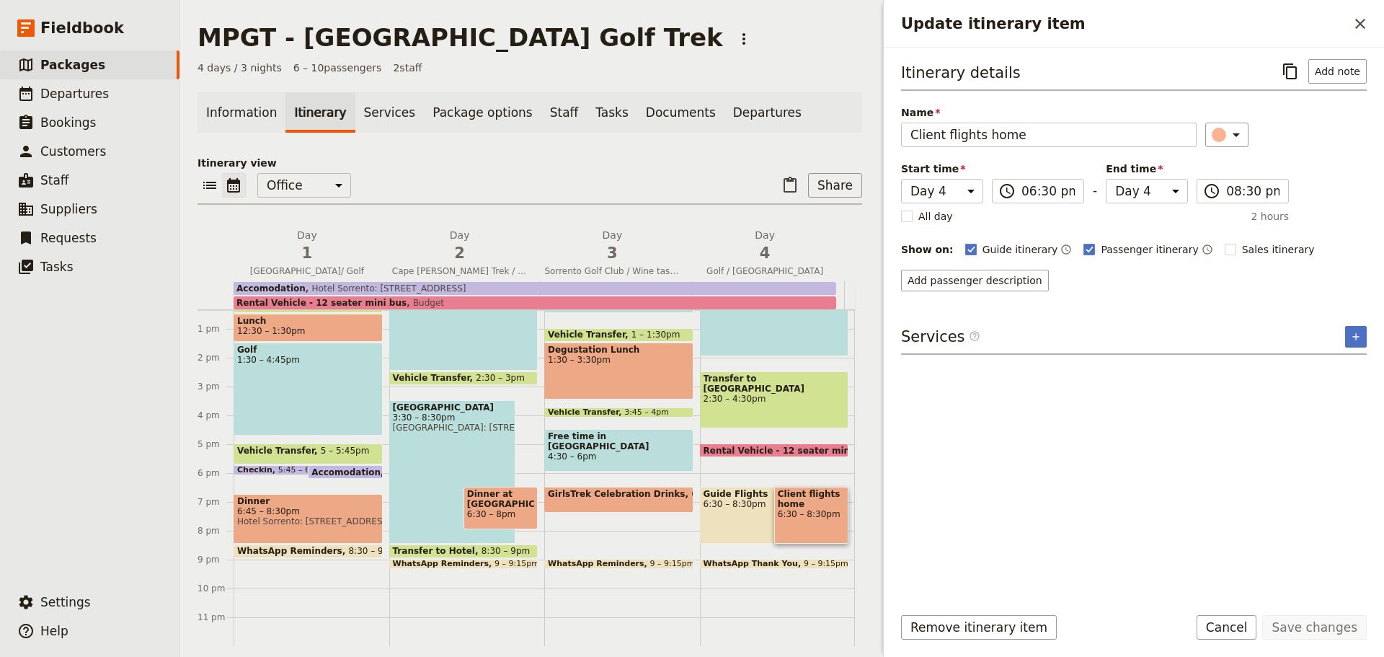
click at [1225, 249] on rect "Update itinerary item" at bounding box center [1230, 249] width 11 height 11
click at [1224, 242] on input "Sales itinerary" at bounding box center [1224, 242] width 1 height 1
checkbox input "true"
click at [1314, 627] on button "Save changes" at bounding box center [1315, 627] width 105 height 25
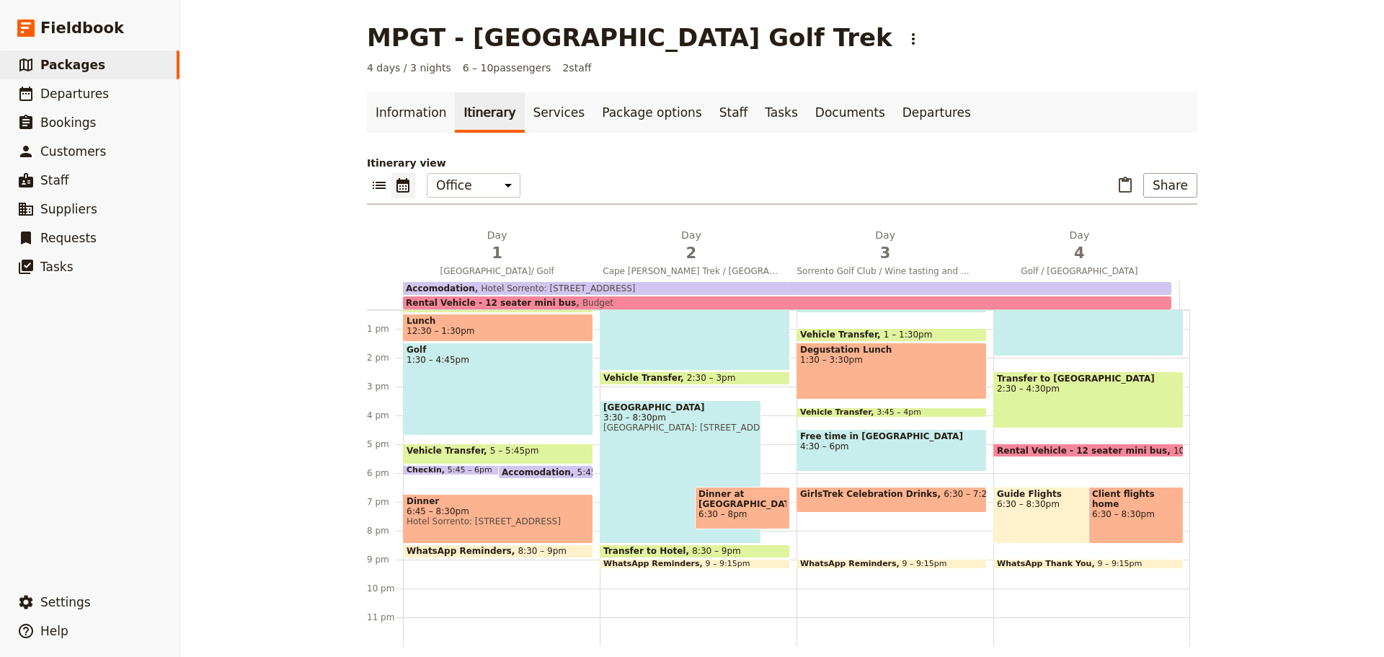
click at [1064, 400] on div "Transfer to [GEOGRAPHIC_DATA] 2:30 – 4:30pm" at bounding box center [1089, 399] width 190 height 57
select select "4"
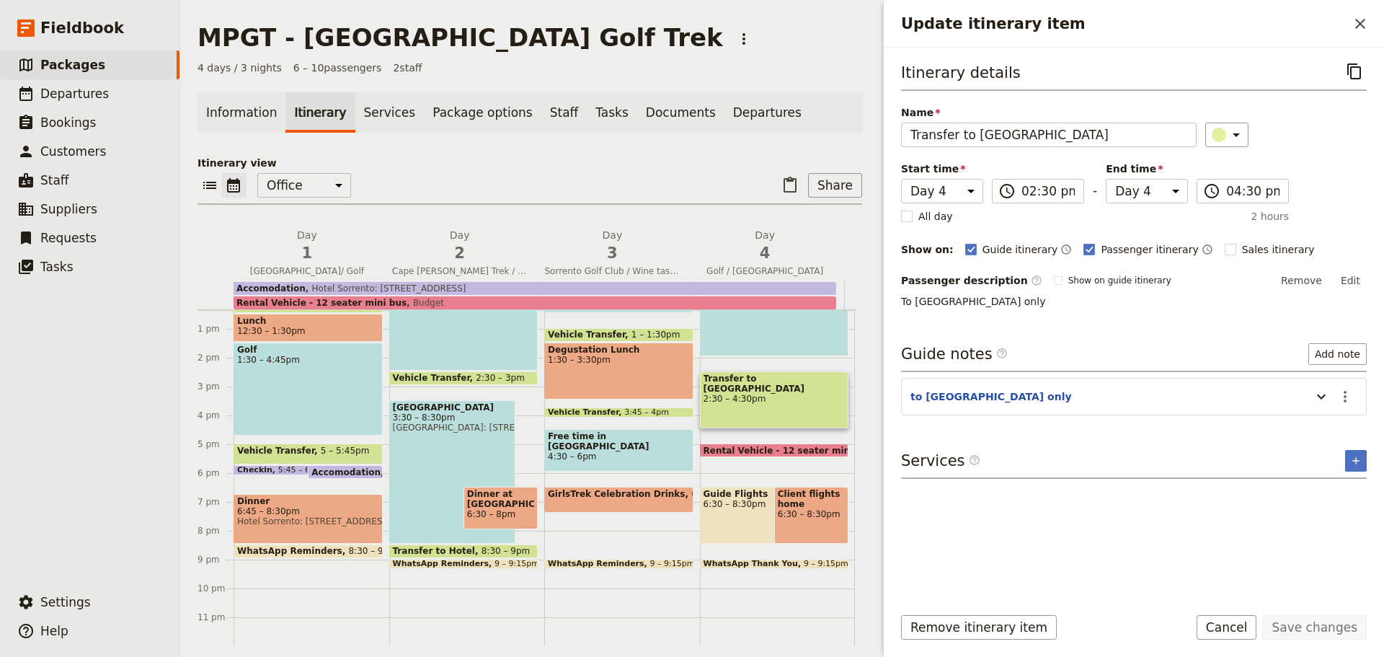
click at [777, 333] on div "Golf Sorrento 10:30am – 2pm" at bounding box center [774, 306] width 149 height 100
select select "4"
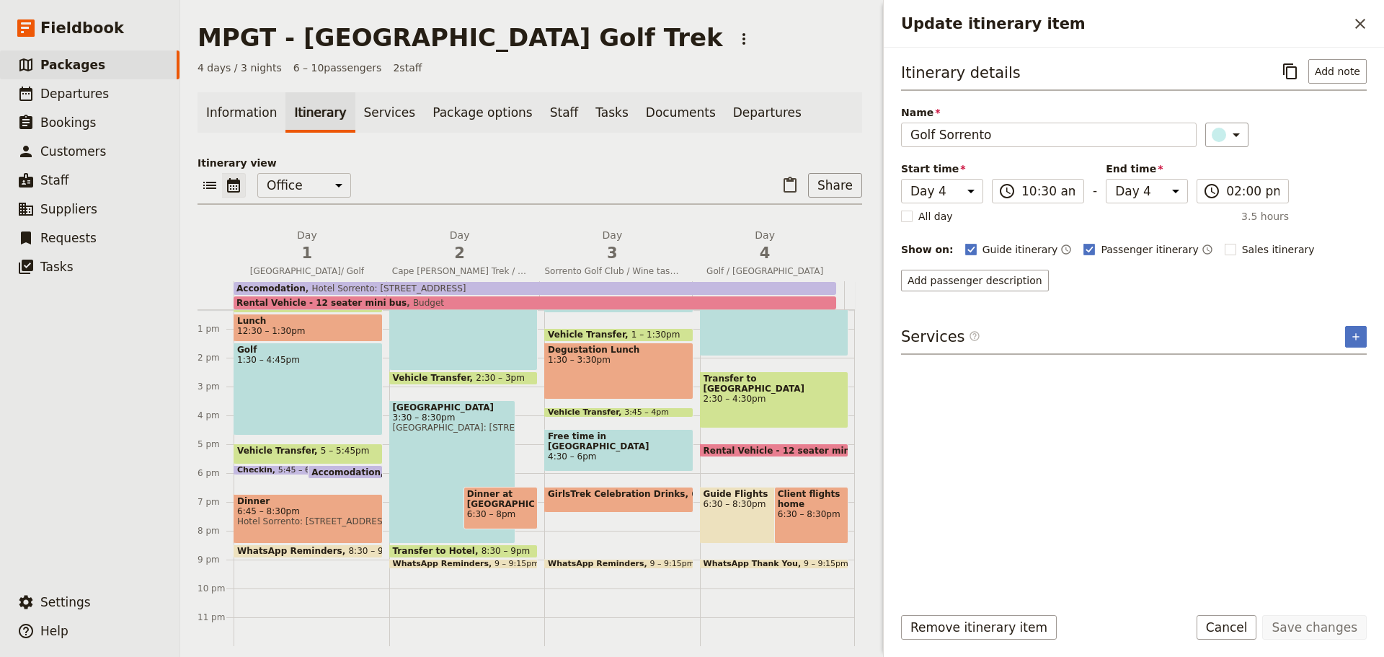
click at [1225, 249] on rect "Update itinerary item" at bounding box center [1230, 249] width 11 height 11
click at [1224, 242] on input "Sales itinerary" at bounding box center [1224, 242] width 1 height 1
checkbox input "true"
click at [1323, 624] on button "Save changes" at bounding box center [1315, 627] width 105 height 25
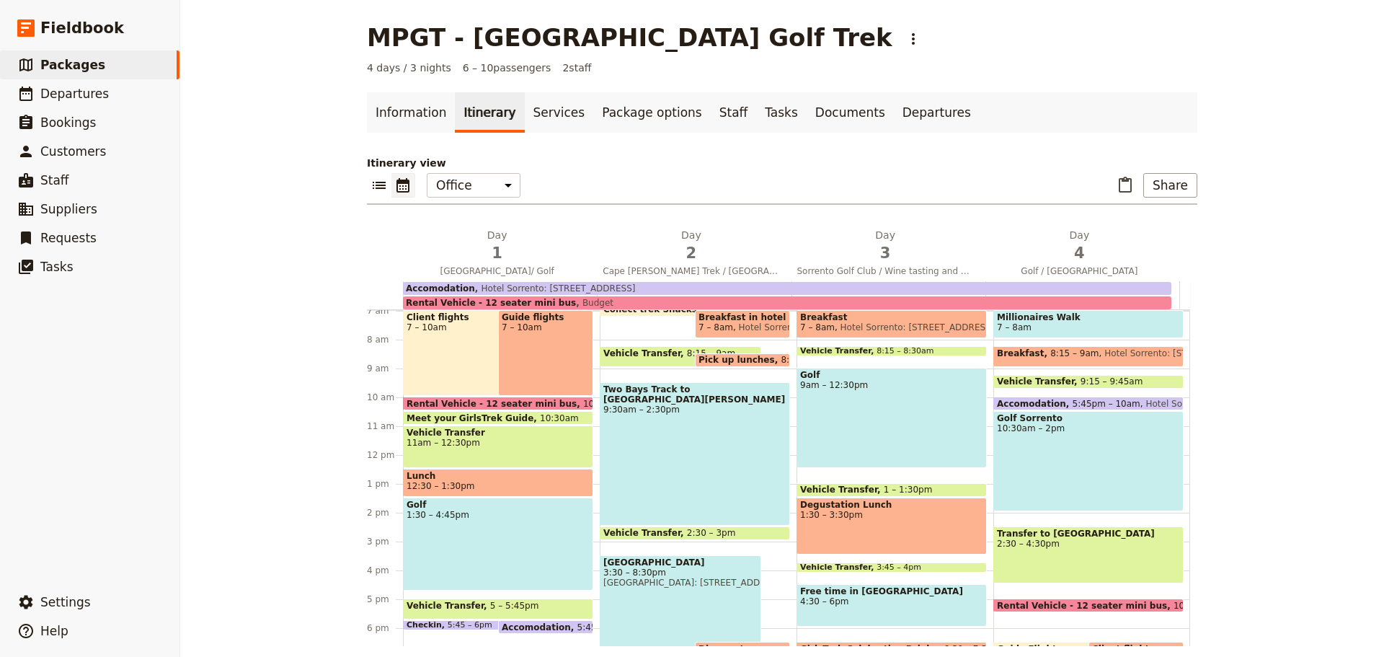
scroll to position [200, 0]
click at [1104, 357] on span "Hotel Sorrento: [STREET_ADDRESS]" at bounding box center [1179, 357] width 159 height 17
select select "4"
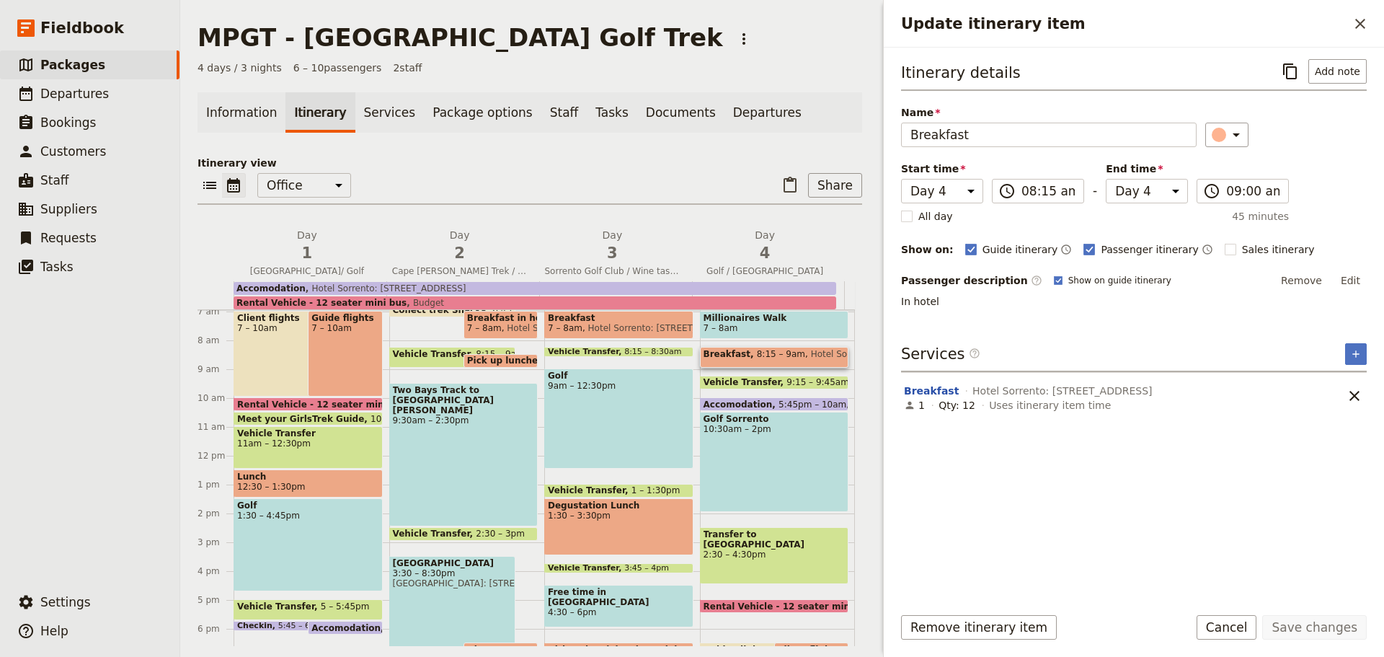
click at [1225, 247] on rect "Update itinerary item" at bounding box center [1230, 249] width 11 height 11
click at [1224, 242] on input "Sales itinerary" at bounding box center [1224, 242] width 1 height 1
checkbox input "true"
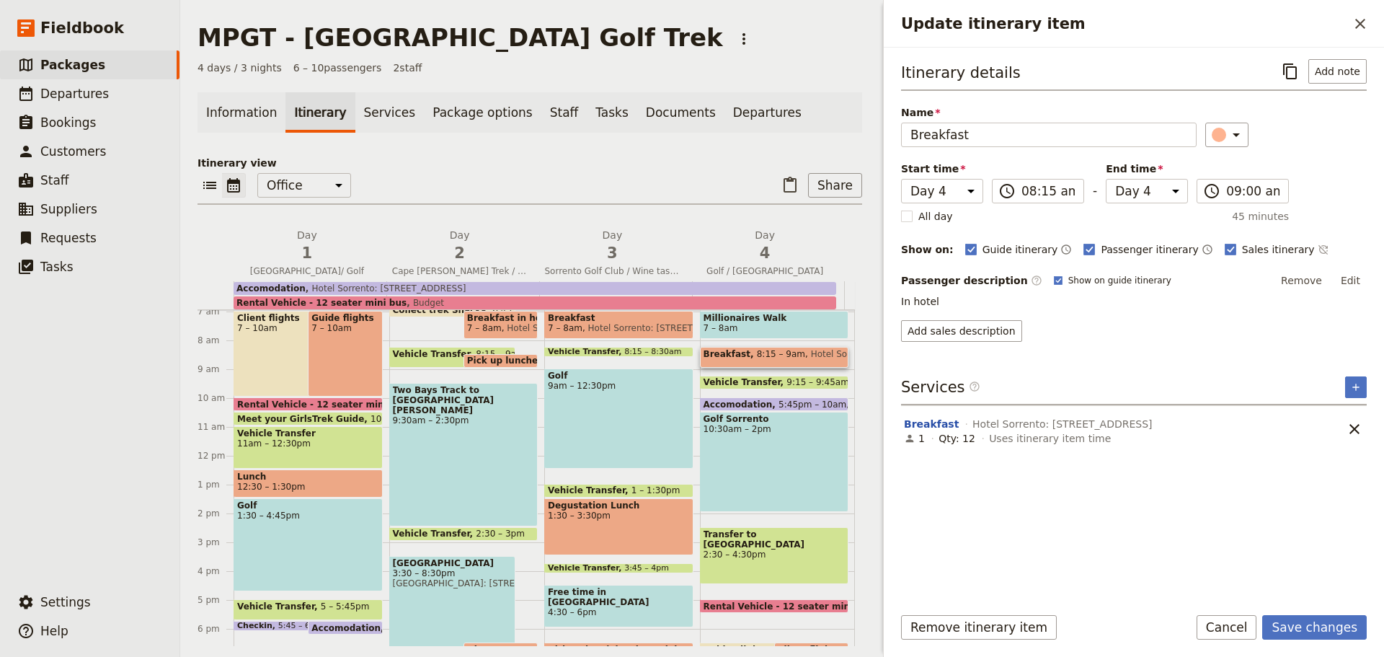
click at [1322, 632] on button "Save changes" at bounding box center [1315, 627] width 105 height 25
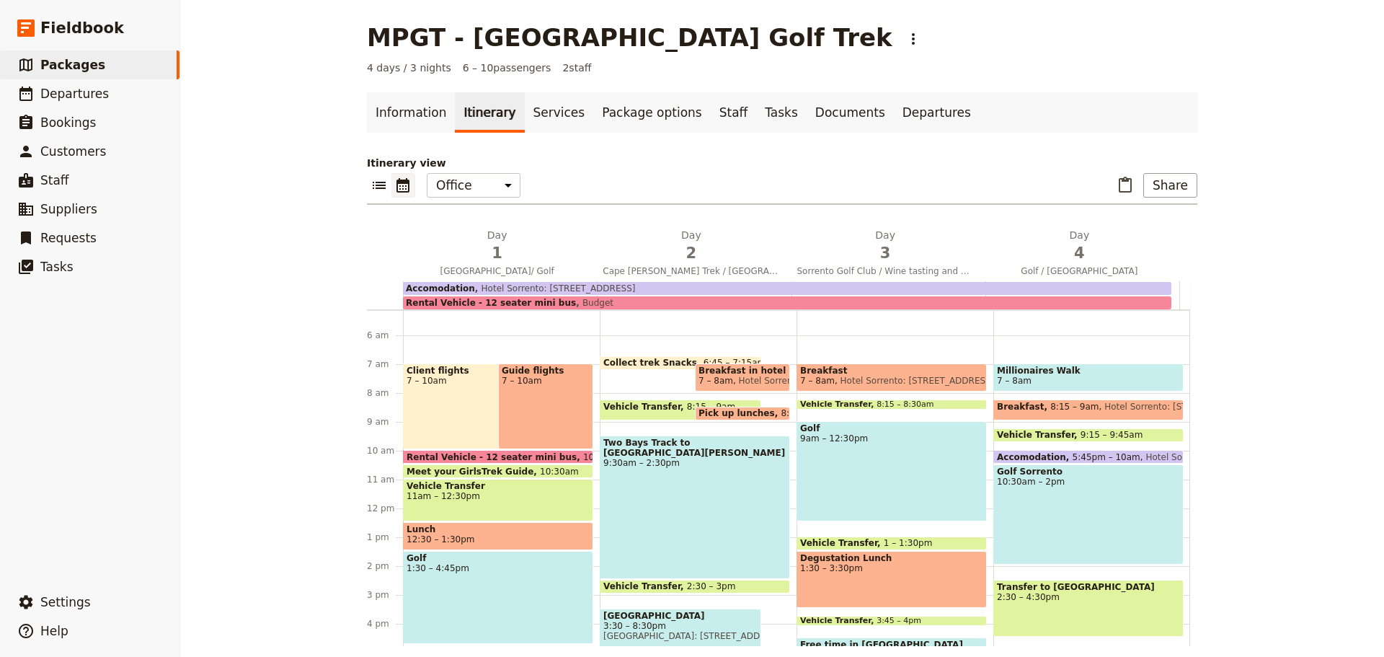
scroll to position [147, 0]
click at [1097, 375] on span "Millionaires Walk" at bounding box center [1088, 371] width 183 height 10
select select "4"
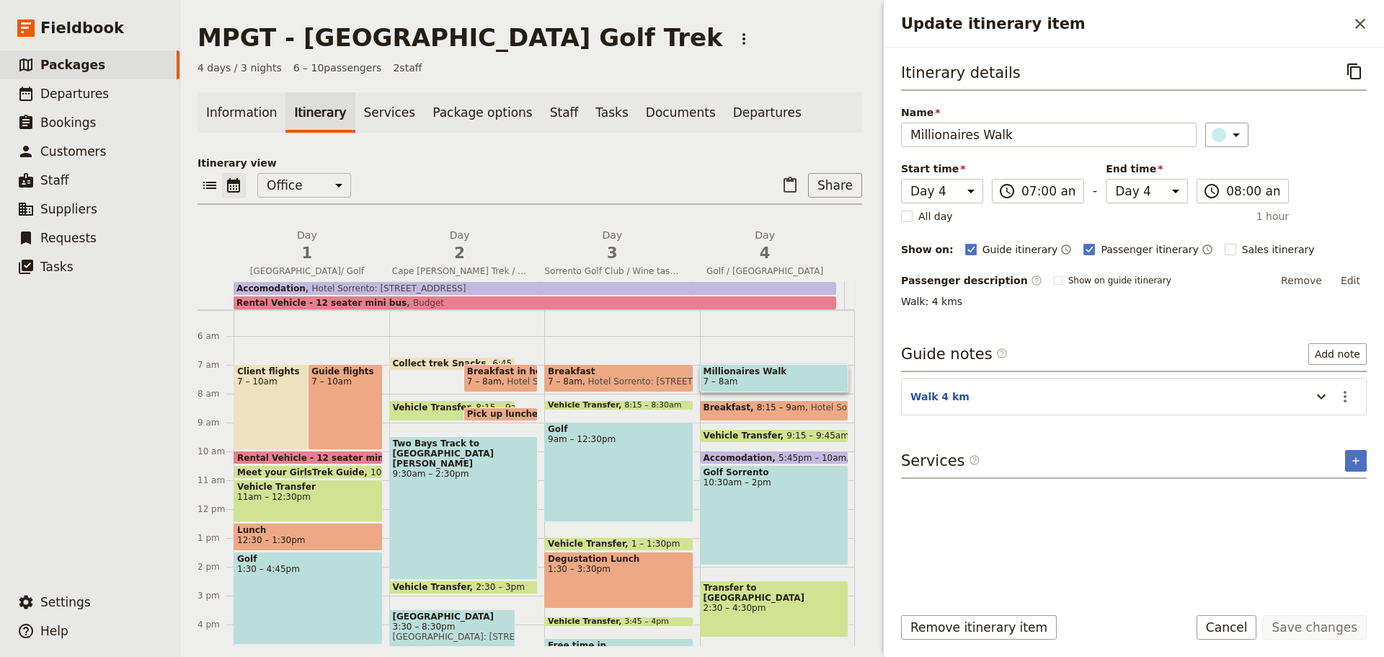
click at [1225, 246] on rect "Update itinerary item" at bounding box center [1230, 249] width 11 height 11
click at [1224, 242] on input "Sales itinerary" at bounding box center [1224, 242] width 1 height 1
checkbox input "true"
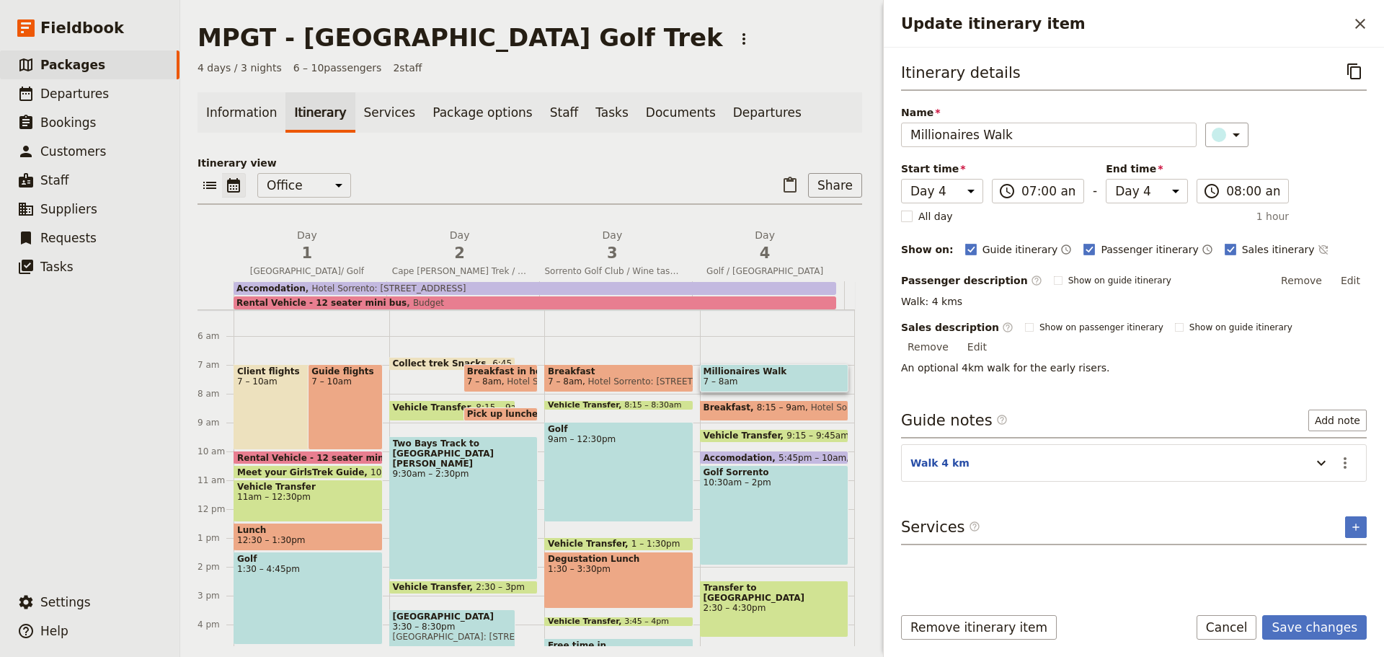
click at [1324, 624] on button "Save changes" at bounding box center [1315, 627] width 105 height 25
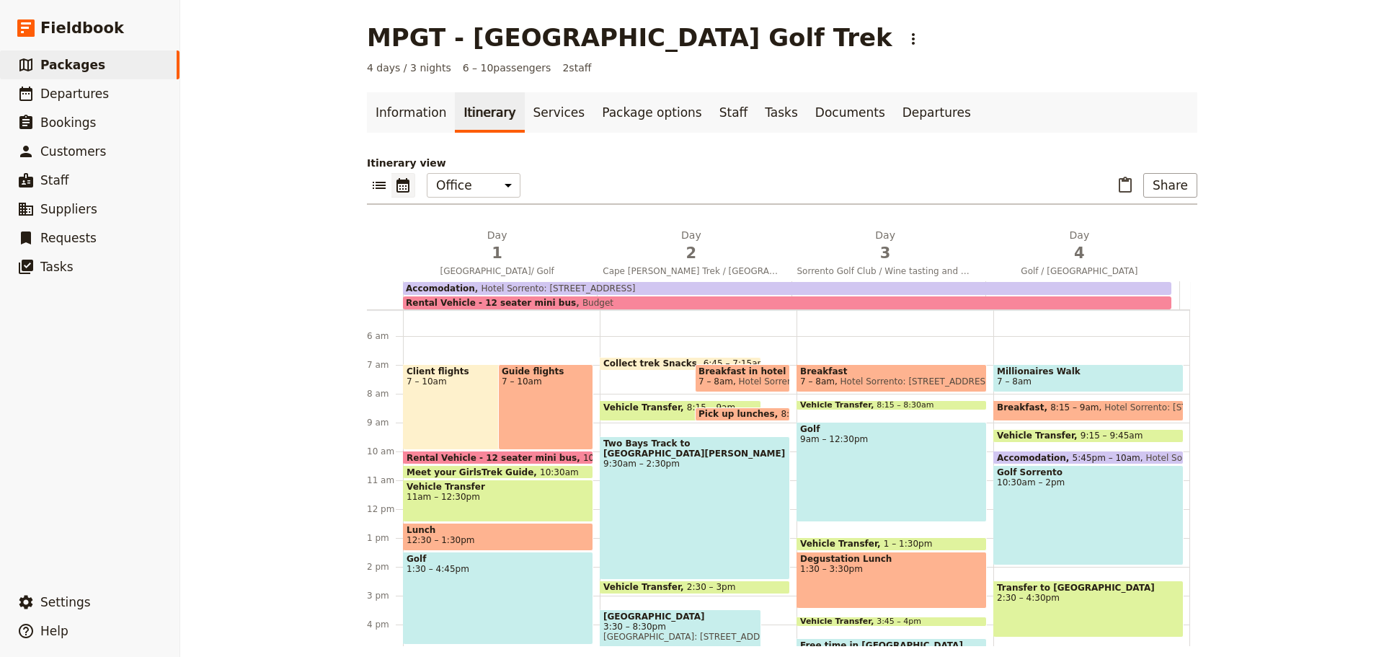
click at [884, 374] on span "Breakfast" at bounding box center [891, 371] width 183 height 10
select select "3"
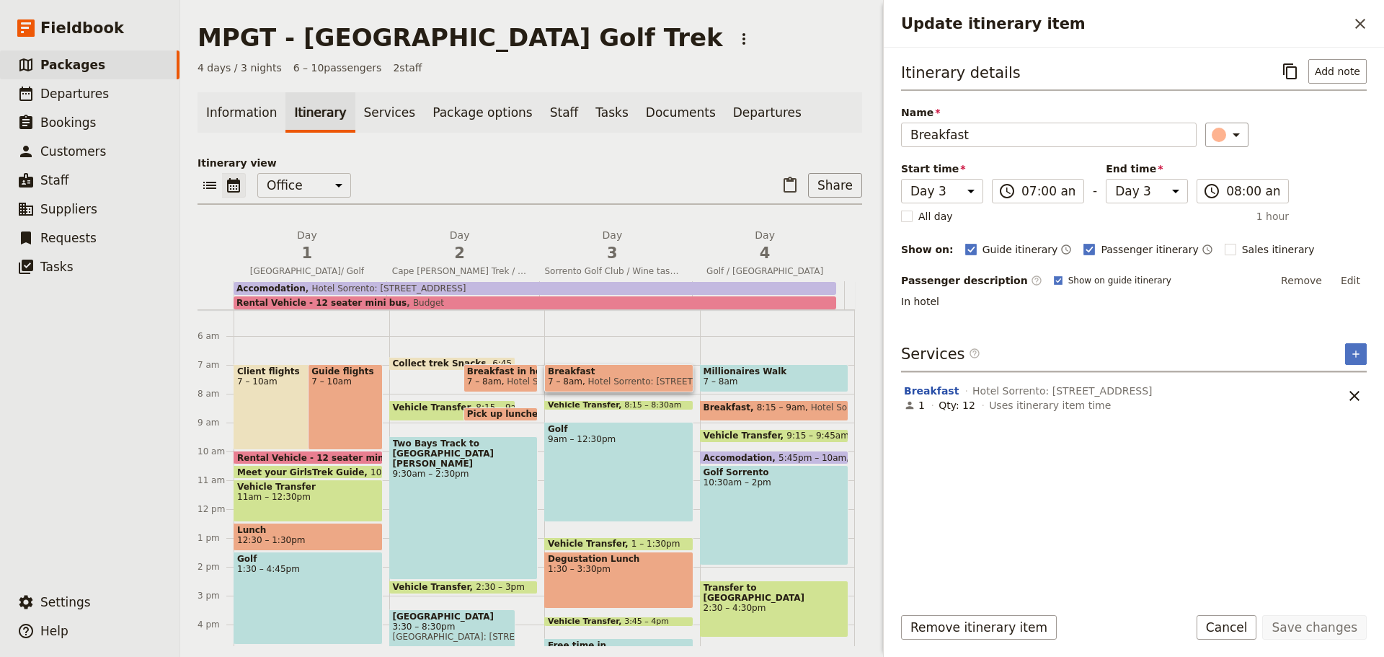
click at [1225, 247] on rect "Update itinerary item" at bounding box center [1230, 249] width 11 height 11
click at [1224, 242] on input "Sales itinerary" at bounding box center [1224, 242] width 1 height 1
checkbox input "true"
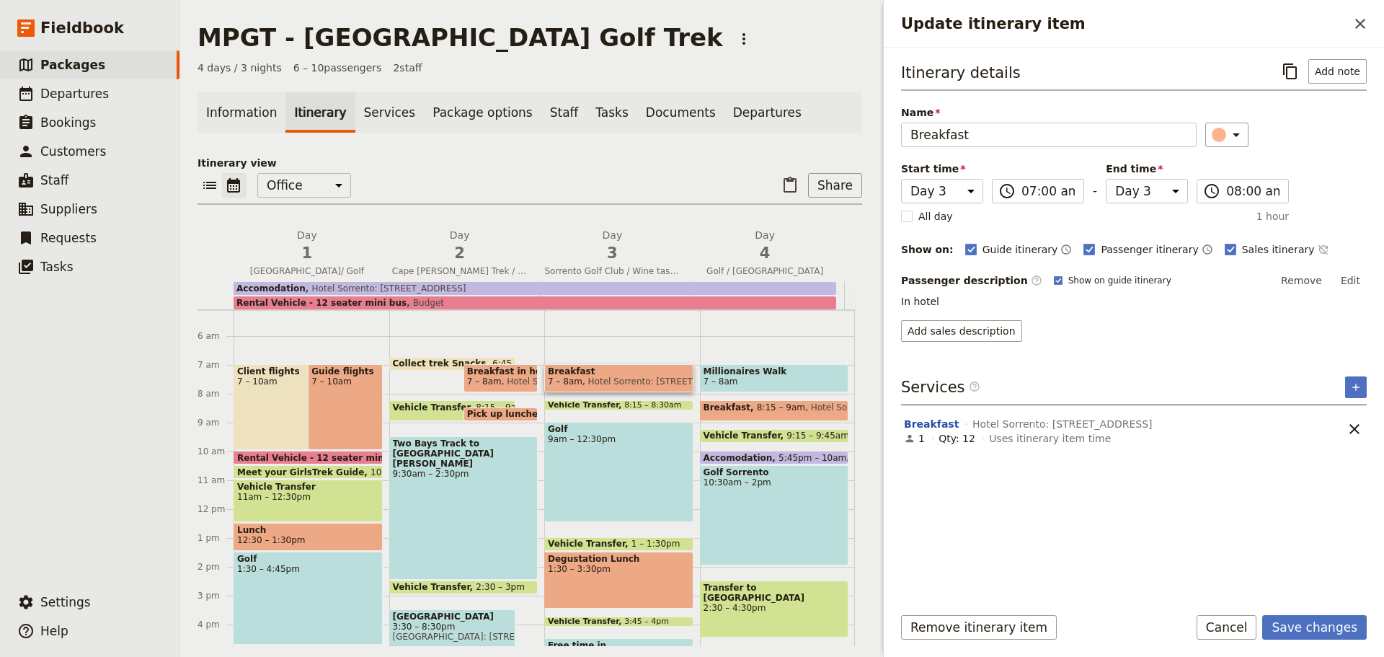
click at [1314, 628] on button "Save changes" at bounding box center [1315, 627] width 105 height 25
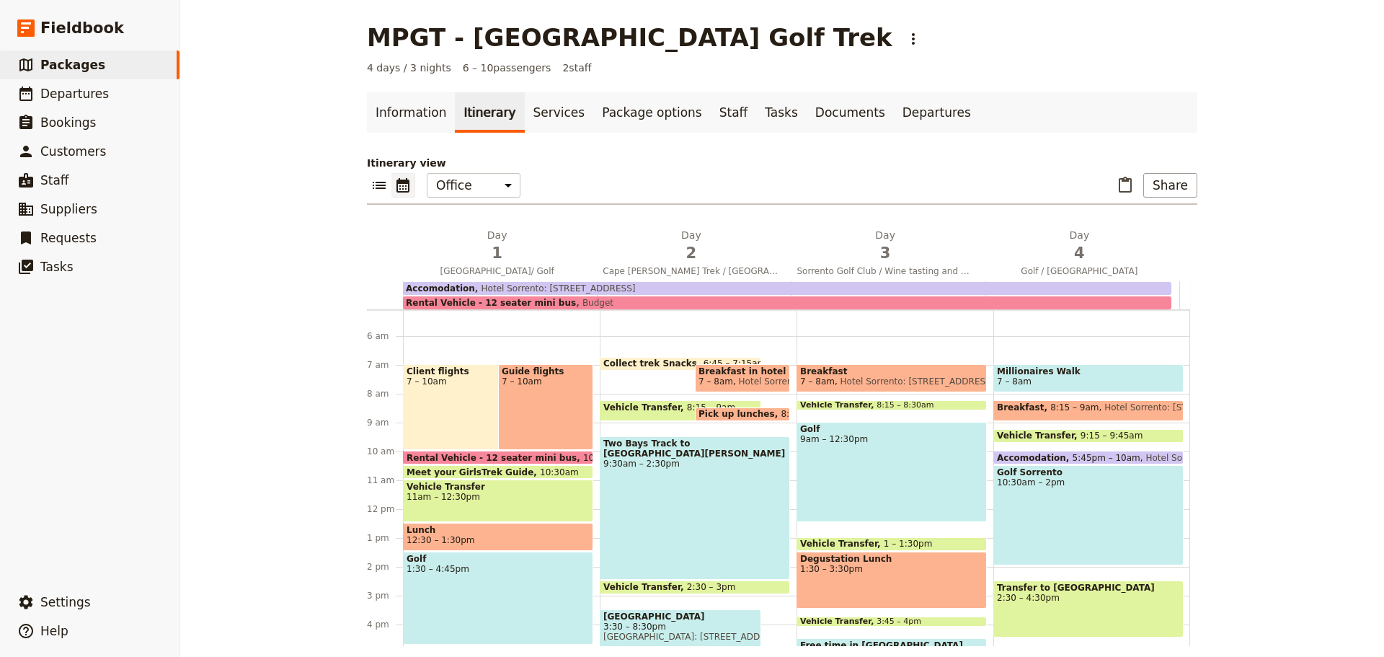
click at [909, 451] on div "Golf 9am – 12:30pm" at bounding box center [892, 472] width 190 height 100
select select "3"
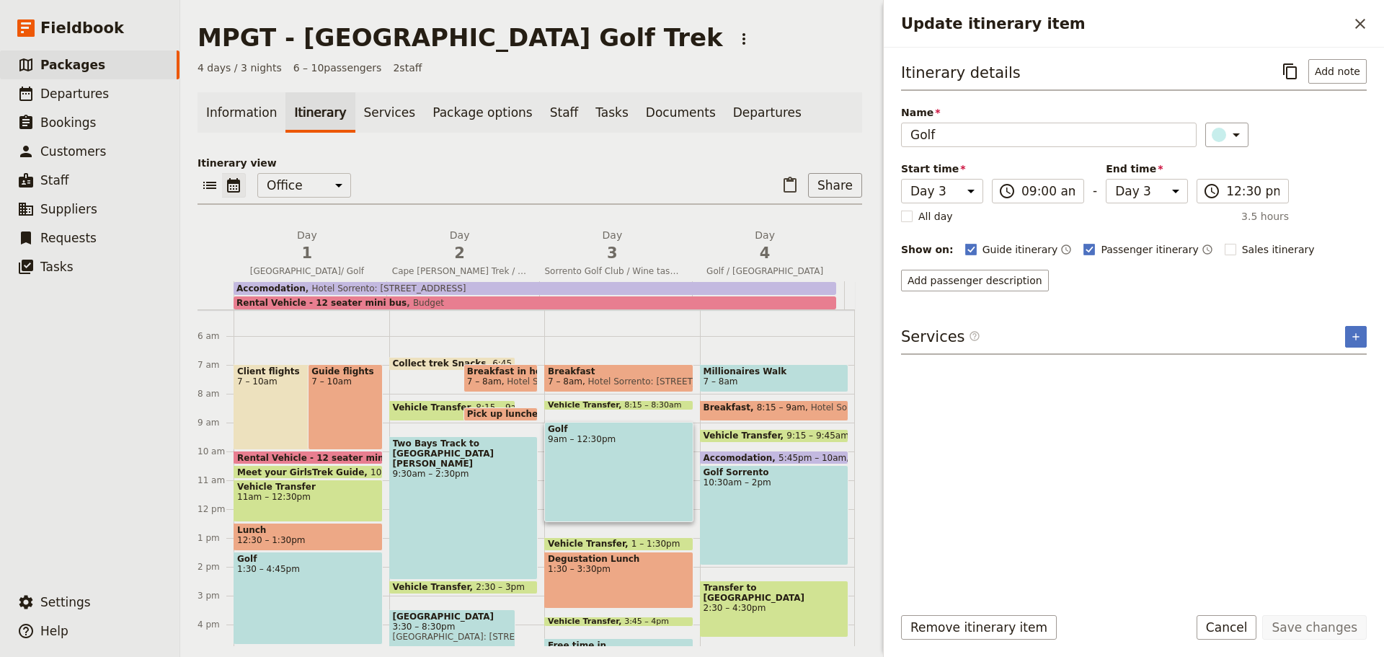
click at [1225, 251] on rect "Update itinerary item" at bounding box center [1230, 249] width 11 height 11
click at [1224, 242] on input "Sales itinerary" at bounding box center [1224, 242] width 1 height 1
checkbox input "true"
click at [1317, 629] on button "Save changes" at bounding box center [1315, 627] width 105 height 25
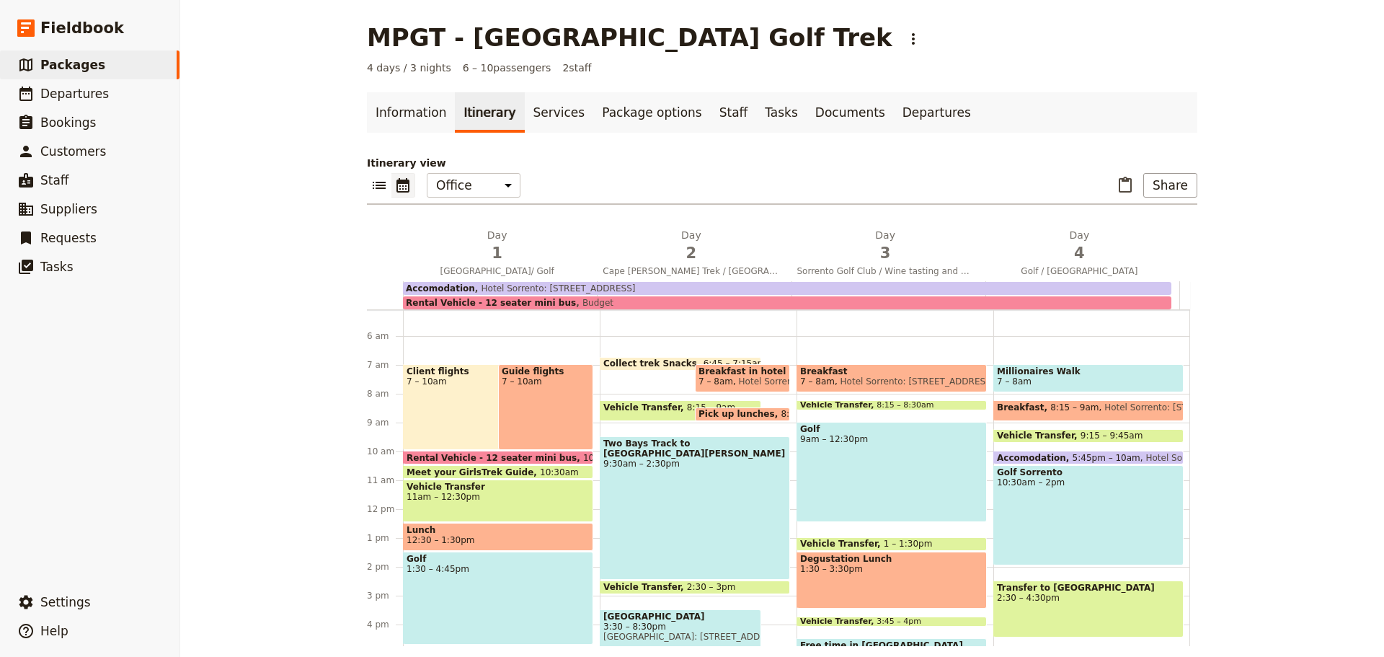
click at [912, 583] on div "Degustation Lunch 1:30 – 3:30pm" at bounding box center [892, 580] width 190 height 57
select select "3"
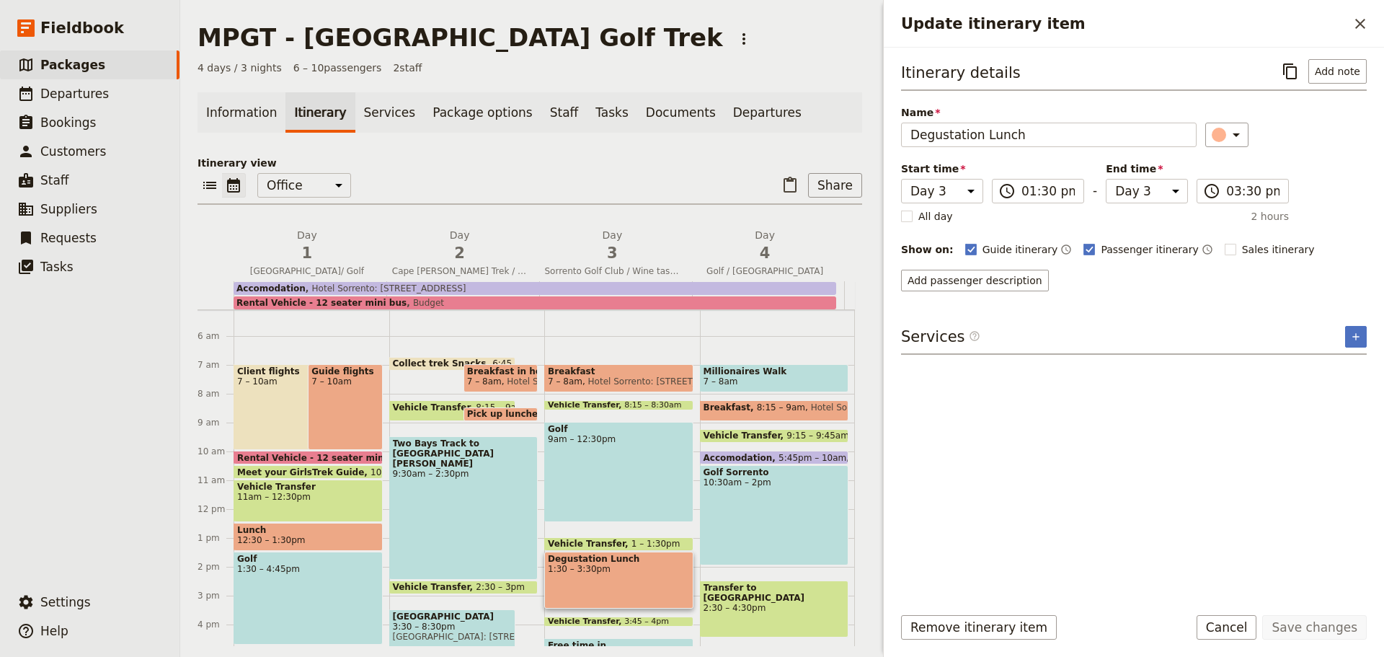
click at [1225, 254] on rect "Update itinerary item" at bounding box center [1230, 249] width 11 height 11
click at [1224, 242] on input "Sales itinerary" at bounding box center [1224, 242] width 1 height 1
checkbox input "true"
click at [1329, 622] on button "Save changes" at bounding box center [1315, 627] width 105 height 25
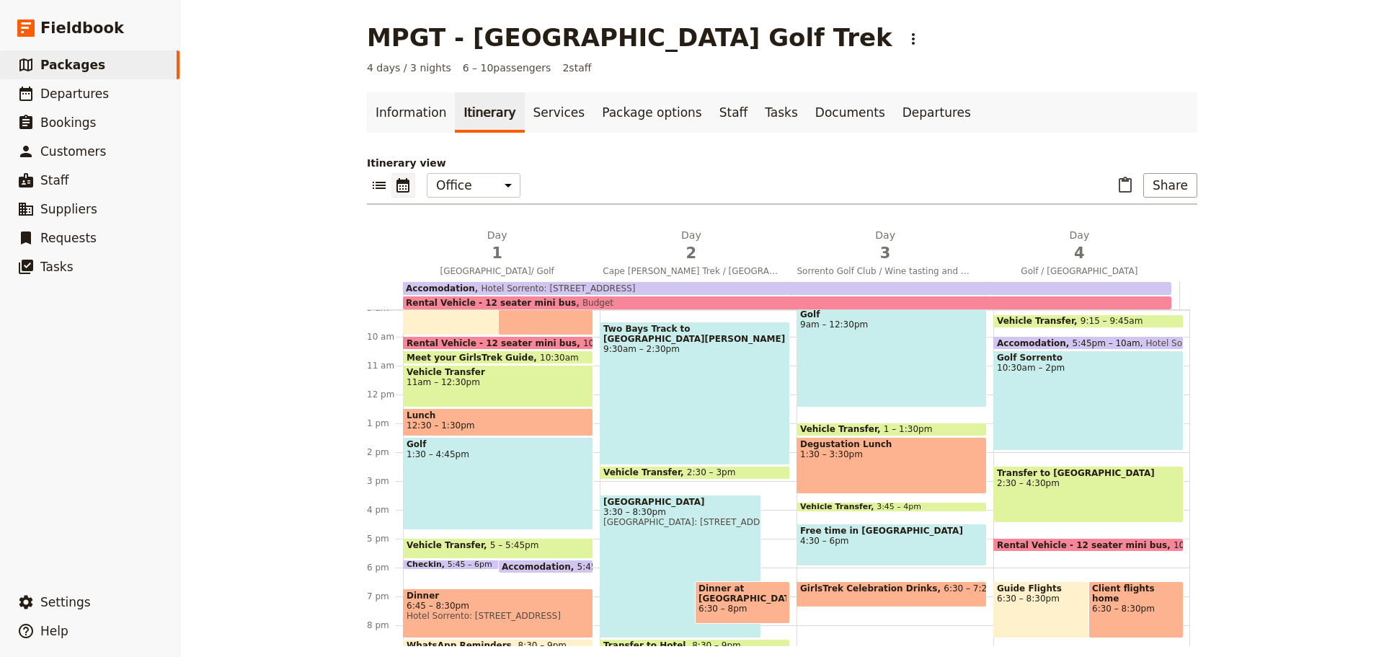
scroll to position [265, 0]
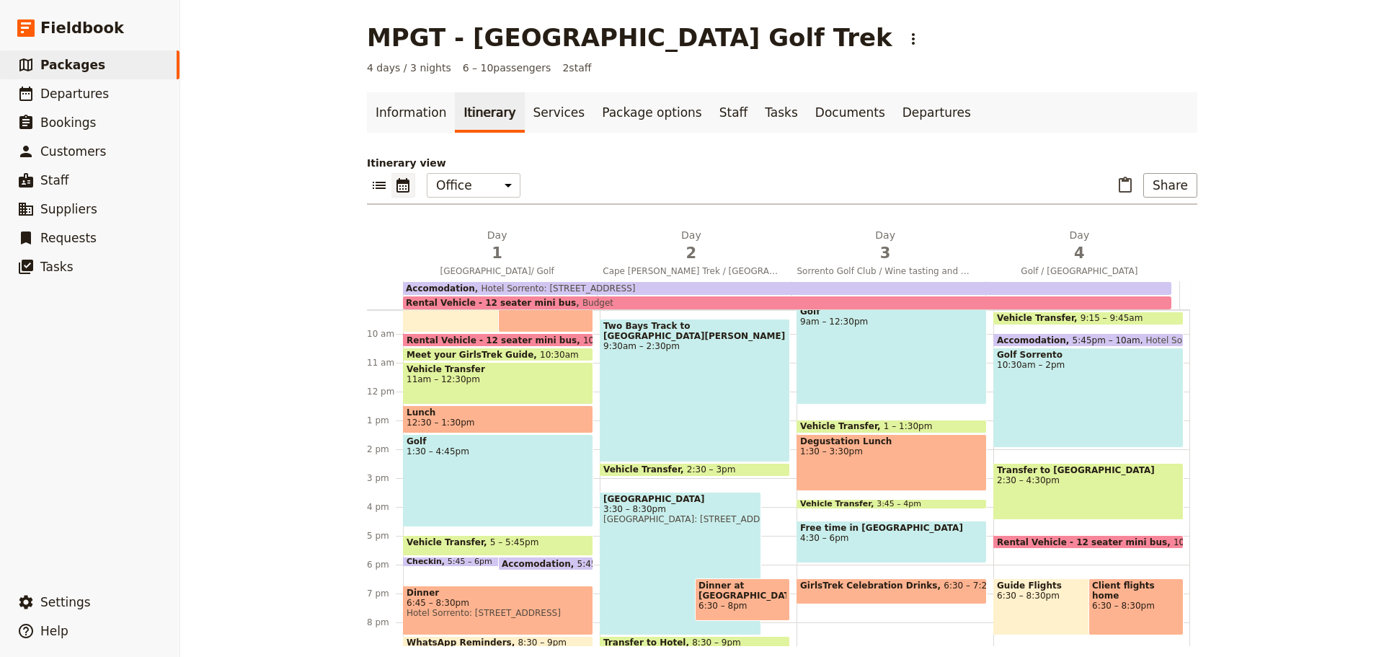
click at [891, 541] on span "4:30 – 6pm" at bounding box center [891, 538] width 183 height 10
select select "3"
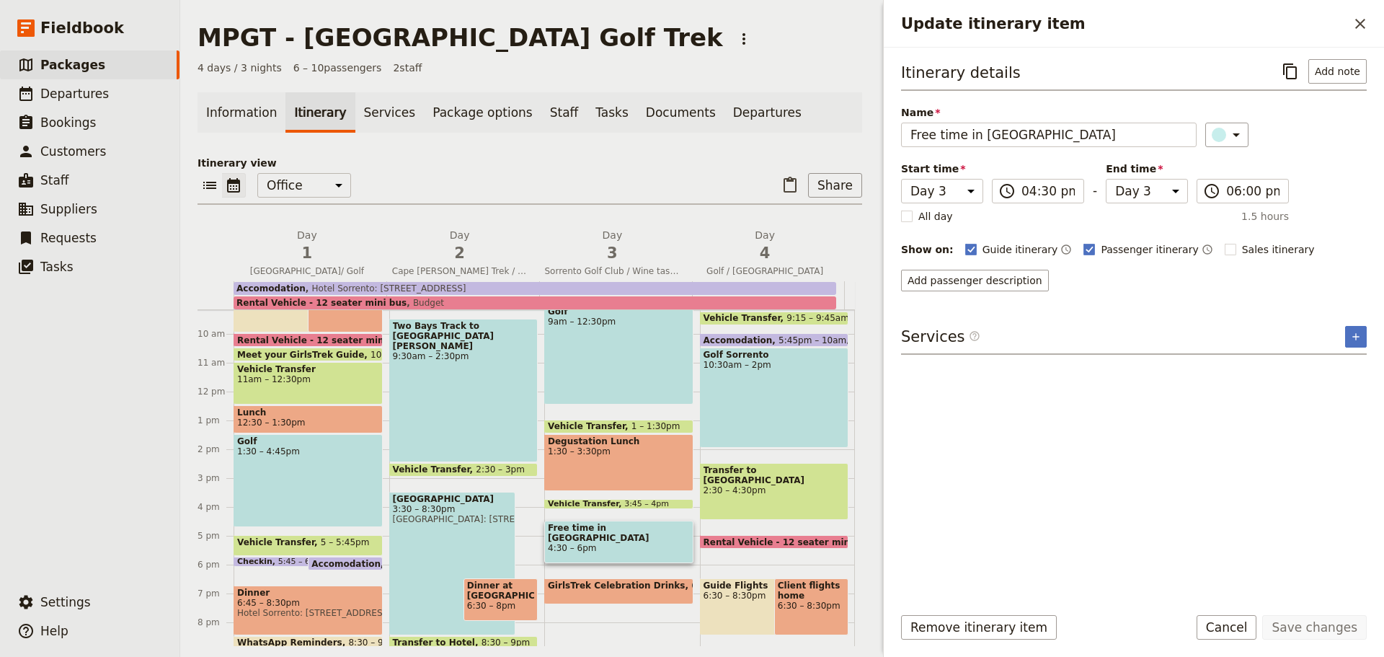
click at [1225, 251] on rect "Update itinerary item" at bounding box center [1230, 249] width 11 height 11
click at [1224, 242] on input "Sales itinerary" at bounding box center [1224, 242] width 1 height 1
checkbox input "true"
click at [1309, 628] on button "Save changes" at bounding box center [1315, 627] width 105 height 25
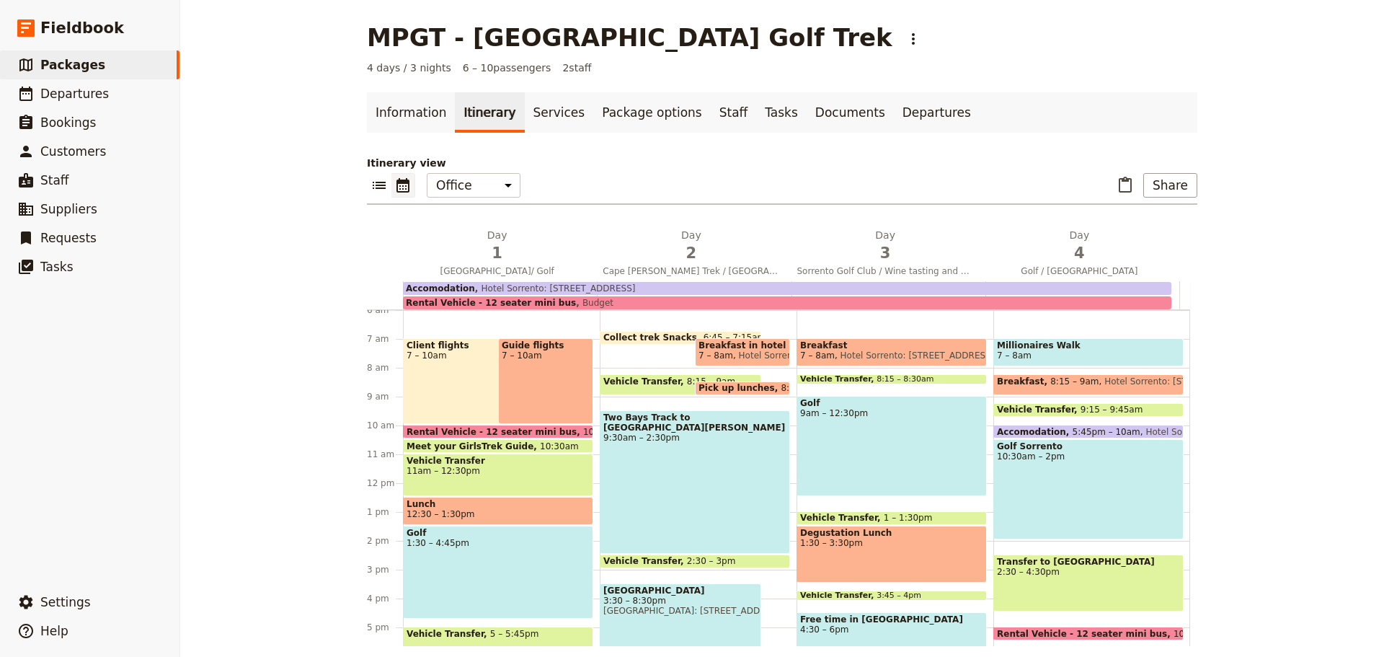
scroll to position [171, 0]
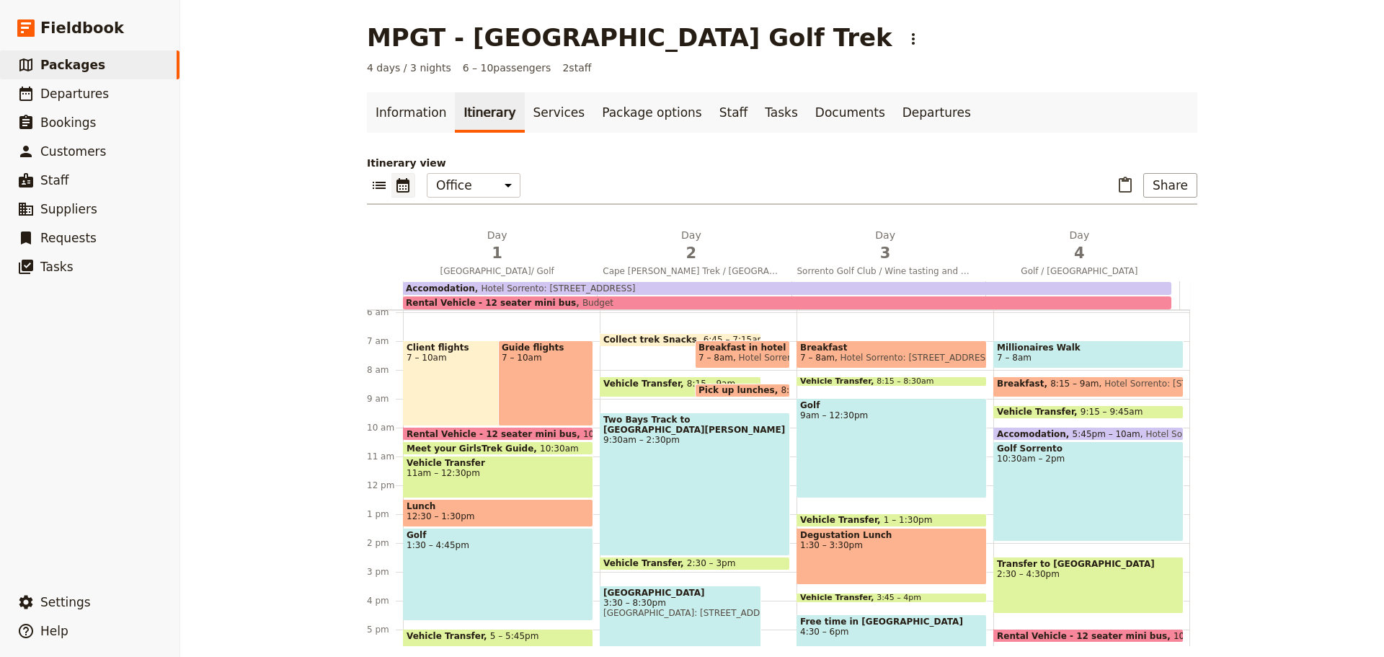
click at [720, 346] on span "Breakfast in hotel" at bounding box center [743, 348] width 88 height 10
select select "2"
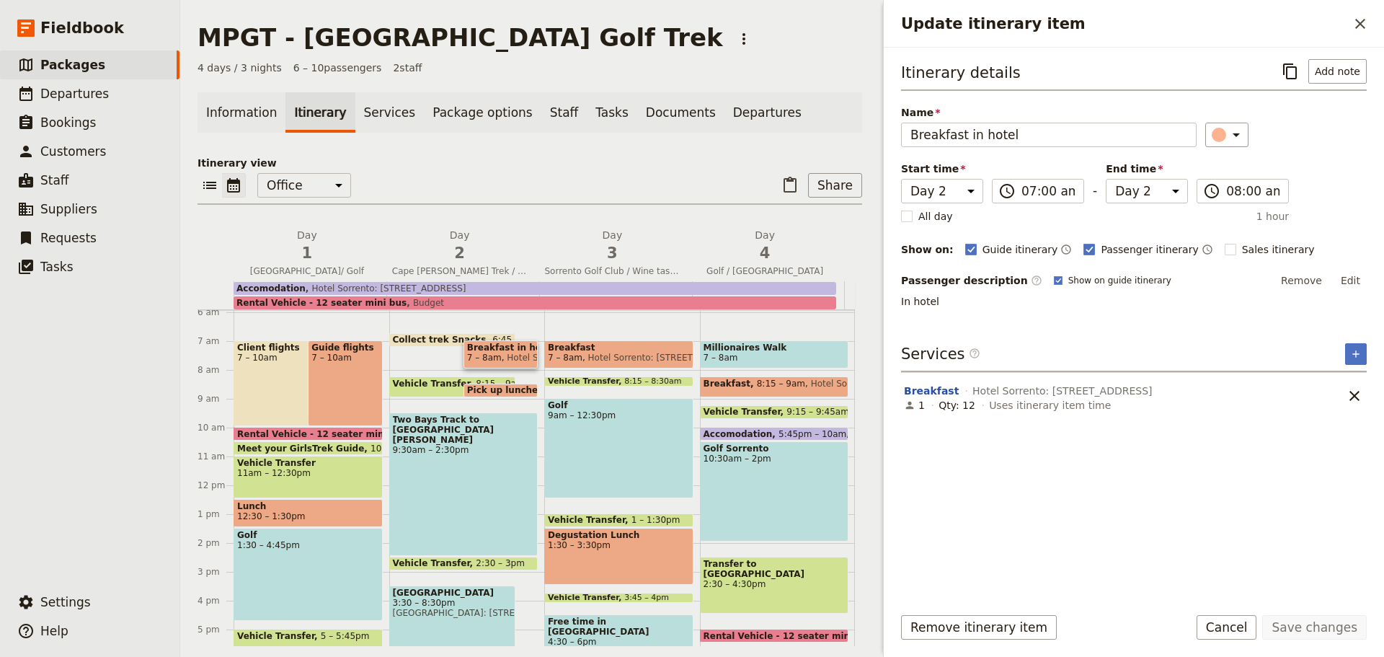
click at [1225, 247] on rect "Update itinerary item" at bounding box center [1230, 249] width 11 height 11
click at [1224, 242] on input "Sales itinerary" at bounding box center [1224, 242] width 1 height 1
checkbox input "true"
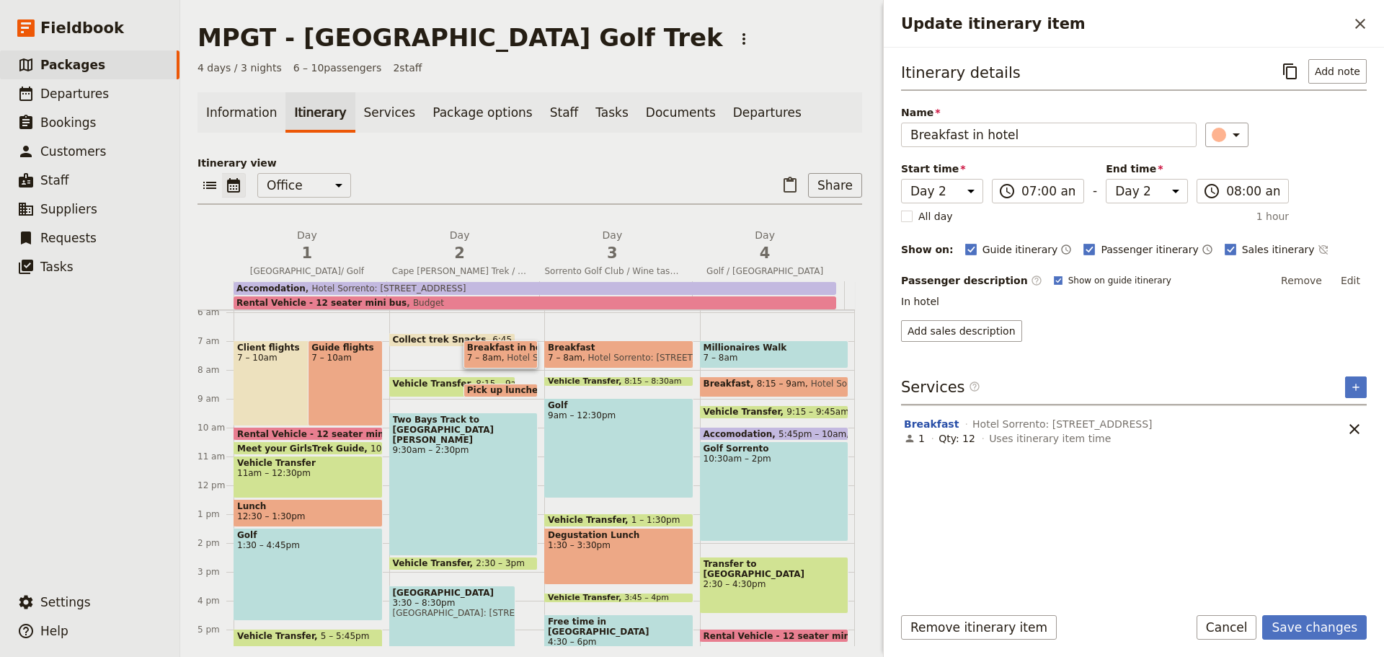
click at [1308, 627] on button "Save changes" at bounding box center [1315, 627] width 105 height 25
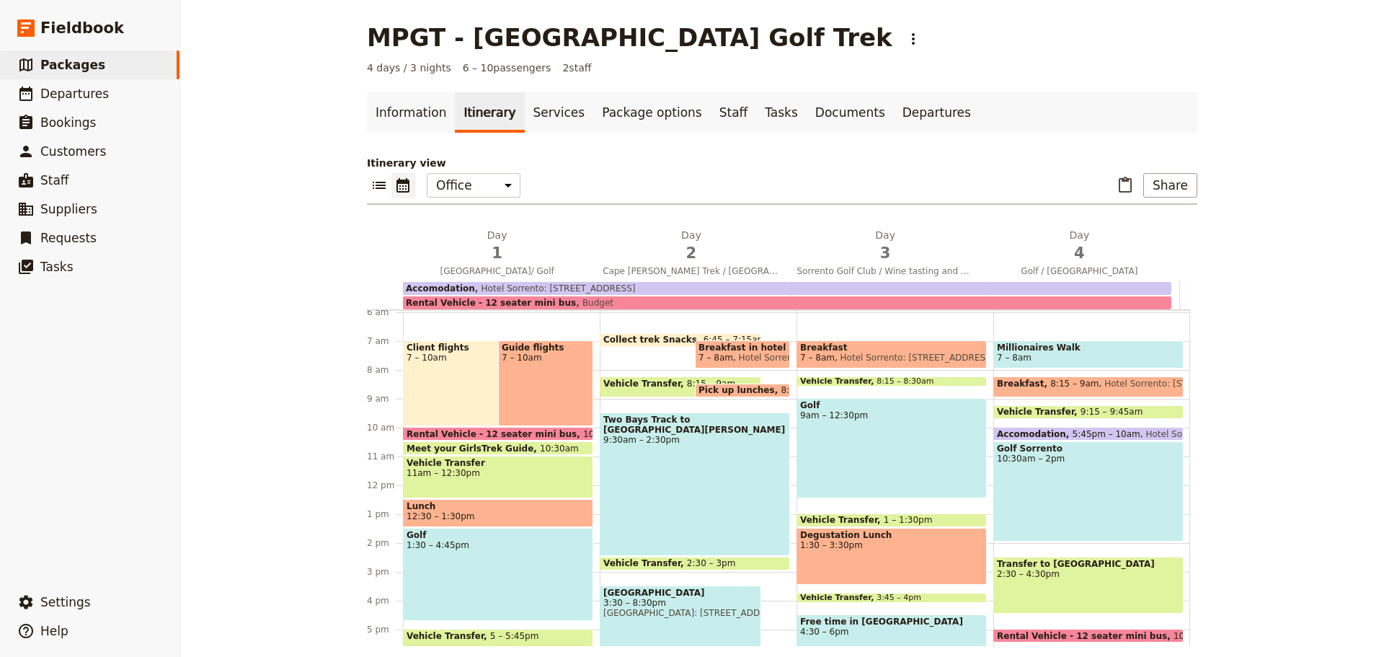
click at [697, 455] on div "Two Bays Track to [GEOGRAPHIC_DATA][PERSON_NAME] 9:30am – 2:30pm" at bounding box center [695, 483] width 190 height 143
select select "2"
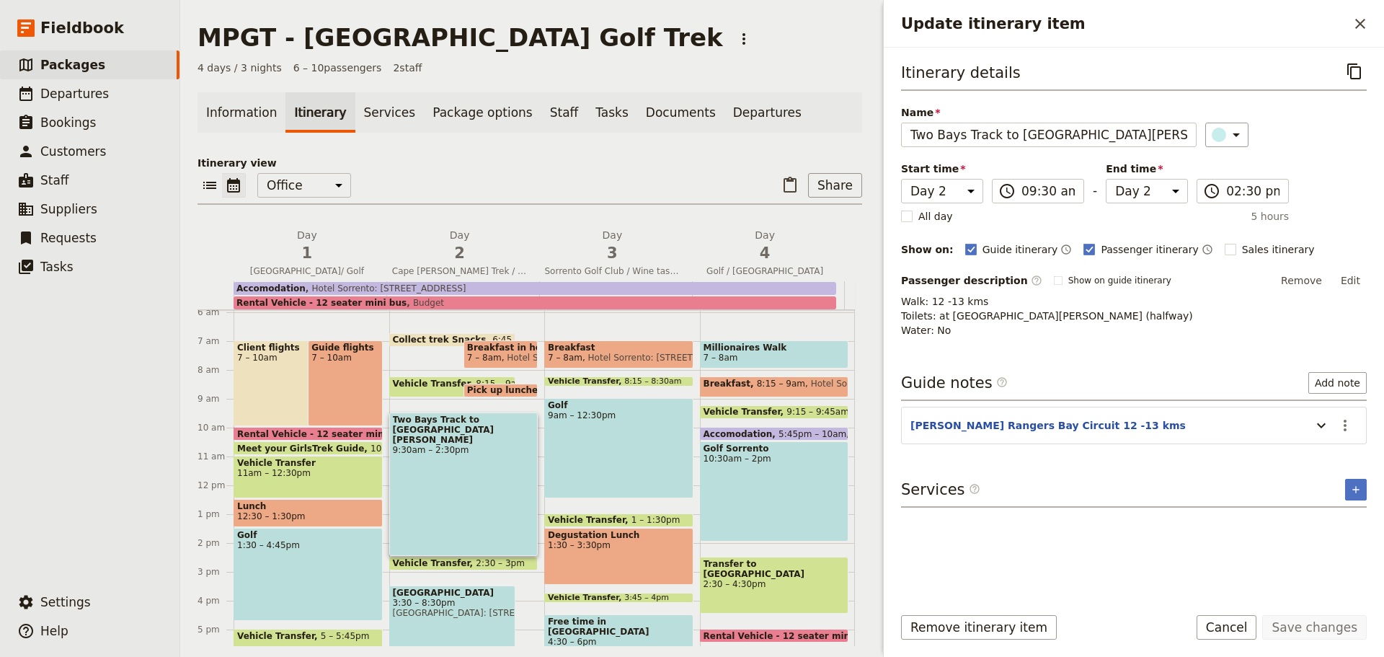
click at [1225, 249] on rect "Update itinerary item" at bounding box center [1230, 249] width 11 height 11
click at [1224, 242] on input "Sales itinerary" at bounding box center [1224, 242] width 1 height 1
checkbox input "true"
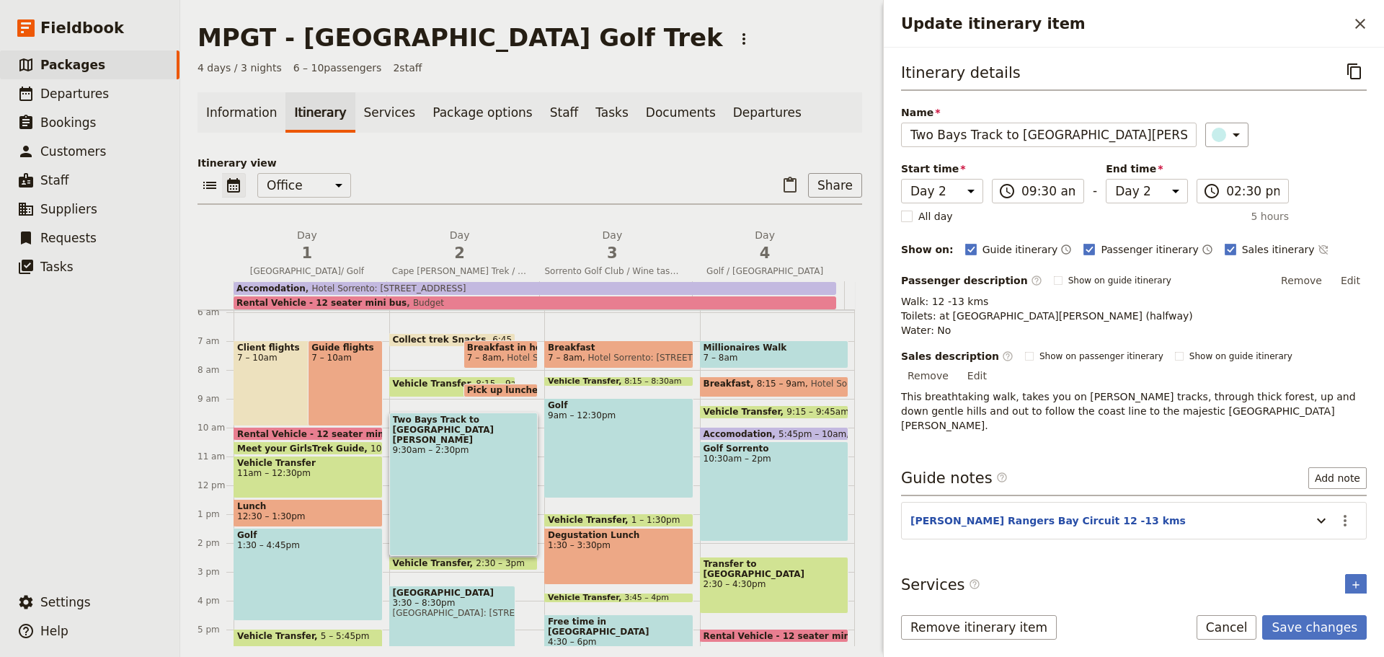
click at [1316, 629] on button "Save changes" at bounding box center [1315, 627] width 105 height 25
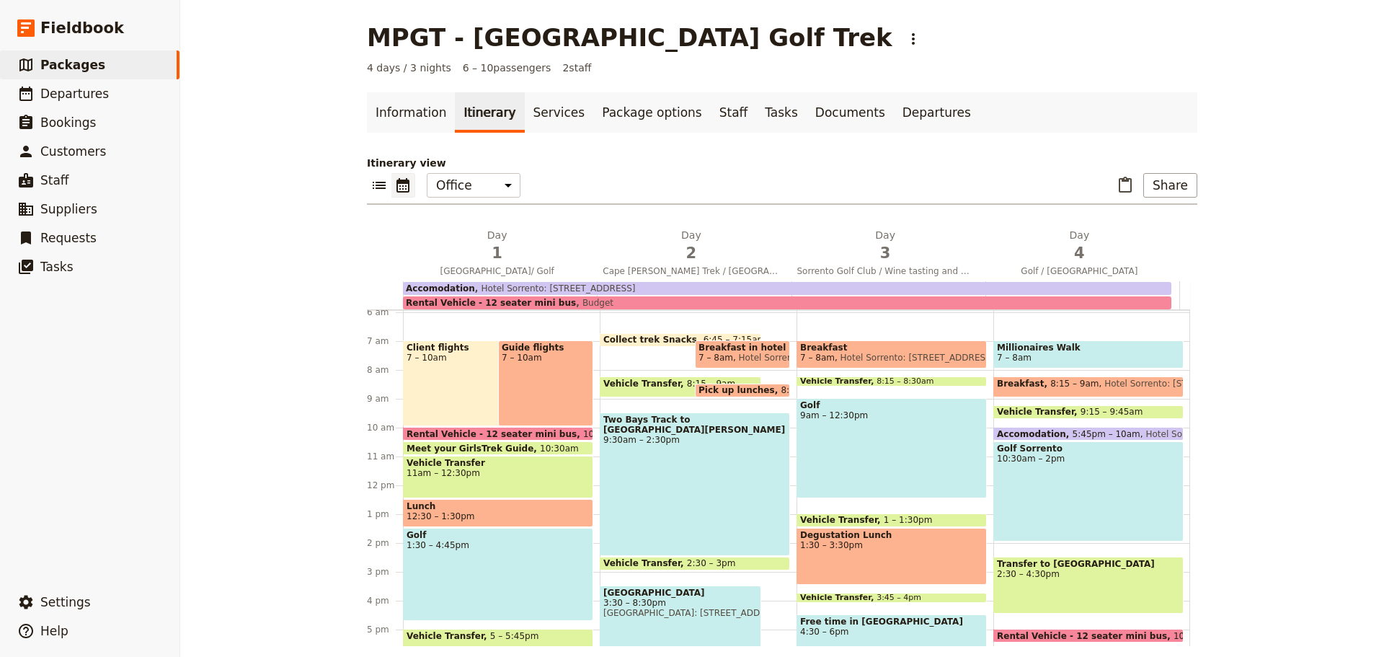
click at [698, 622] on div "[GEOGRAPHIC_DATA] 3:30 – 8:30pm [GEOGRAPHIC_DATA]: [STREET_ADDRESS]" at bounding box center [681, 657] width 162 height 143
select select "2"
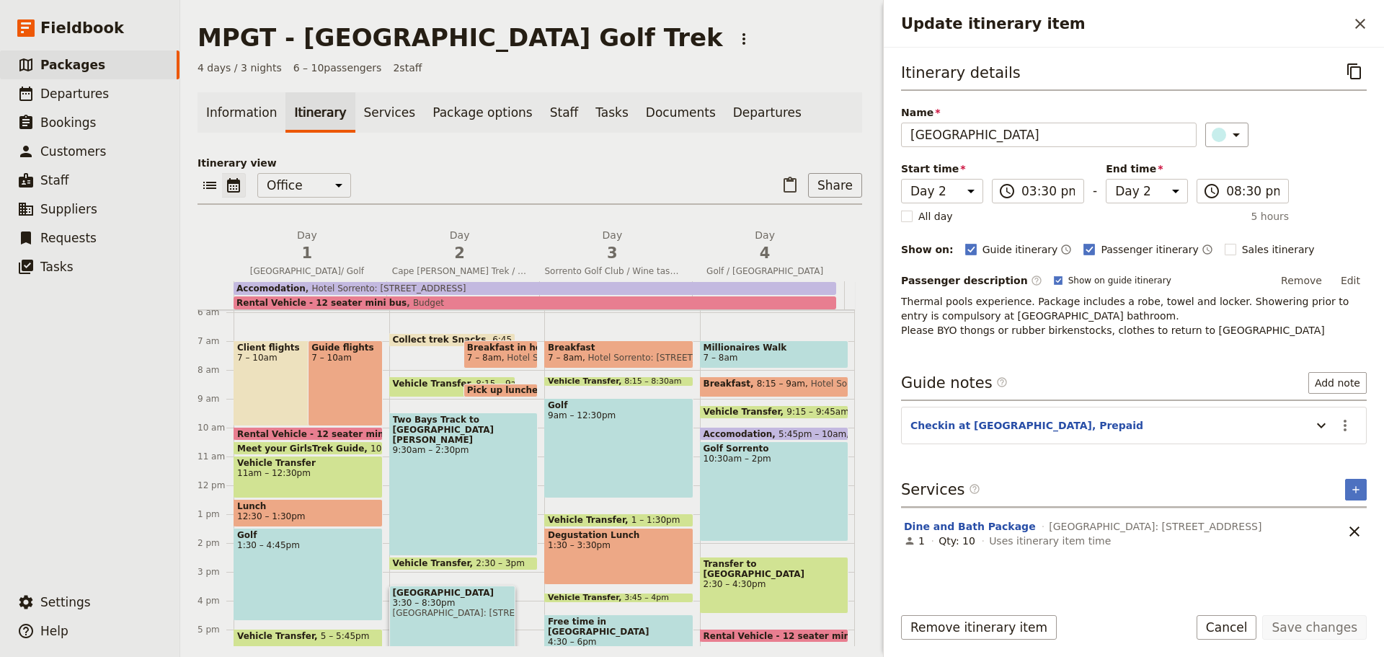
click at [1225, 248] on rect "Update itinerary item" at bounding box center [1230, 249] width 11 height 11
click at [1224, 242] on input "Sales itinerary" at bounding box center [1224, 242] width 1 height 1
checkbox input "true"
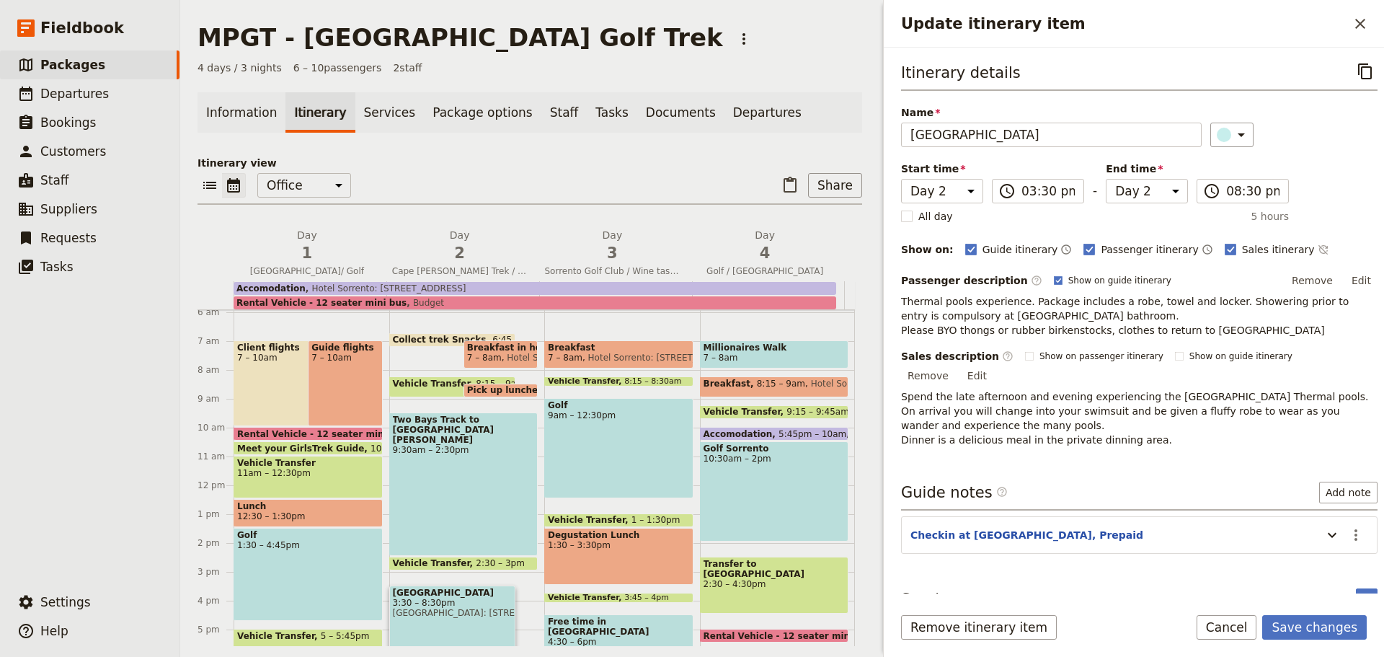
click at [1318, 619] on button "Save changes" at bounding box center [1315, 627] width 105 height 25
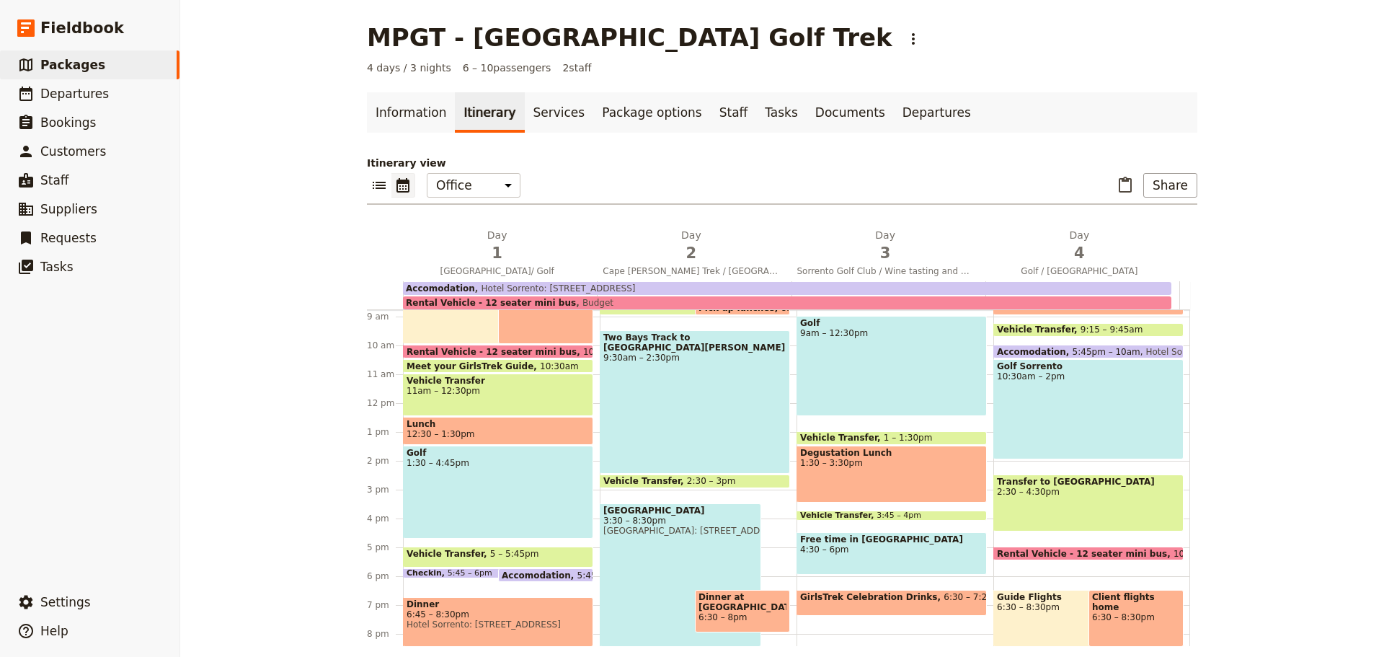
scroll to position [356, 0]
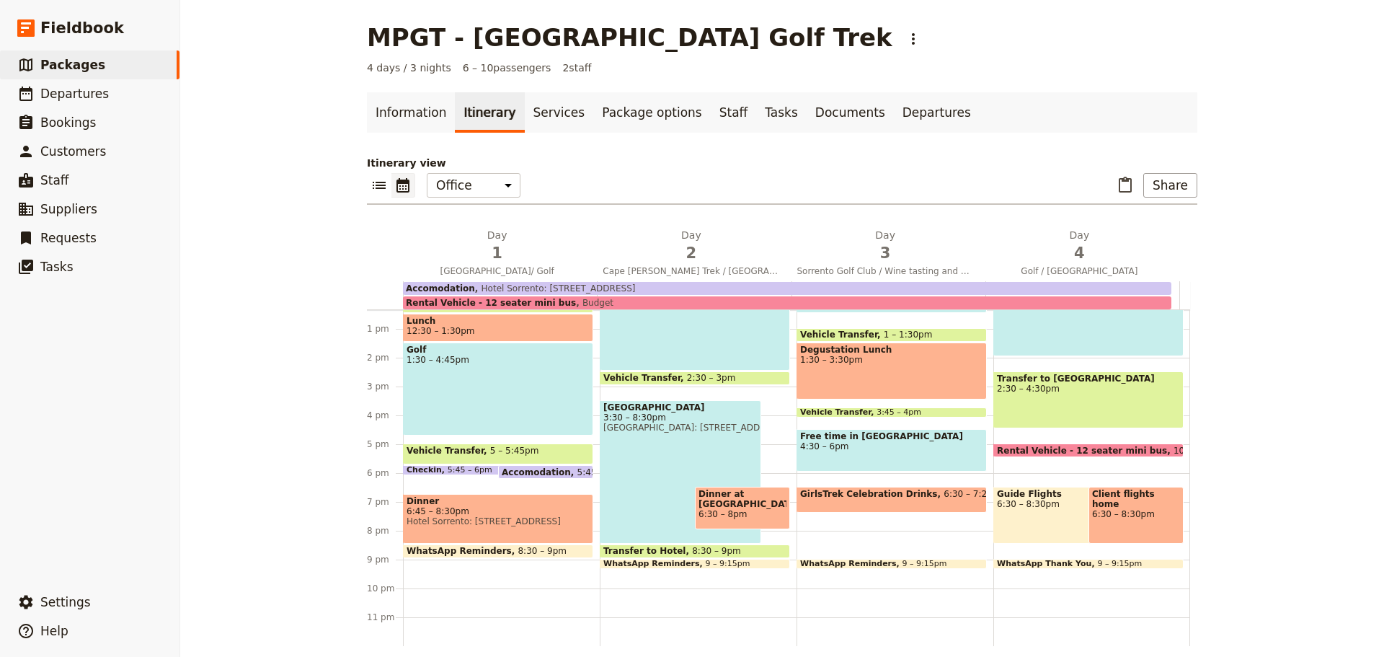
click at [746, 509] on span "6:30 – 8pm" at bounding box center [743, 514] width 88 height 10
select select "2"
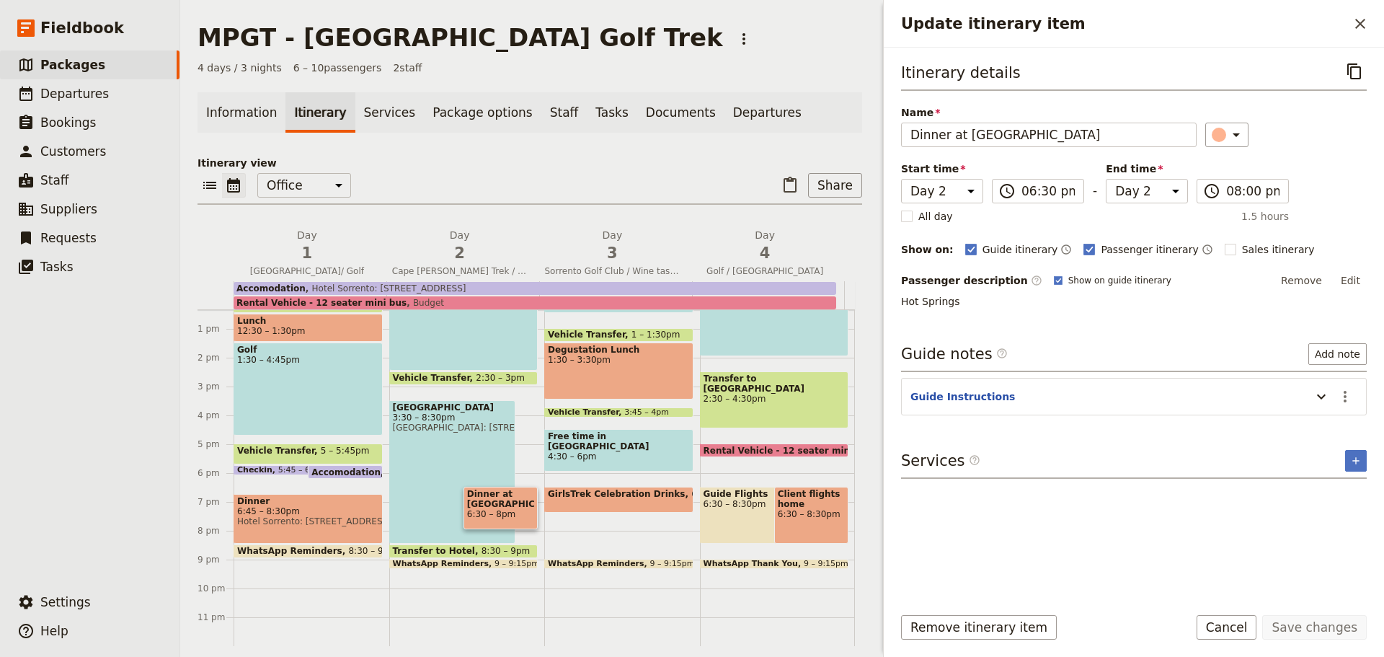
click at [1225, 244] on rect "Update itinerary item" at bounding box center [1230, 249] width 11 height 11
click at [1224, 242] on input "Sales itinerary" at bounding box center [1224, 242] width 1 height 1
checkbox input "true"
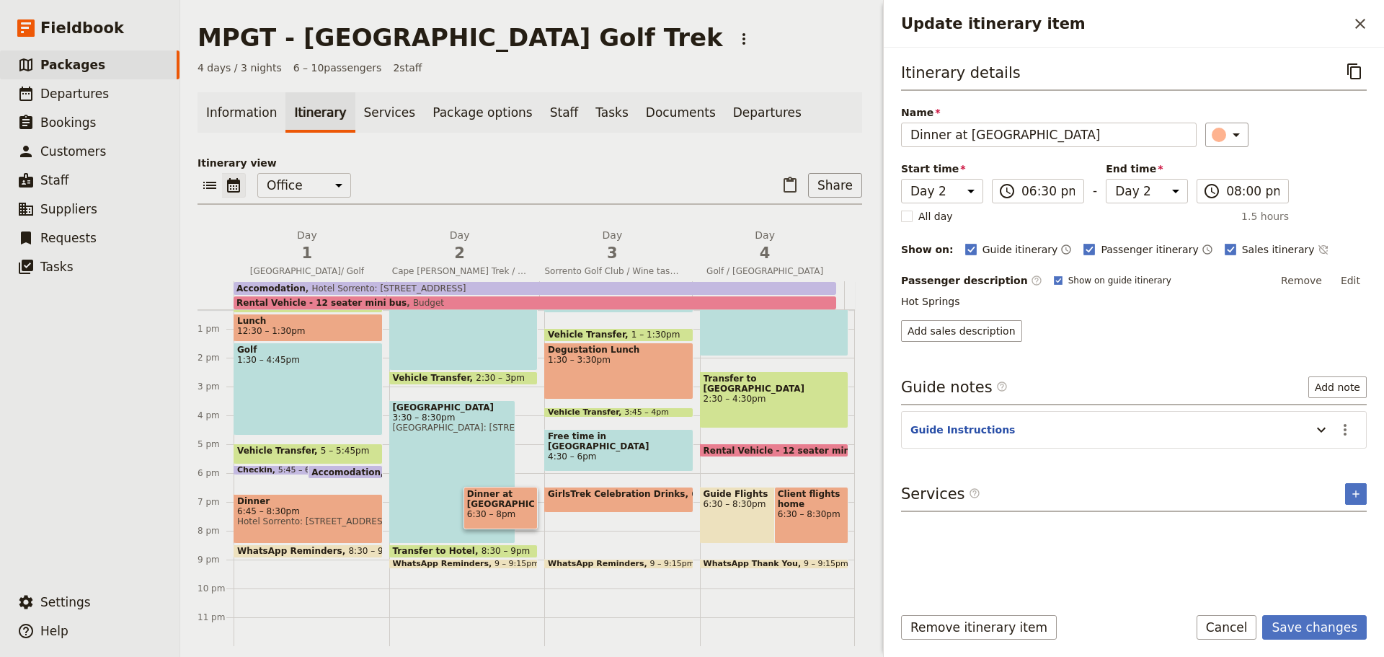
click at [1320, 621] on button "Save changes" at bounding box center [1315, 627] width 105 height 25
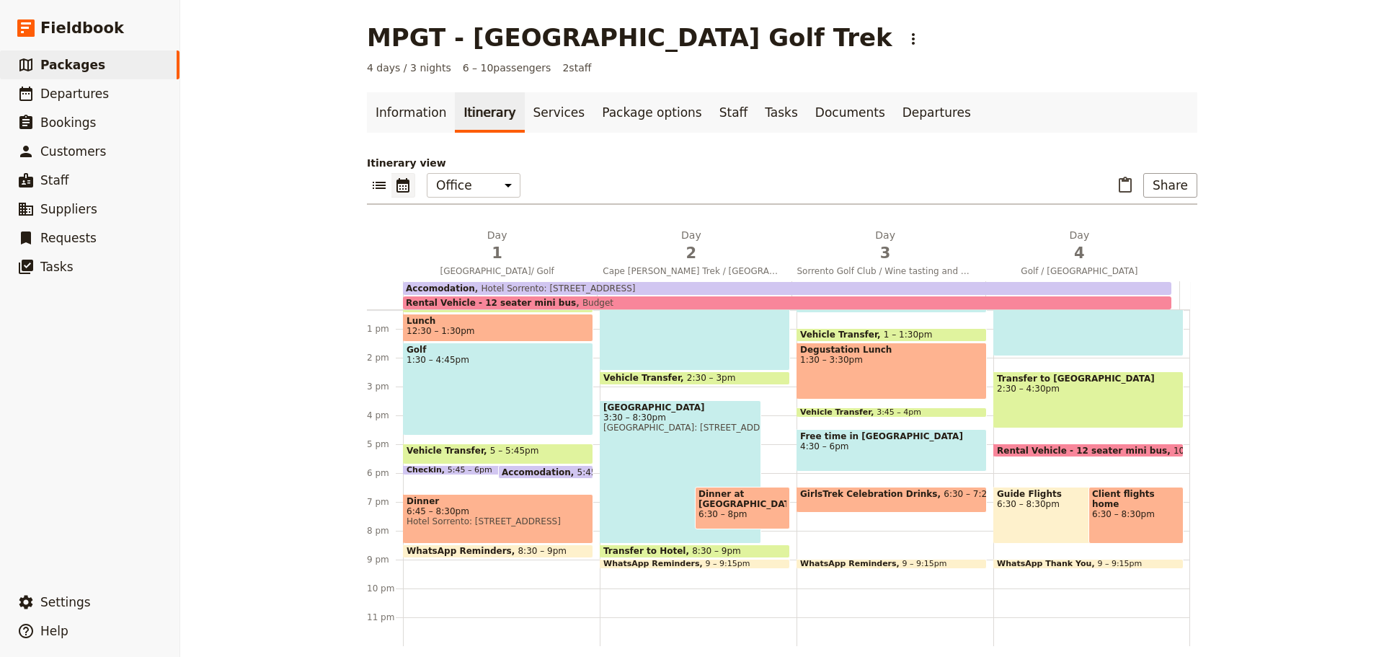
click at [522, 500] on span "Dinner" at bounding box center [498, 501] width 183 height 10
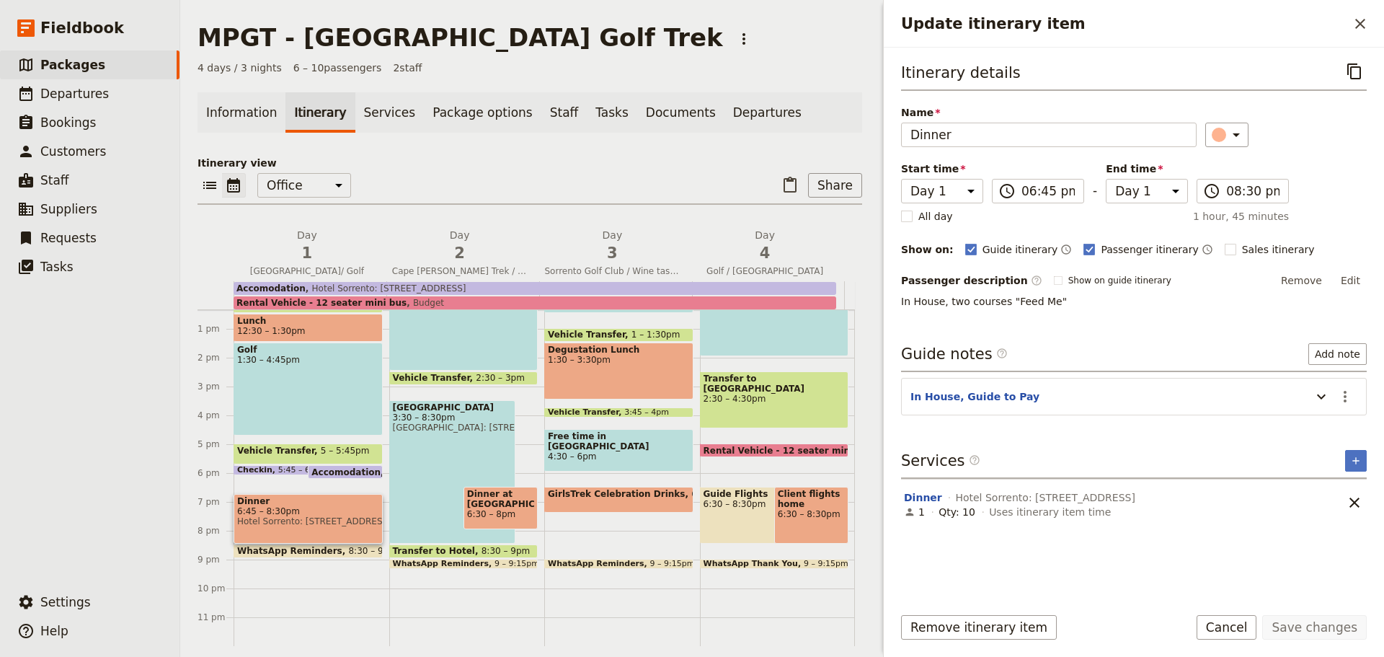
click at [1225, 250] on rect "Update itinerary item" at bounding box center [1230, 249] width 11 height 11
click at [1224, 242] on input "Sales itinerary" at bounding box center [1224, 242] width 1 height 1
checkbox input "true"
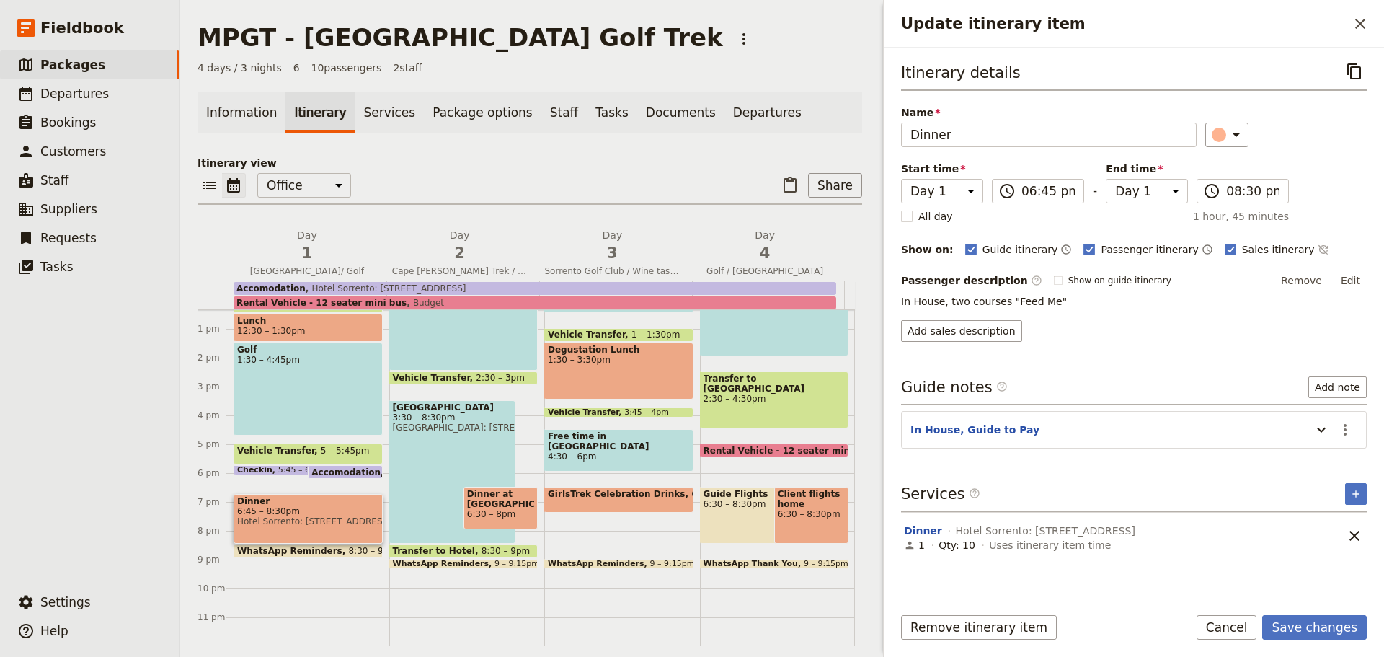
click at [1329, 625] on button "Save changes" at bounding box center [1315, 627] width 105 height 25
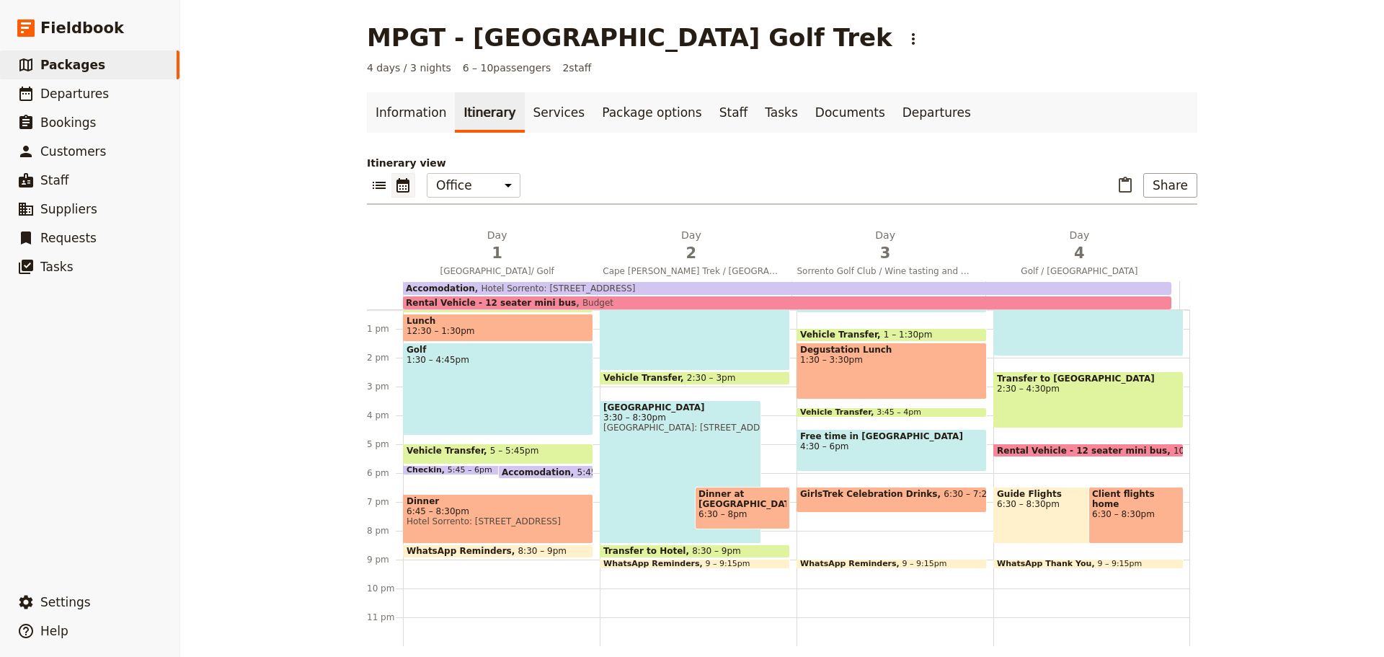
click at [529, 383] on div "Golf 1:30 – 4:45pm" at bounding box center [498, 389] width 190 height 93
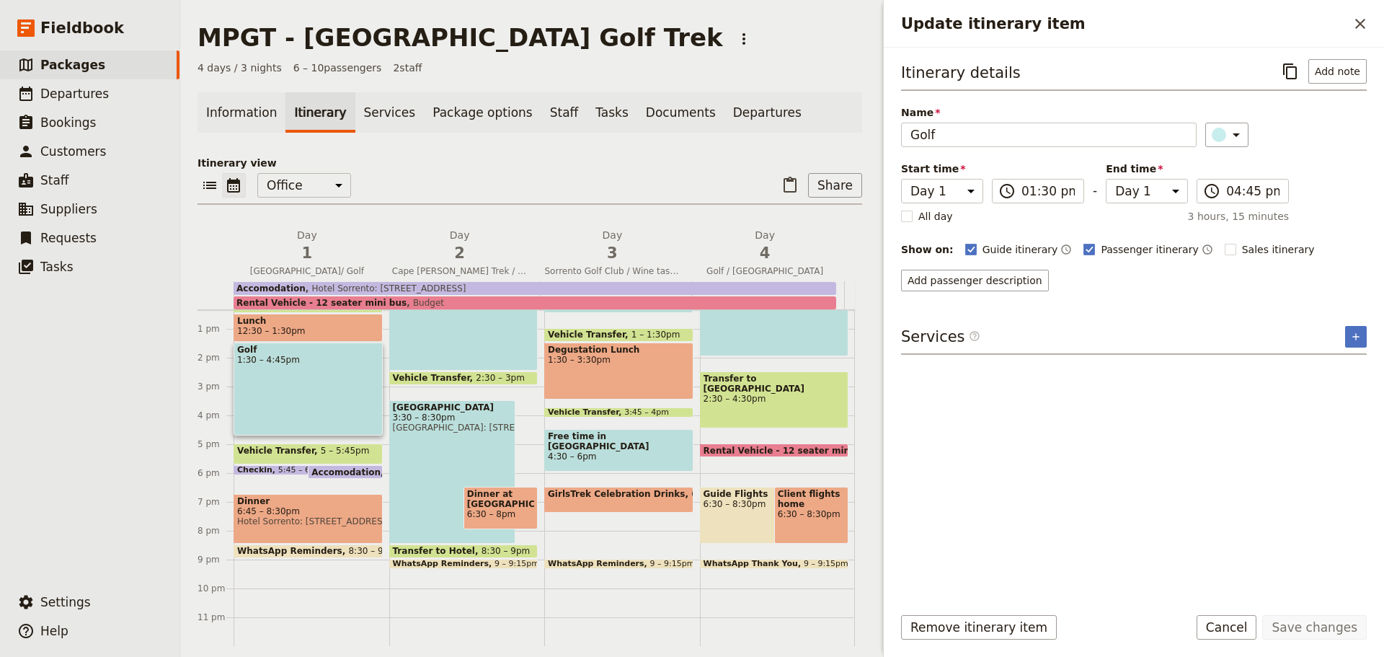
click at [1225, 249] on rect "Update itinerary item" at bounding box center [1230, 249] width 11 height 11
click at [1224, 242] on input "Sales itinerary" at bounding box center [1224, 242] width 1 height 1
checkbox input "true"
click at [1325, 622] on button "Save changes" at bounding box center [1315, 627] width 105 height 25
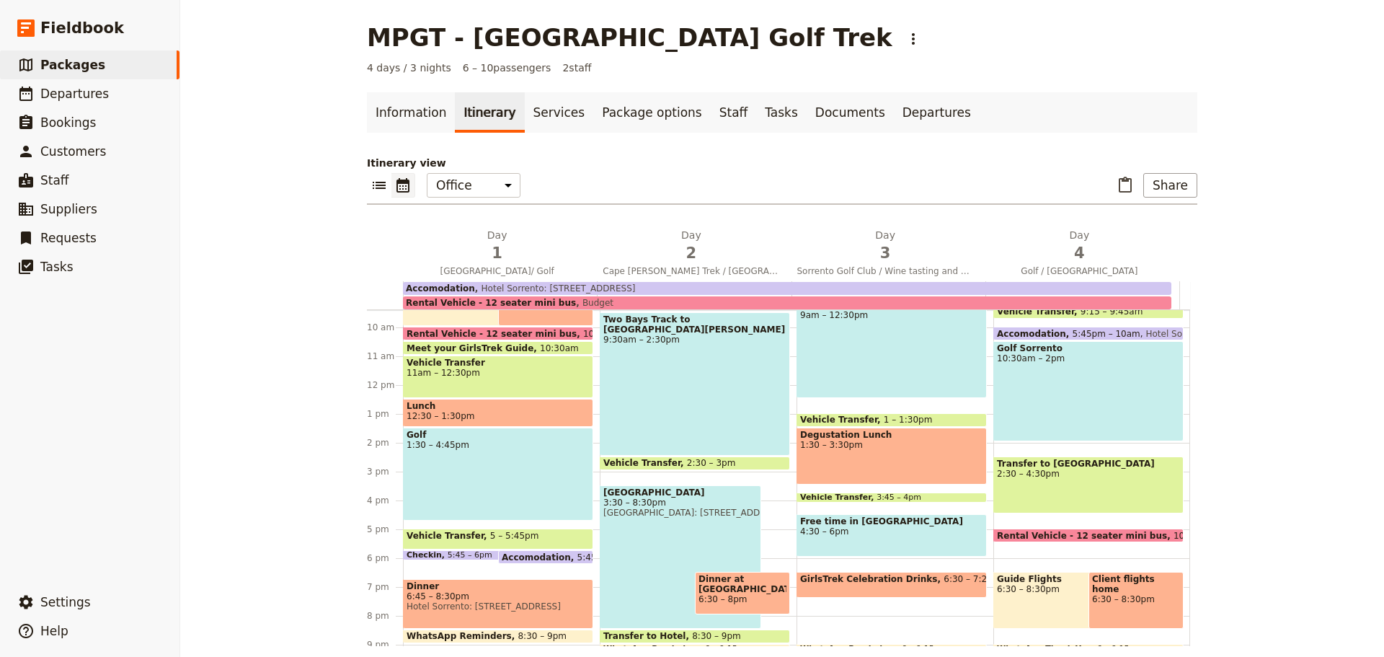
scroll to position [270, 0]
click at [509, 409] on span "Lunch" at bounding box center [498, 407] width 183 height 10
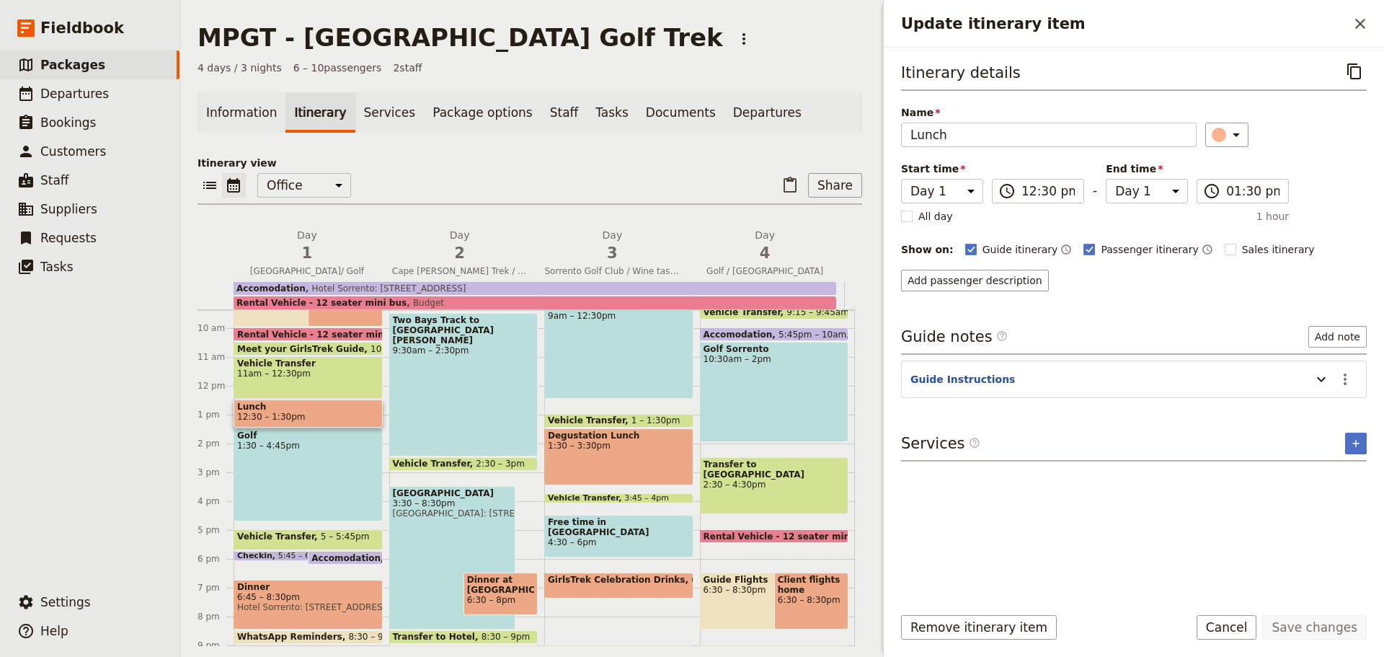
click at [1225, 246] on rect "Update itinerary item" at bounding box center [1230, 249] width 11 height 11
click at [1224, 242] on input "Sales itinerary" at bounding box center [1224, 242] width 1 height 1
checkbox input "true"
click at [1320, 626] on button "Save changes" at bounding box center [1315, 627] width 105 height 25
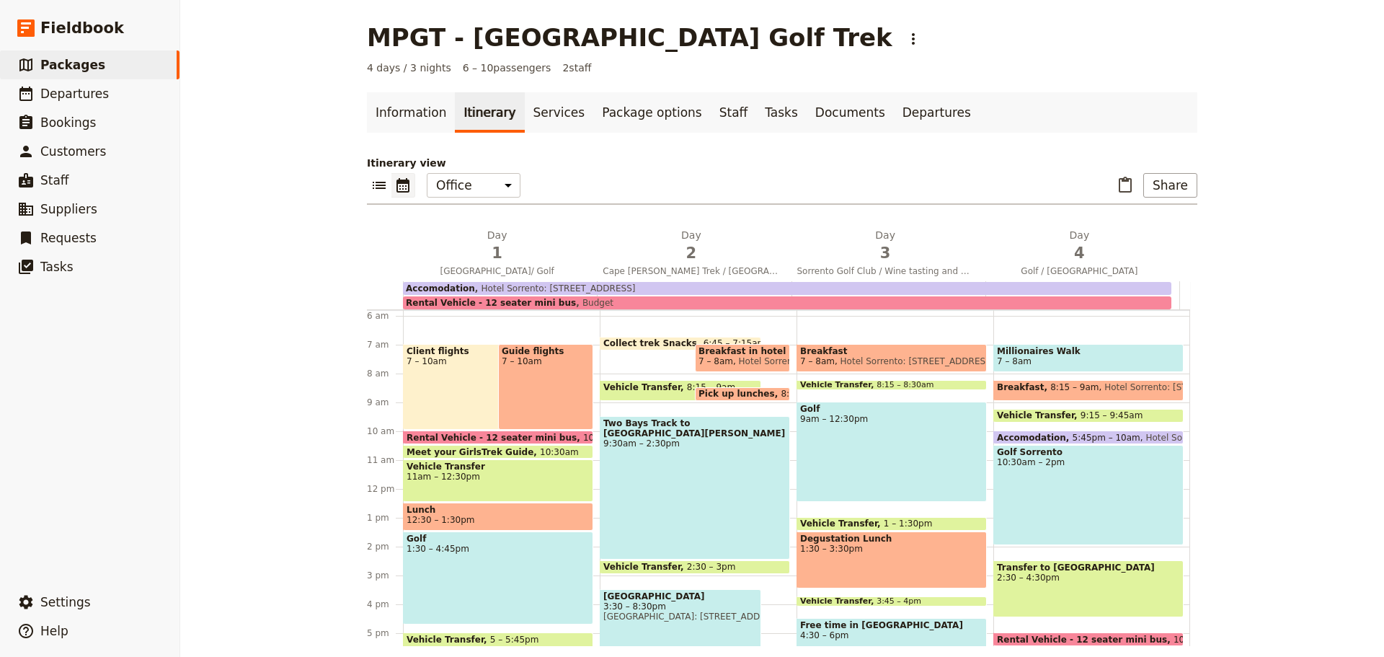
scroll to position [167, 0]
click at [441, 379] on div "Client flights 7 – 10am" at bounding box center [484, 388] width 162 height 86
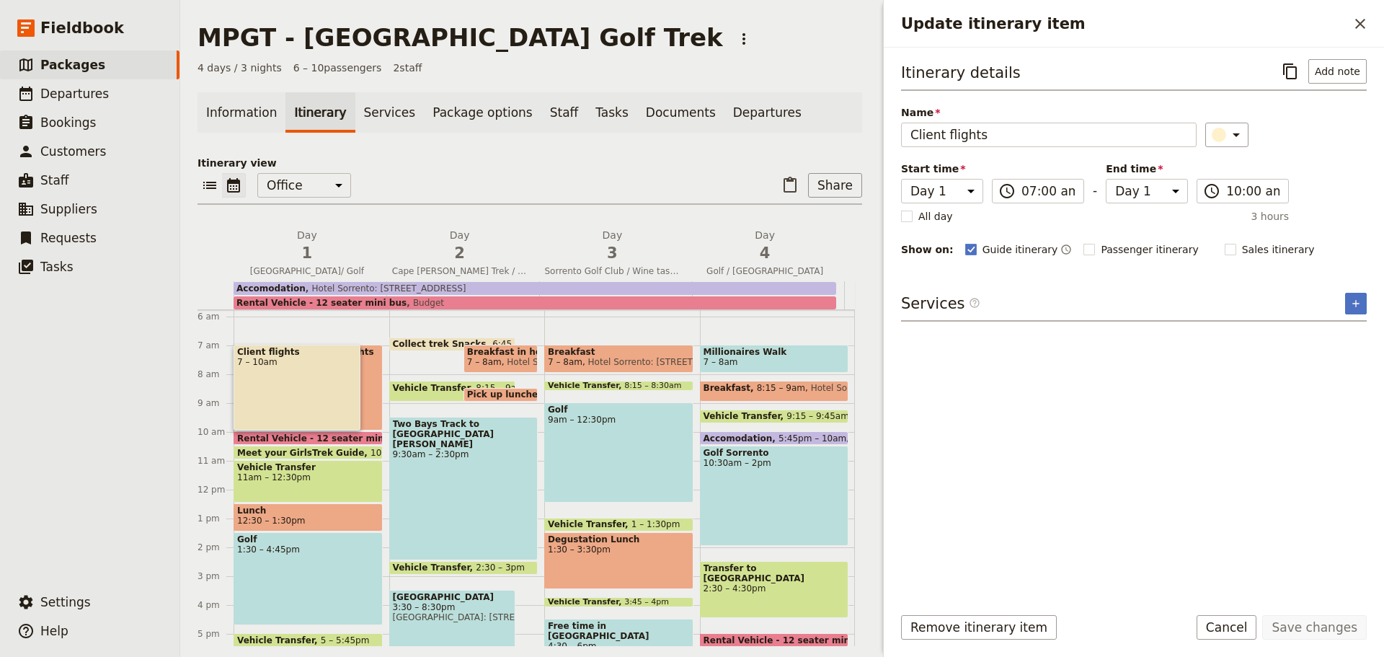
click at [1225, 247] on rect "Update itinerary item" at bounding box center [1230, 249] width 11 height 11
click at [1224, 242] on input "Sales itinerary" at bounding box center [1224, 242] width 1 height 1
checkbox input "true"
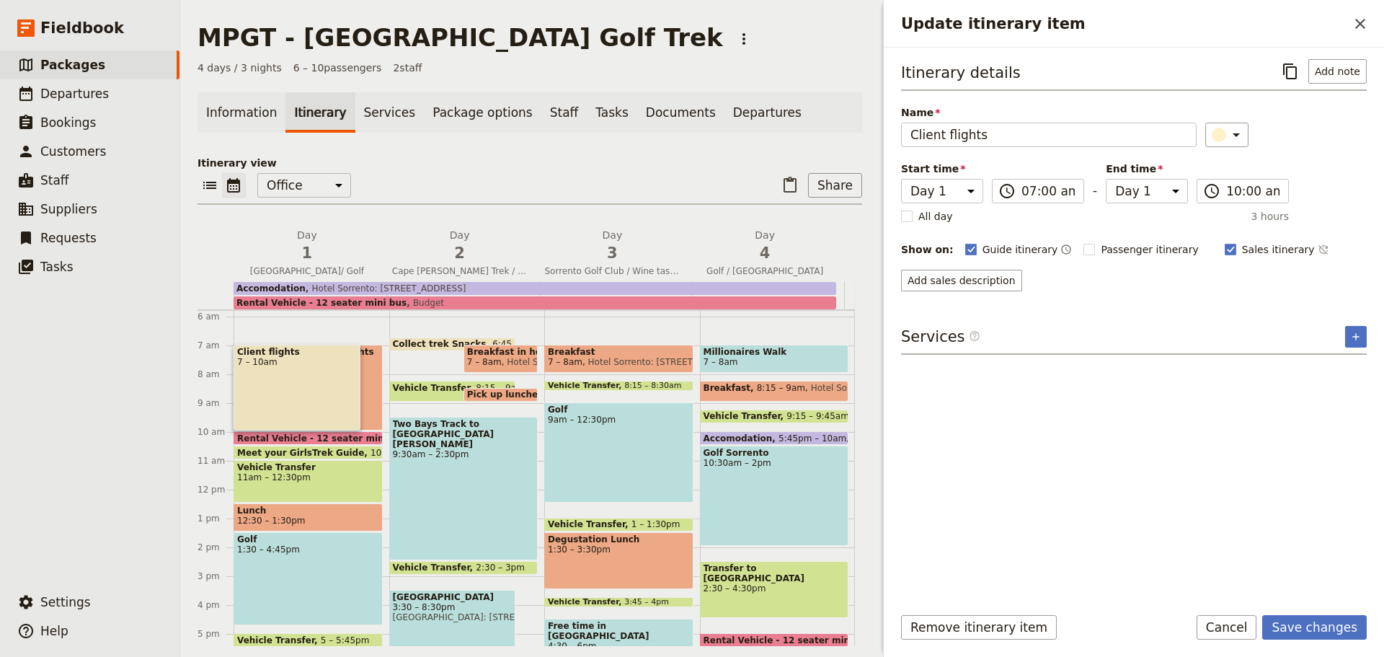
click at [1327, 625] on button "Save changes" at bounding box center [1315, 627] width 105 height 25
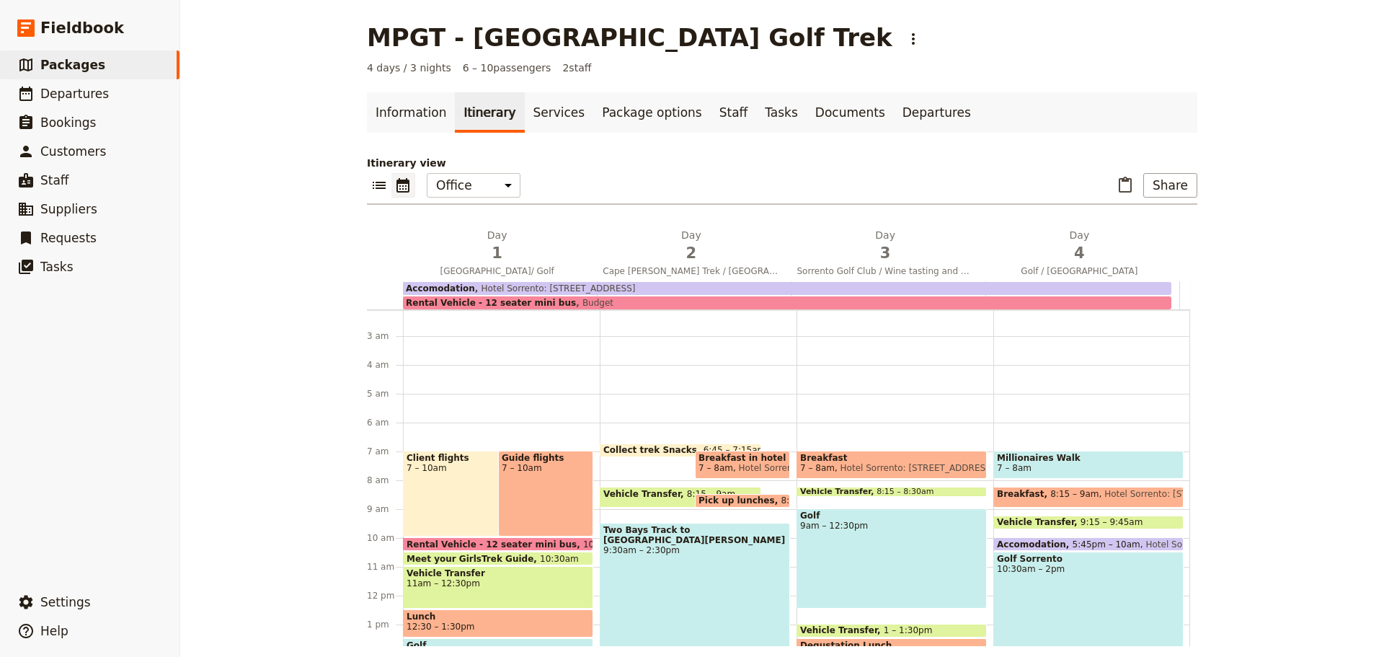
scroll to position [53, 0]
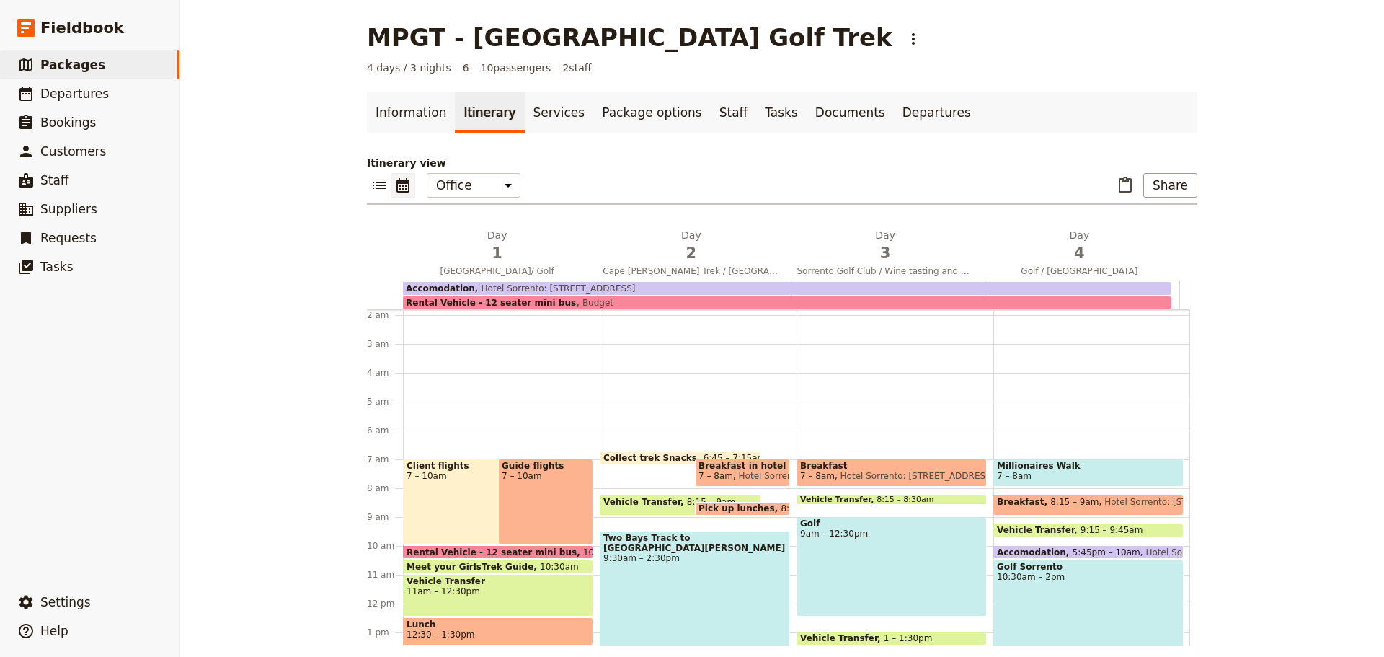
click at [1157, 185] on button "Share" at bounding box center [1171, 185] width 54 height 25
click at [1137, 254] on span "Sales Brochure" at bounding box center [1123, 257] width 76 height 14
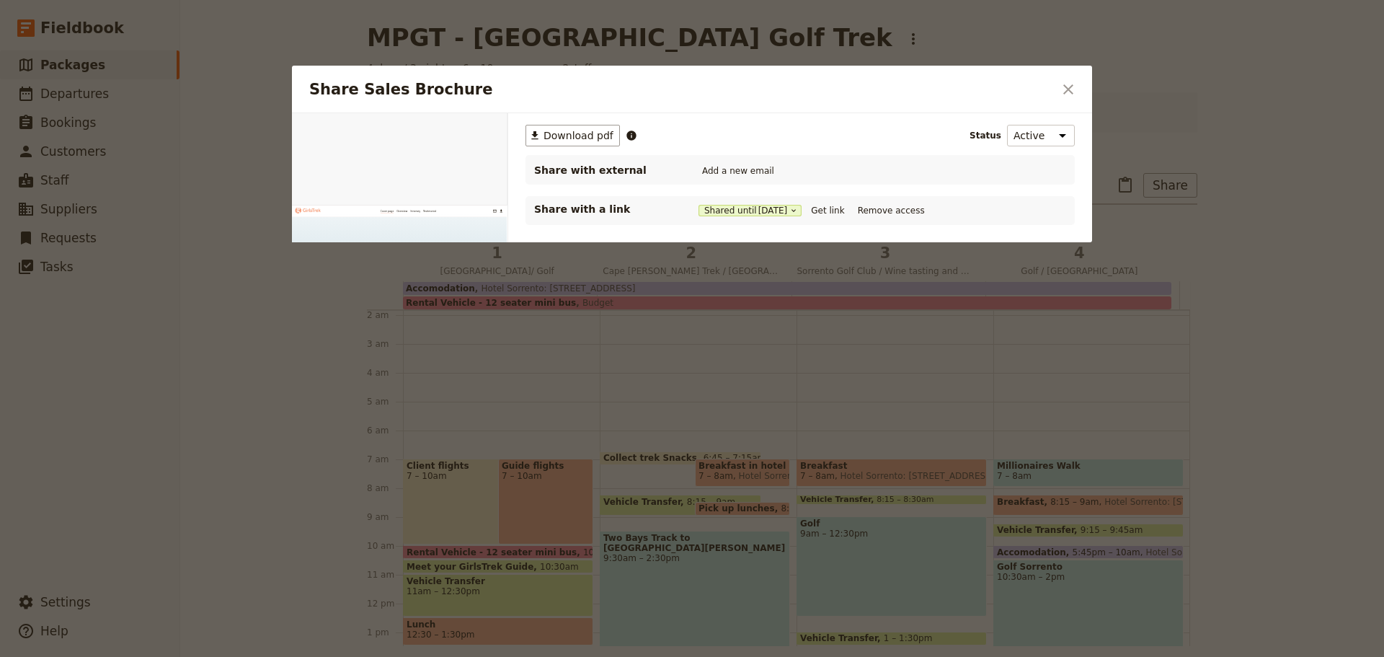
scroll to position [0, 0]
click at [836, 214] on button "Get link" at bounding box center [828, 211] width 40 height 16
click at [1068, 91] on icon "Close dialog" at bounding box center [1069, 89] width 10 height 10
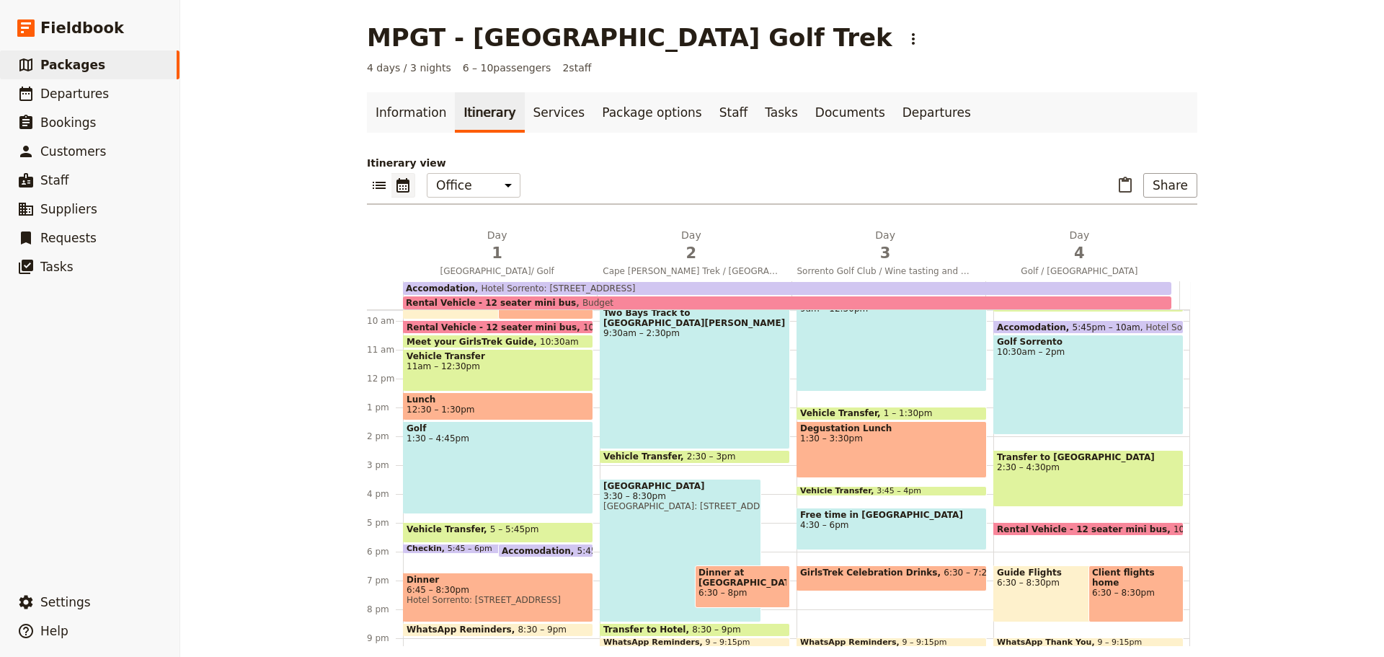
scroll to position [279, 0]
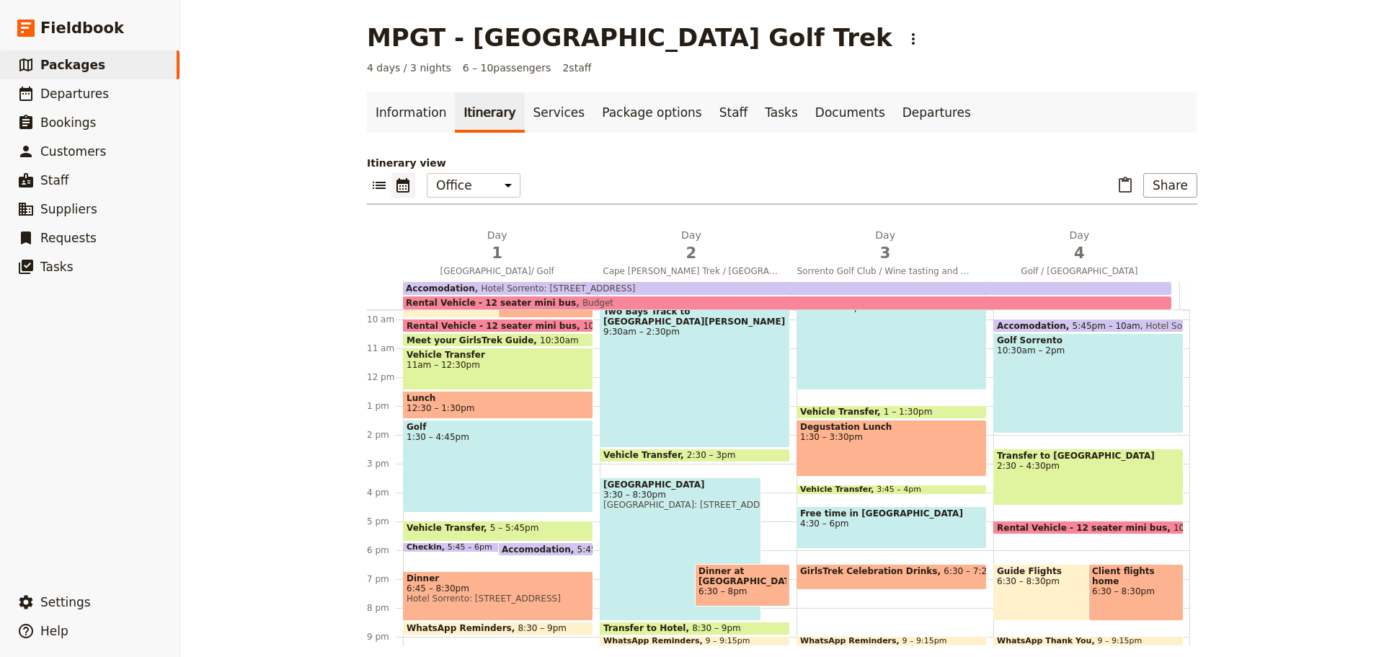
click at [640, 549] on div "[GEOGRAPHIC_DATA] 3:30 – 8:30pm [GEOGRAPHIC_DATA]: [STREET_ADDRESS]" at bounding box center [681, 548] width 162 height 143
select select "2"
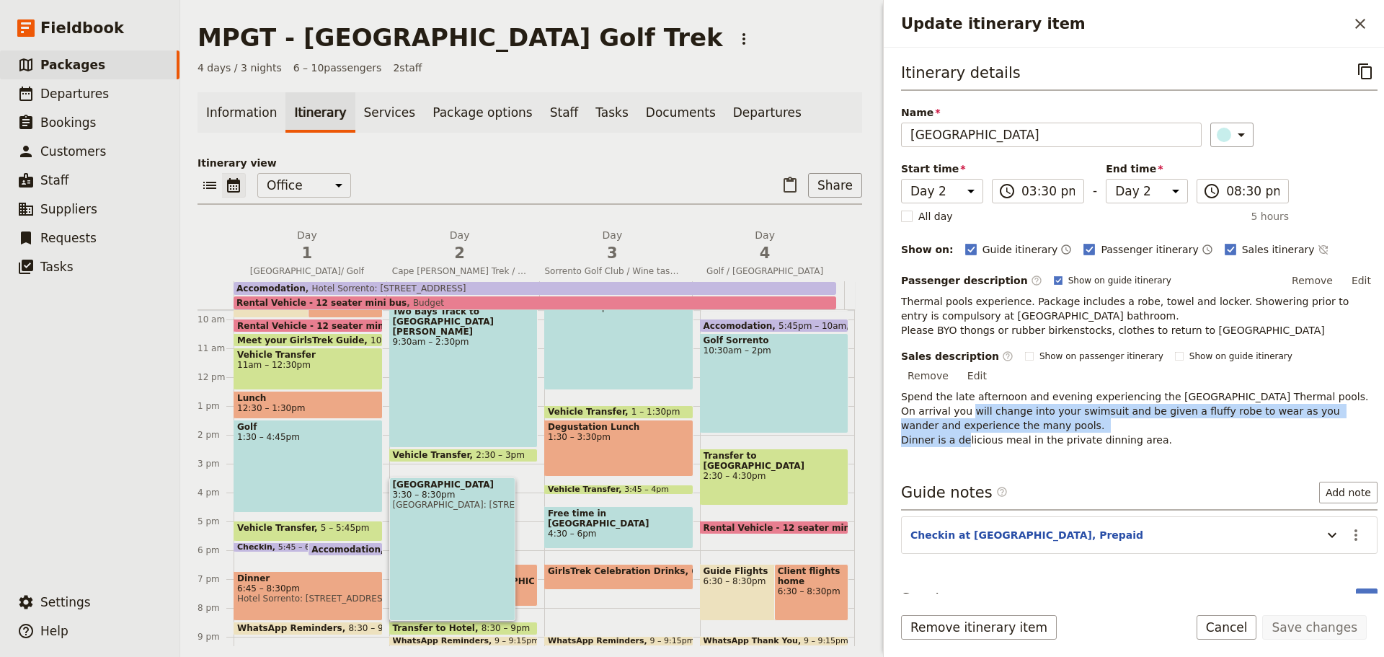
drag, startPoint x: 931, startPoint y: 394, endPoint x: 1048, endPoint y: 406, distance: 117.4
click at [1048, 406] on p "Spend the late afternoon and evening experiencing the [GEOGRAPHIC_DATA] Thermal…" at bounding box center [1139, 418] width 477 height 58
click at [994, 365] on button "Edit" at bounding box center [977, 376] width 32 height 22
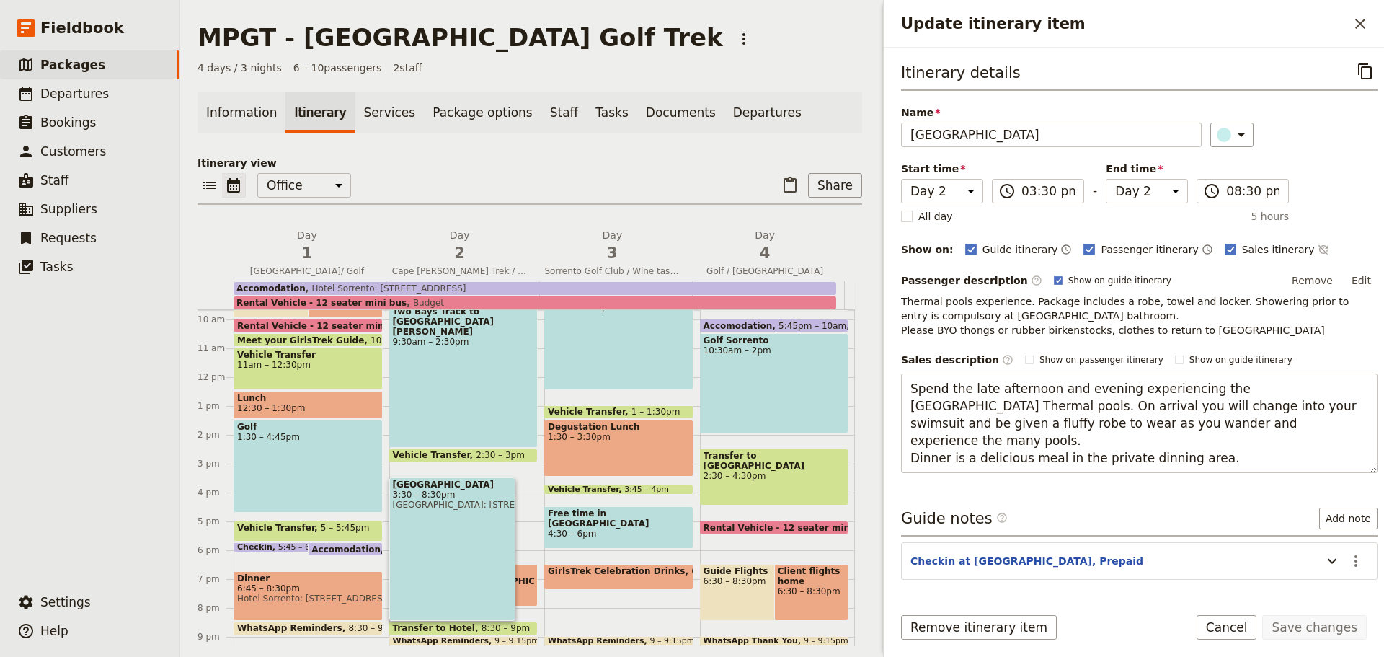
drag, startPoint x: 1038, startPoint y: 406, endPoint x: 1276, endPoint y: 429, distance: 239.1
click at [1276, 429] on textarea "Spend the late afternoon and evening experiencing the [GEOGRAPHIC_DATA] Thermal…" at bounding box center [1139, 424] width 477 height 100
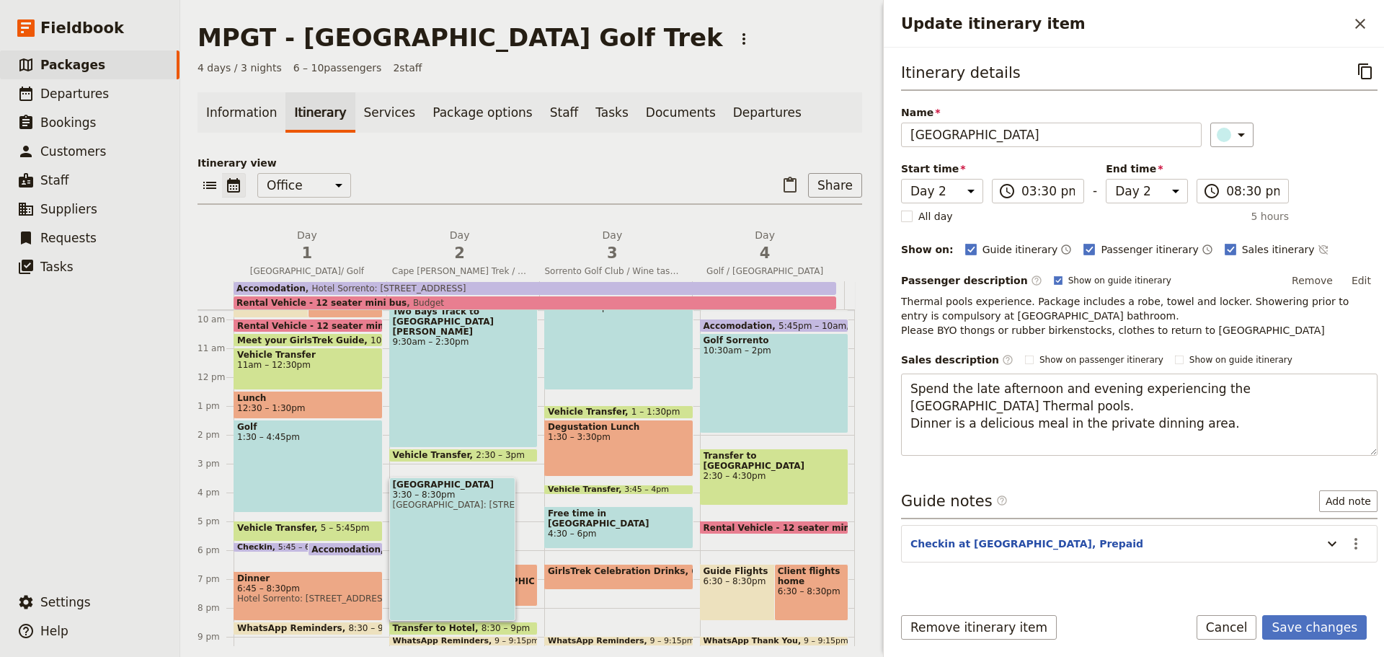
drag, startPoint x: 908, startPoint y: 424, endPoint x: 1227, endPoint y: 429, distance: 319.5
click at [1227, 429] on textarea "Spend the late afternoon and evening experiencing the [GEOGRAPHIC_DATA] Thermal…" at bounding box center [1139, 415] width 477 height 82
type textarea "Spend the late afternoon and evening experiencing the [GEOGRAPHIC_DATA] Thermal…"
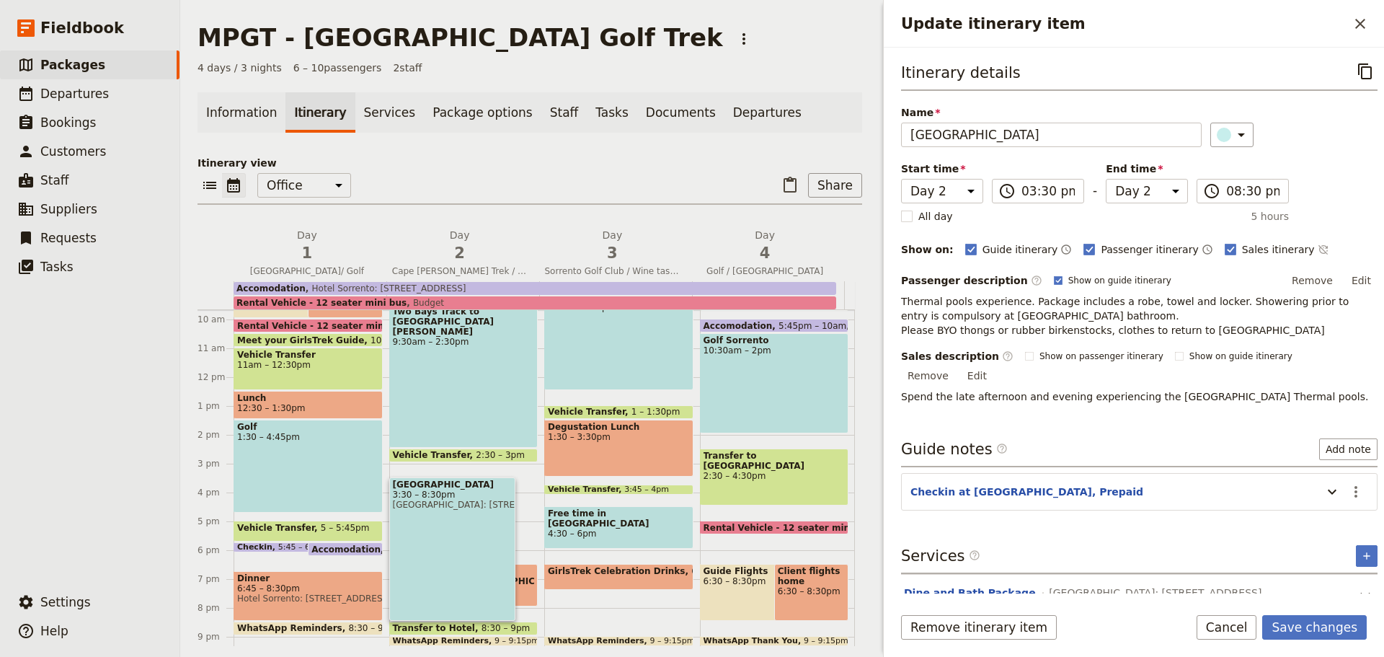
click at [1312, 625] on button "Save changes" at bounding box center [1315, 627] width 105 height 25
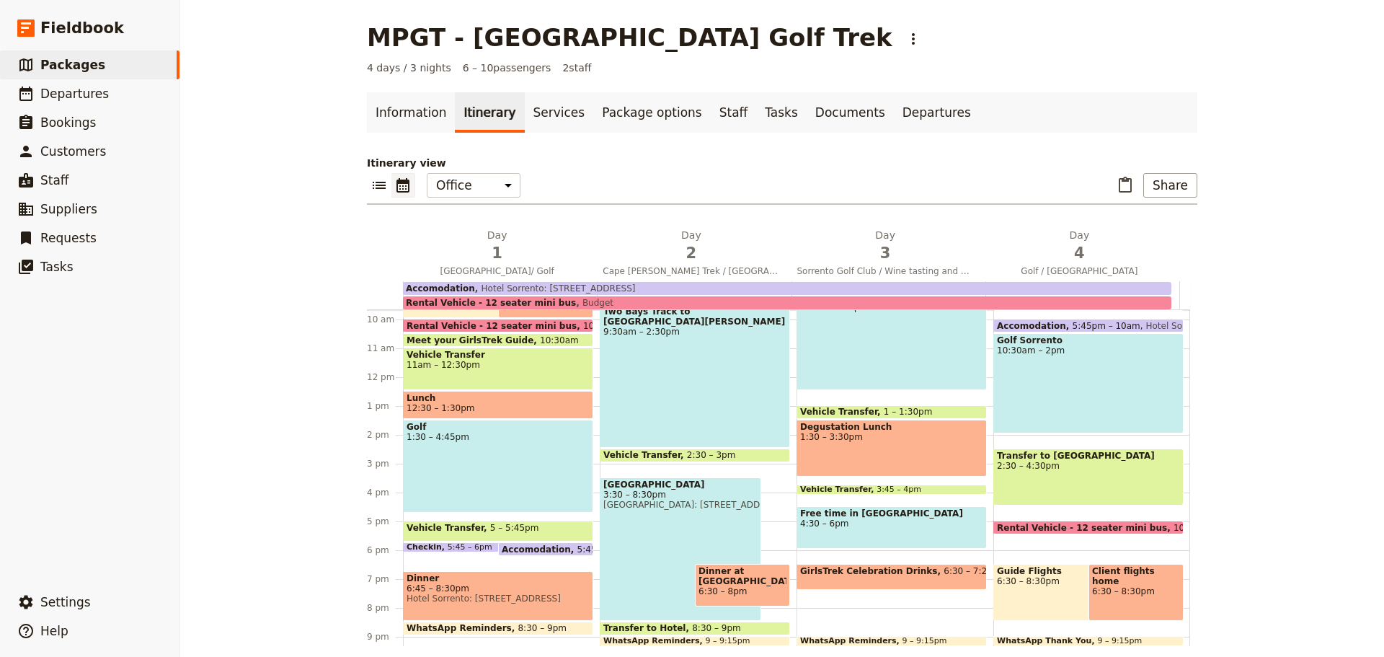
click at [746, 586] on span "6:30 – 8pm" at bounding box center [743, 591] width 88 height 10
select select "2"
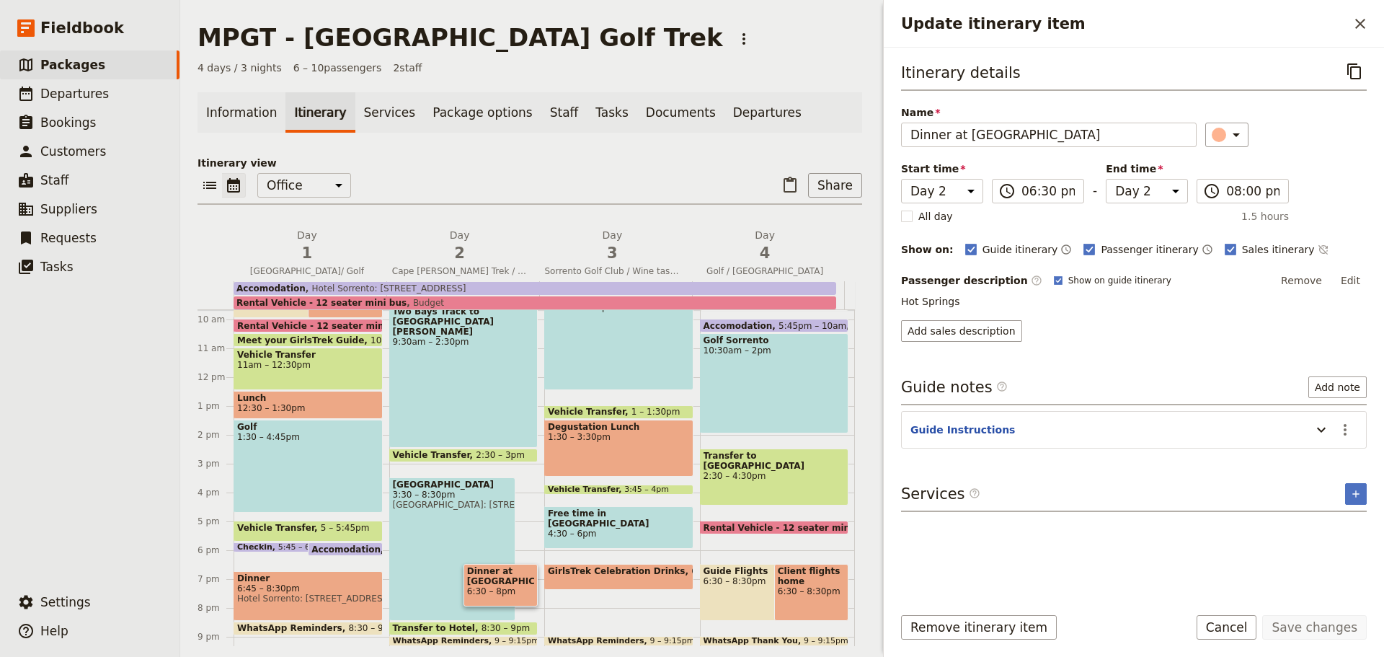
click at [962, 334] on button "Add sales description" at bounding box center [961, 331] width 121 height 22
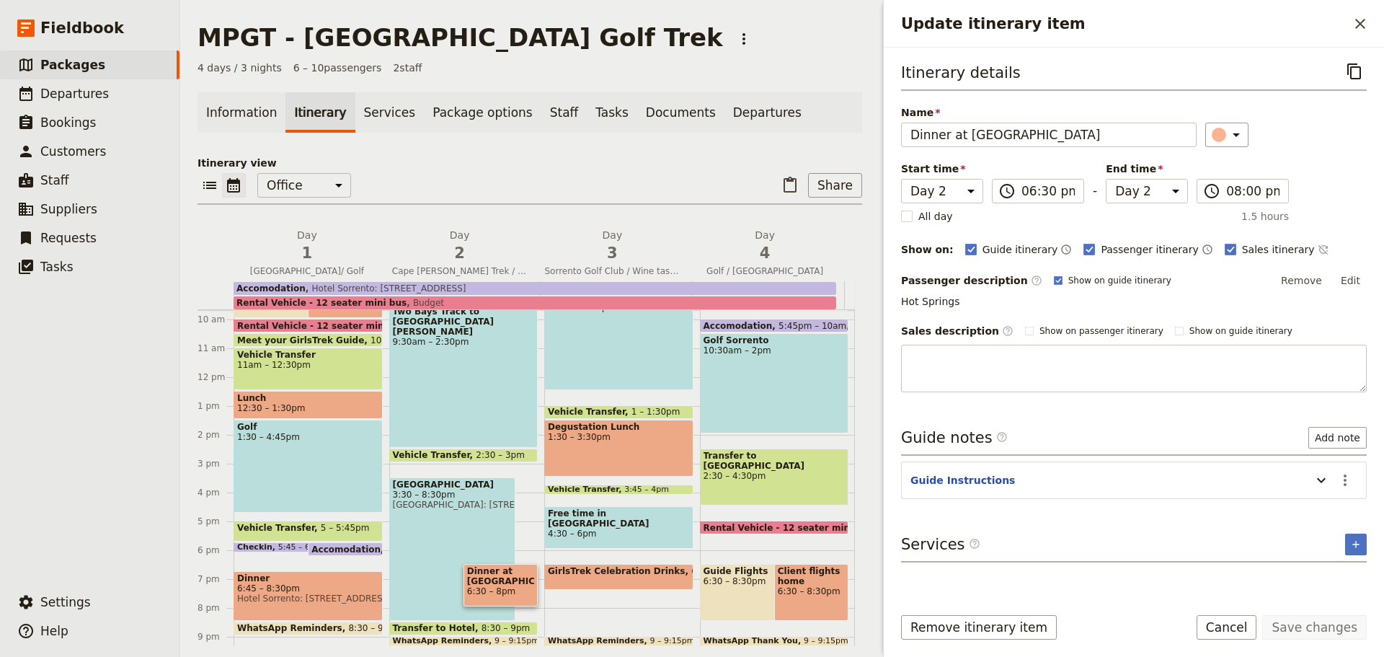
type textarea "Dinner is a delicious meal in the private dinning area."
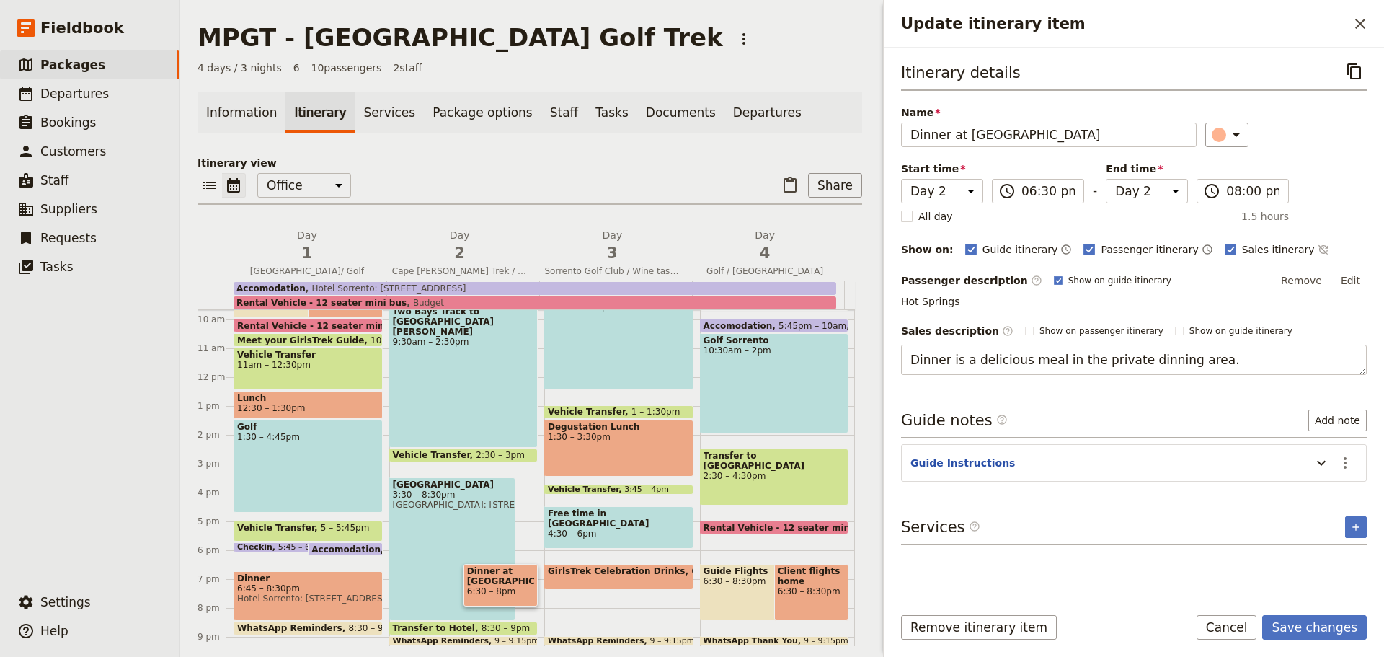
click at [1317, 628] on button "Save changes" at bounding box center [1315, 627] width 105 height 25
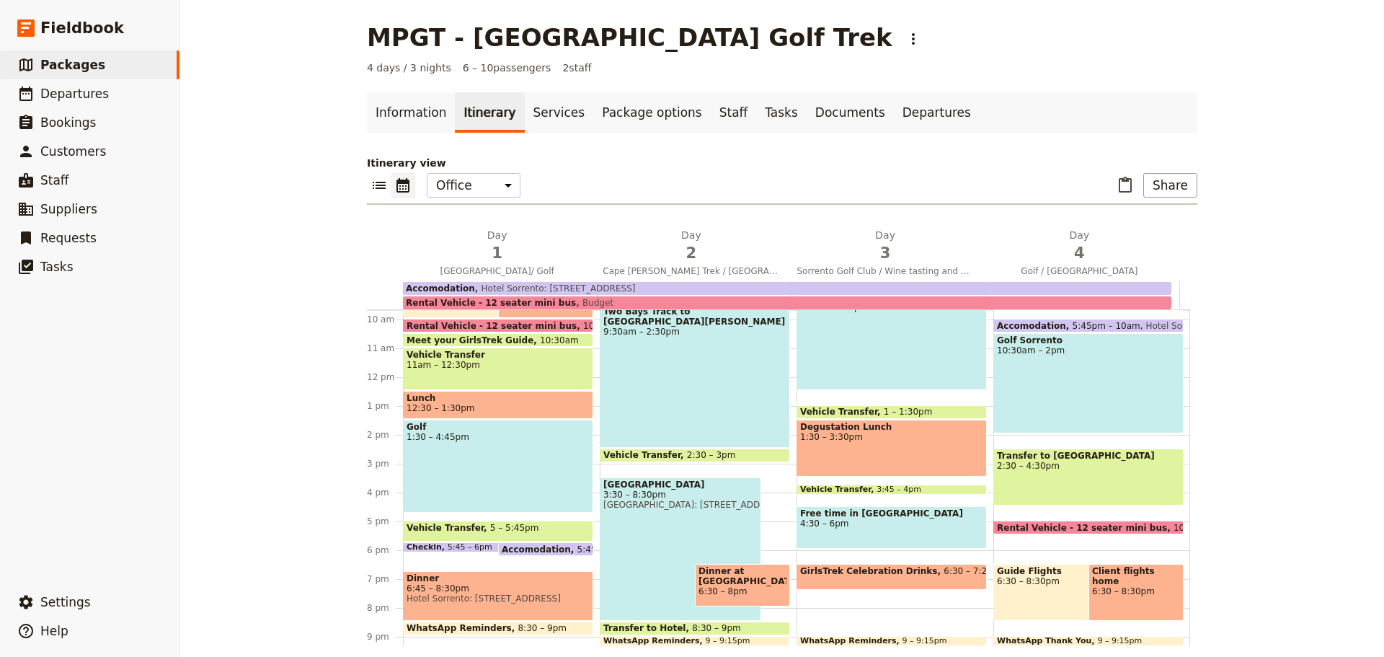
click at [677, 374] on div "Two Bays Track to [GEOGRAPHIC_DATA][PERSON_NAME] 9:30am – 2:30pm" at bounding box center [695, 375] width 190 height 143
select select "2"
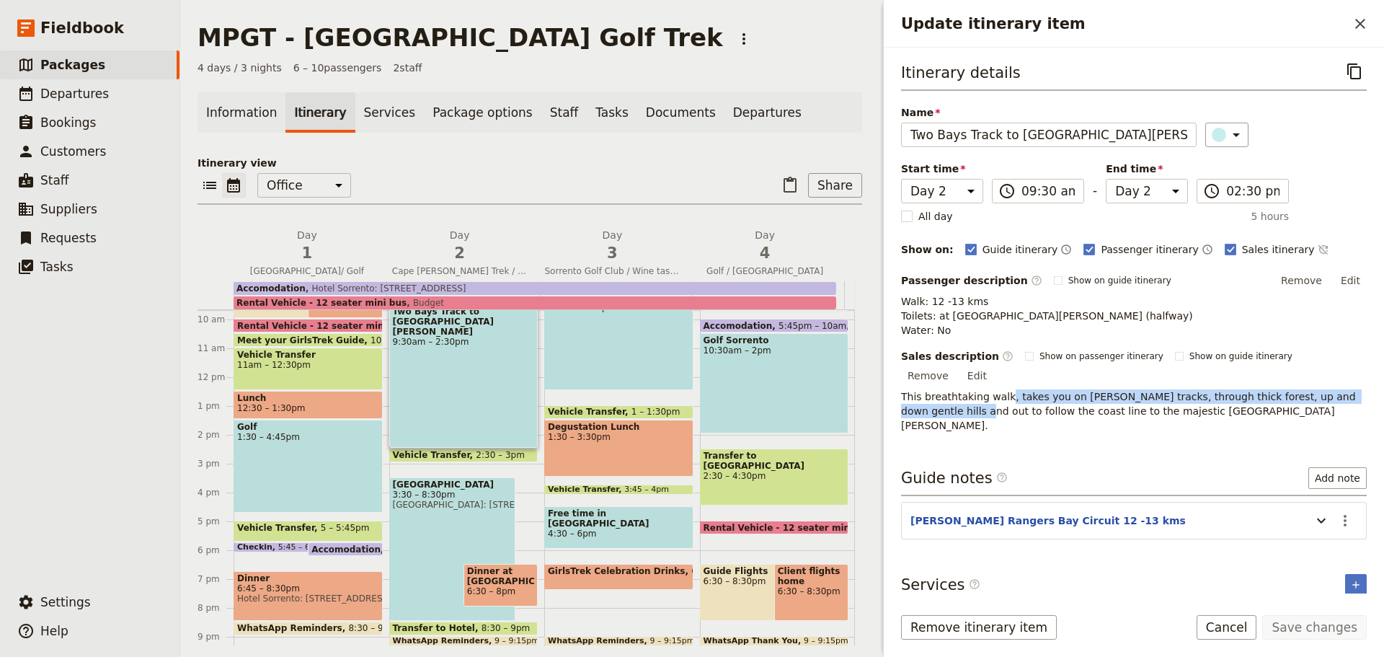
drag, startPoint x: 911, startPoint y: 396, endPoint x: 999, endPoint y: 380, distance: 89.4
click at [999, 389] on p "This breathtaking walk, takes you on [PERSON_NAME] tracks, through thick forest…" at bounding box center [1134, 410] width 466 height 43
click at [994, 365] on button "Edit" at bounding box center [977, 376] width 32 height 22
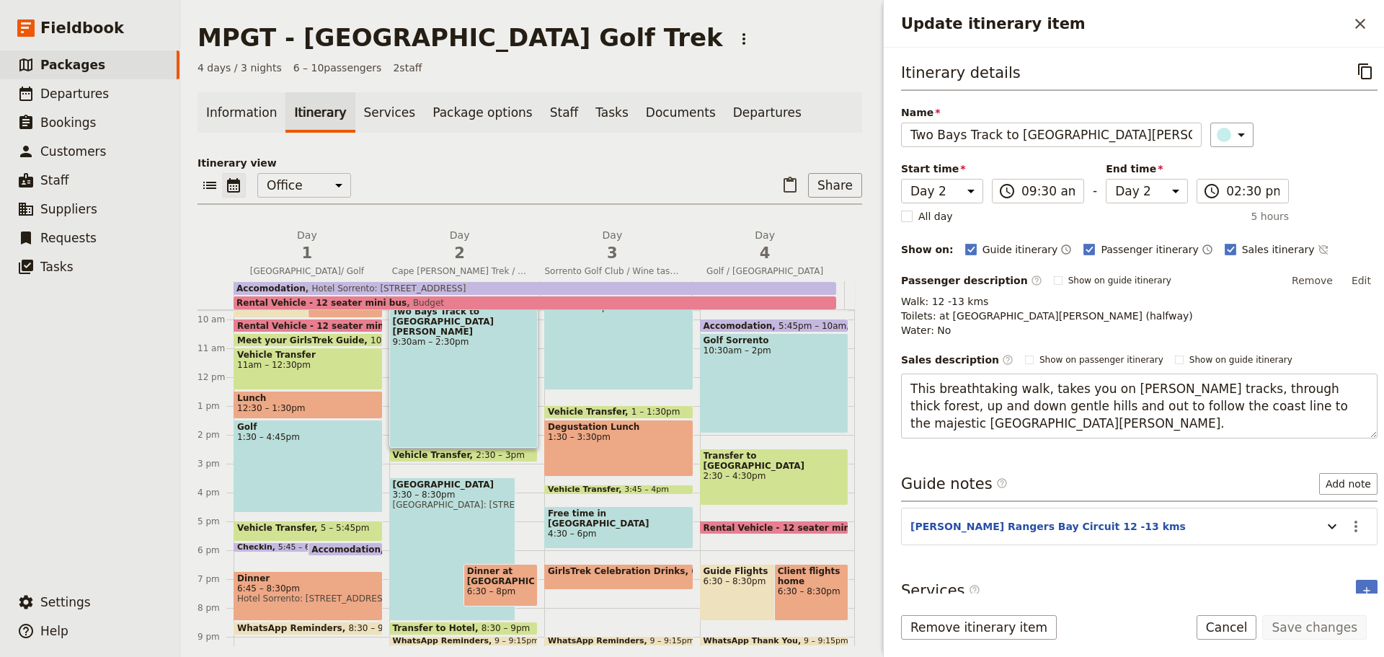
drag, startPoint x: 1029, startPoint y: 389, endPoint x: 1063, endPoint y: 404, distance: 37.1
click at [1063, 404] on textarea "This breathtaking walk, takes you on [PERSON_NAME] tracks, through thick forest…" at bounding box center [1139, 406] width 477 height 65
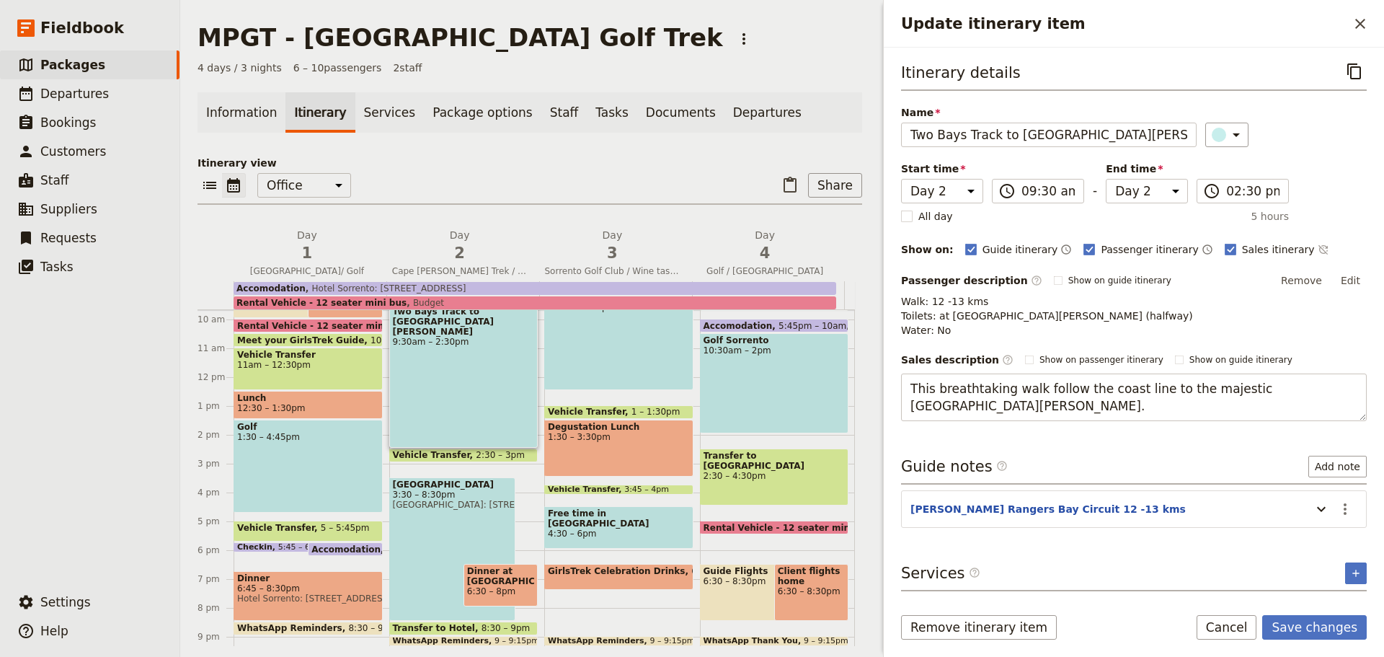
click at [1066, 389] on textarea "This breathtaking walk follow the coast line to the majestic [GEOGRAPHIC_DATA][…" at bounding box center [1134, 398] width 466 height 48
type textarea "This breathtaking walk follows the coast line to the majestic [GEOGRAPHIC_DATA]…"
click at [1308, 626] on button "Save changes" at bounding box center [1315, 627] width 105 height 25
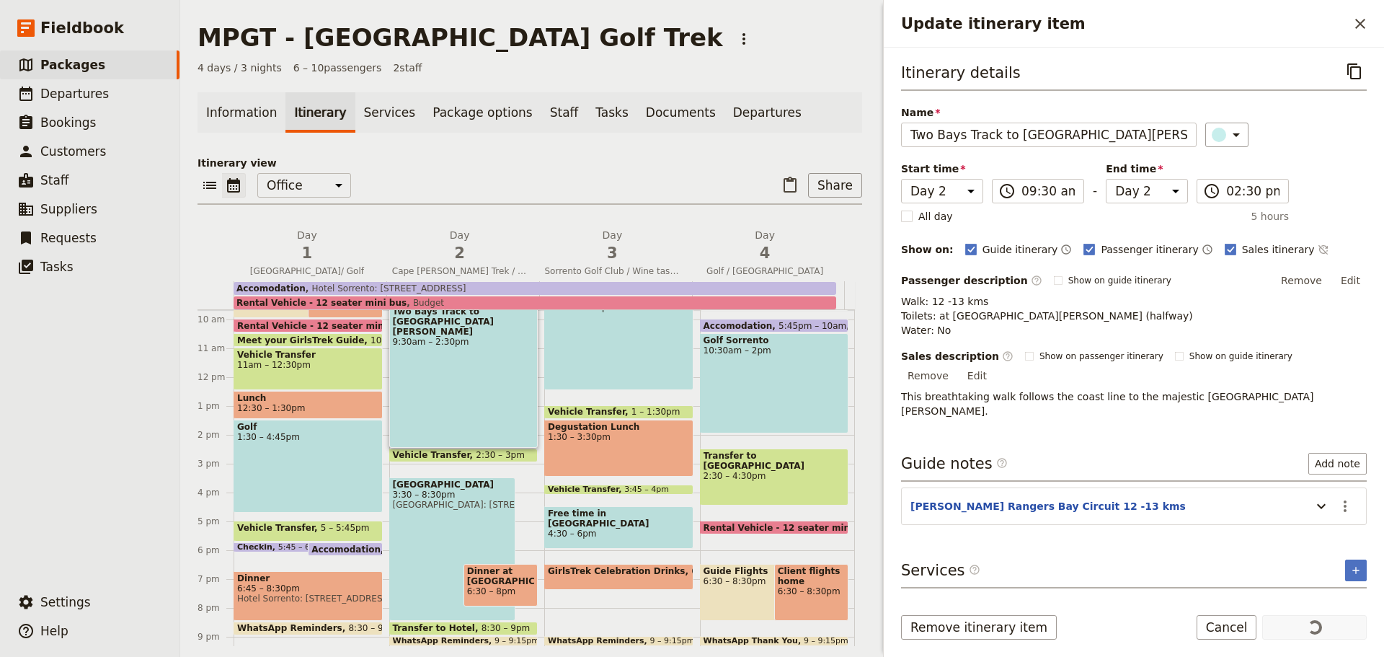
scroll to position [274, 0]
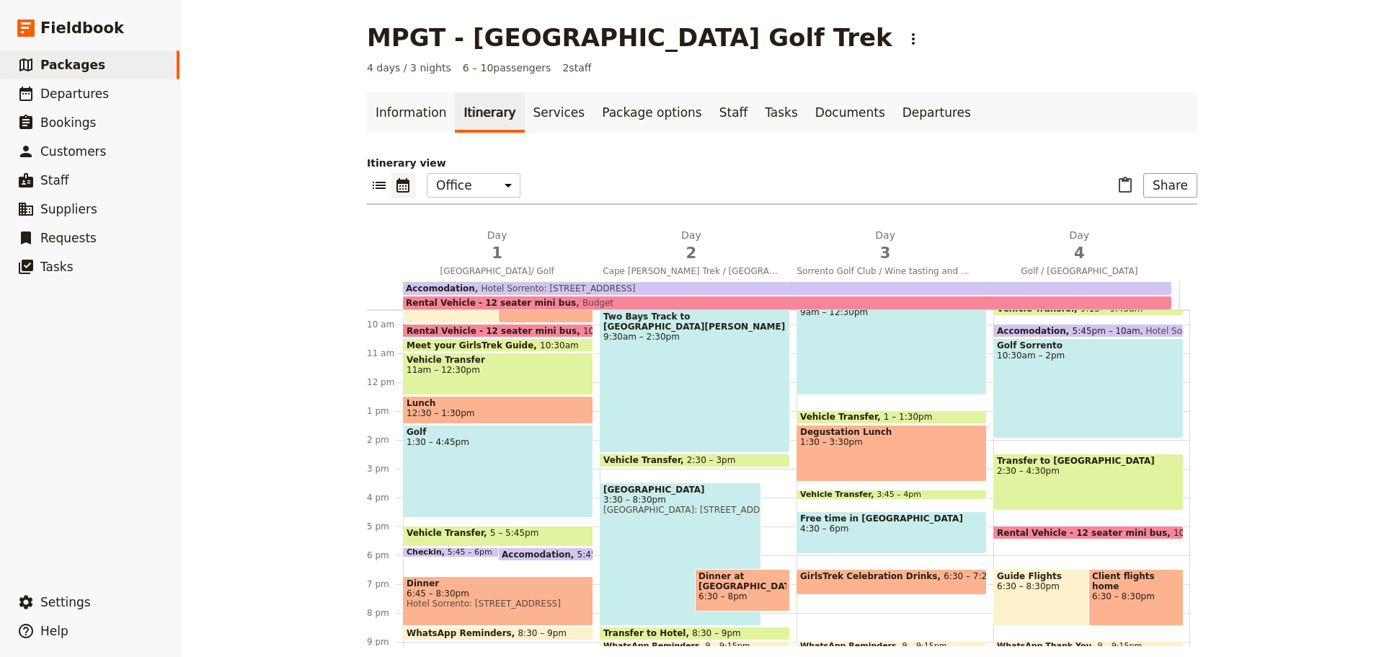
click at [513, 472] on div "Golf 1:30 – 4:45pm" at bounding box center [498, 471] width 190 height 93
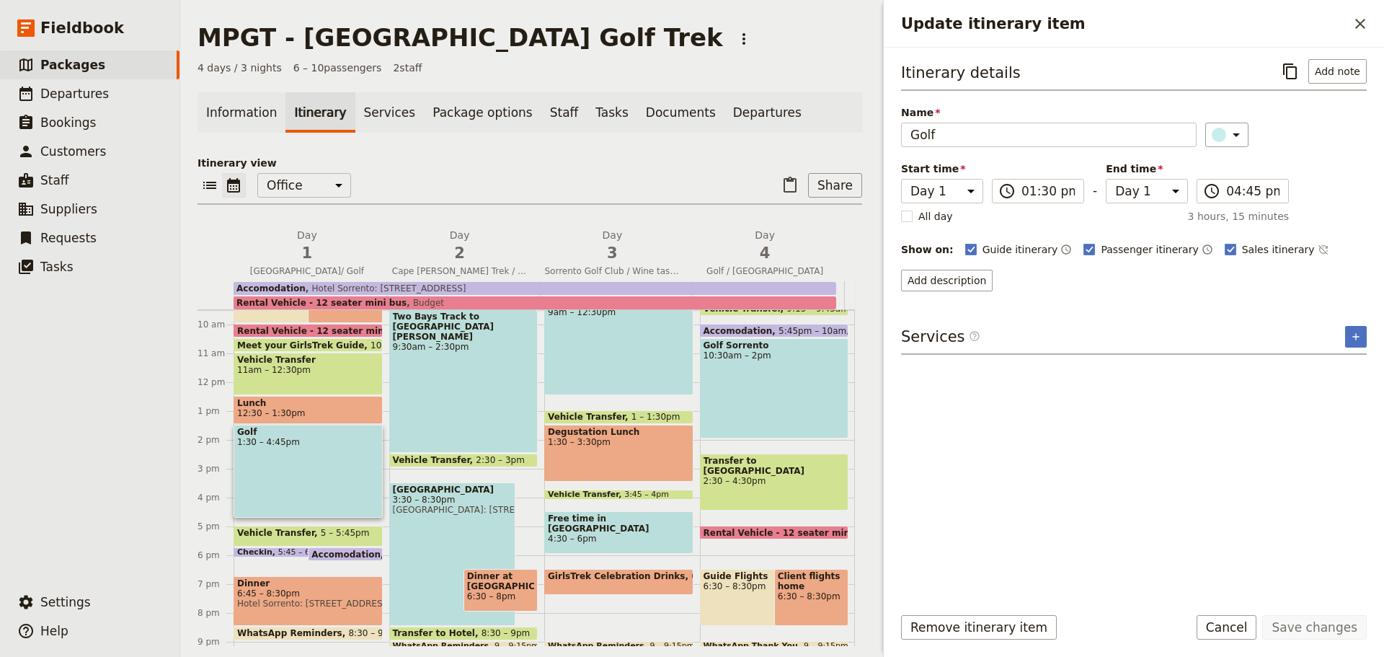
click at [746, 394] on div "Golf Sorrento 10:30am – 2pm" at bounding box center [774, 388] width 149 height 100
select select "4"
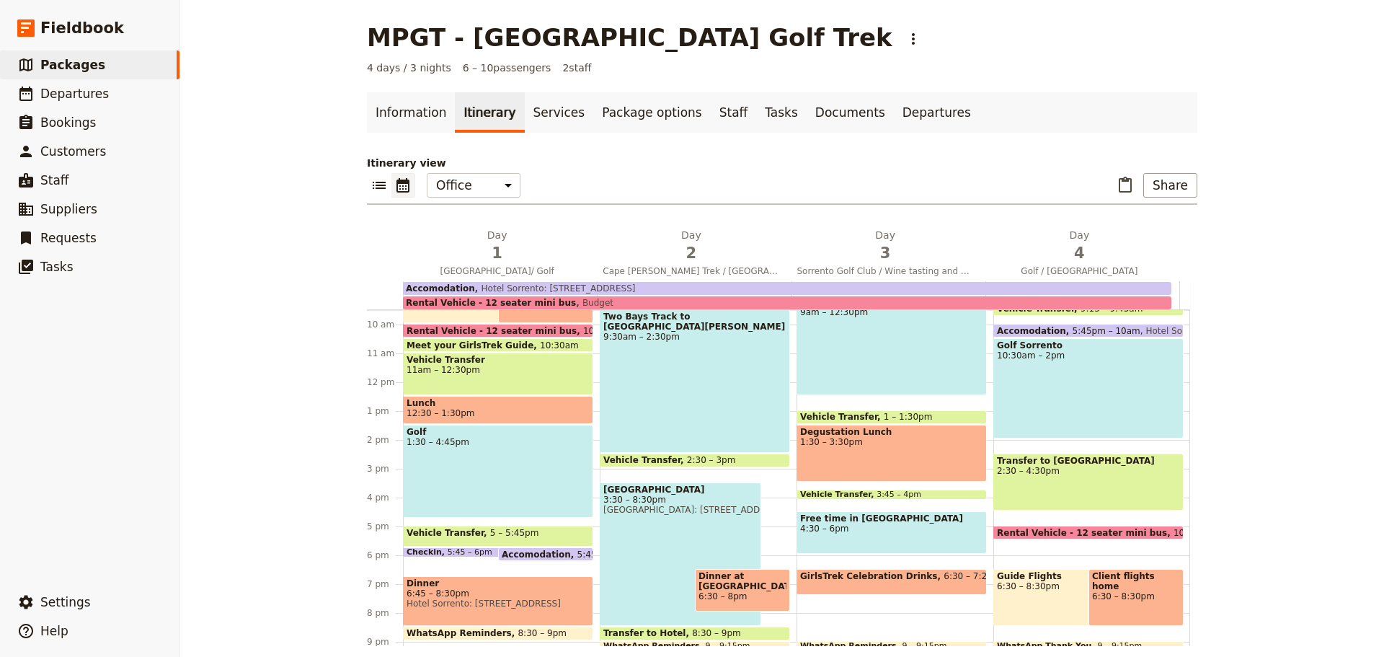
drag, startPoint x: 627, startPoint y: 249, endPoint x: 657, endPoint y: 237, distance: 32.0
click at [657, 237] on h2 "Day 2 Cape [PERSON_NAME] Trek / [GEOGRAPHIC_DATA]" at bounding box center [691, 246] width 177 height 36
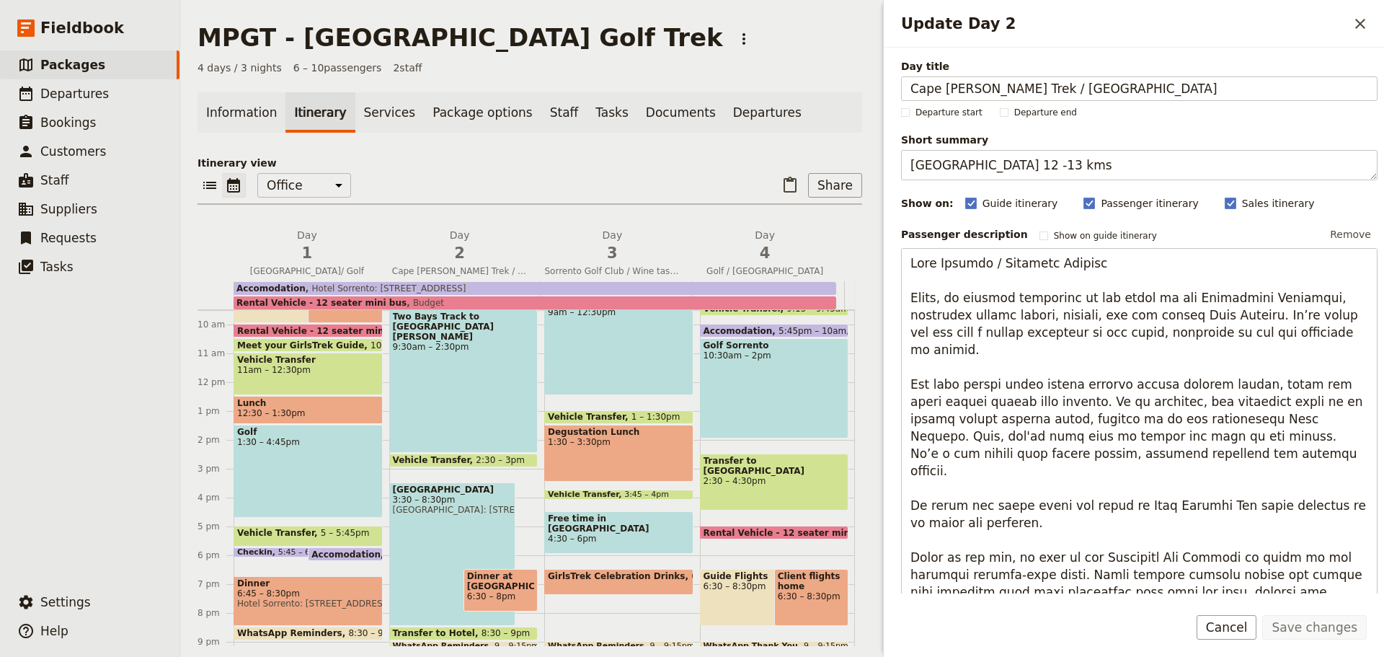
click at [629, 452] on div "Degustation Lunch 1:30 – 3:30pm" at bounding box center [618, 453] width 149 height 57
select select "3"
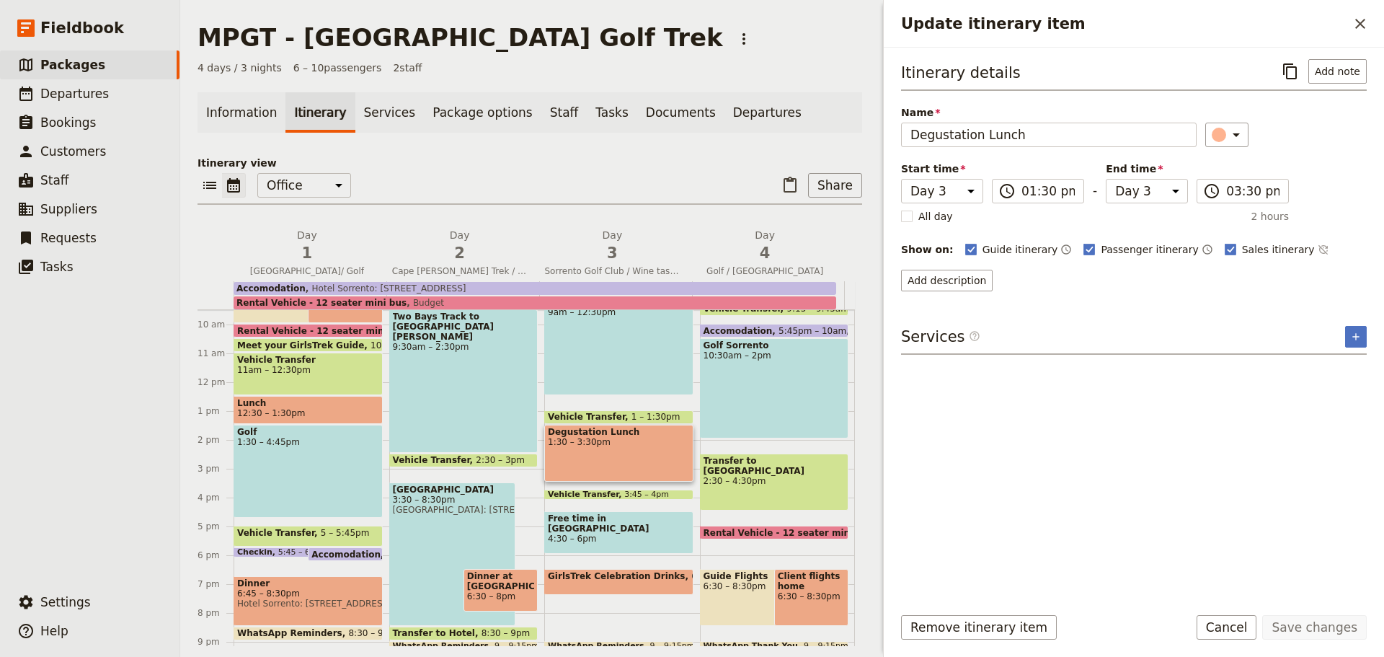
click at [945, 284] on button "Add description" at bounding box center [947, 281] width 92 height 22
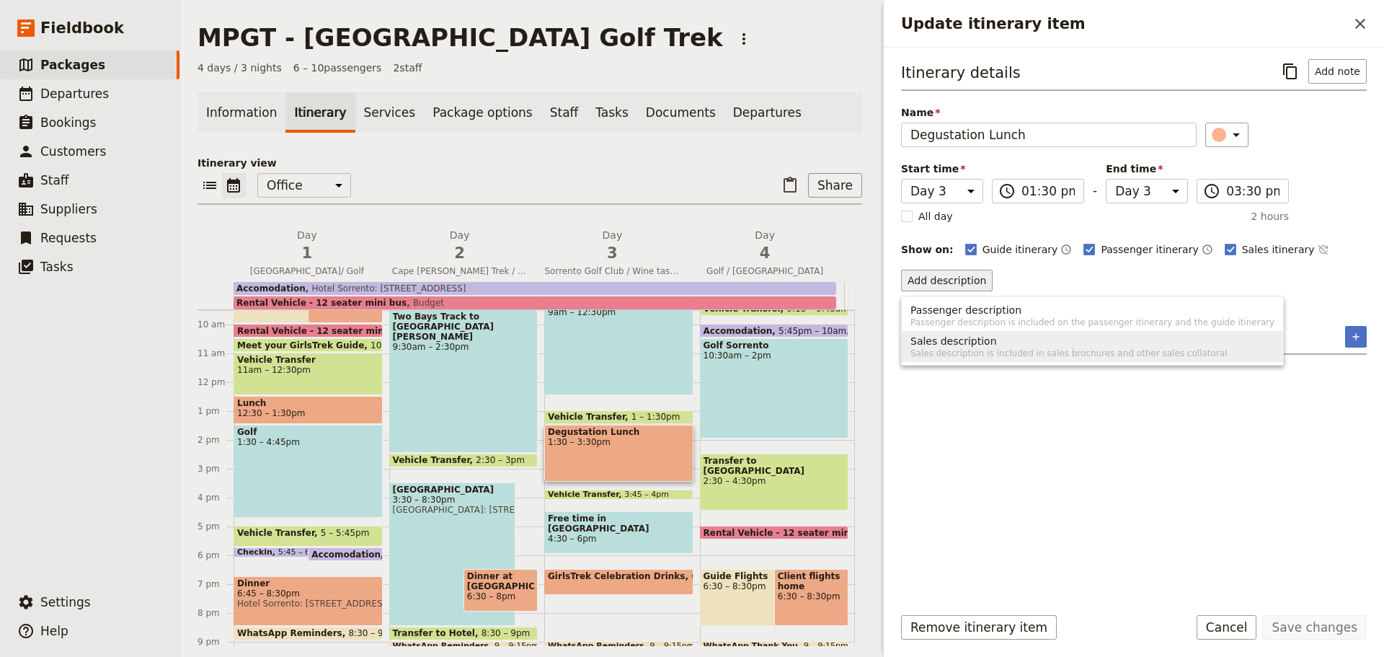
click at [959, 336] on span "Sales description" at bounding box center [954, 341] width 87 height 14
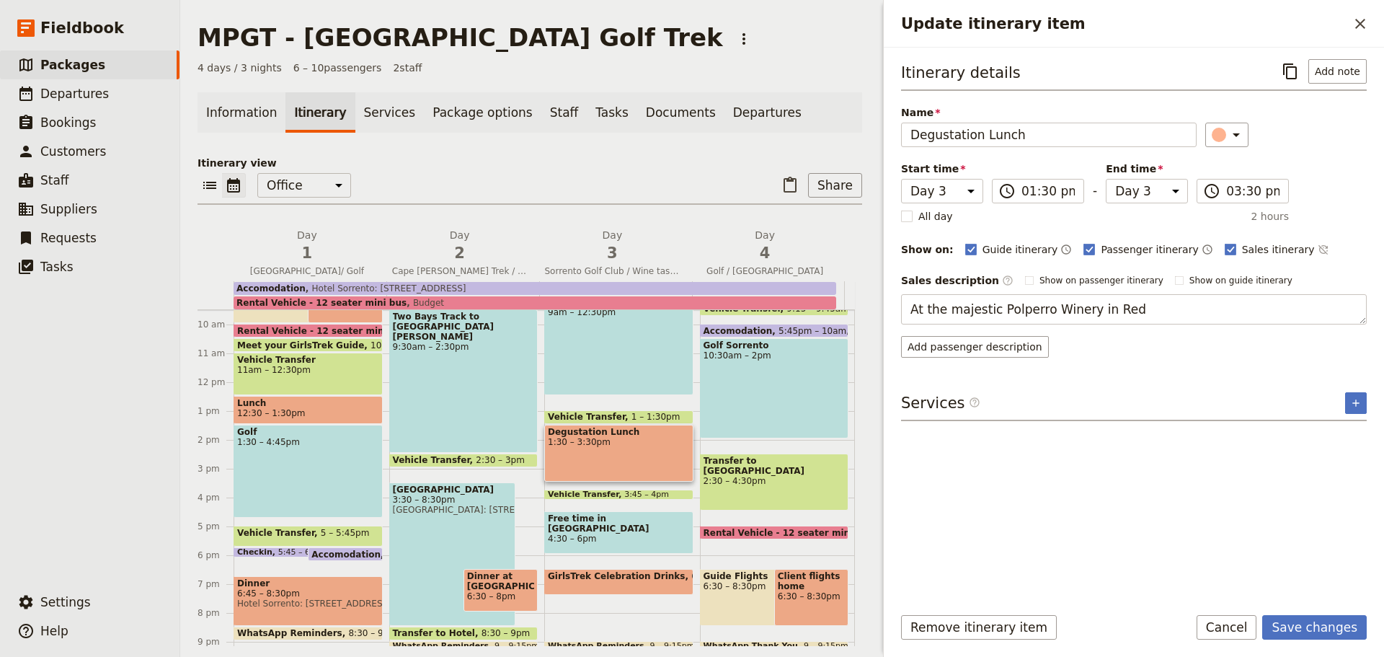
drag, startPoint x: 1038, startPoint y: 310, endPoint x: 994, endPoint y: 308, distance: 43.3
click at [994, 308] on textarea "At the majestic Polperro Winery in Red" at bounding box center [1134, 309] width 466 height 30
click at [942, 311] on textarea "At the majestic Winery in Red" at bounding box center [1134, 309] width 466 height 30
click at [995, 308] on textarea "At a majestic Winery in Red" at bounding box center [1134, 309] width 466 height 30
click at [1063, 309] on textarea "At a majestic winery in Red" at bounding box center [1134, 309] width 466 height 30
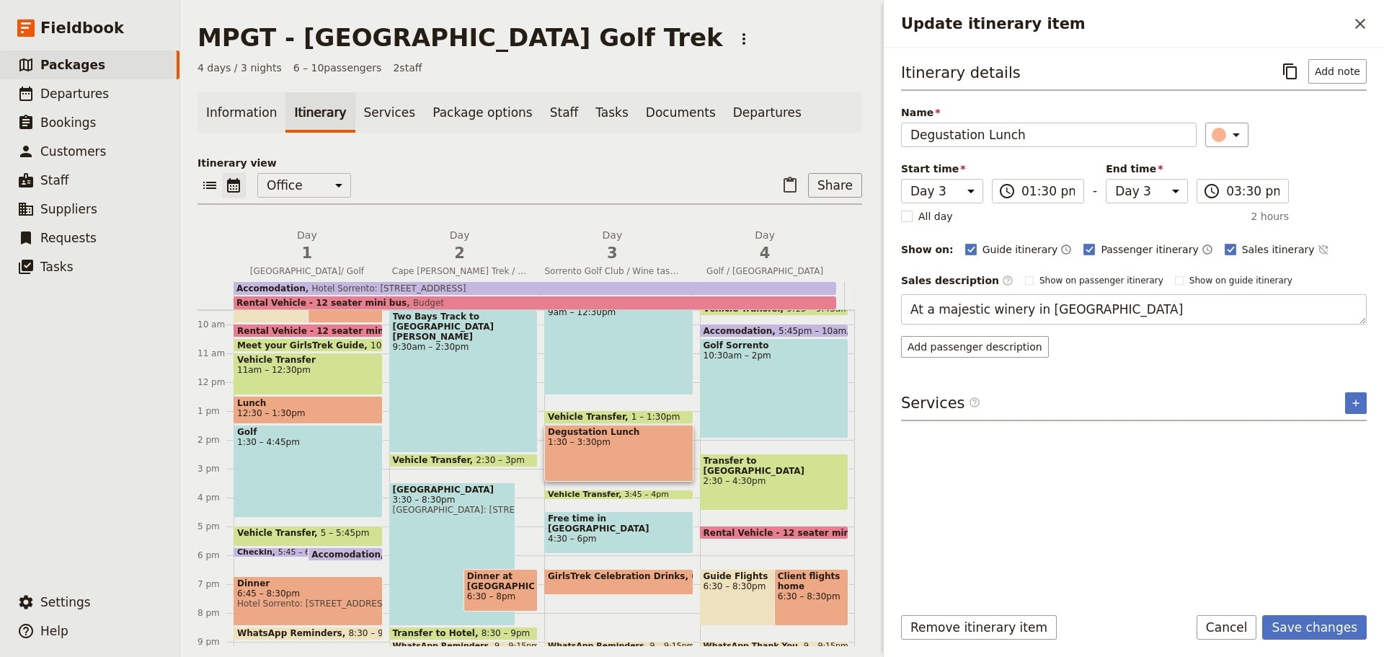
type textarea "At a majestic winery in [GEOGRAPHIC_DATA]."
click at [1333, 627] on button "Save changes" at bounding box center [1315, 627] width 105 height 25
